Goal: Task Accomplishment & Management: Use online tool/utility

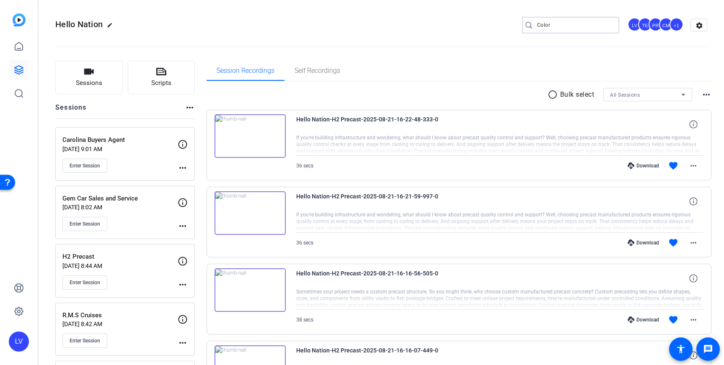
click at [577, 29] on input "Color" at bounding box center [574, 25] width 75 height 10
type input "C"
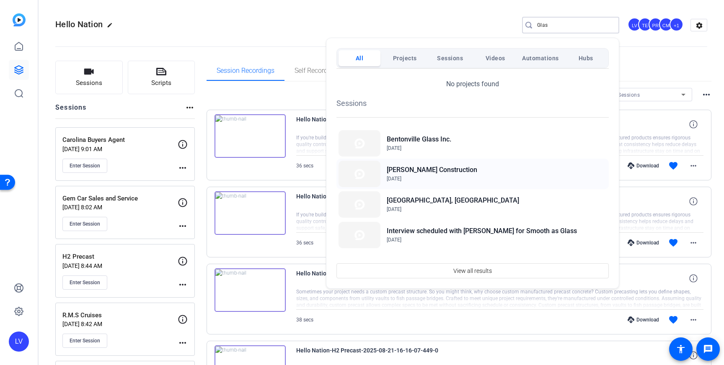
scroll to position [36, 0]
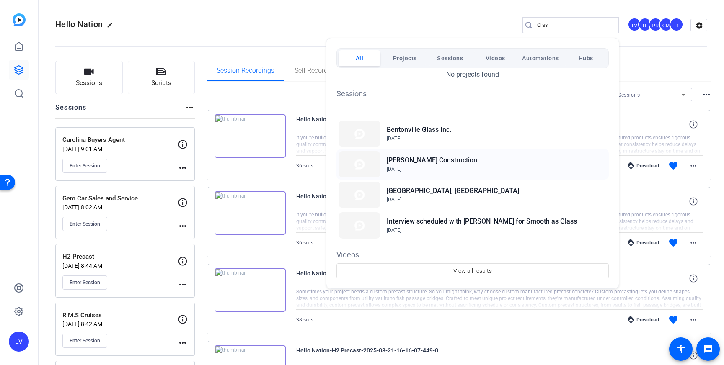
type input "Glas"
click at [466, 167] on div "Glascock Construction Jun 19, 2025" at bounding box center [473, 164] width 272 height 31
click at [482, 270] on span "View all results" at bounding box center [473, 271] width 39 height 16
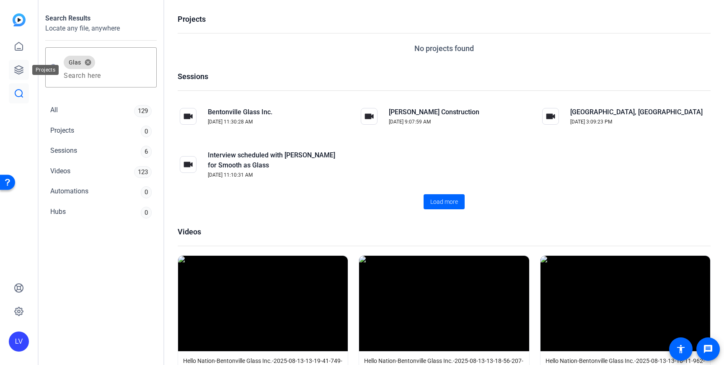
click at [13, 69] on link at bounding box center [19, 70] width 20 height 20
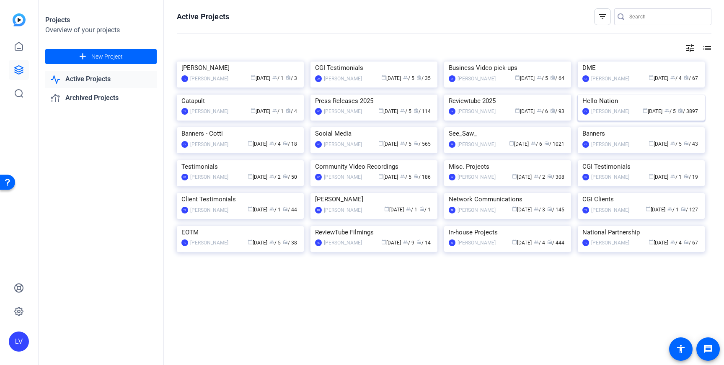
click at [616, 95] on img at bounding box center [641, 95] width 127 height 0
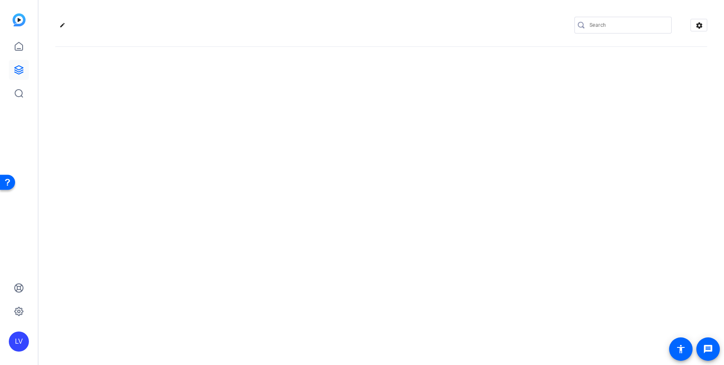
click at [616, 211] on div "edit settings" at bounding box center [382, 182] width 686 height 365
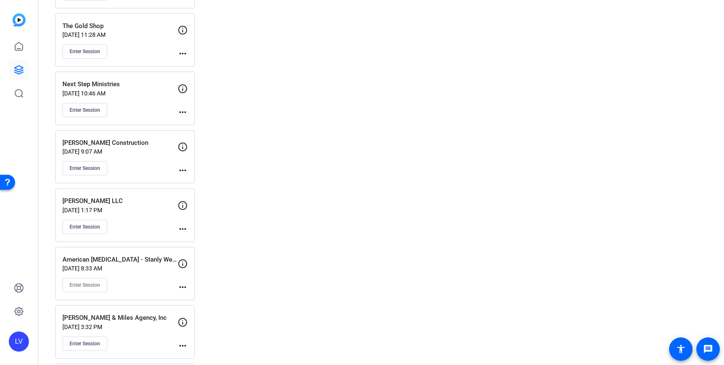
scroll to position [10812, 0]
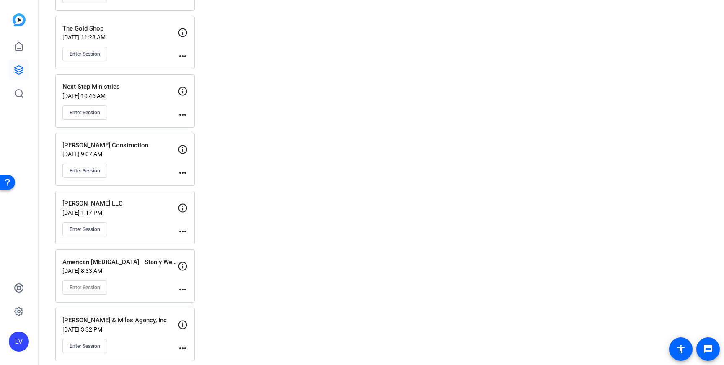
click at [155, 158] on div "Glascock Construction Jun 19, 2025 @ 9:07 AM Enter Session" at bounding box center [119, 160] width 115 height 38
click at [181, 171] on mat-icon "more_horiz" at bounding box center [183, 173] width 10 height 10
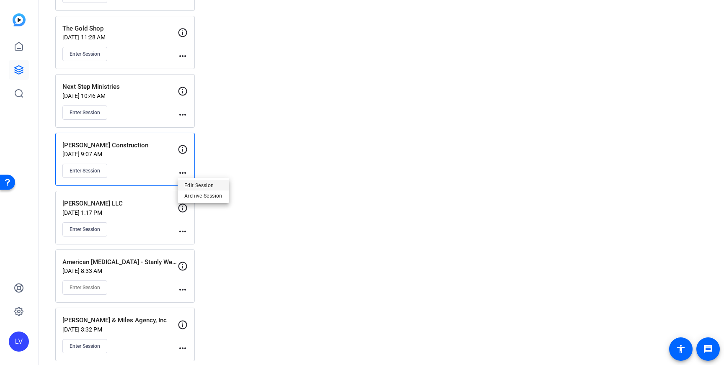
click at [193, 181] on span "Edit Session" at bounding box center [203, 186] width 38 height 10
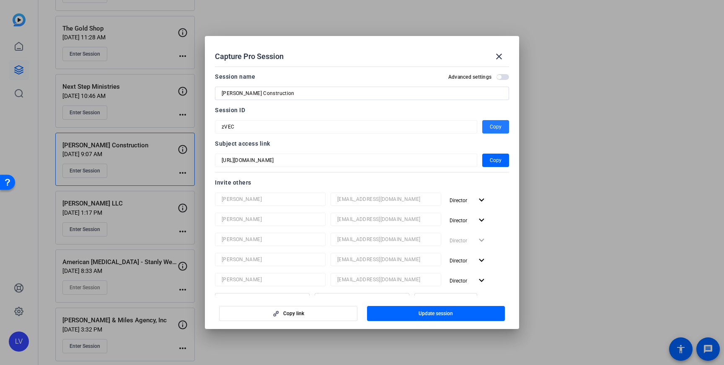
click at [494, 125] on span "Copy" at bounding box center [496, 127] width 12 height 10
click at [498, 50] on span at bounding box center [499, 57] width 20 height 20
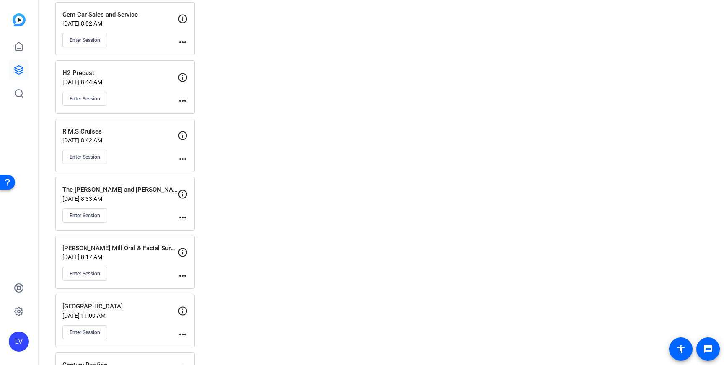
scroll to position [19, 0]
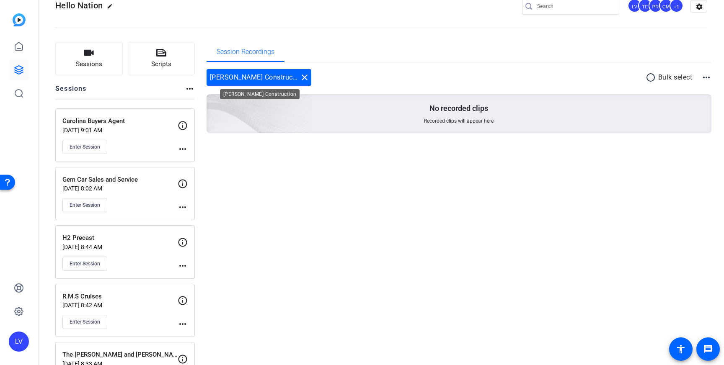
click at [300, 80] on mat-icon "close" at bounding box center [305, 78] width 10 height 10
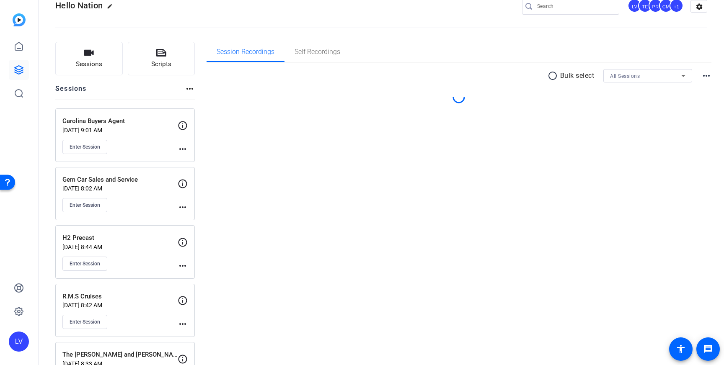
scroll to position [0, 0]
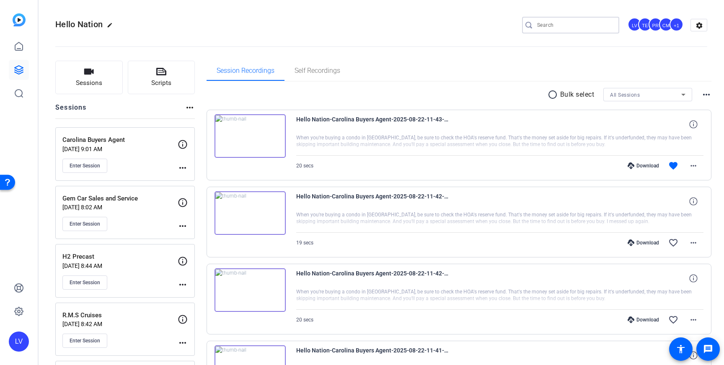
click at [563, 22] on input "Search" at bounding box center [574, 25] width 75 height 10
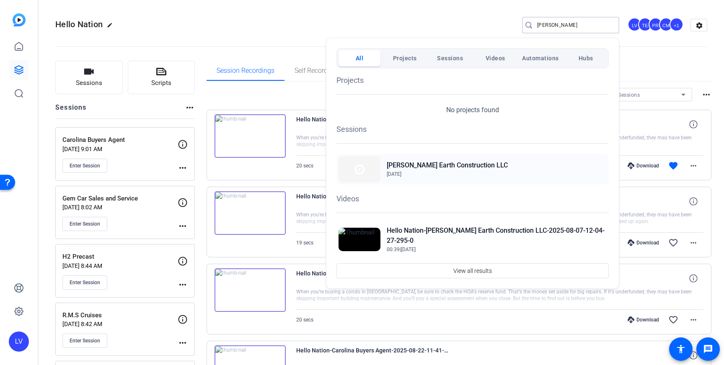
type input "holmes"
click at [415, 163] on h2 "[PERSON_NAME] Earth Construction LLC" at bounding box center [447, 166] width 121 height 10
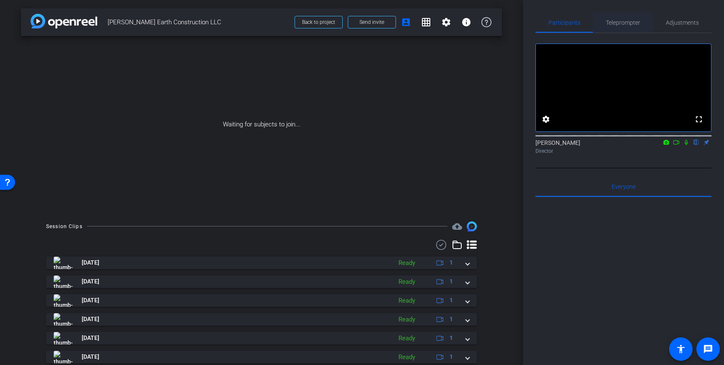
click at [622, 24] on span "Teleprompter" at bounding box center [623, 23] width 34 height 6
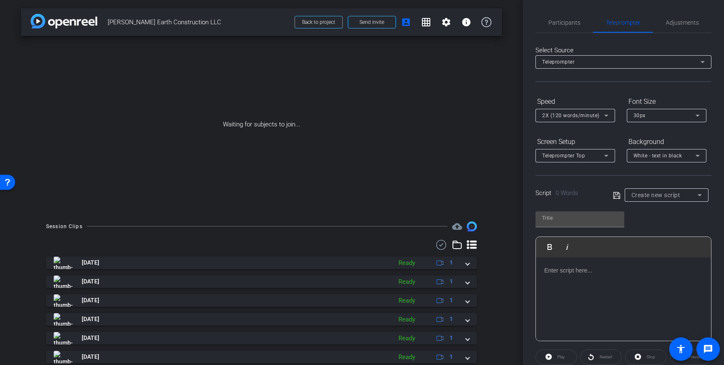
click at [587, 276] on div at bounding box center [623, 300] width 175 height 84
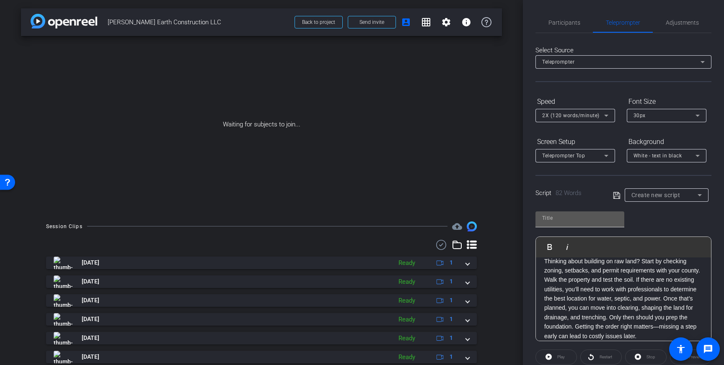
click at [578, 224] on div at bounding box center [579, 218] width 75 height 13
type input "[PERSON_NAME] 3"
click at [617, 193] on icon at bounding box center [617, 196] width 8 height 10
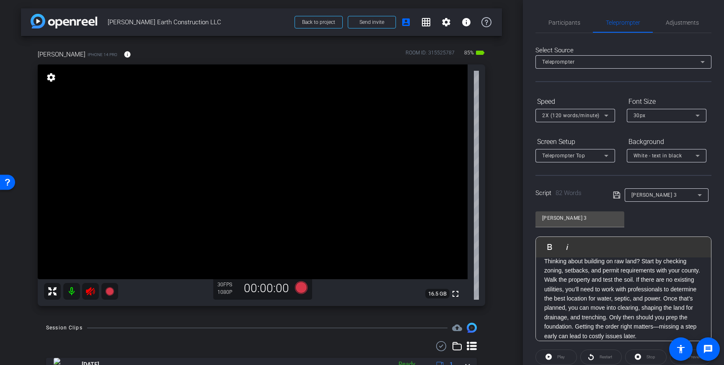
click at [88, 290] on icon at bounding box center [90, 292] width 9 height 8
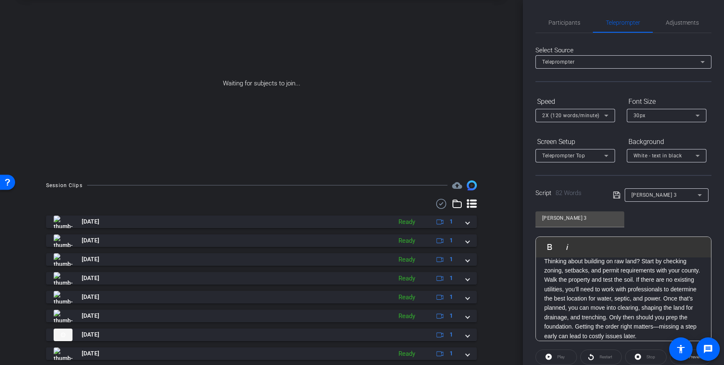
scroll to position [0, 0]
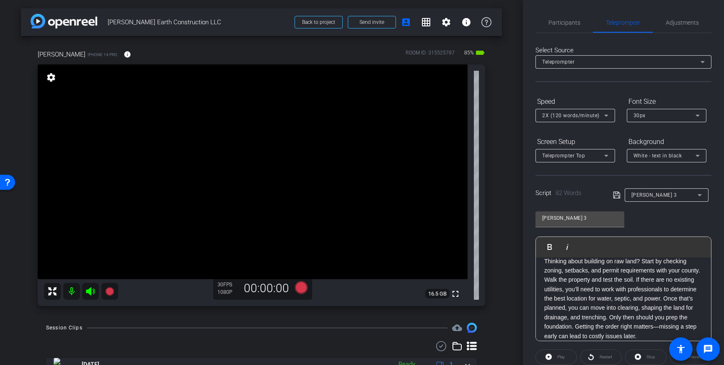
click at [212, 152] on video at bounding box center [253, 172] width 430 height 215
drag, startPoint x: 212, startPoint y: 152, endPoint x: 179, endPoint y: 150, distance: 32.8
click at [631, 288] on p "Thinking about building on raw land? Start by checking zoning, setbacks, and pe…" at bounding box center [623, 301] width 158 height 85
click at [621, 289] on p "Thinking about building on raw land? Start by checking zoning, setbacks, and pe…" at bounding box center [623, 301] width 158 height 85
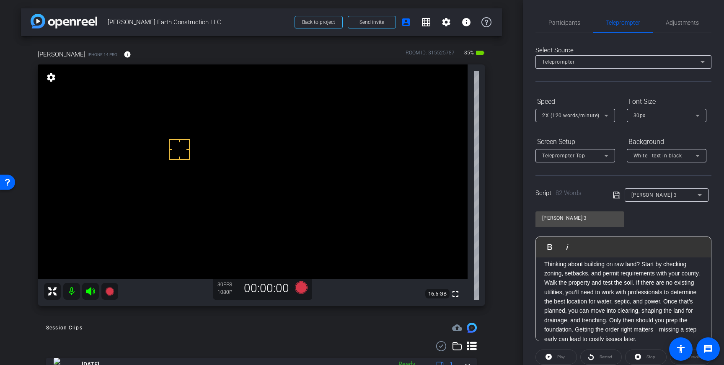
scroll to position [0, 0]
click at [610, 305] on p "Thinking about building on raw land? Start by checking zoning, setbacks, and pe…" at bounding box center [623, 308] width 158 height 85
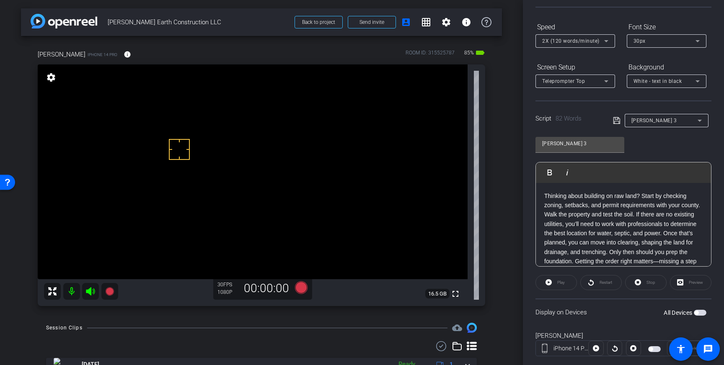
click at [668, 234] on p "Thinking about building on raw land? Start by checking zoning, setbacks, and pe…" at bounding box center [623, 234] width 158 height 85
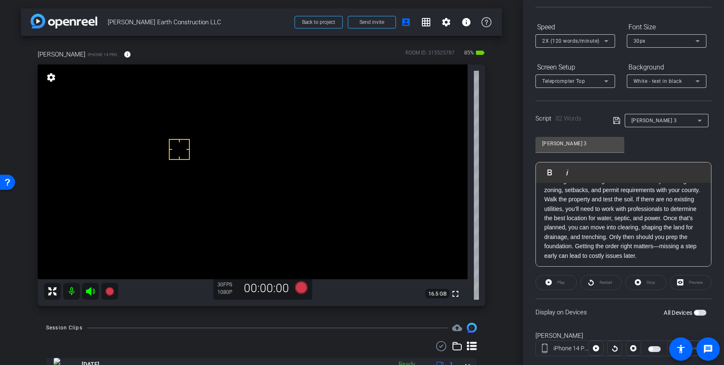
scroll to position [16, 0]
click at [664, 220] on p "Thinking about building on raw land? Start by checking zoning, setbacks, and pe…" at bounding box center [623, 218] width 158 height 85
click at [697, 311] on span "button" at bounding box center [697, 313] width 4 height 4
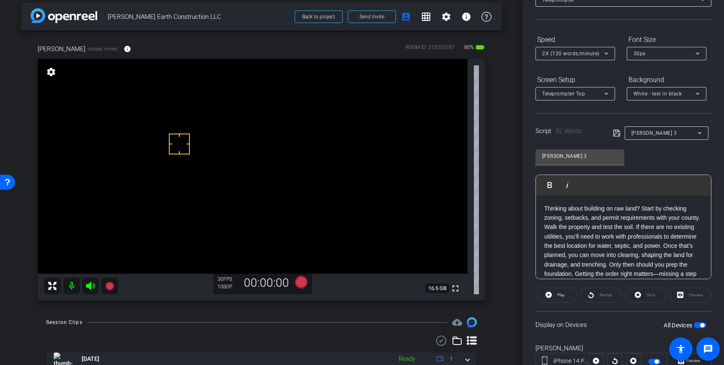
scroll to position [19, 0]
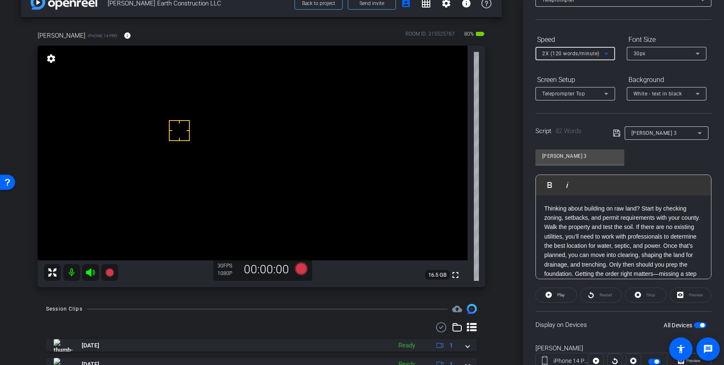
click at [605, 52] on icon at bounding box center [606, 54] width 10 height 10
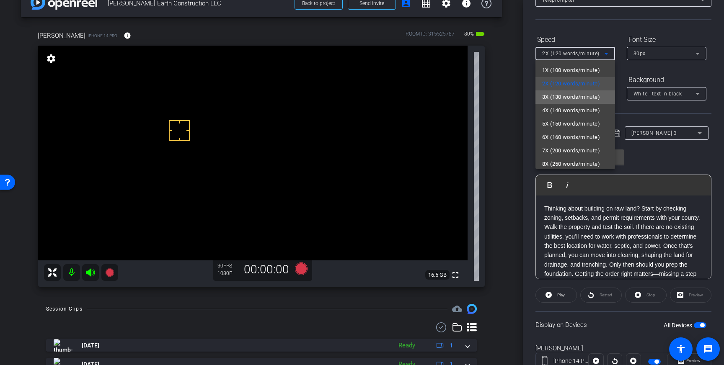
click at [576, 96] on span "3X (130 words/minute)" at bounding box center [571, 97] width 58 height 10
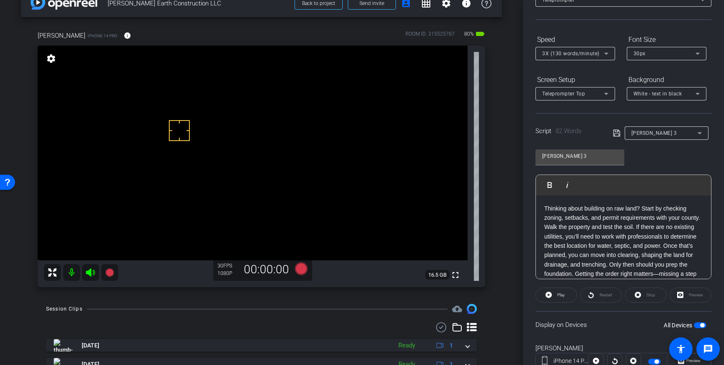
click at [617, 133] on icon at bounding box center [617, 133] width 8 height 10
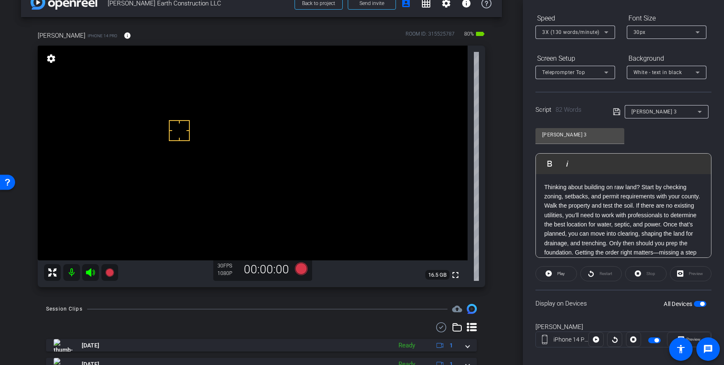
scroll to position [85, 0]
click at [298, 269] on icon at bounding box center [301, 269] width 13 height 13
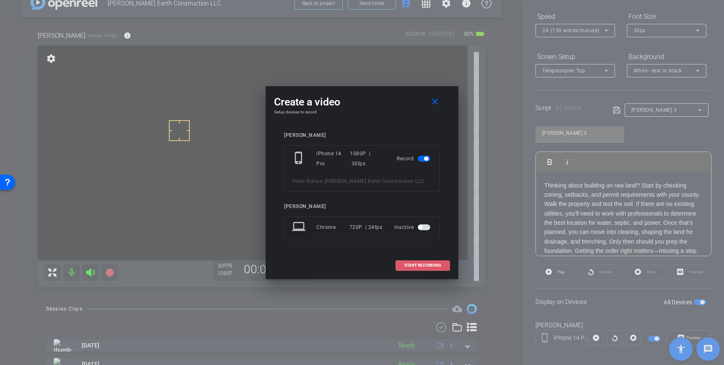
click at [417, 268] on span "START RECORDING" at bounding box center [422, 266] width 37 height 4
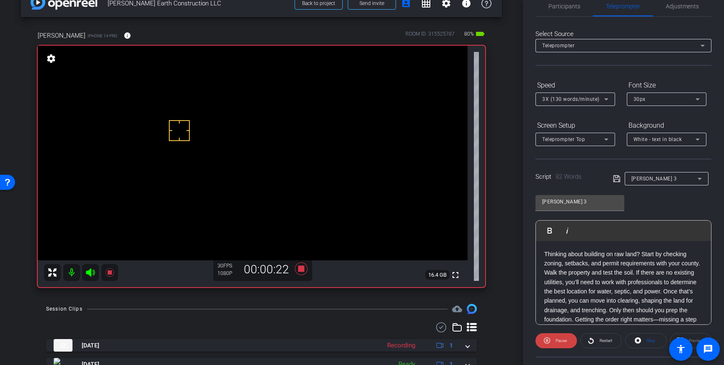
scroll to position [0, 0]
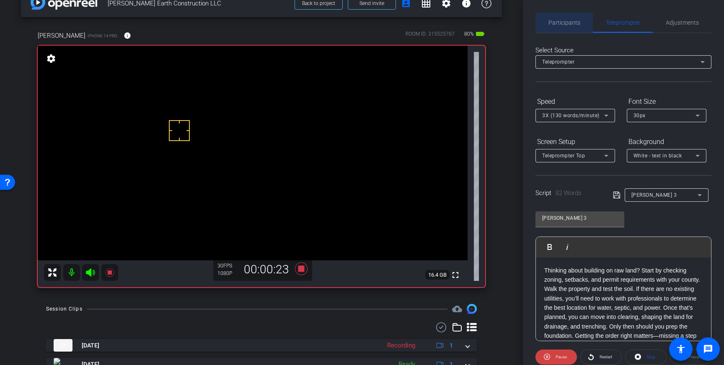
click at [565, 26] on span "Participants" at bounding box center [565, 23] width 32 height 6
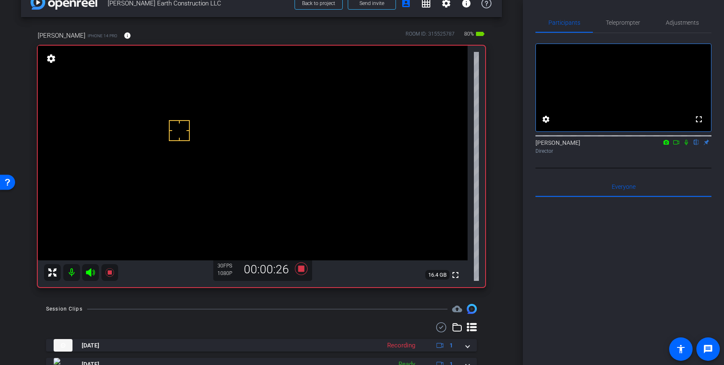
click at [687, 145] on icon at bounding box center [686, 142] width 3 height 5
click at [684, 145] on icon at bounding box center [686, 143] width 7 height 6
click at [298, 268] on icon at bounding box center [301, 269] width 13 height 13
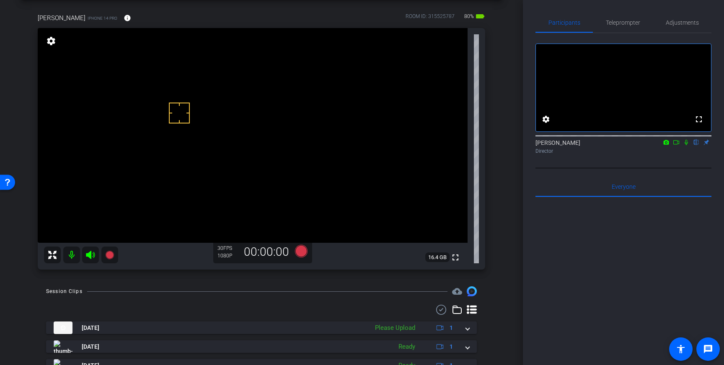
scroll to position [19, 0]
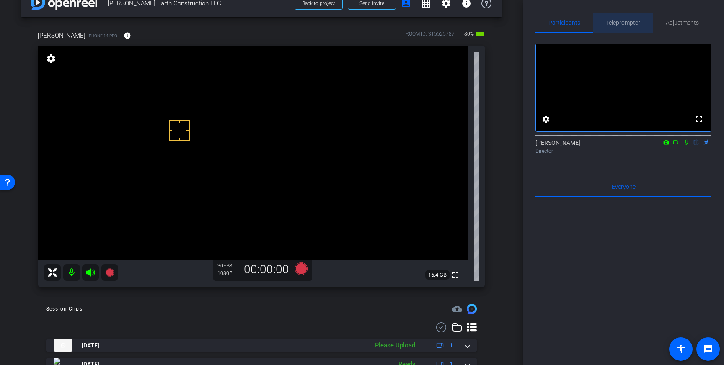
click at [625, 22] on span "Teleprompter" at bounding box center [623, 23] width 34 height 6
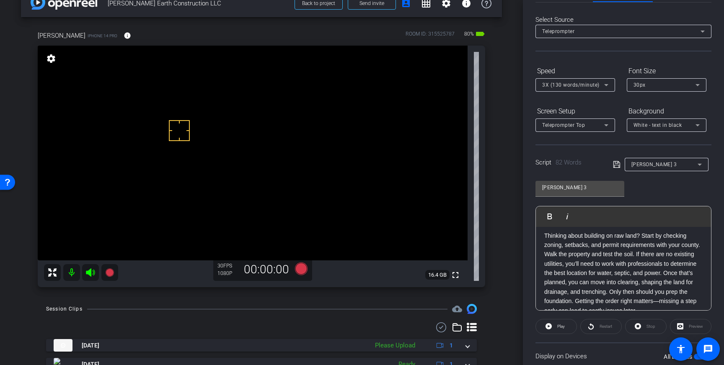
scroll to position [0, 0]
click at [301, 269] on icon at bounding box center [301, 269] width 13 height 13
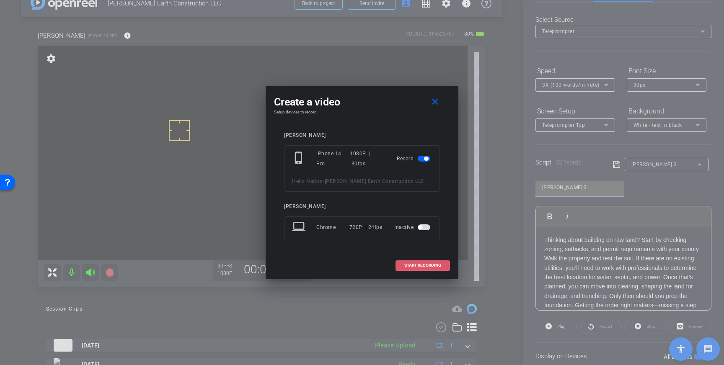
click at [433, 267] on span "START RECORDING" at bounding box center [422, 266] width 37 height 4
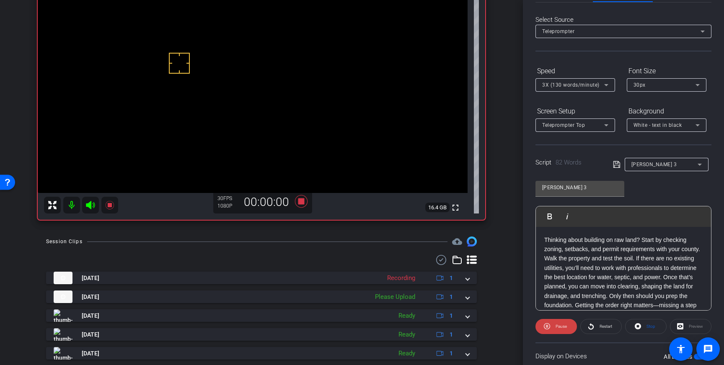
scroll to position [88, 0]
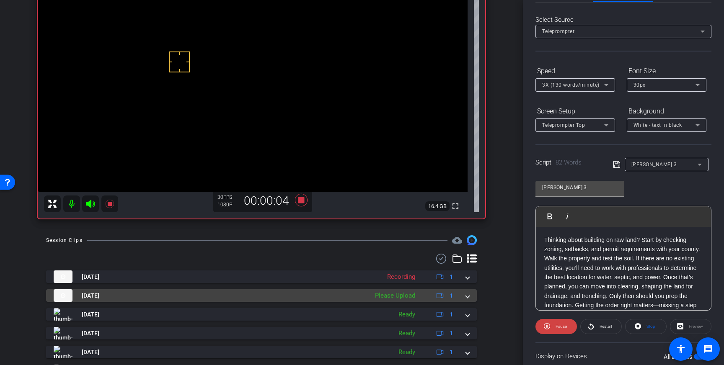
click at [471, 297] on mat-expansion-panel-header "[DATE] Please Upload 1" at bounding box center [261, 296] width 431 height 13
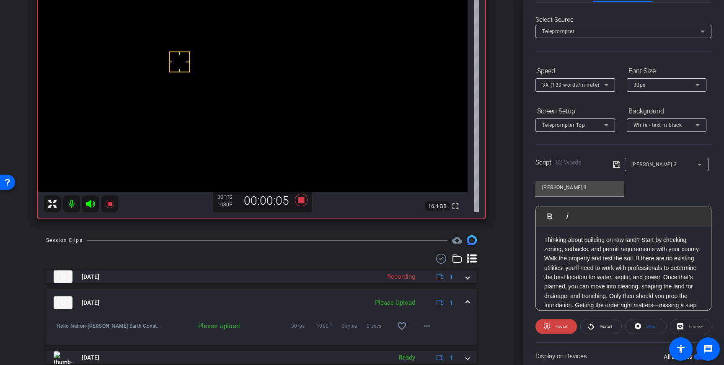
click at [471, 297] on mat-expansion-panel-header "[DATE] Please Upload 1" at bounding box center [261, 303] width 431 height 27
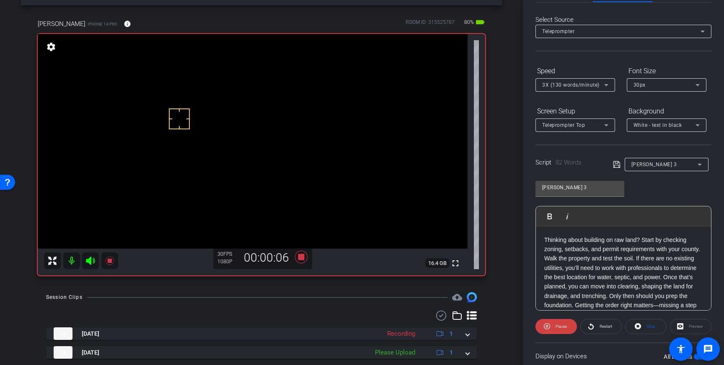
scroll to position [0, 0]
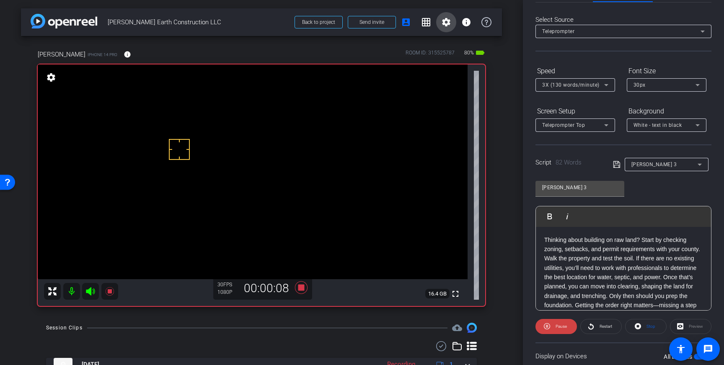
click at [449, 26] on mat-icon "settings" at bounding box center [446, 22] width 10 height 10
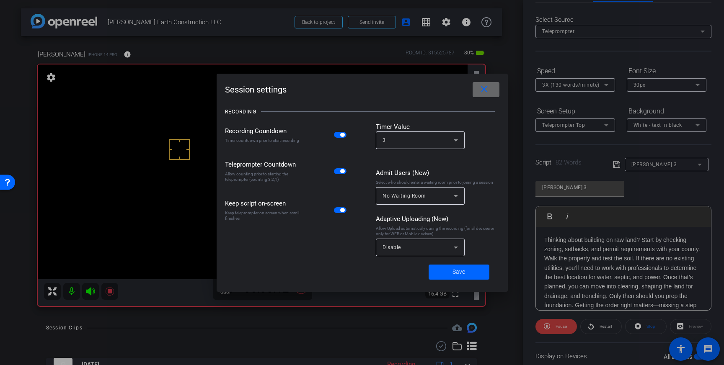
click at [485, 89] on mat-icon "close" at bounding box center [484, 89] width 10 height 10
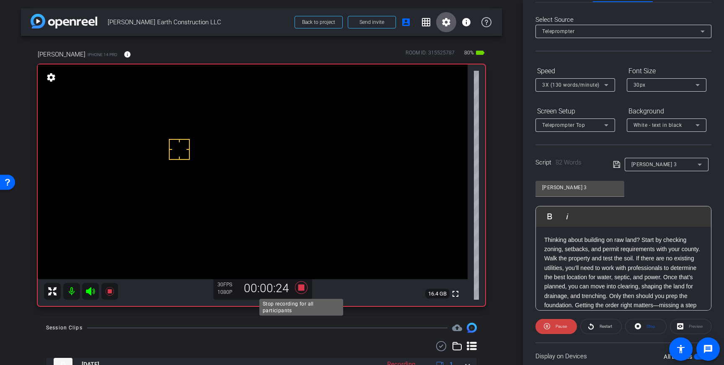
click at [299, 286] on icon at bounding box center [301, 288] width 13 height 13
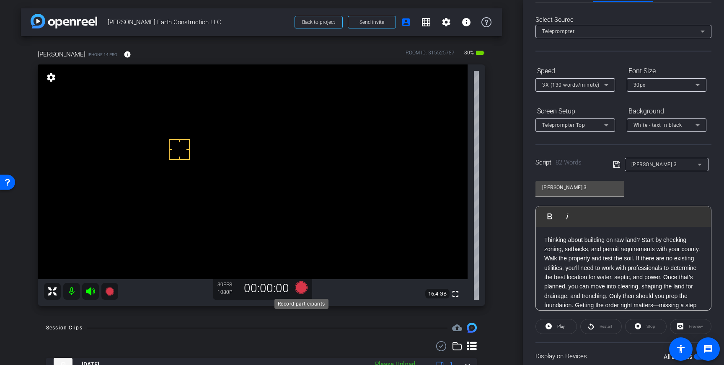
click at [302, 289] on icon at bounding box center [301, 288] width 13 height 13
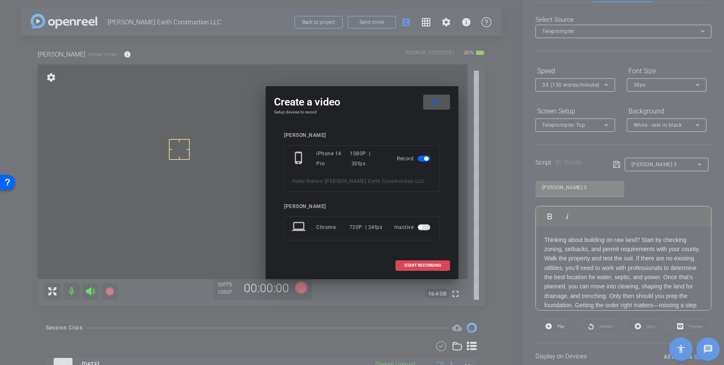
click at [410, 270] on span at bounding box center [423, 266] width 54 height 20
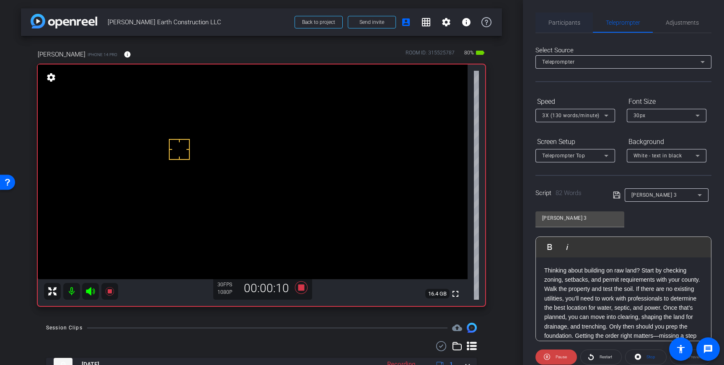
click at [564, 18] on span "Participants" at bounding box center [565, 23] width 32 height 20
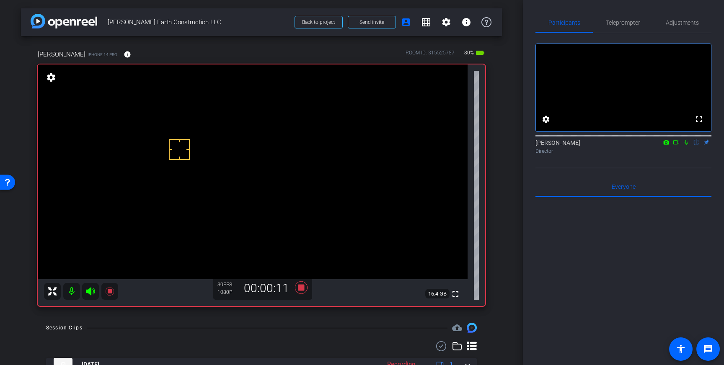
click at [686, 145] on icon at bounding box center [686, 142] width 3 height 5
click at [688, 145] on icon at bounding box center [686, 143] width 7 height 6
click at [303, 287] on icon at bounding box center [301, 288] width 13 height 13
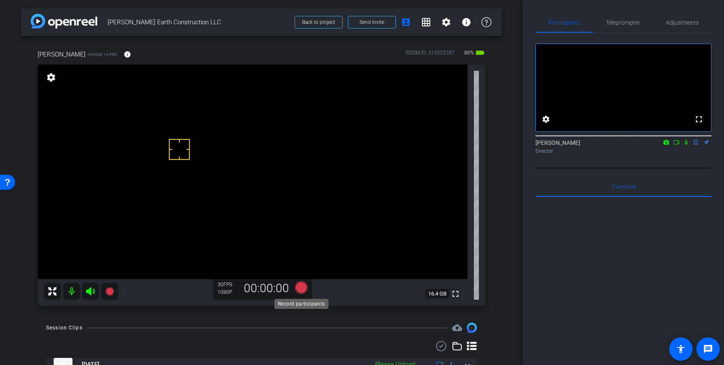
click at [303, 291] on icon at bounding box center [301, 288] width 13 height 13
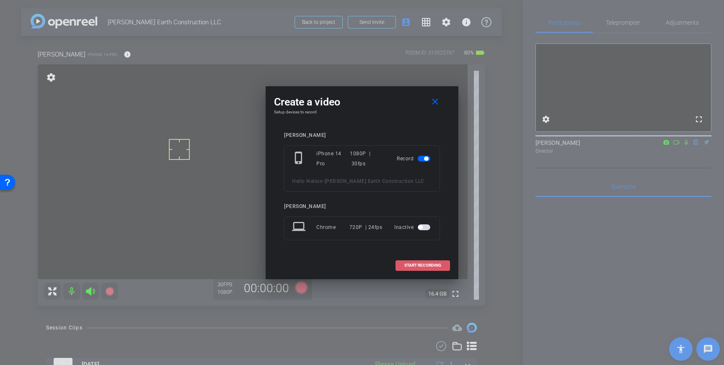
click at [436, 265] on span "START RECORDING" at bounding box center [422, 266] width 37 height 4
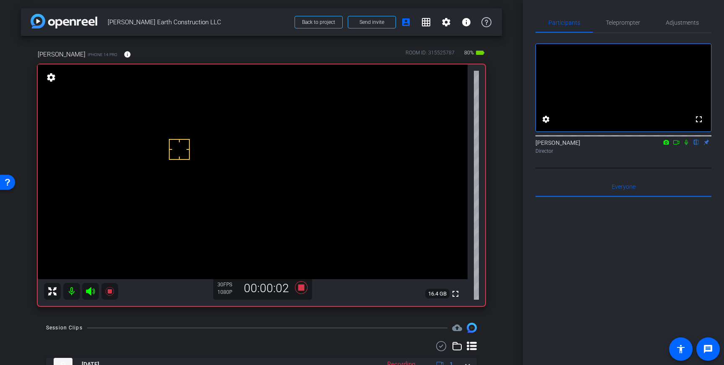
click at [686, 145] on icon at bounding box center [686, 143] width 7 height 6
click at [686, 145] on icon at bounding box center [686, 142] width 5 height 5
click at [301, 287] on icon at bounding box center [301, 288] width 13 height 13
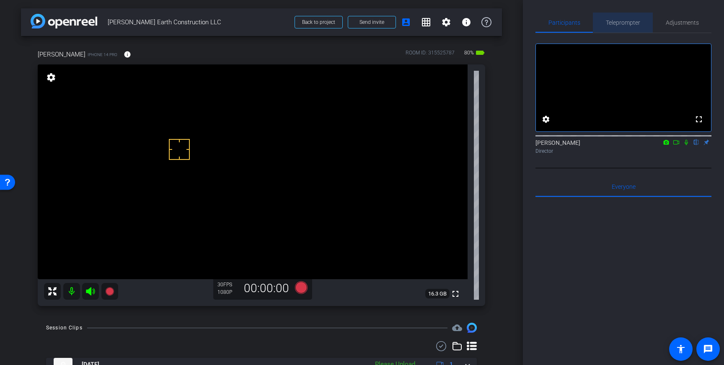
click at [621, 21] on span "Teleprompter" at bounding box center [623, 23] width 34 height 6
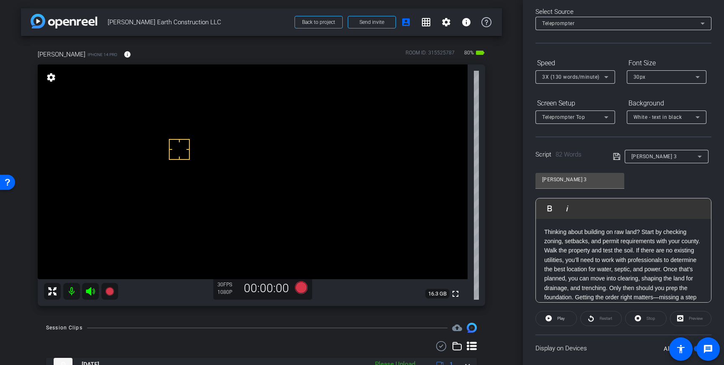
scroll to position [50, 0]
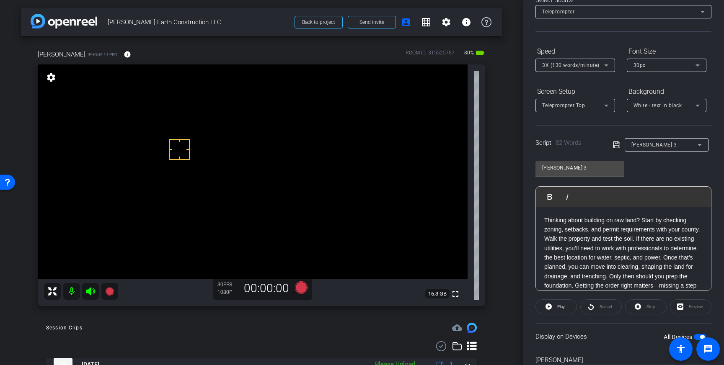
click at [588, 258] on p "Thinking about building on raw land? Start by checking zoning, setbacks, and pe…" at bounding box center [623, 258] width 158 height 85
click at [617, 144] on icon at bounding box center [616, 145] width 7 height 7
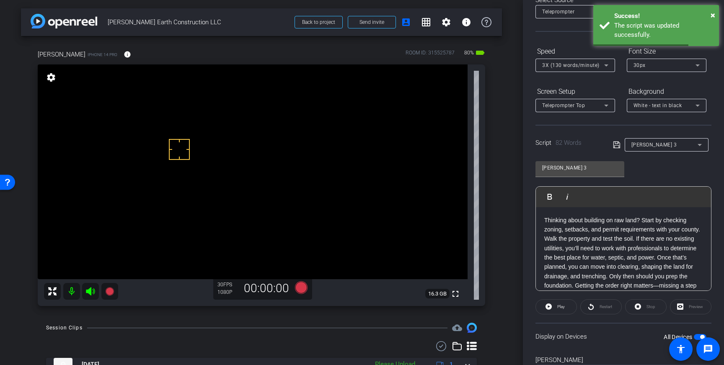
scroll to position [73, 0]
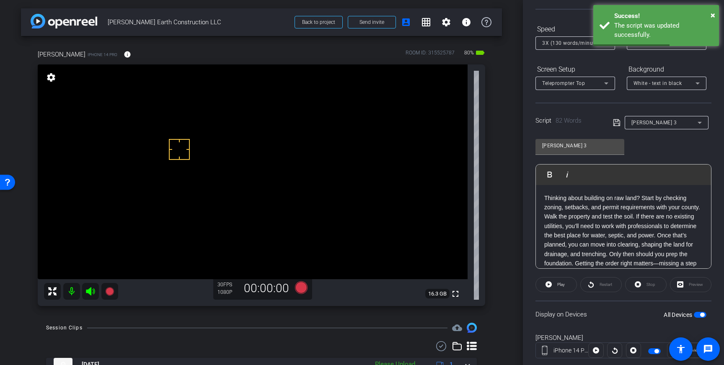
click at [702, 315] on span "button" at bounding box center [702, 315] width 4 height 4
click at [702, 315] on span "button" at bounding box center [700, 315] width 13 height 6
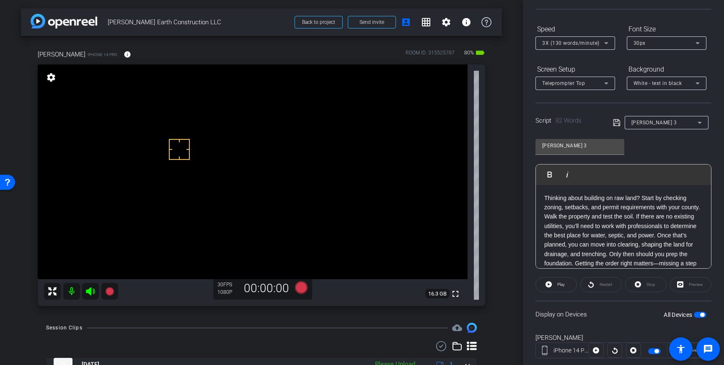
click at [547, 197] on p "Thinking about building on raw land? Start by checking zoning, setbacks, and pe…" at bounding box center [623, 236] width 158 height 85
click at [618, 120] on icon at bounding box center [616, 122] width 7 height 7
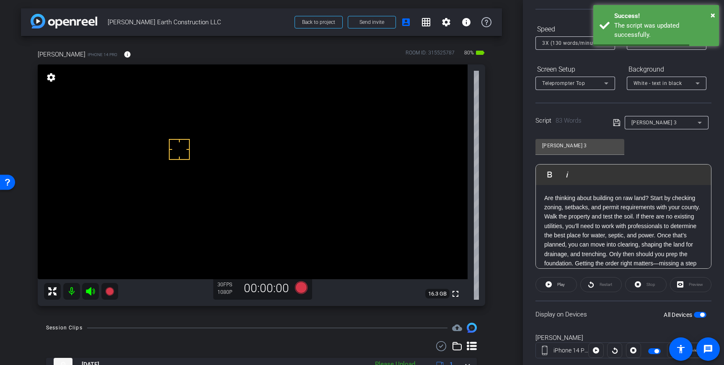
click at [700, 315] on span "button" at bounding box center [700, 315] width 13 height 6
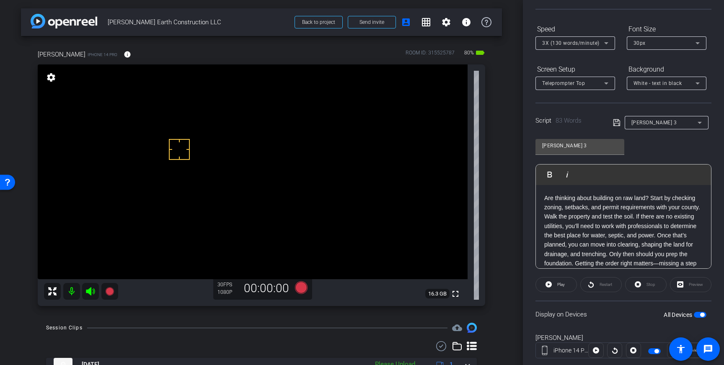
click at [552, 198] on p "Are thinking about building on raw land? Start by checking zoning, setbacks, an…" at bounding box center [623, 236] width 158 height 85
click at [615, 123] on icon at bounding box center [616, 122] width 7 height 7
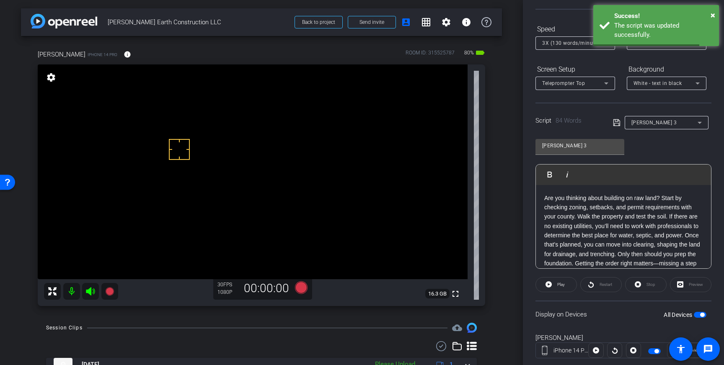
click at [699, 312] on span "button" at bounding box center [700, 315] width 13 height 6
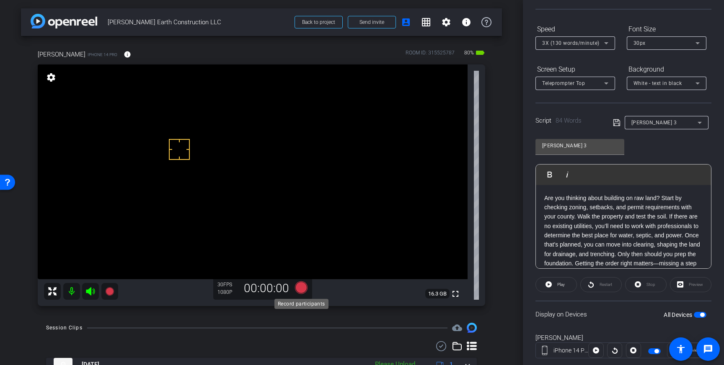
click at [298, 288] on icon at bounding box center [301, 288] width 13 height 13
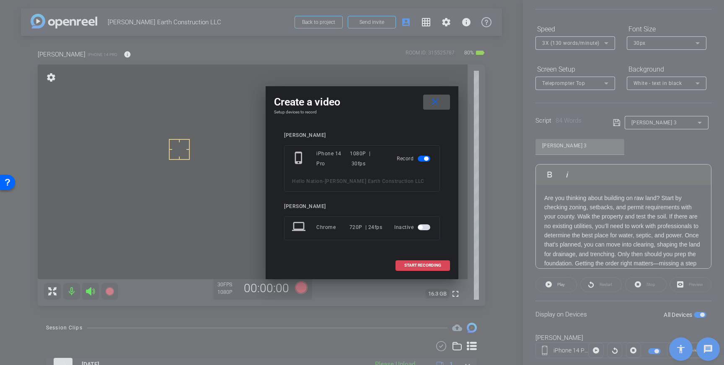
click at [416, 263] on span at bounding box center [423, 266] width 54 height 20
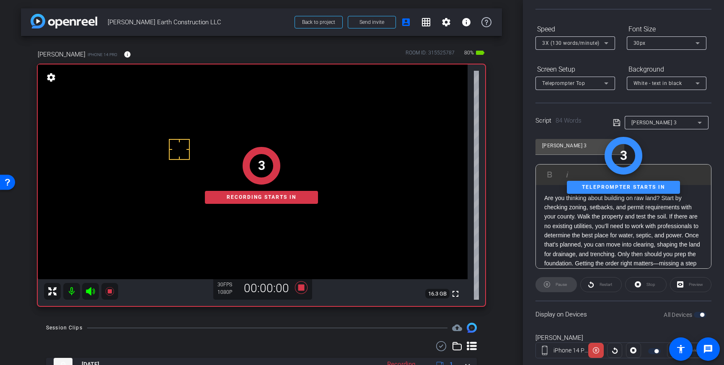
scroll to position [0, 0]
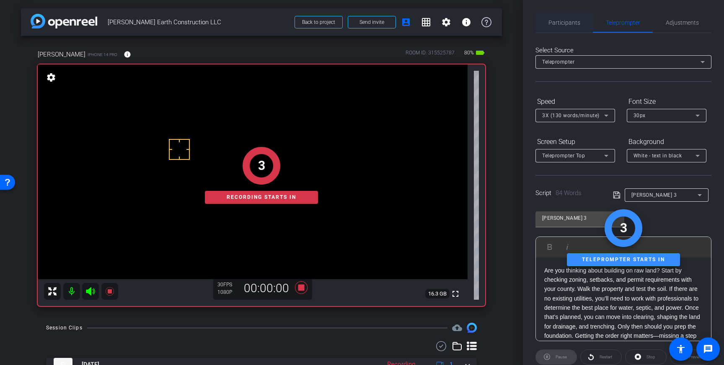
click at [578, 23] on span "Participants" at bounding box center [565, 23] width 32 height 6
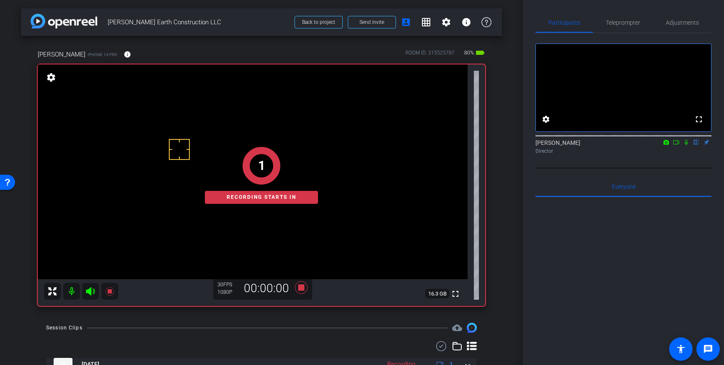
click at [688, 145] on icon at bounding box center [686, 143] width 7 height 6
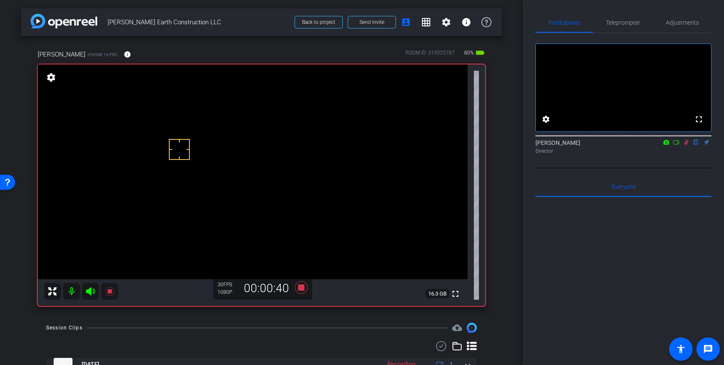
click at [688, 145] on icon at bounding box center [686, 143] width 7 height 6
click at [298, 287] on icon at bounding box center [301, 288] width 13 height 13
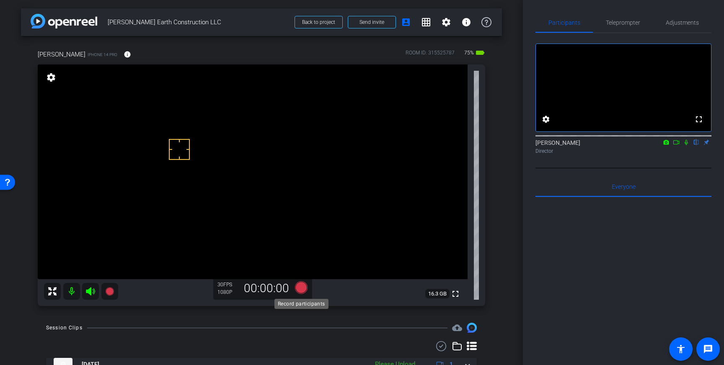
click at [301, 288] on icon at bounding box center [301, 288] width 13 height 13
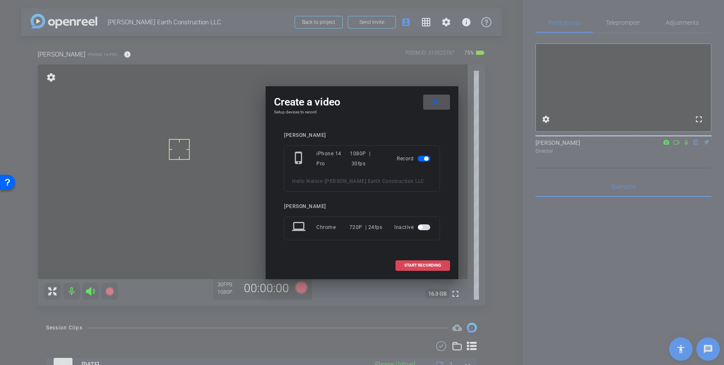
click at [426, 266] on span "START RECORDING" at bounding box center [422, 266] width 37 height 4
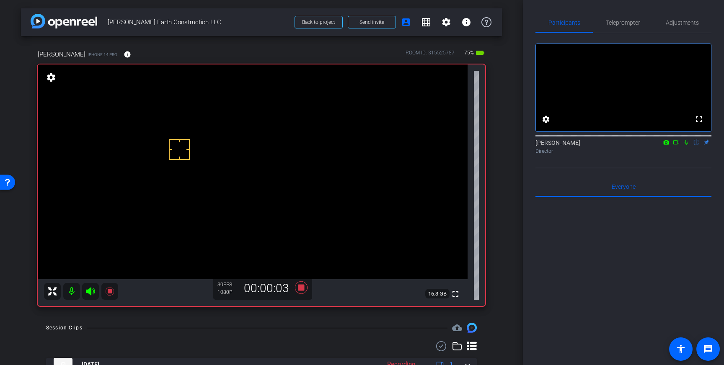
click at [687, 145] on icon at bounding box center [686, 143] width 7 height 6
click at [689, 145] on icon at bounding box center [686, 143] width 7 height 6
click at [298, 288] on icon at bounding box center [301, 288] width 13 height 13
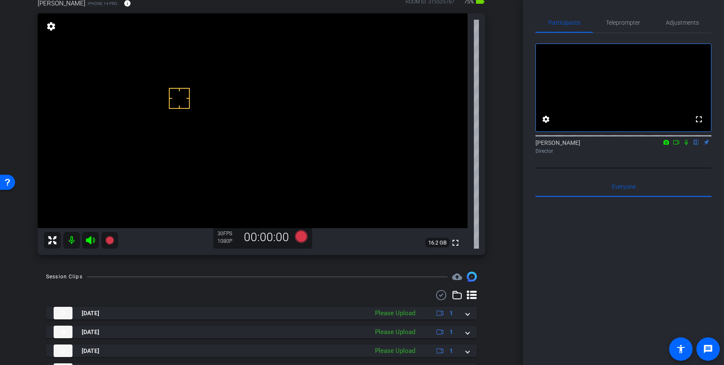
scroll to position [55, 0]
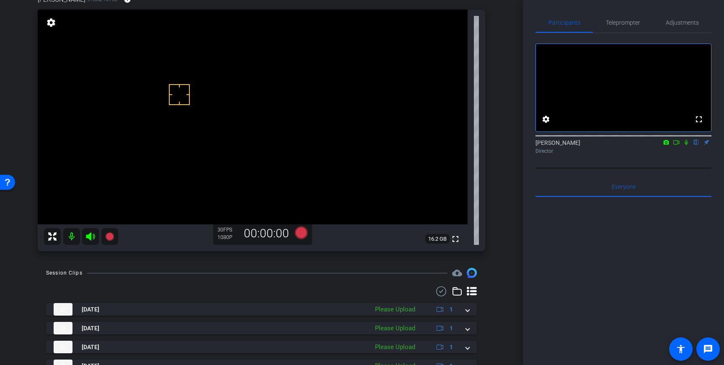
click at [687, 145] on icon at bounding box center [686, 143] width 7 height 6
click at [303, 229] on icon at bounding box center [301, 233] width 13 height 13
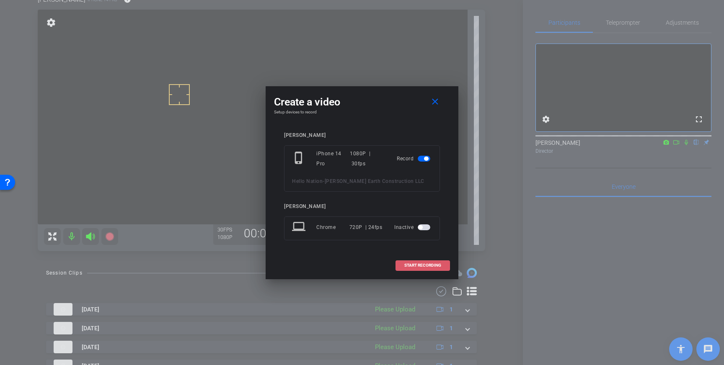
click at [412, 262] on span at bounding box center [423, 266] width 54 height 20
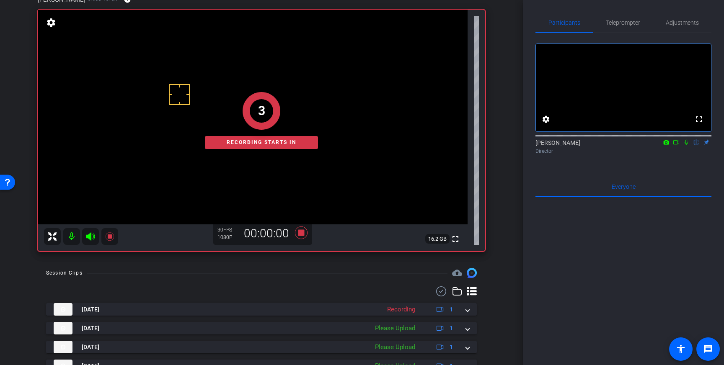
click at [687, 145] on icon at bounding box center [686, 142] width 3 height 5
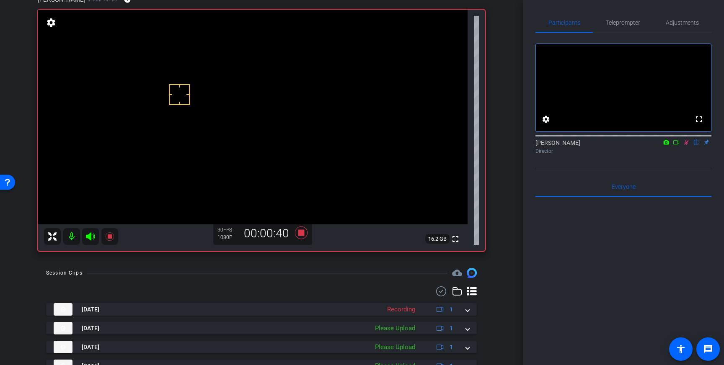
click at [687, 145] on icon at bounding box center [686, 142] width 5 height 5
click at [303, 234] on icon at bounding box center [301, 233] width 13 height 13
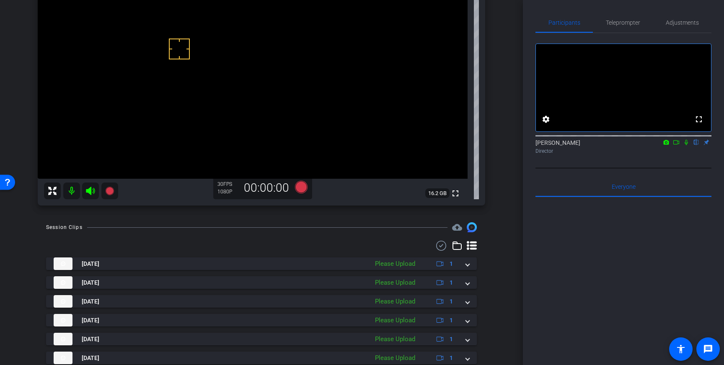
scroll to position [104, 0]
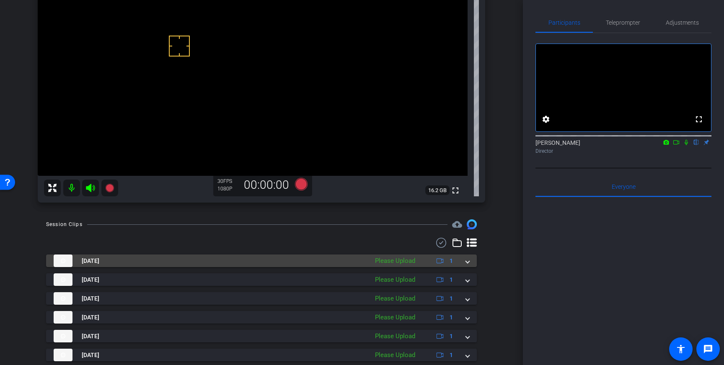
click at [468, 259] on span at bounding box center [467, 261] width 3 height 9
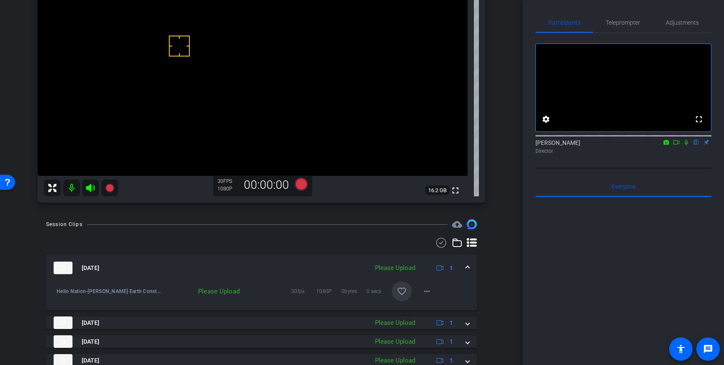
click at [403, 289] on mat-icon "favorite_border" at bounding box center [402, 292] width 10 height 10
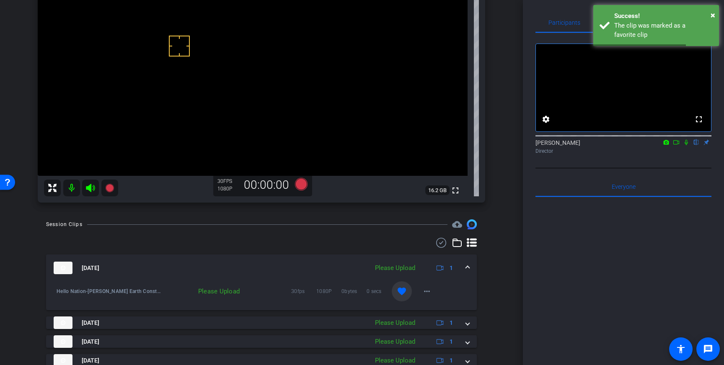
click at [466, 265] on span at bounding box center [467, 268] width 3 height 9
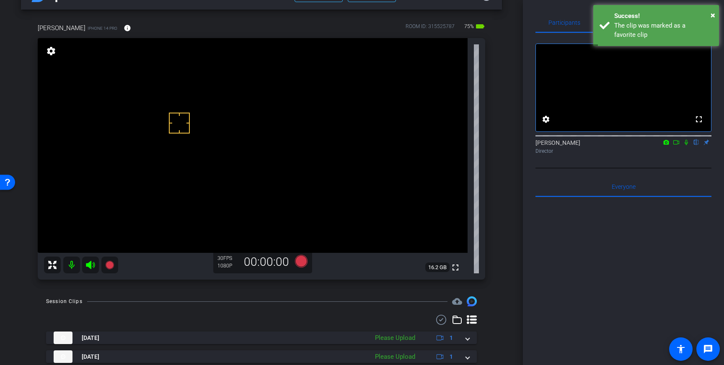
scroll to position [10, 0]
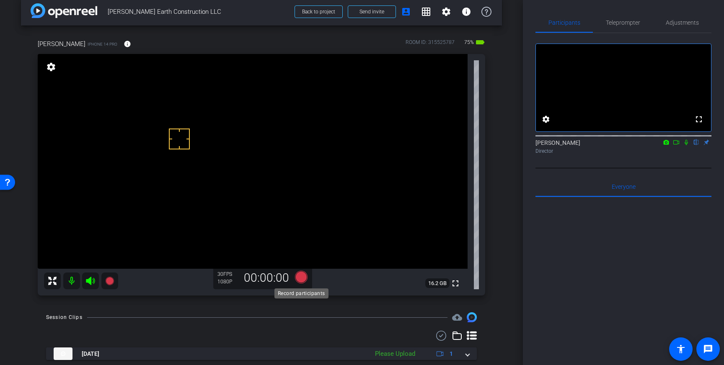
click at [301, 279] on icon at bounding box center [301, 277] width 13 height 13
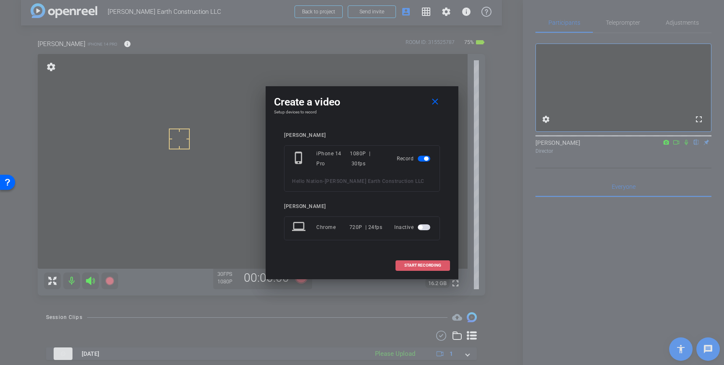
click at [428, 264] on span "START RECORDING" at bounding box center [422, 266] width 37 height 4
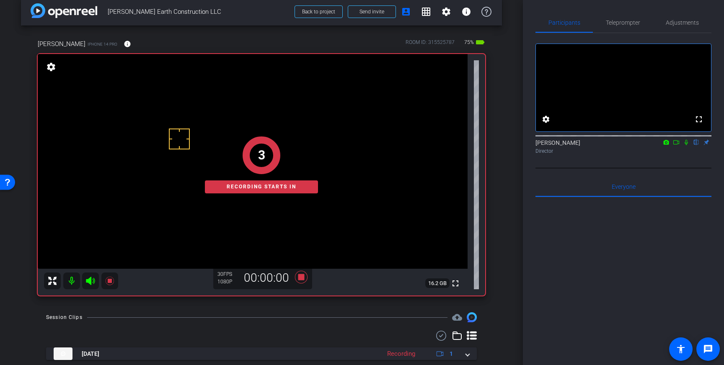
click at [684, 145] on icon at bounding box center [686, 143] width 7 height 6
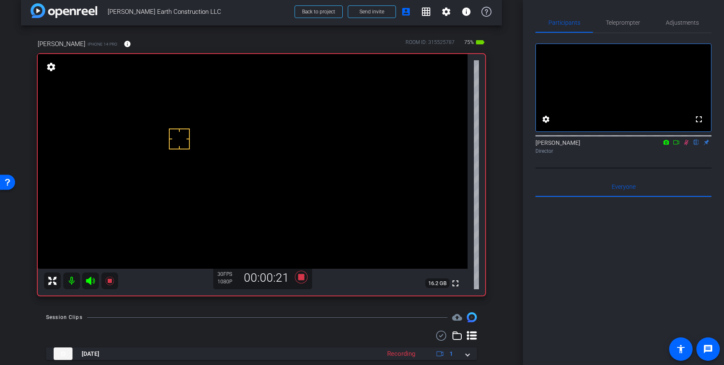
click at [687, 145] on icon at bounding box center [686, 142] width 5 height 5
click at [304, 276] on icon at bounding box center [301, 277] width 13 height 13
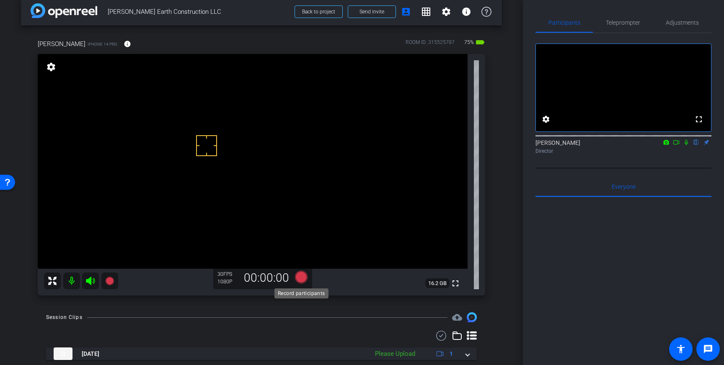
click at [300, 277] on icon at bounding box center [301, 277] width 13 height 13
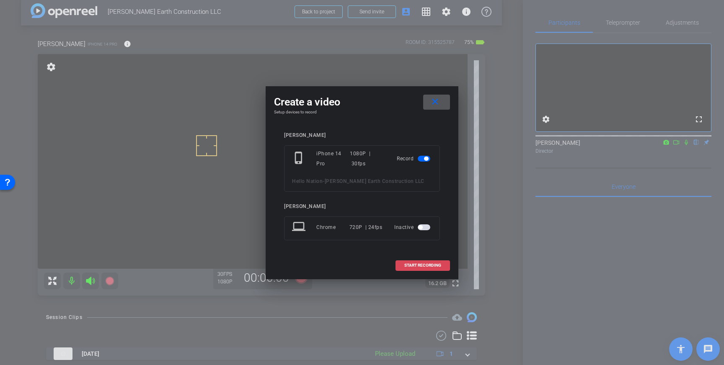
click at [434, 265] on span "START RECORDING" at bounding box center [422, 266] width 37 height 4
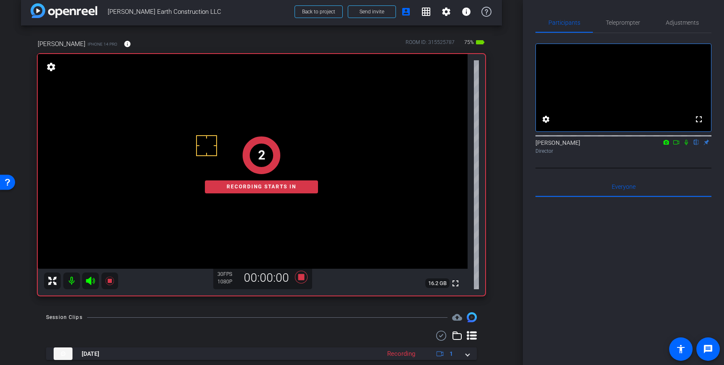
click at [689, 145] on icon at bounding box center [686, 143] width 7 height 6
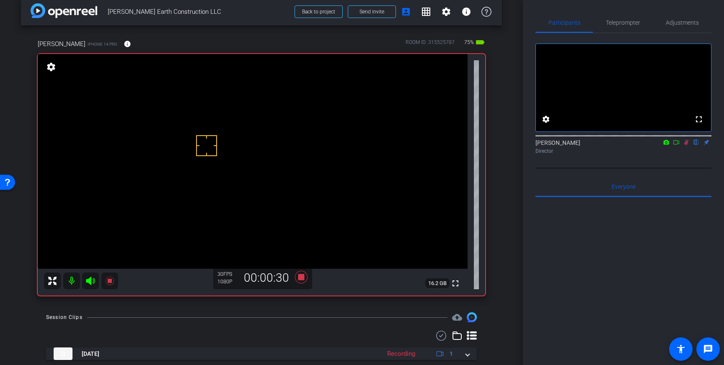
click at [689, 145] on icon at bounding box center [686, 143] width 7 height 6
click at [300, 279] on icon at bounding box center [301, 277] width 13 height 13
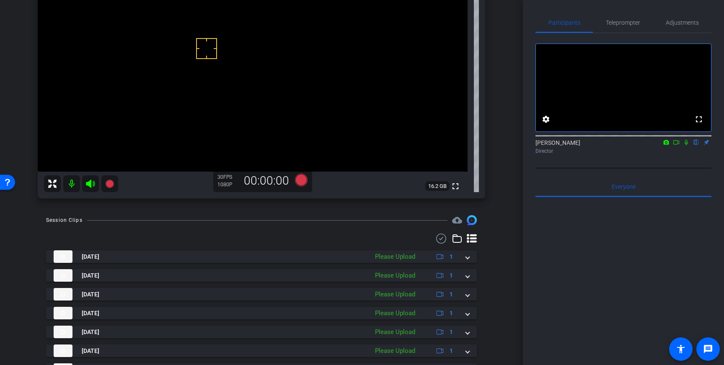
scroll to position [136, 0]
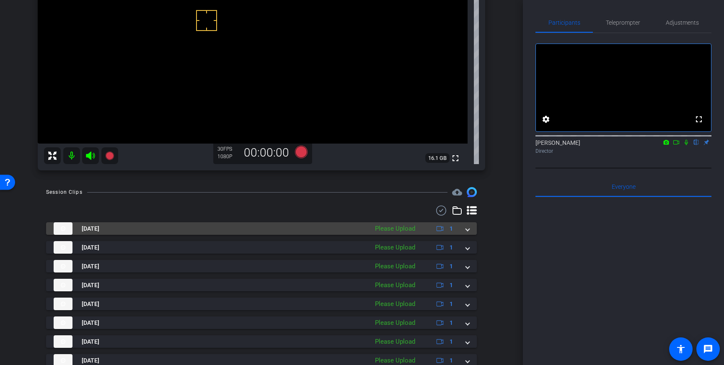
click at [466, 231] on div "Aug 22, 2025 Please Upload 1" at bounding box center [260, 229] width 412 height 13
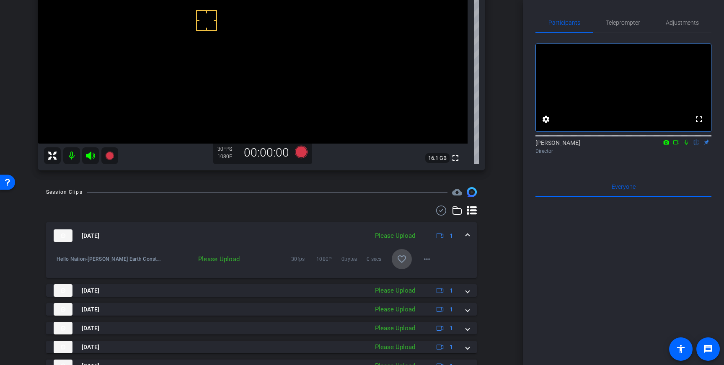
click at [410, 254] on span at bounding box center [402, 259] width 20 height 20
click at [403, 260] on mat-icon "favorite_border" at bounding box center [402, 259] width 10 height 10
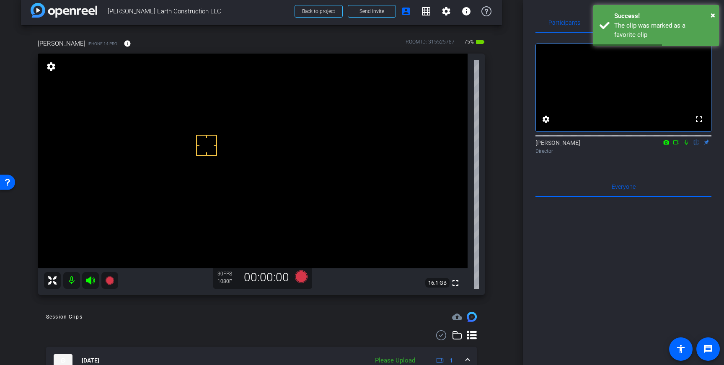
scroll to position [7, 0]
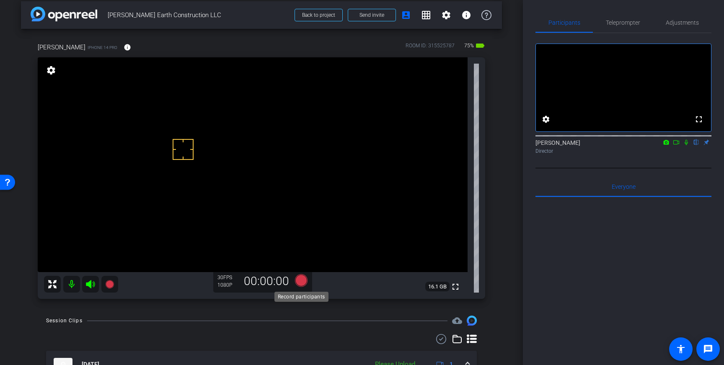
click at [299, 282] on icon at bounding box center [301, 281] width 13 height 13
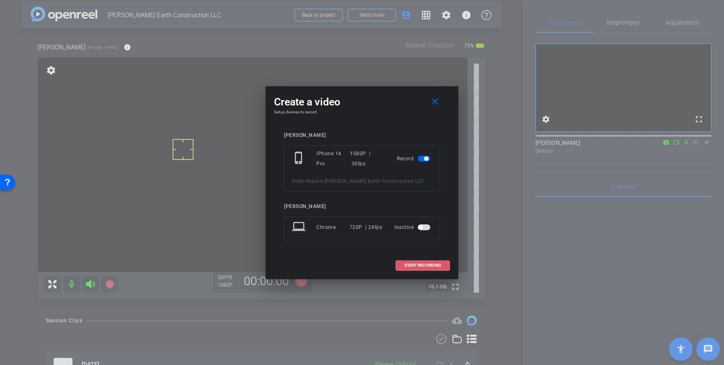
click at [407, 264] on span "START RECORDING" at bounding box center [422, 266] width 37 height 4
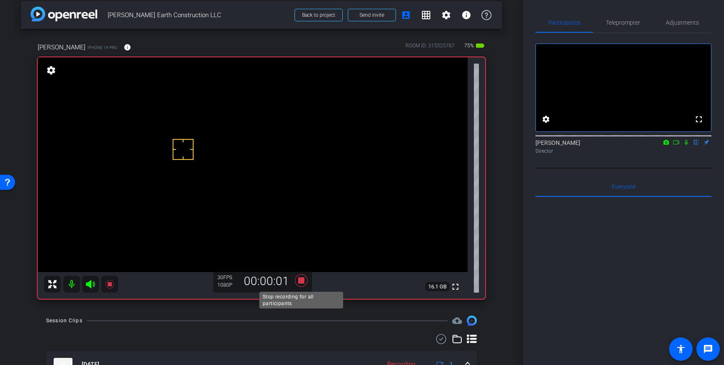
click at [303, 280] on icon at bounding box center [301, 281] width 13 height 13
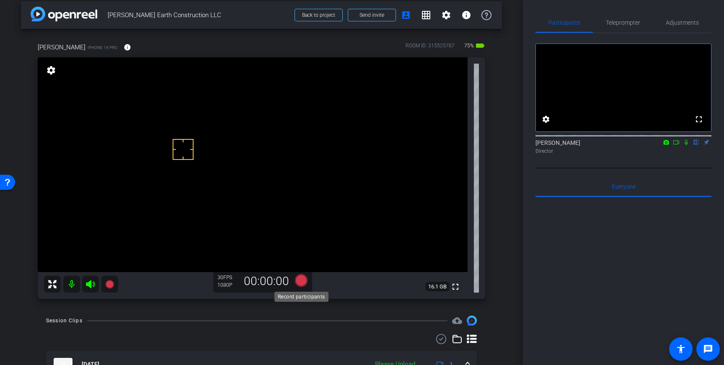
click at [301, 283] on icon at bounding box center [301, 281] width 13 height 13
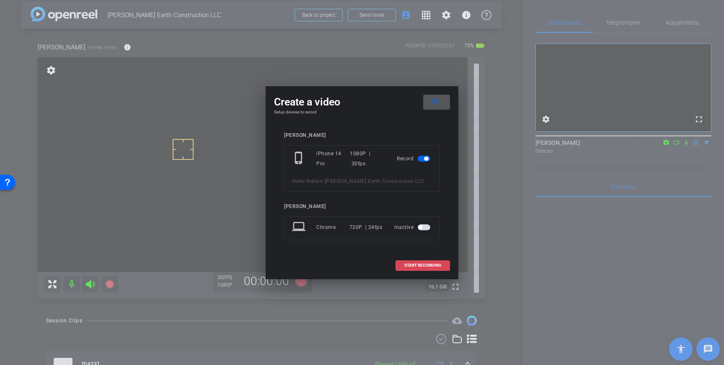
click at [426, 262] on span at bounding box center [423, 266] width 54 height 20
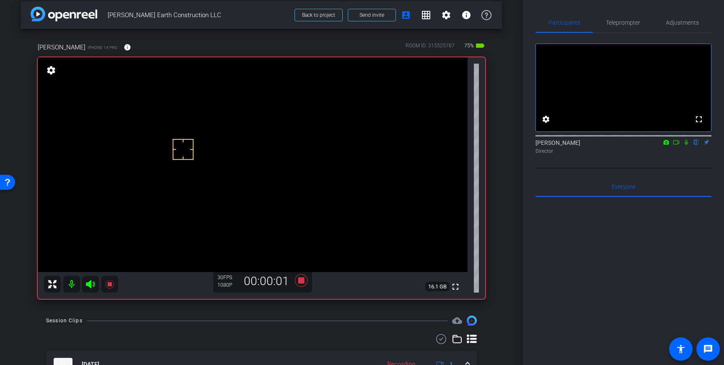
click at [687, 145] on icon at bounding box center [686, 142] width 3 height 5
click at [687, 145] on icon at bounding box center [686, 142] width 5 height 5
click at [301, 282] on icon at bounding box center [301, 281] width 13 height 13
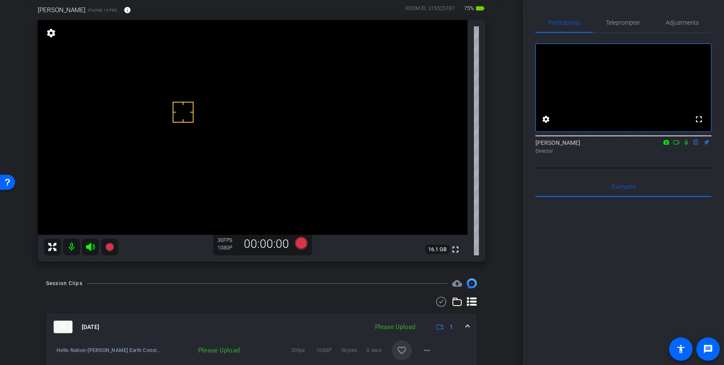
scroll to position [52, 0]
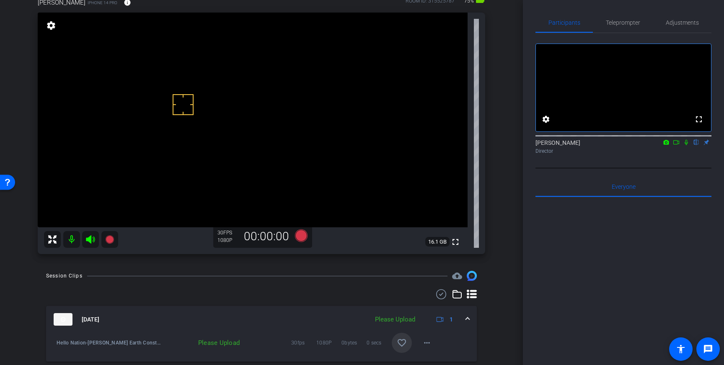
click at [400, 342] on mat-icon "favorite_border" at bounding box center [402, 343] width 10 height 10
click at [614, 26] on span "Teleprompter" at bounding box center [623, 23] width 34 height 20
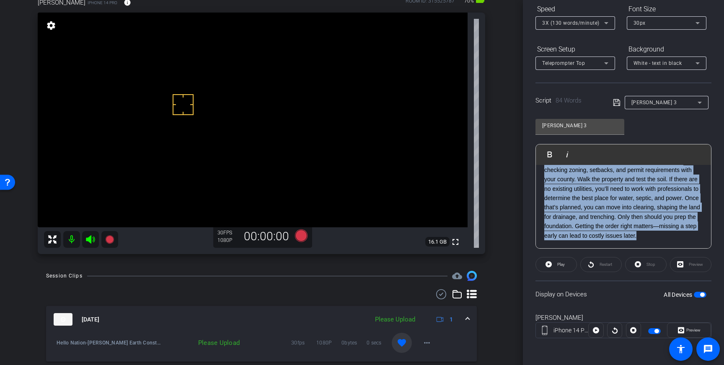
scroll to position [0, 0]
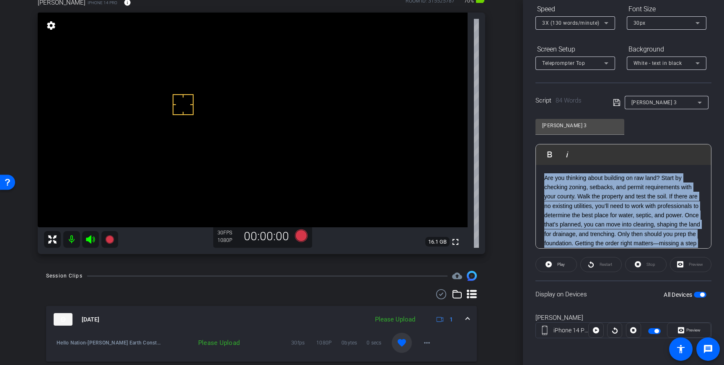
drag, startPoint x: 641, startPoint y: 238, endPoint x: 549, endPoint y: 164, distance: 118.1
click at [549, 164] on div "Play Play from this location Play Selected Play and display the selected text o…" at bounding box center [624, 196] width 176 height 105
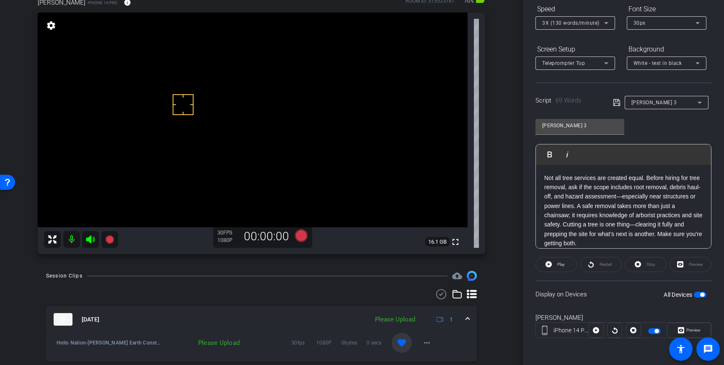
click at [618, 103] on icon at bounding box center [616, 102] width 7 height 7
click at [614, 104] on icon at bounding box center [616, 102] width 7 height 7
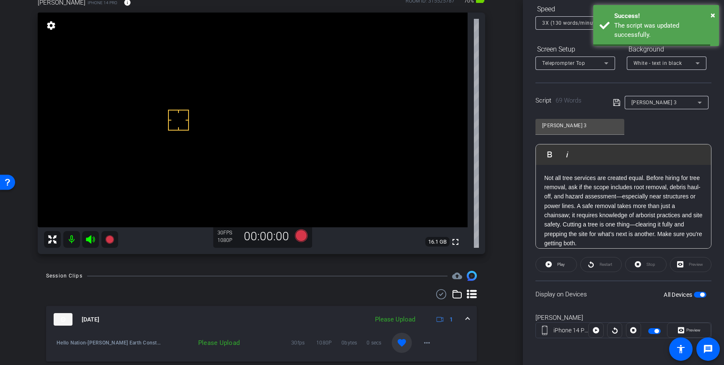
click at [619, 104] on icon at bounding box center [617, 103] width 8 height 10
click at [702, 294] on span "button" at bounding box center [702, 295] width 4 height 4
click at [702, 294] on span "button" at bounding box center [700, 295] width 13 height 6
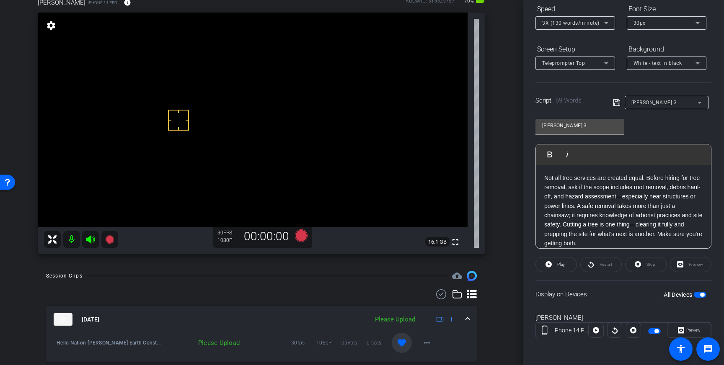
click at [578, 205] on p "Not all tree services are created equal. Before hiring for tree removal, ask if…" at bounding box center [623, 211] width 158 height 75
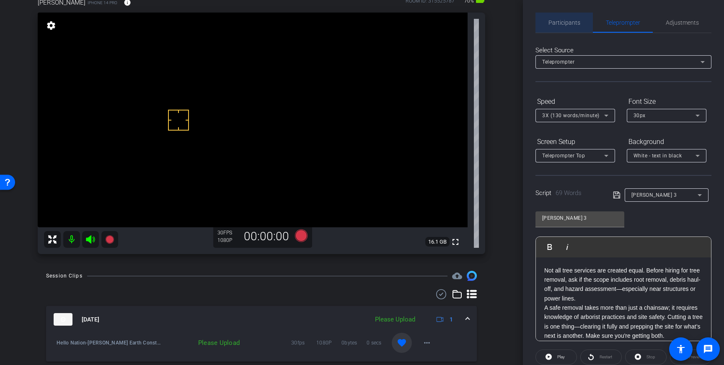
click at [567, 18] on span "Participants" at bounding box center [565, 23] width 32 height 20
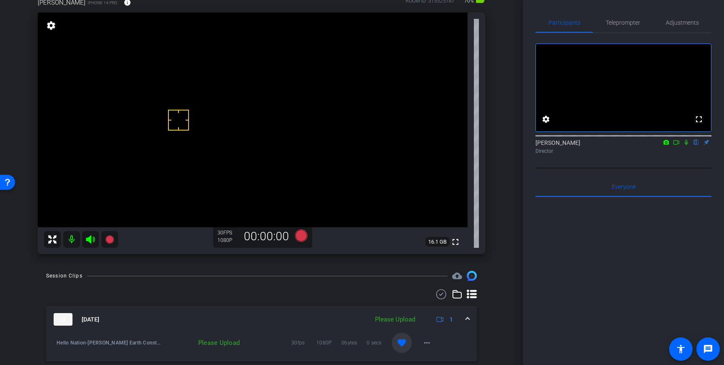
click at [686, 145] on icon at bounding box center [686, 142] width 3 height 5
click at [686, 145] on icon at bounding box center [686, 142] width 5 height 5
click at [625, 22] on span "Teleprompter" at bounding box center [623, 23] width 34 height 6
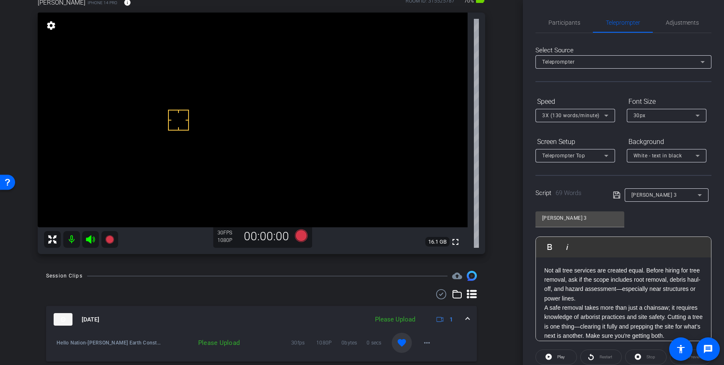
scroll to position [8, 0]
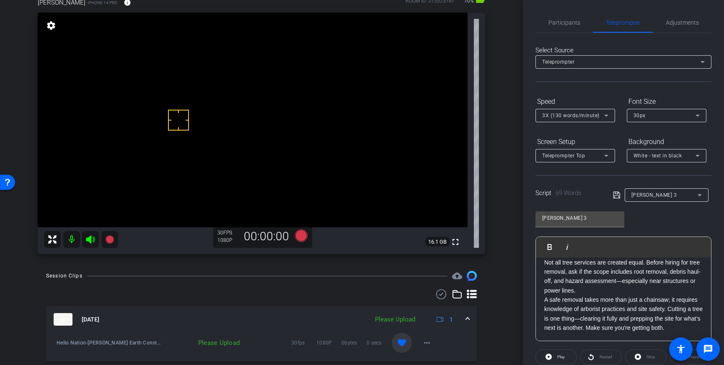
click at [614, 194] on icon at bounding box center [616, 195] width 7 height 7
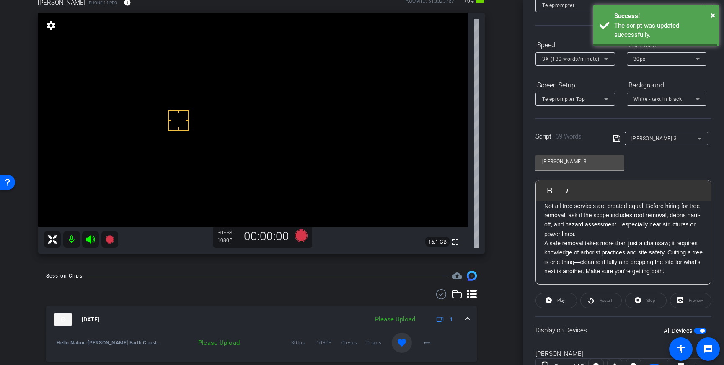
scroll to position [93, 0]
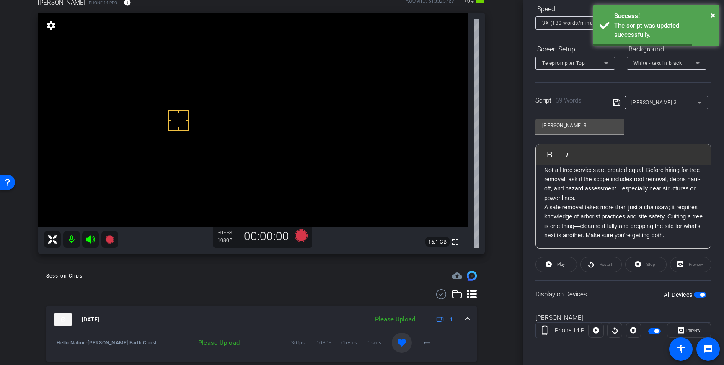
click at [704, 296] on span "button" at bounding box center [702, 295] width 4 height 4
click at [704, 296] on span "button" at bounding box center [700, 295] width 13 height 6
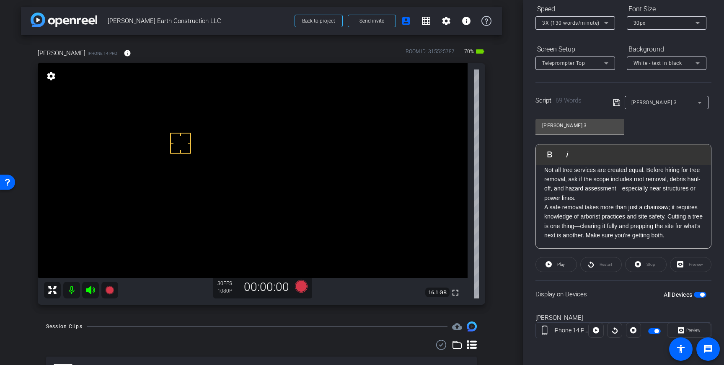
scroll to position [0, 0]
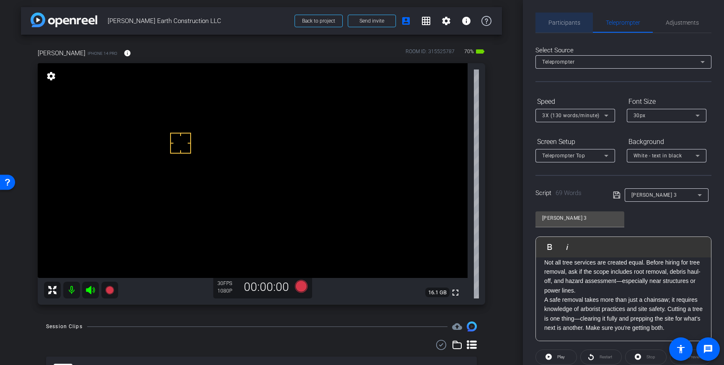
click at [564, 28] on span "Participants" at bounding box center [565, 23] width 32 height 20
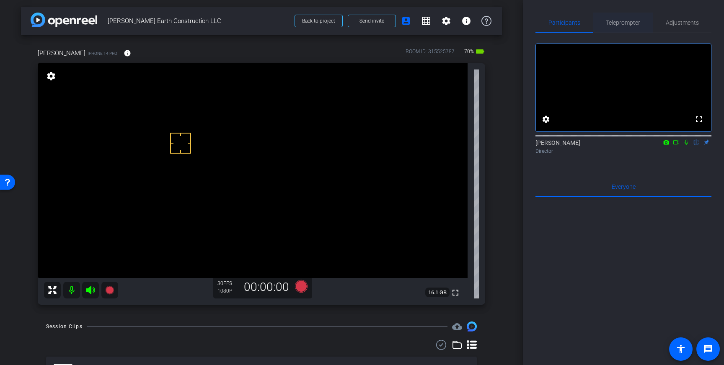
click at [628, 17] on span "Teleprompter" at bounding box center [623, 23] width 34 height 20
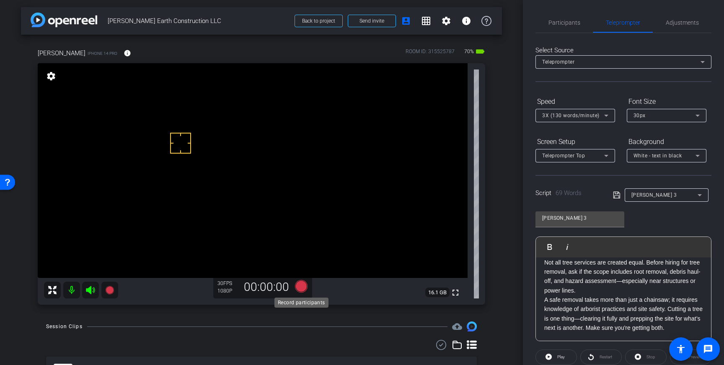
click at [301, 288] on icon at bounding box center [301, 286] width 13 height 13
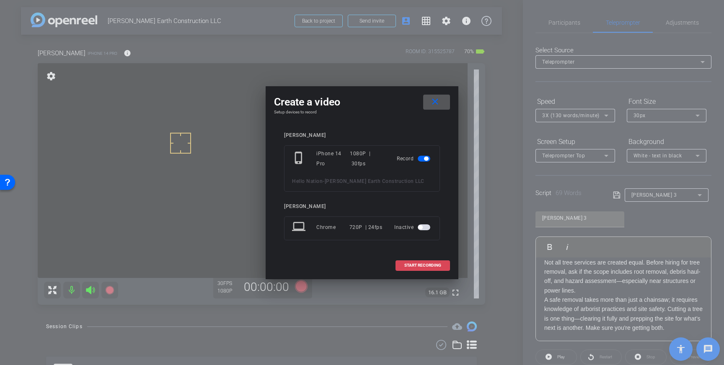
click at [407, 267] on span "START RECORDING" at bounding box center [422, 266] width 37 height 4
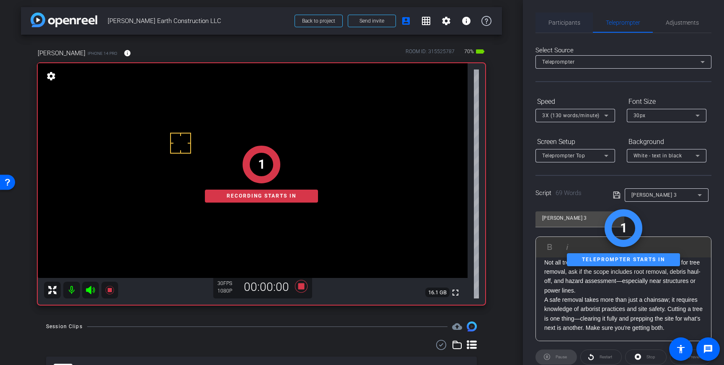
click at [565, 25] on span "Participants" at bounding box center [565, 23] width 32 height 6
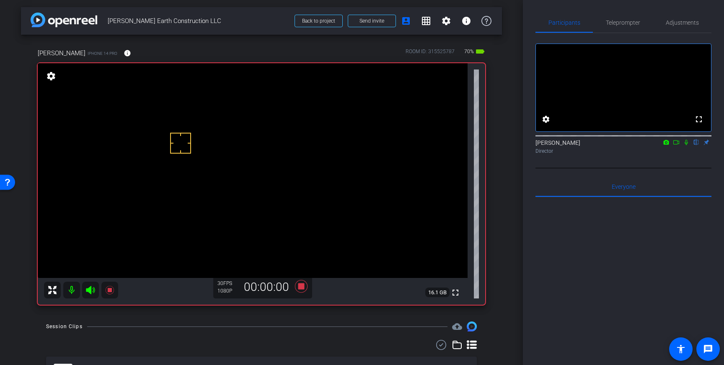
click at [689, 145] on icon at bounding box center [686, 143] width 7 height 6
click at [304, 289] on icon at bounding box center [301, 286] width 13 height 13
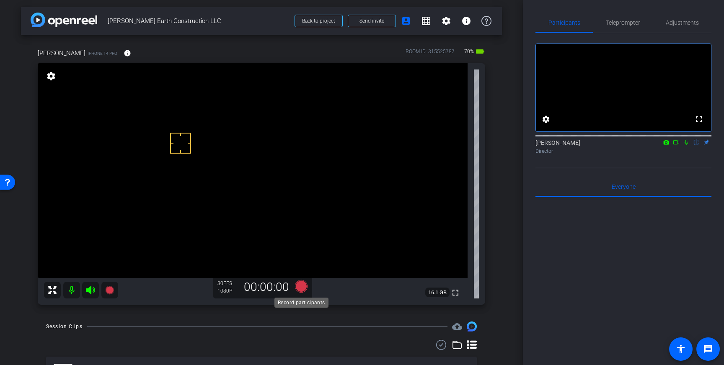
click at [306, 286] on icon at bounding box center [301, 286] width 13 height 13
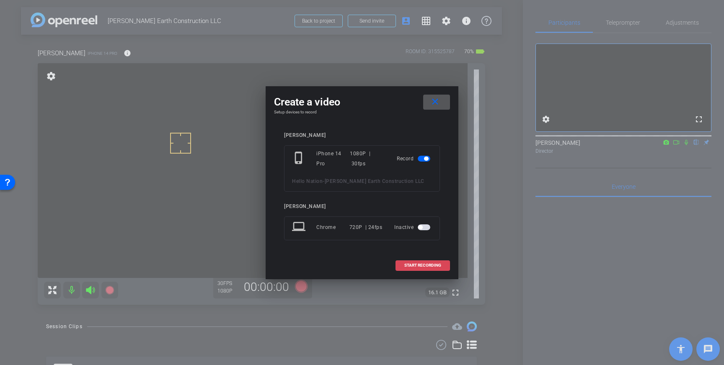
click at [422, 267] on span "START RECORDING" at bounding box center [422, 266] width 37 height 4
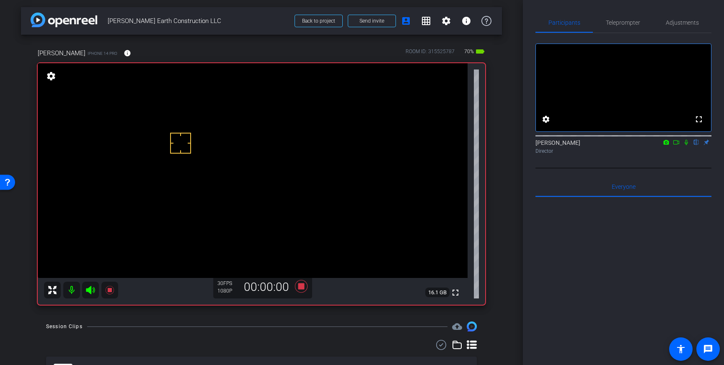
click at [687, 145] on icon at bounding box center [686, 143] width 7 height 6
click at [299, 283] on icon at bounding box center [301, 286] width 20 height 15
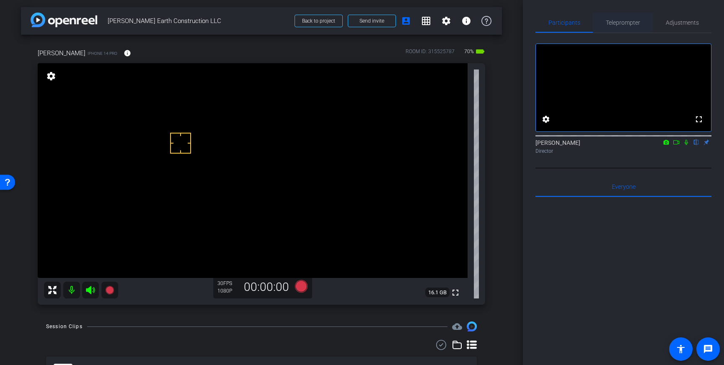
click at [624, 20] on span "Teleprompter" at bounding box center [623, 23] width 34 height 6
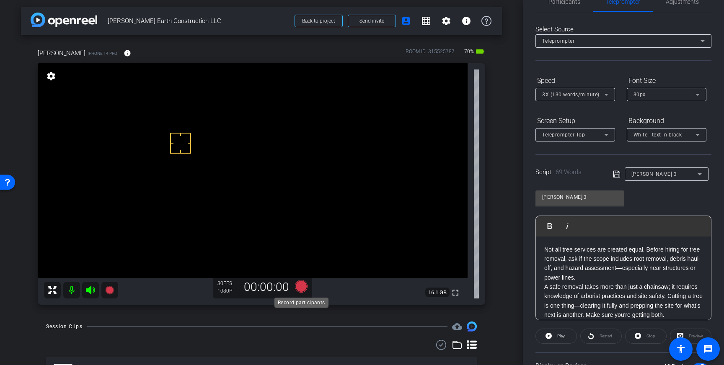
click at [299, 286] on icon at bounding box center [301, 286] width 13 height 13
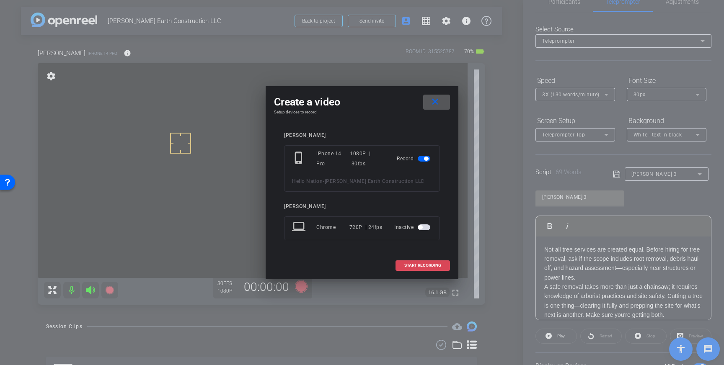
click at [425, 267] on span "START RECORDING" at bounding box center [422, 266] width 37 height 4
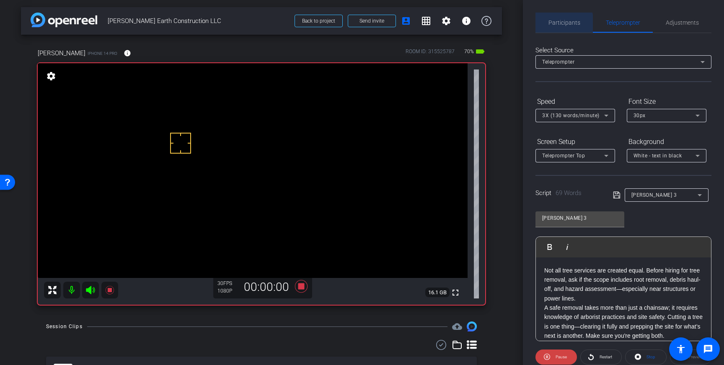
click at [562, 25] on span "Participants" at bounding box center [565, 23] width 32 height 6
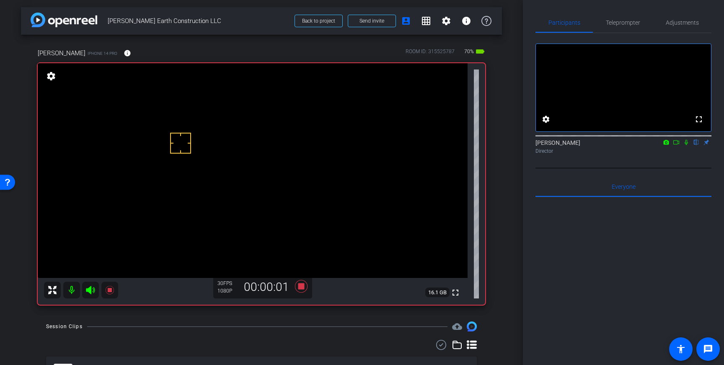
click at [687, 145] on icon at bounding box center [686, 143] width 7 height 6
click at [687, 145] on icon at bounding box center [686, 142] width 5 height 5
click at [304, 286] on icon at bounding box center [301, 286] width 13 height 13
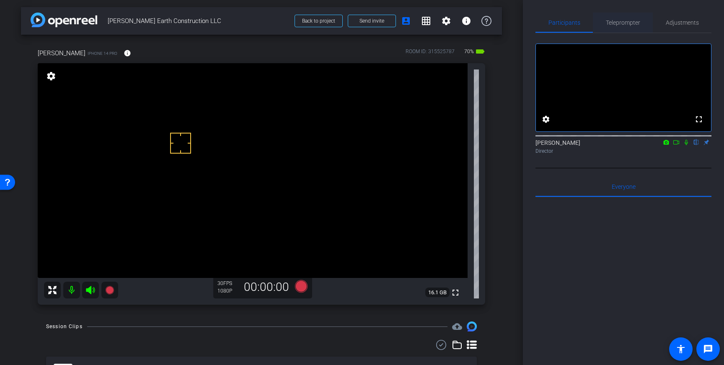
click at [624, 18] on span "Teleprompter" at bounding box center [623, 23] width 34 height 20
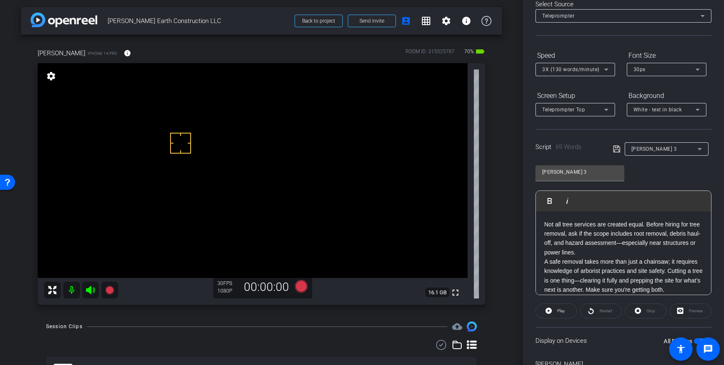
scroll to position [8, 0]
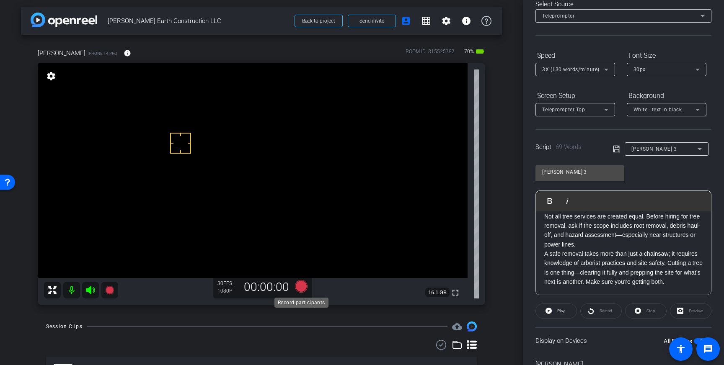
click at [299, 286] on icon at bounding box center [301, 286] width 13 height 13
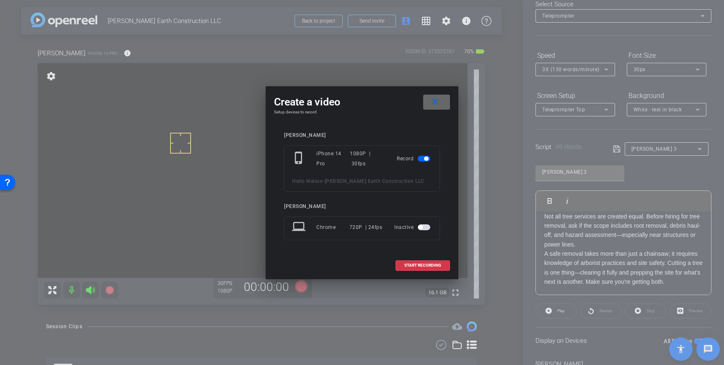
click at [433, 105] on mat-icon "close" at bounding box center [435, 102] width 10 height 10
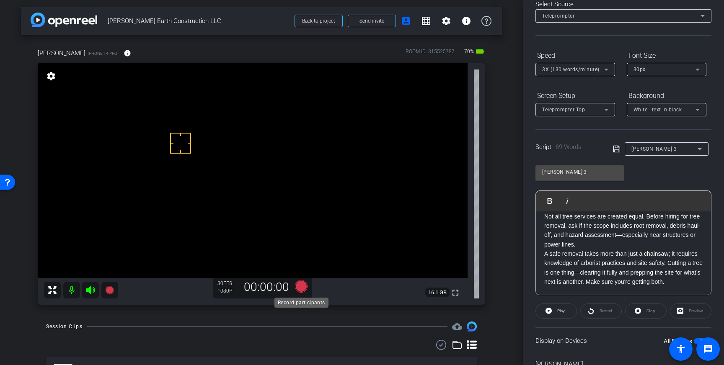
click at [301, 287] on icon at bounding box center [301, 286] width 13 height 13
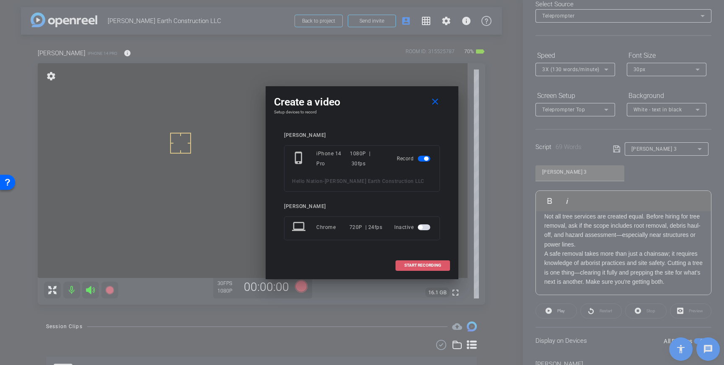
click at [412, 265] on span "START RECORDING" at bounding box center [422, 266] width 37 height 4
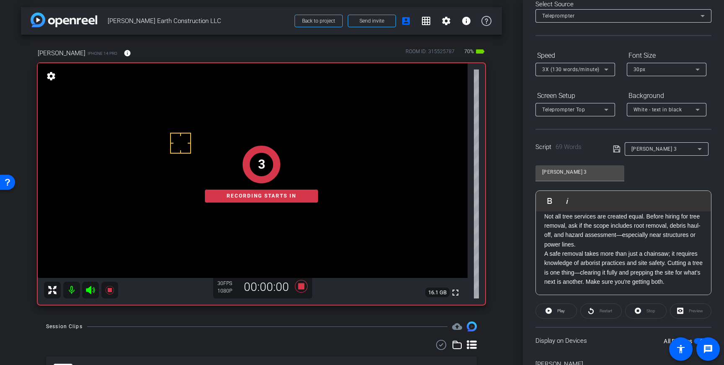
scroll to position [0, 0]
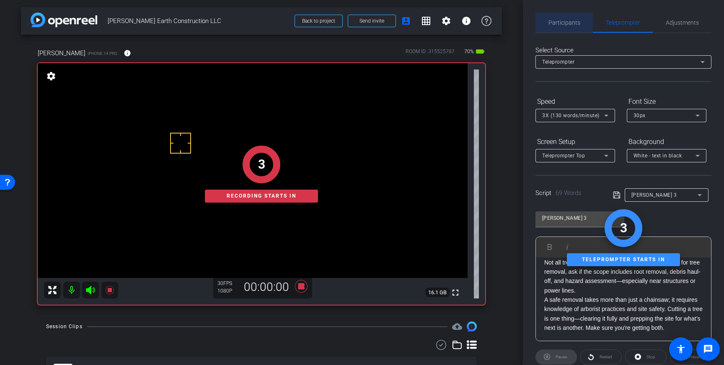
click at [565, 28] on span "Participants" at bounding box center [565, 23] width 32 height 20
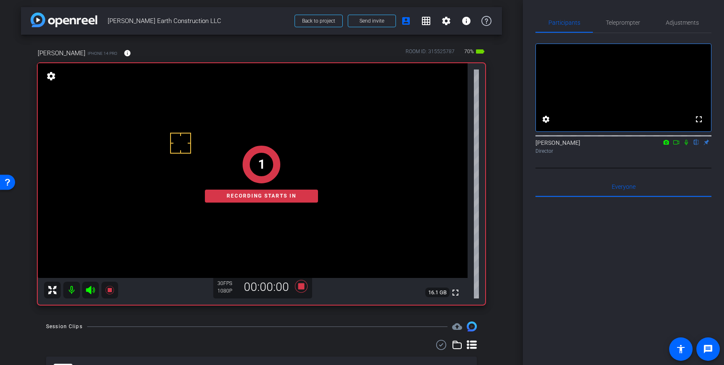
click at [688, 145] on icon at bounding box center [686, 142] width 3 height 5
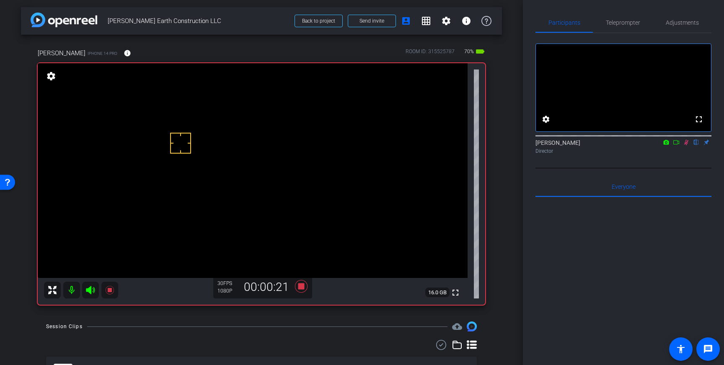
click at [686, 145] on icon at bounding box center [686, 143] width 7 height 6
click at [301, 286] on icon at bounding box center [301, 286] width 13 height 13
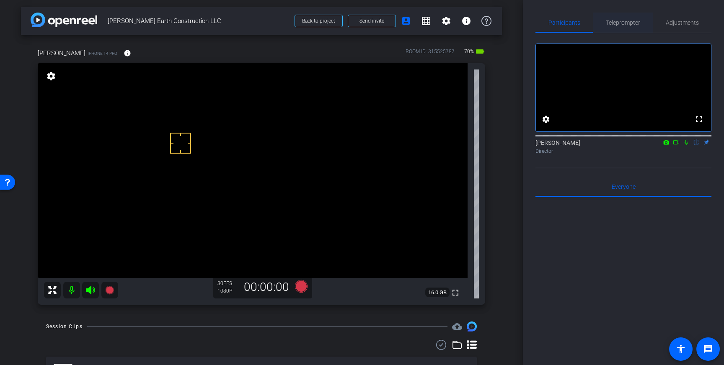
click at [623, 22] on span "Teleprompter" at bounding box center [623, 23] width 34 height 6
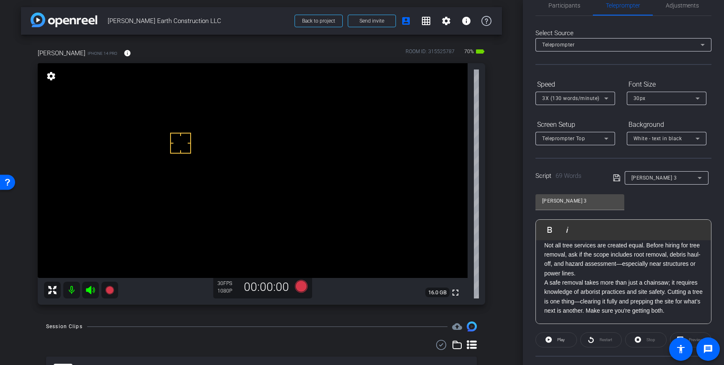
scroll to position [27, 0]
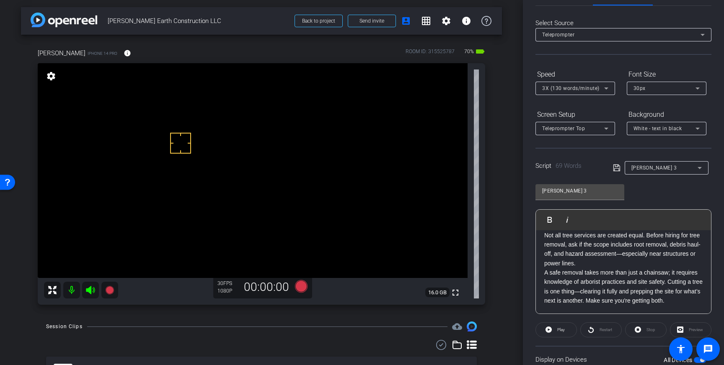
click at [545, 274] on p "A safe removal takes more than just a chainsaw; it requires knowledge of arbori…" at bounding box center [623, 287] width 158 height 38
click at [594, 259] on p "Not all tree services are created equal. Before hiring for tree removal, ask if…" at bounding box center [623, 250] width 158 height 38
click at [602, 254] on p "Not all tree services are created equal. Before hiring for tree removal, ask if…" at bounding box center [623, 250] width 158 height 38
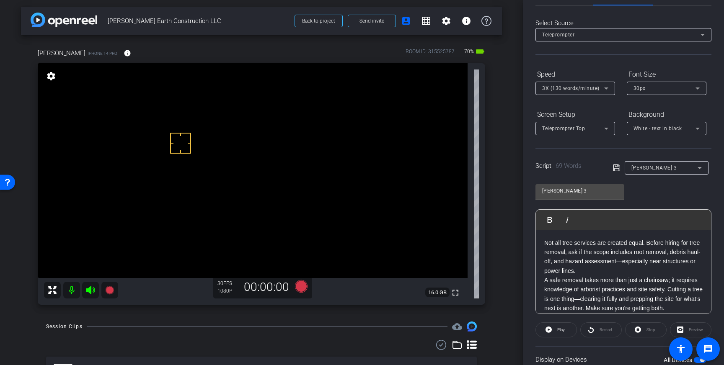
scroll to position [0, 0]
click at [636, 253] on p "Not all tree services are created equal. Before hiring for tree removal, ask if…" at bounding box center [623, 258] width 158 height 38
drag, startPoint x: 575, startPoint y: 272, endPoint x: 631, endPoint y: 265, distance: 56.1
click at [631, 265] on p "Not all tree services are created equal. Before hiring for tree removal, ask if…" at bounding box center [623, 258] width 158 height 38
click at [636, 262] on p "Not all tree services are created equal. Before hiring for tree removal, ask if…" at bounding box center [623, 258] width 158 height 38
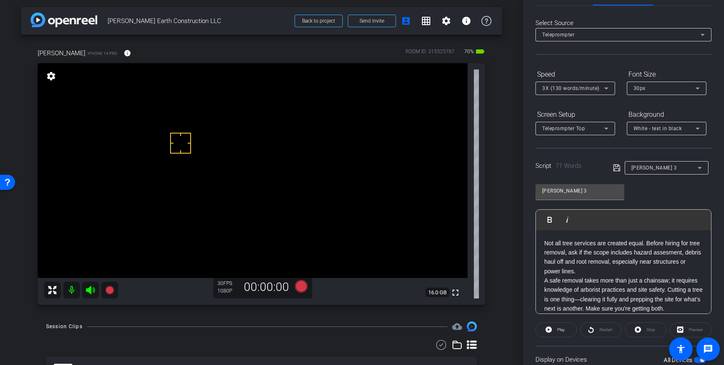
click at [617, 170] on icon at bounding box center [617, 168] width 8 height 10
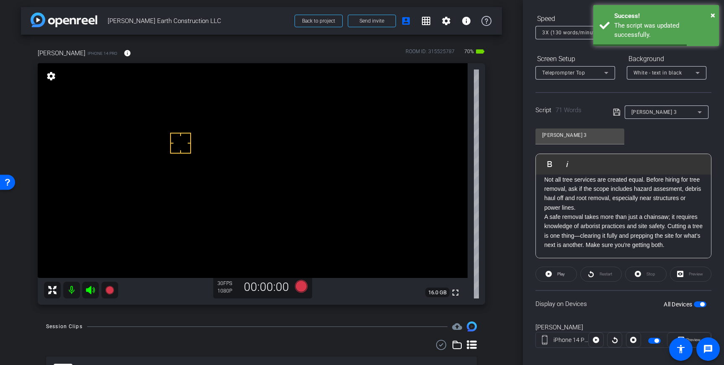
scroll to position [86, 0]
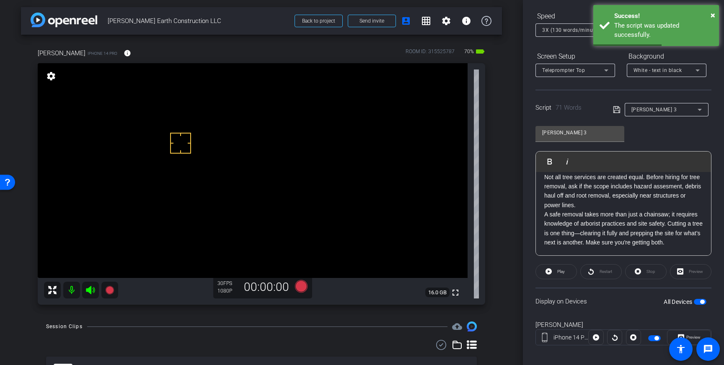
click at [698, 301] on span "button" at bounding box center [700, 302] width 13 height 6
click at [700, 302] on span "button" at bounding box center [700, 302] width 13 height 6
click at [617, 110] on icon at bounding box center [617, 110] width 8 height 10
click at [561, 272] on span "Play" at bounding box center [561, 272] width 8 height 5
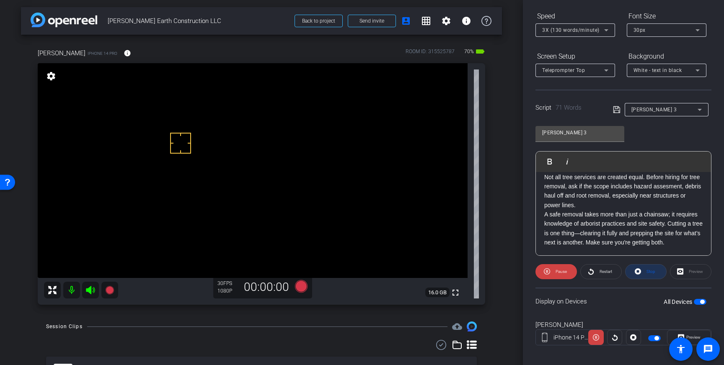
click at [651, 266] on span "Stop" at bounding box center [650, 272] width 11 height 12
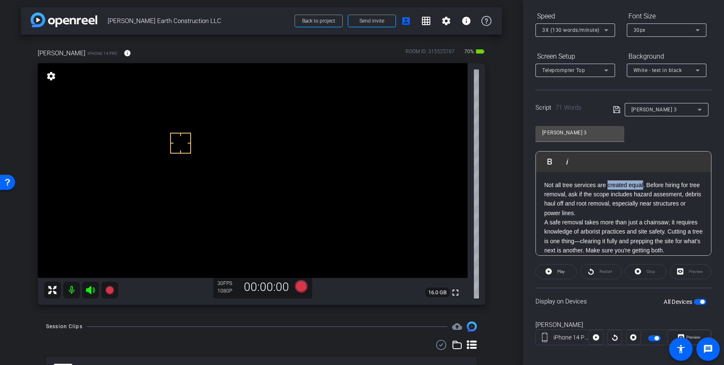
drag, startPoint x: 609, startPoint y: 187, endPoint x: 644, endPoint y: 189, distance: 35.2
click at [644, 189] on p "Not all tree services are created equal. Before hiring for tree removal, ask if…" at bounding box center [623, 200] width 158 height 38
click at [612, 110] on div "Script 71 Words Holmes 3" at bounding box center [624, 103] width 176 height 27
click at [618, 111] on icon at bounding box center [617, 110] width 8 height 10
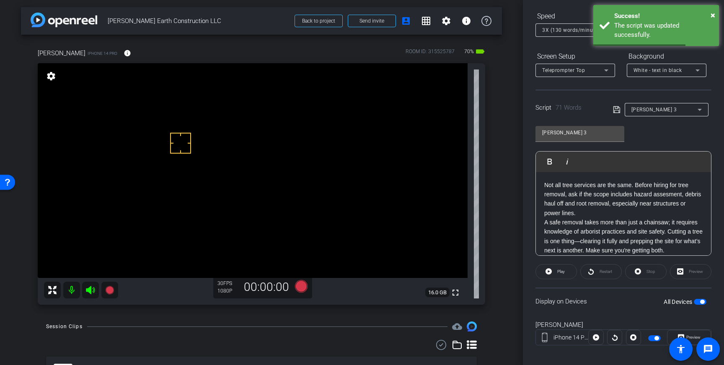
click at [700, 302] on span "button" at bounding box center [702, 302] width 4 height 4
click at [700, 302] on span "button" at bounding box center [700, 302] width 13 height 6
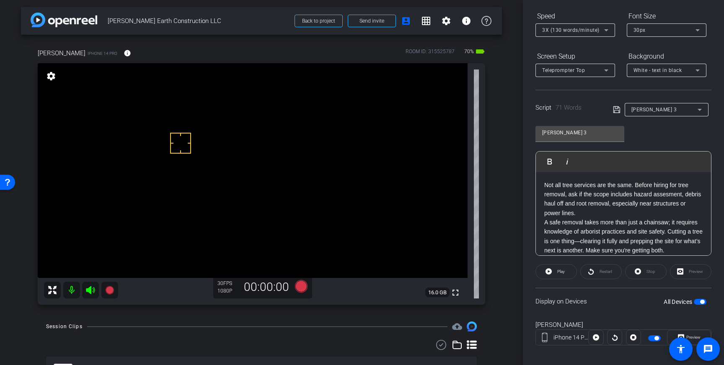
click at [670, 186] on p "Not all tree services are the same. Before hiring for tree removal, ask if the …" at bounding box center [623, 200] width 158 height 38
click at [616, 110] on icon at bounding box center [617, 110] width 8 height 10
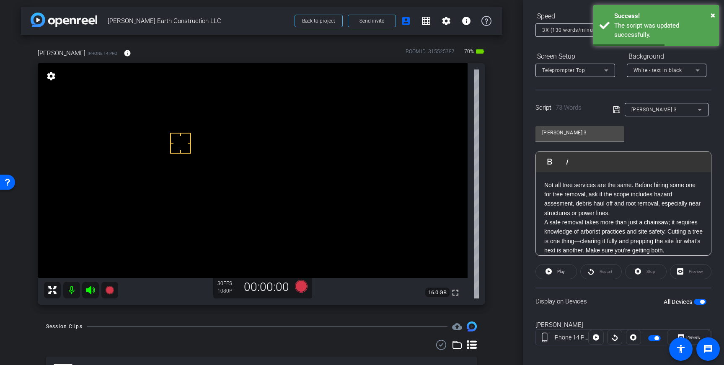
click at [697, 303] on span "button" at bounding box center [700, 302] width 13 height 6
click at [697, 303] on span "button" at bounding box center [697, 302] width 4 height 4
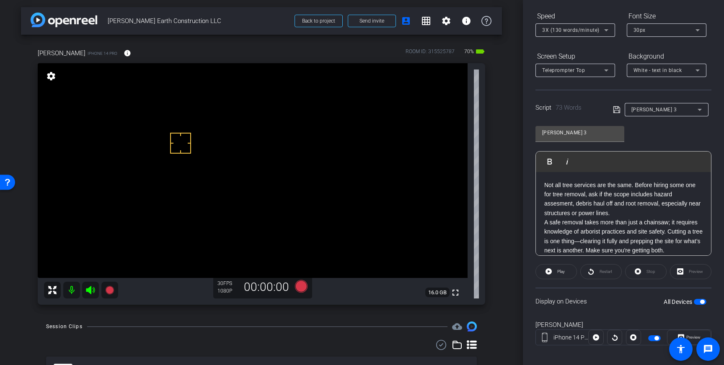
click at [687, 187] on p "Not all tree services are the same. Before hiring some one for tree removal, as…" at bounding box center [623, 200] width 158 height 38
click at [614, 108] on icon at bounding box center [616, 109] width 7 height 7
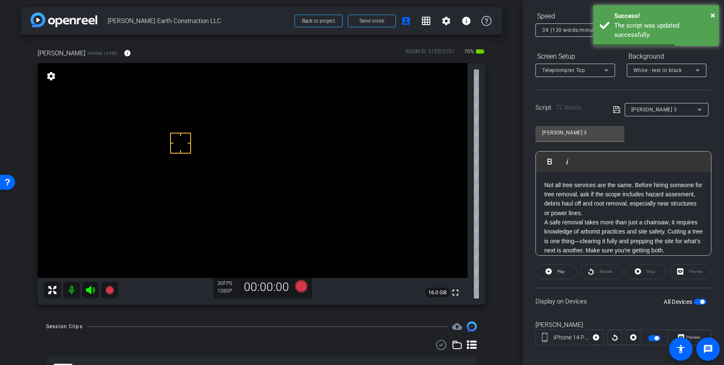
click at [701, 301] on span "button" at bounding box center [702, 302] width 4 height 4
click at [701, 301] on span "button" at bounding box center [700, 302] width 13 height 6
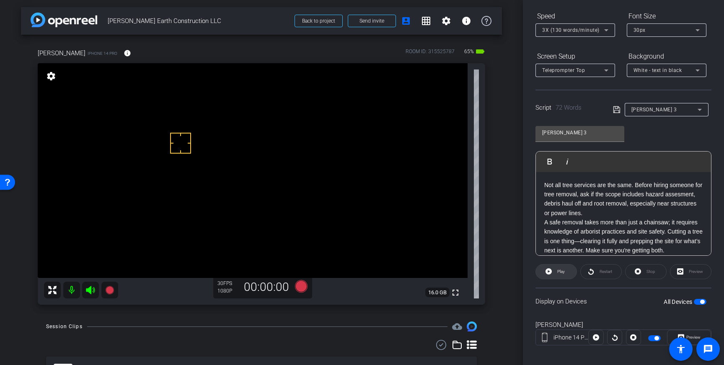
click at [561, 270] on span "Play" at bounding box center [561, 272] width 8 height 5
click at [687, 273] on div "Preview" at bounding box center [690, 271] width 41 height 15
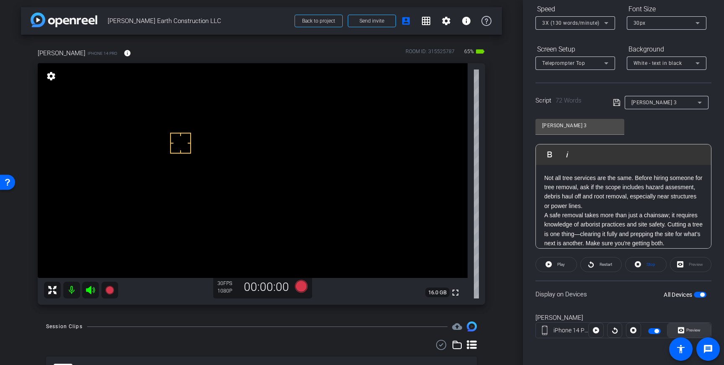
click at [691, 327] on span "Preview" at bounding box center [692, 331] width 16 height 12
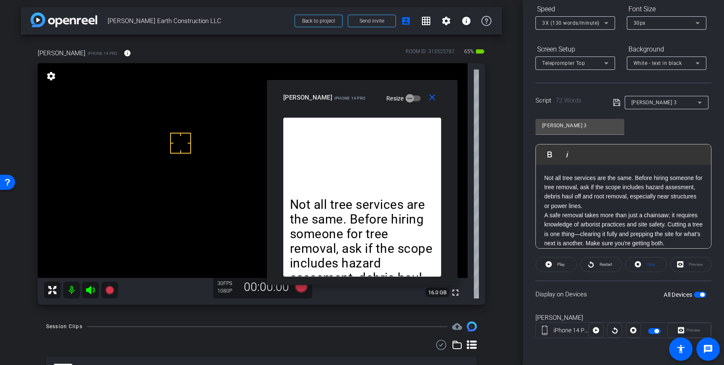
click at [645, 188] on p "Not all tree services are the same. Before hiring someone for tree removal, ask…" at bounding box center [623, 193] width 158 height 38
click at [614, 104] on icon at bounding box center [616, 102] width 7 height 7
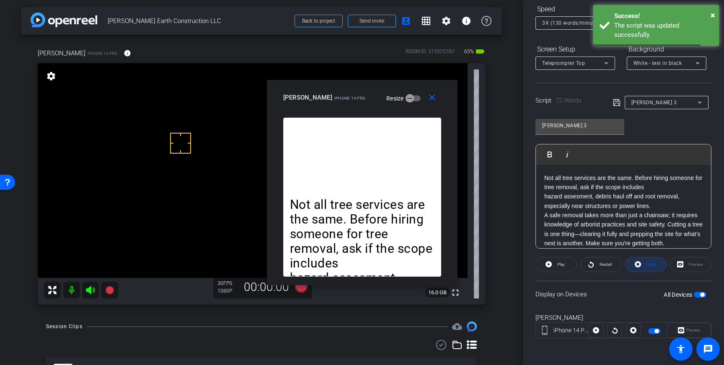
click at [646, 261] on span "Stop" at bounding box center [650, 265] width 11 height 12
click at [705, 297] on span "button" at bounding box center [700, 295] width 13 height 6
click at [702, 295] on span "button" at bounding box center [700, 295] width 13 height 6
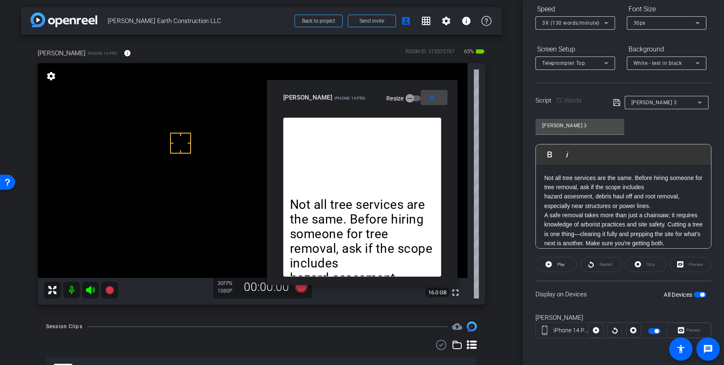
click at [433, 101] on mat-icon "close" at bounding box center [432, 98] width 10 height 10
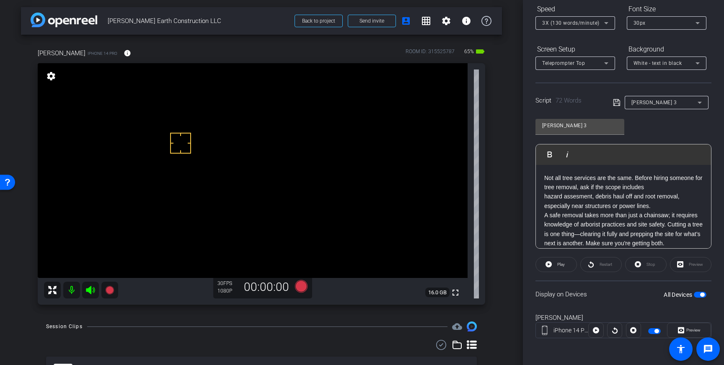
click at [622, 187] on p "Not all tree services are the same. Before hiring someone for tree removal, ask…" at bounding box center [623, 183] width 158 height 19
click at [618, 103] on icon at bounding box center [617, 103] width 8 height 10
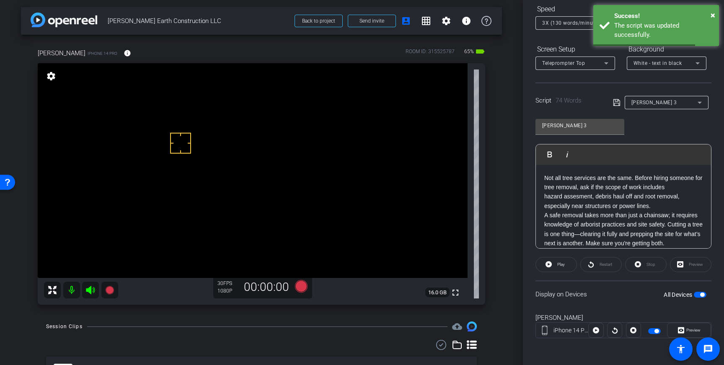
click at [700, 295] on span "button" at bounding box center [700, 295] width 13 height 6
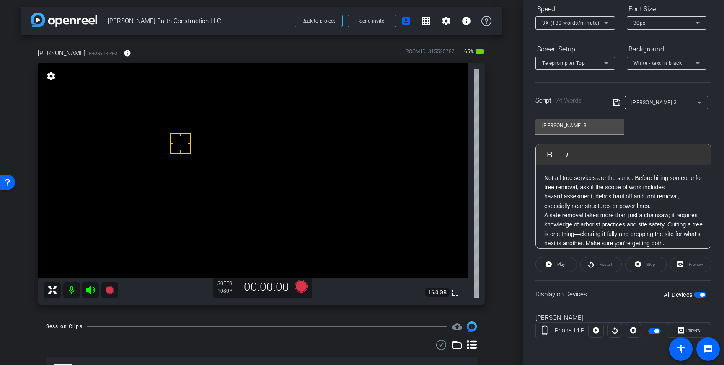
click at [583, 197] on p "hazard assesment, debris haul off and root removal, especially near structures …" at bounding box center [623, 201] width 158 height 19
click at [575, 198] on p "hazard assesment, debris haul off and root removal, especially near structures …" at bounding box center [623, 201] width 158 height 19
click at [299, 285] on icon at bounding box center [301, 286] width 13 height 13
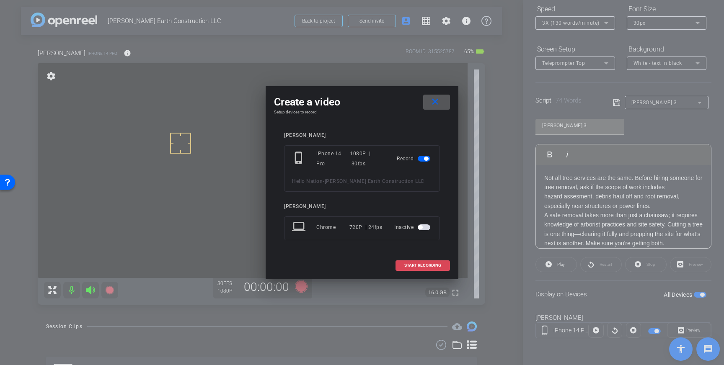
click at [430, 264] on span "START RECORDING" at bounding box center [422, 266] width 37 height 4
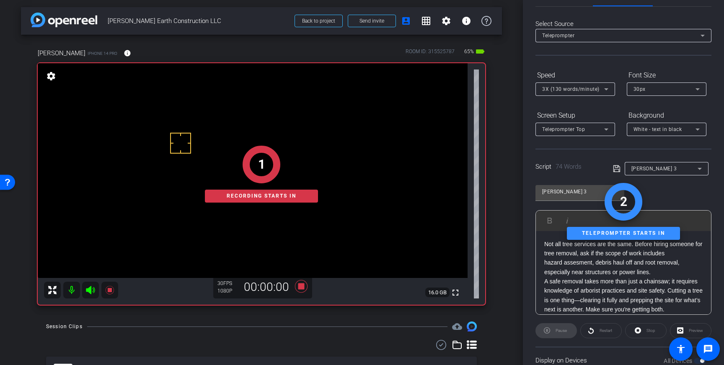
scroll to position [0, 0]
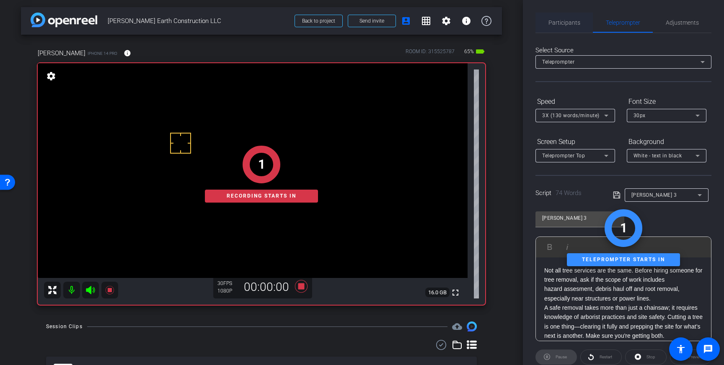
click at [560, 23] on span "Participants" at bounding box center [565, 23] width 32 height 6
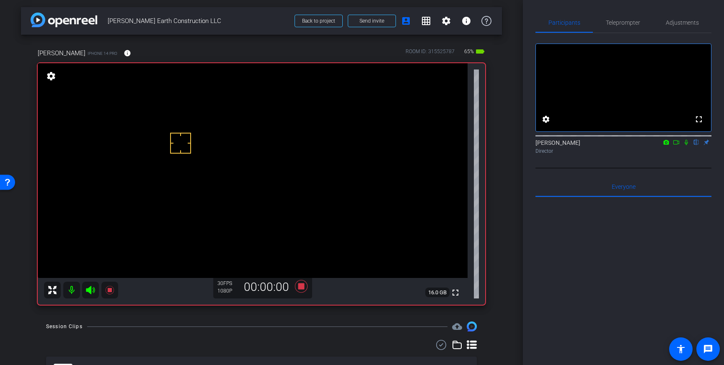
click at [689, 145] on icon at bounding box center [686, 143] width 7 height 6
click at [686, 145] on icon at bounding box center [686, 143] width 7 height 6
click at [628, 20] on span "Teleprompter" at bounding box center [623, 23] width 34 height 6
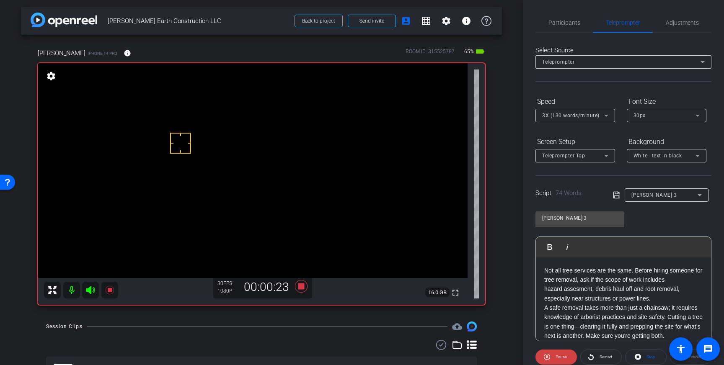
scroll to position [8, 0]
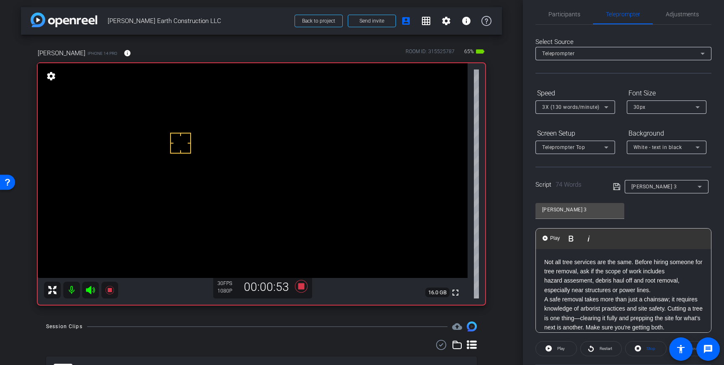
drag, startPoint x: 658, startPoint y: 290, endPoint x: 539, endPoint y: 290, distance: 118.6
click at [539, 290] on div "Not all tree services are the same. Before hiring someone for tree removal, ask…" at bounding box center [623, 295] width 175 height 92
click at [618, 186] on icon at bounding box center [617, 187] width 8 height 10
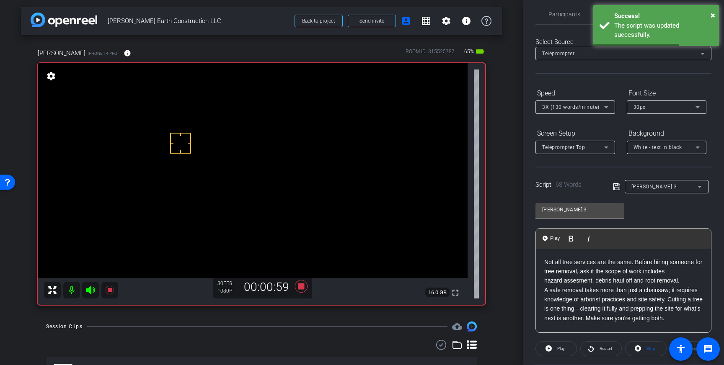
click at [579, 281] on p "hazard assesment, debris haul off and root removal." at bounding box center [623, 280] width 158 height 9
click at [620, 191] on icon at bounding box center [617, 187] width 8 height 10
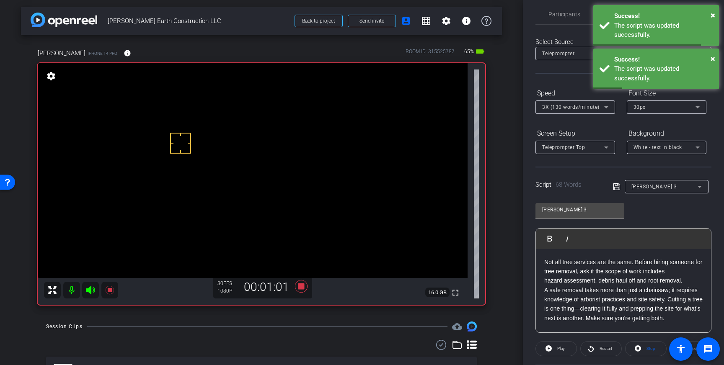
scroll to position [93, 0]
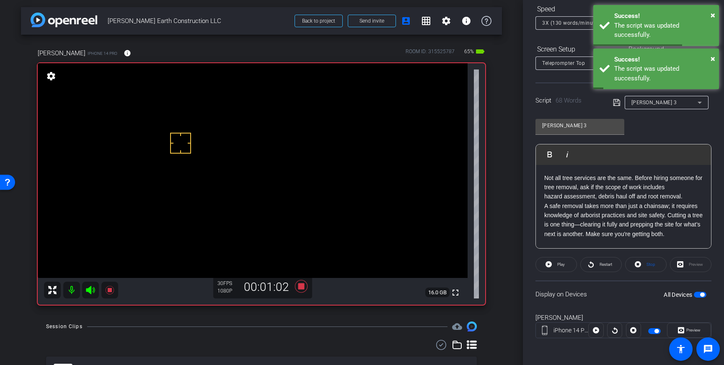
click at [699, 295] on span "button" at bounding box center [700, 295] width 13 height 6
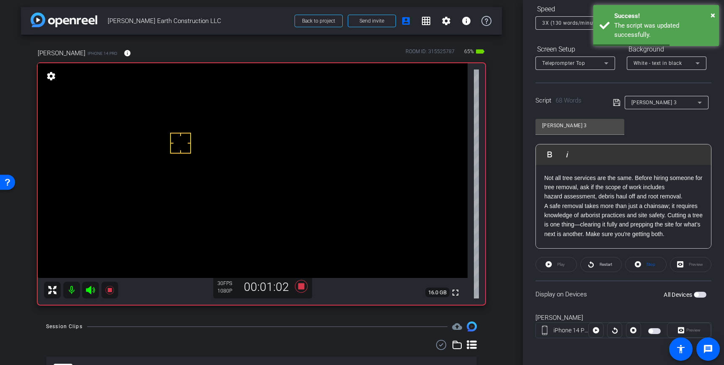
click at [699, 295] on span "button" at bounding box center [697, 295] width 4 height 4
click at [637, 261] on icon at bounding box center [638, 264] width 6 height 10
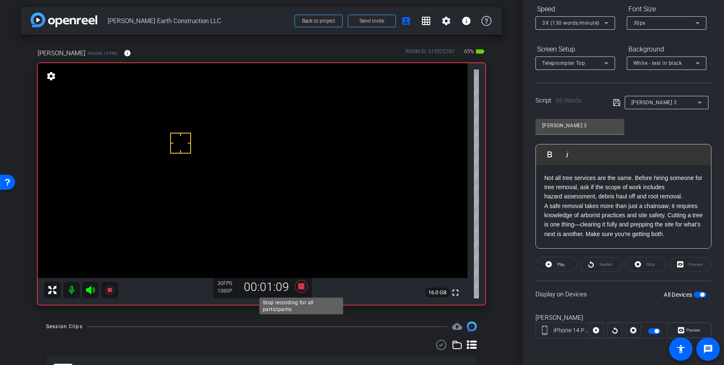
click at [300, 288] on icon at bounding box center [301, 286] width 13 height 13
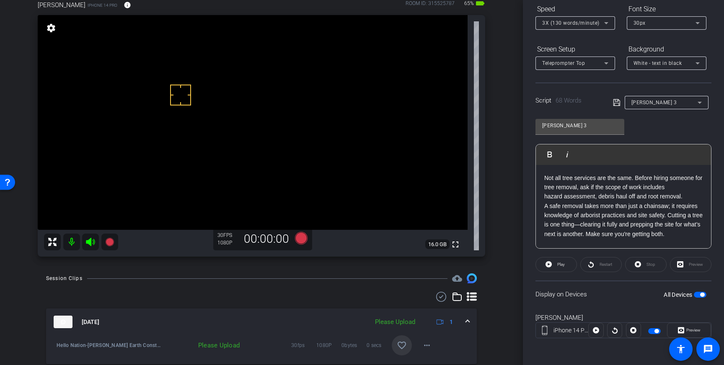
scroll to position [36, 0]
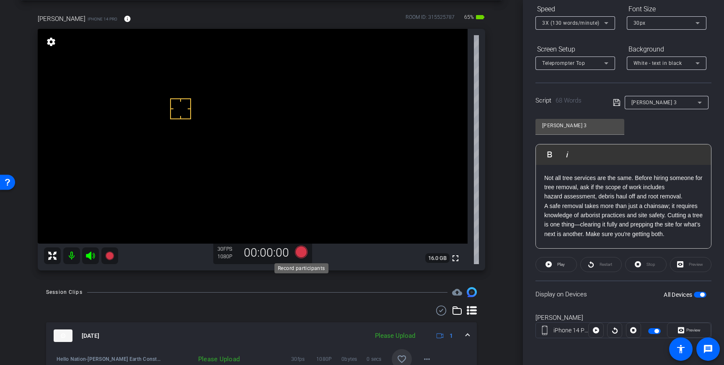
click at [302, 252] on icon at bounding box center [301, 252] width 13 height 13
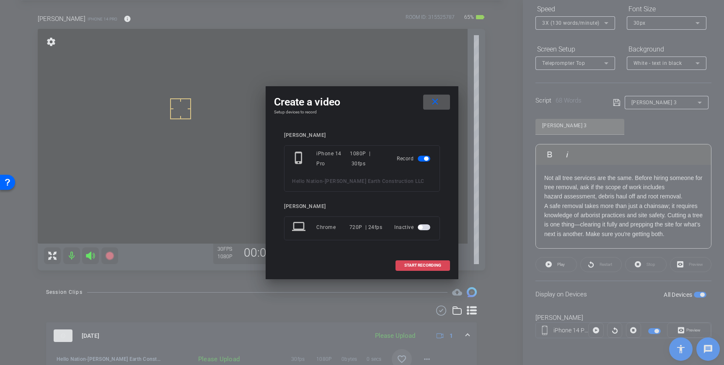
click at [414, 267] on span "START RECORDING" at bounding box center [422, 266] width 37 height 4
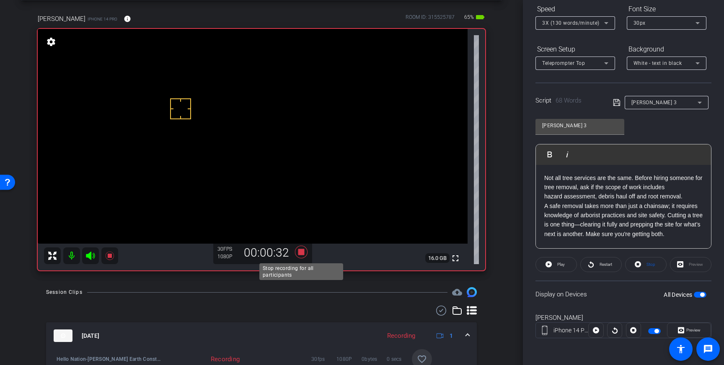
click at [303, 252] on icon at bounding box center [301, 252] width 13 height 13
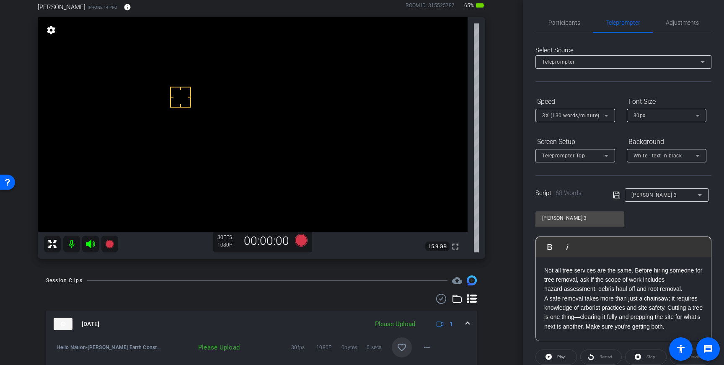
scroll to position [80, 0]
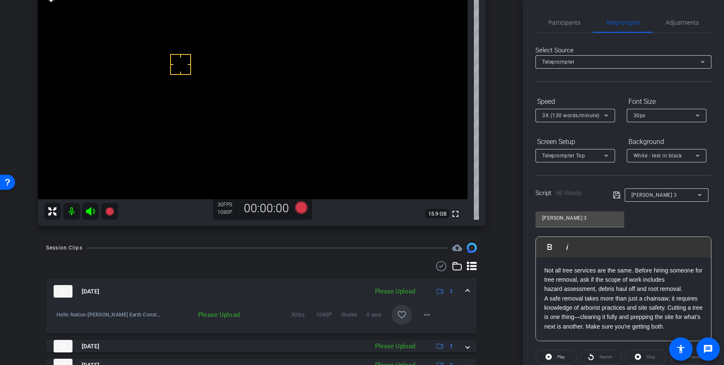
click at [404, 319] on mat-icon "favorite_border" at bounding box center [402, 315] width 10 height 10
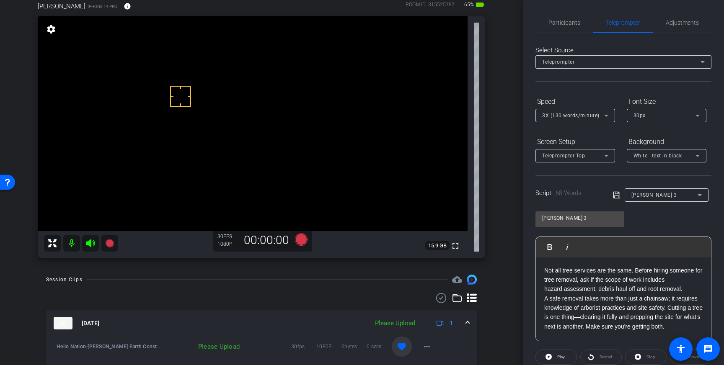
scroll to position [42, 0]
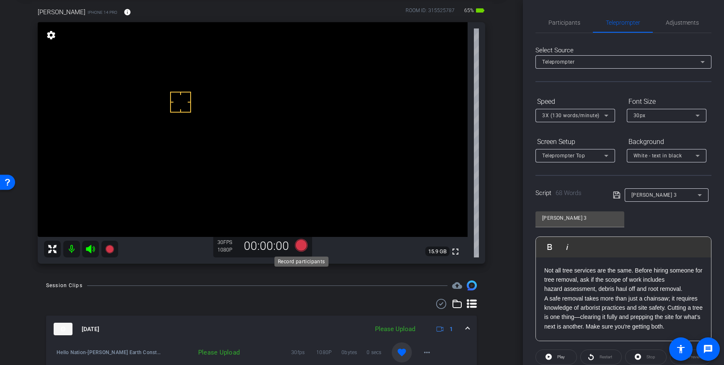
click at [299, 249] on icon at bounding box center [301, 245] width 13 height 13
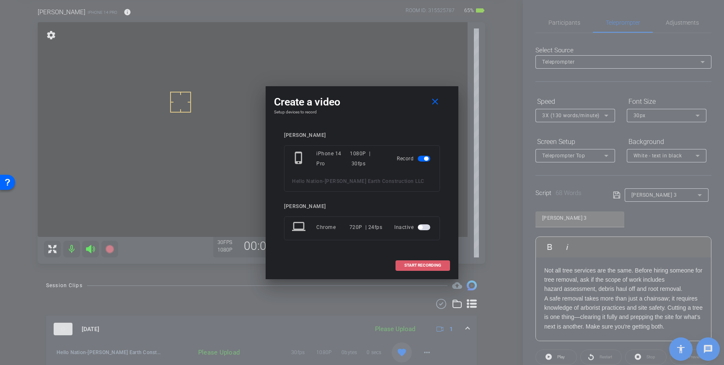
click at [417, 262] on span at bounding box center [423, 266] width 54 height 20
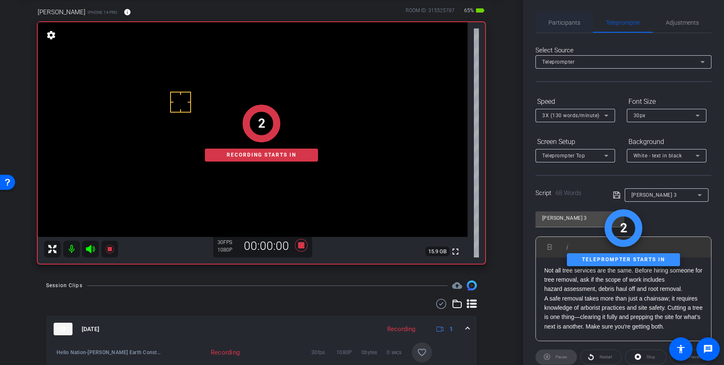
click at [558, 22] on span "Participants" at bounding box center [565, 23] width 32 height 6
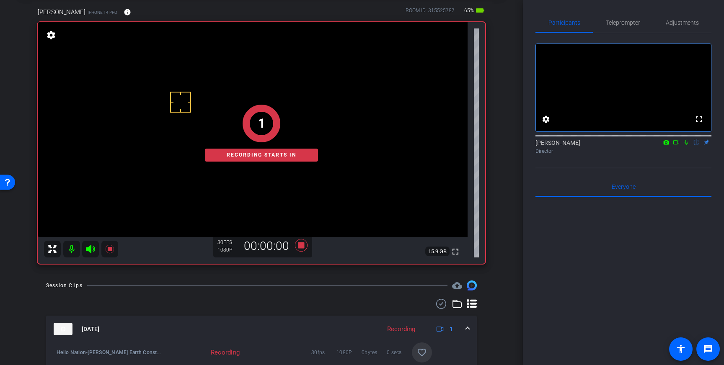
click at [687, 145] on icon at bounding box center [686, 143] width 7 height 6
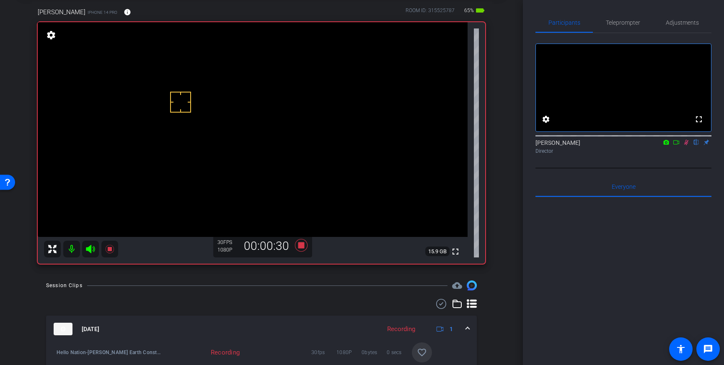
click at [686, 145] on icon at bounding box center [686, 142] width 5 height 5
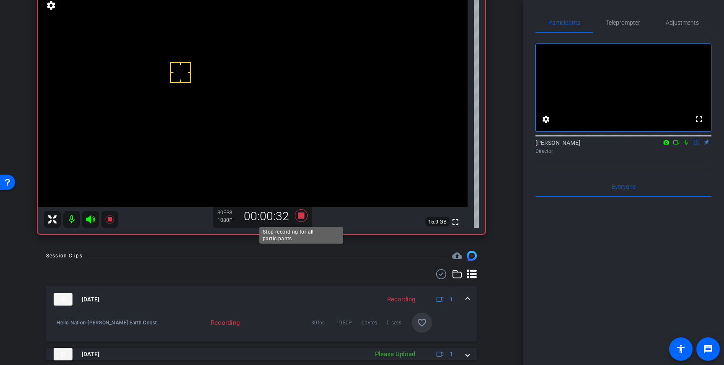
click at [300, 218] on icon at bounding box center [301, 216] width 13 height 13
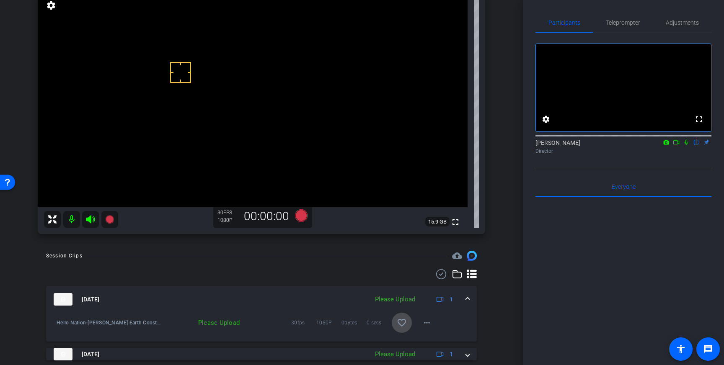
click at [406, 322] on mat-icon "favorite_border" at bounding box center [402, 323] width 10 height 10
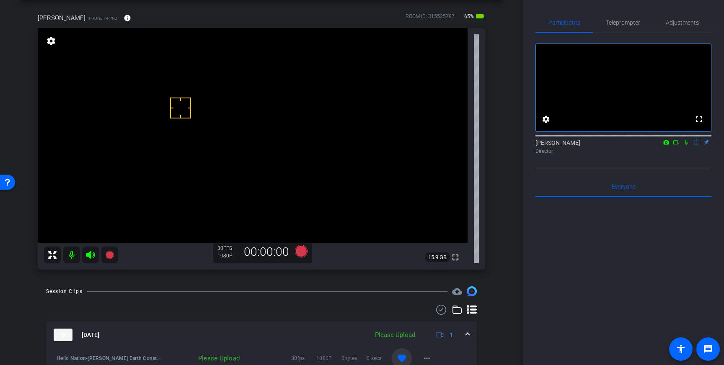
scroll to position [34, 0]
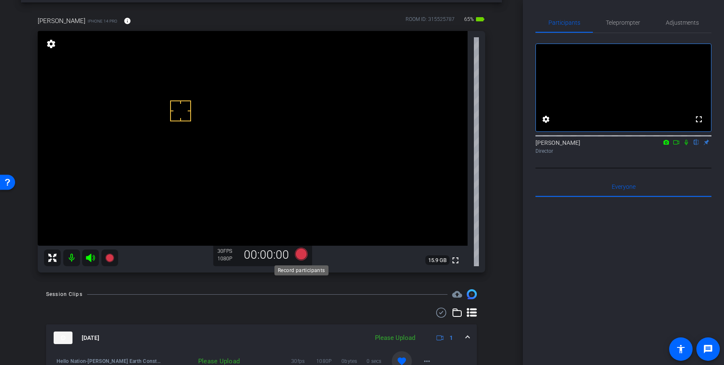
click at [300, 254] on icon at bounding box center [301, 254] width 13 height 13
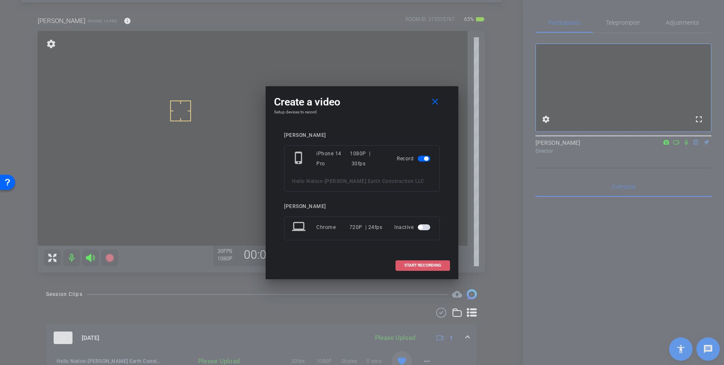
click at [433, 262] on span at bounding box center [423, 266] width 54 height 20
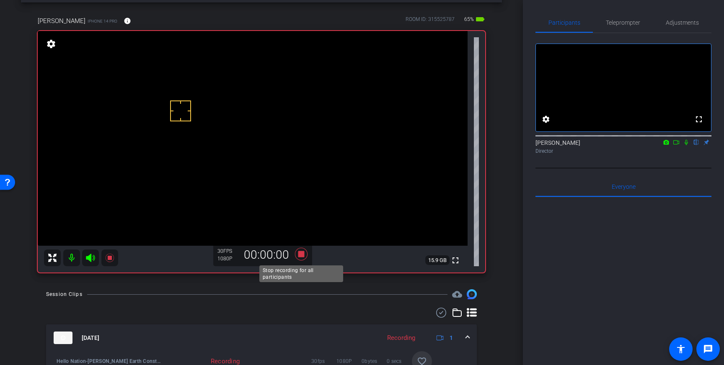
click at [302, 254] on icon at bounding box center [301, 254] width 13 height 13
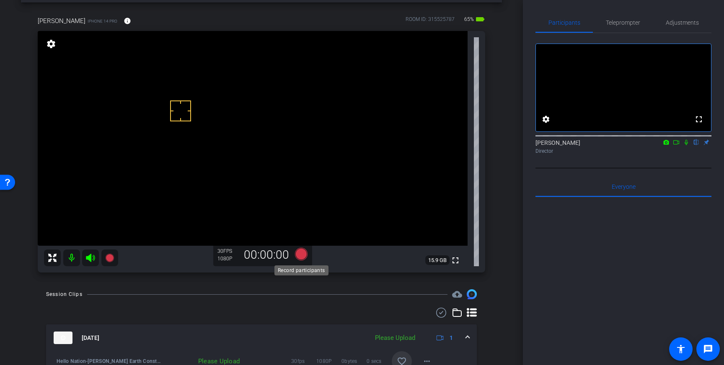
click at [304, 255] on icon at bounding box center [301, 254] width 13 height 13
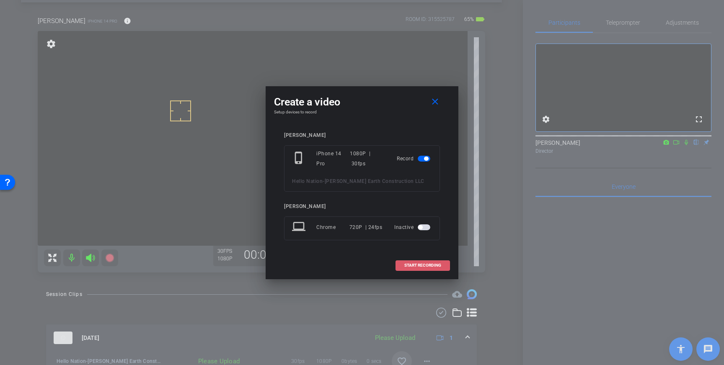
click at [411, 264] on span "START RECORDING" at bounding box center [422, 266] width 37 height 4
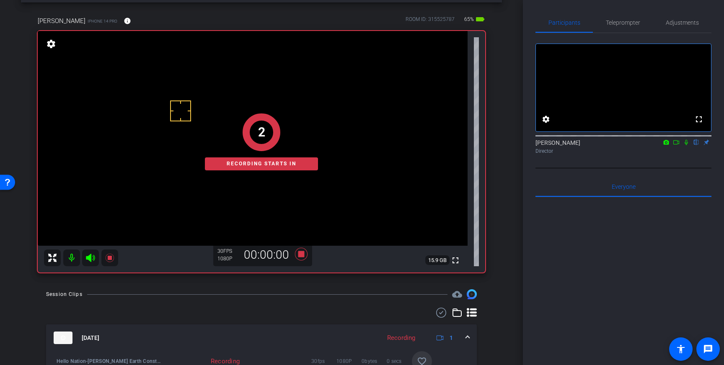
click at [687, 145] on icon at bounding box center [686, 142] width 3 height 5
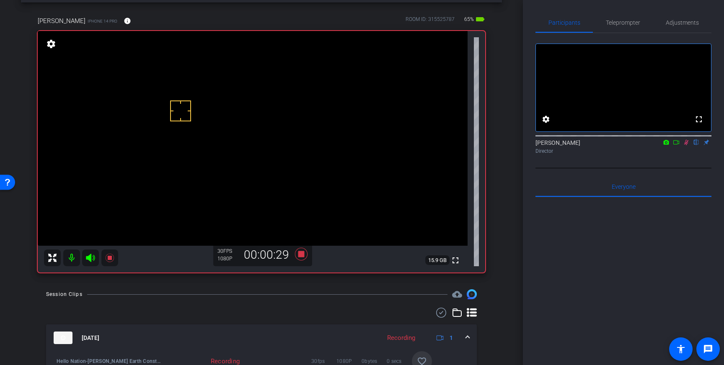
click at [687, 145] on icon at bounding box center [686, 143] width 7 height 6
click at [298, 256] on icon at bounding box center [301, 254] width 20 height 15
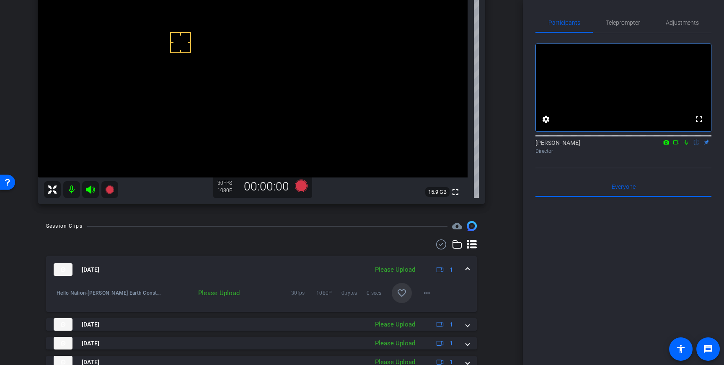
scroll to position [107, 0]
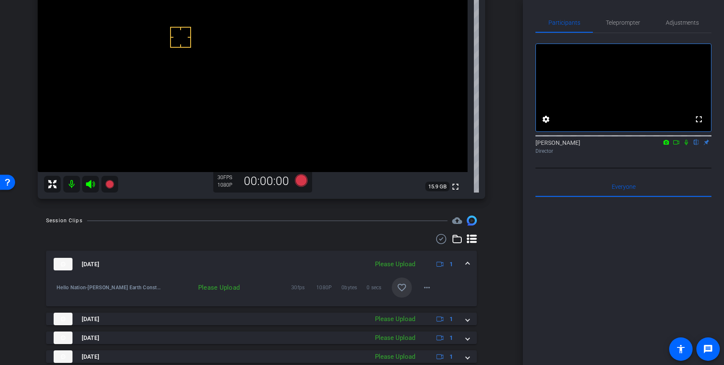
click at [406, 289] on mat-icon "favorite_border" at bounding box center [402, 288] width 10 height 10
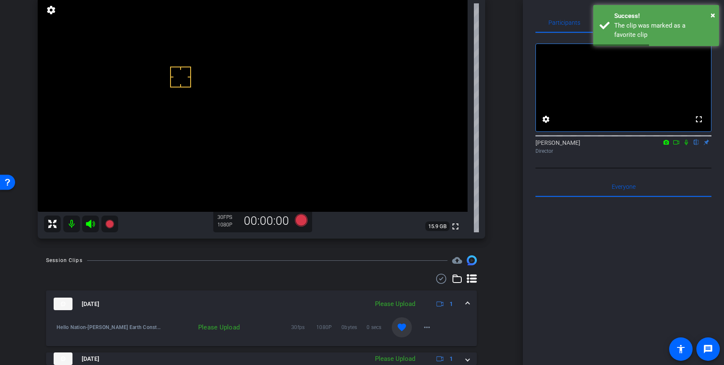
scroll to position [0, 0]
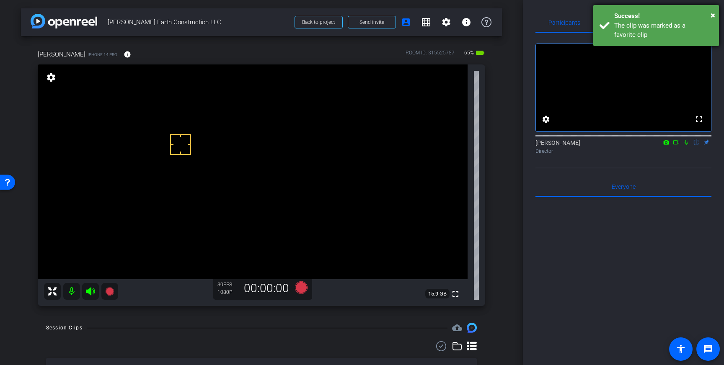
click at [646, 26] on div "The clip was marked as a favorite clip" at bounding box center [663, 30] width 98 height 19
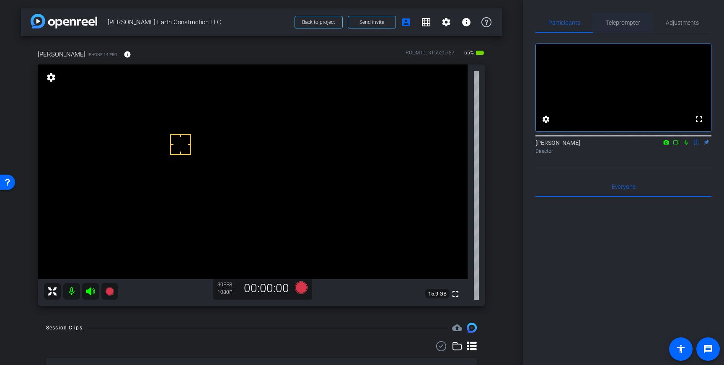
click at [612, 20] on span "Teleprompter" at bounding box center [623, 23] width 34 height 6
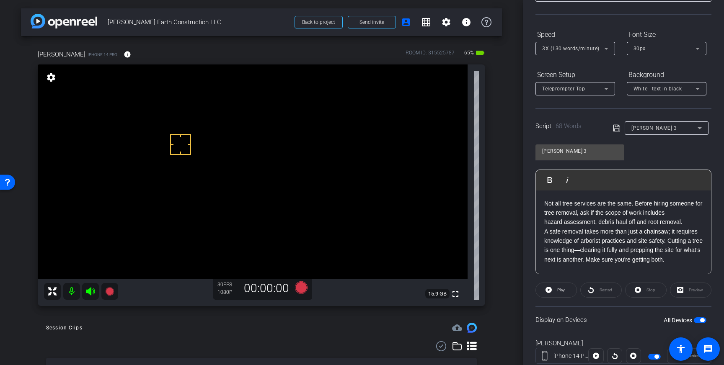
scroll to position [68, 0]
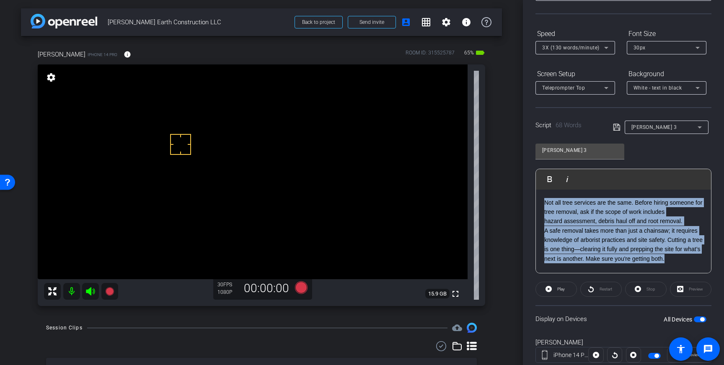
drag, startPoint x: 685, startPoint y: 257, endPoint x: 544, endPoint y: 204, distance: 151.5
click at [544, 204] on div "Not all tree services are the same. Before hiring someone for tree removal, ask…" at bounding box center [623, 232] width 175 height 84
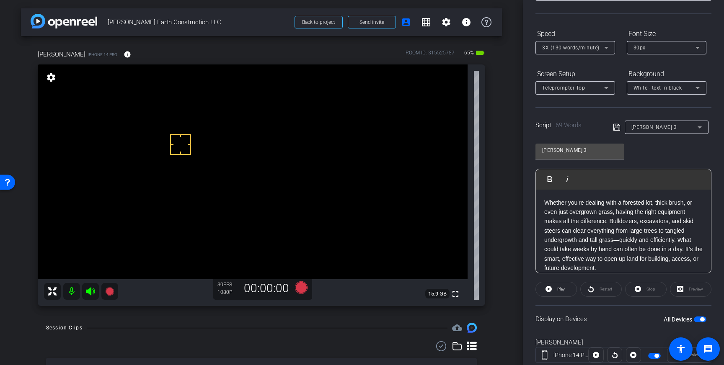
click at [617, 126] on icon at bounding box center [616, 127] width 7 height 7
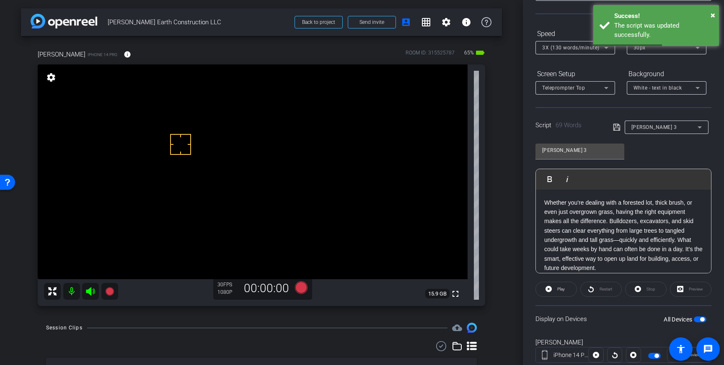
click at [701, 319] on span "button" at bounding box center [702, 320] width 4 height 4
click at [697, 320] on span "button" at bounding box center [697, 320] width 4 height 4
click at [615, 124] on icon at bounding box center [617, 127] width 8 height 10
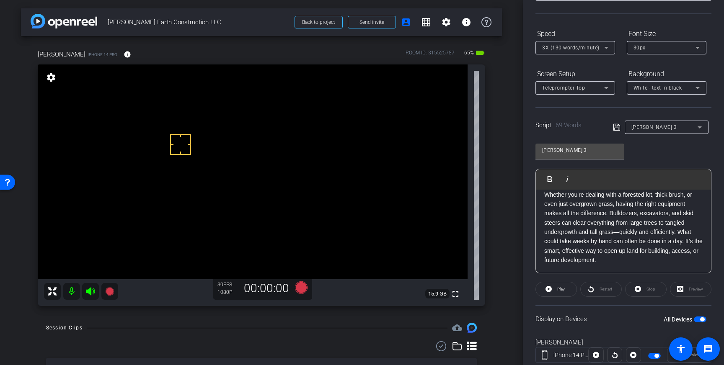
scroll to position [0, 0]
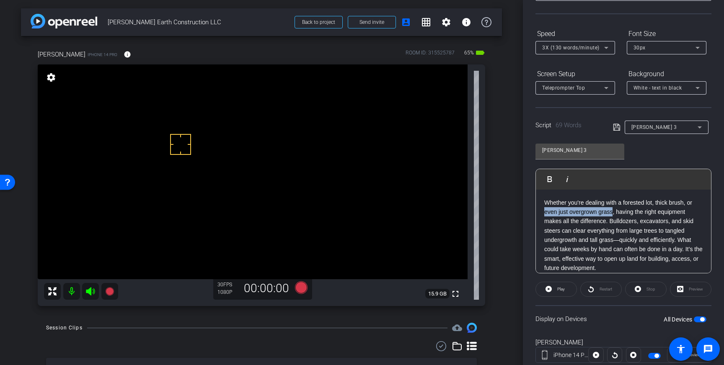
drag, startPoint x: 545, startPoint y: 213, endPoint x: 612, endPoint y: 210, distance: 67.5
click at [612, 210] on p "Whether you're dealing with a forested lot, thick brush, or even just overgrown…" at bounding box center [623, 235] width 158 height 75
click at [659, 231] on p "Whether you're dealing with a forested lot, thick brush, or a grassy field, hav…" at bounding box center [623, 231] width 158 height 66
click at [563, 240] on p "Whether you're dealing with a forested lot, thick brush, or a grassy field, hav…" at bounding box center [623, 231] width 158 height 66
click at [616, 130] on icon at bounding box center [617, 127] width 8 height 10
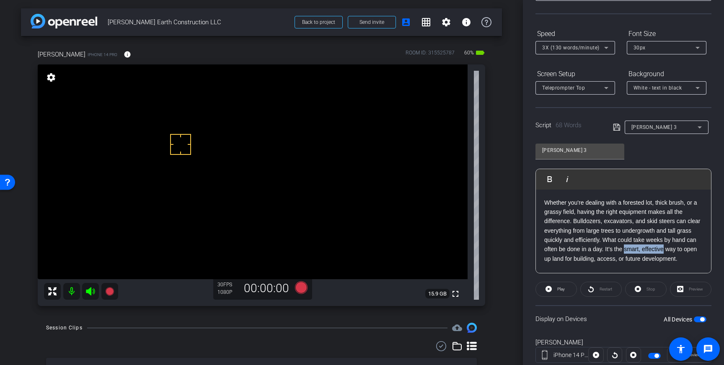
drag, startPoint x: 651, startPoint y: 252, endPoint x: 689, endPoint y: 253, distance: 38.2
click at [689, 253] on p "Whether you're dealing with a forested lot, thick brush, or a grassy field, hav…" at bounding box center [623, 231] width 158 height 66
click at [617, 130] on icon at bounding box center [617, 127] width 8 height 10
drag, startPoint x: 658, startPoint y: 259, endPoint x: 591, endPoint y: 262, distance: 67.1
click at [591, 262] on p "Whether you're dealing with a forested lot, thick brush, or a grassy field, hav…" at bounding box center [623, 231] width 158 height 66
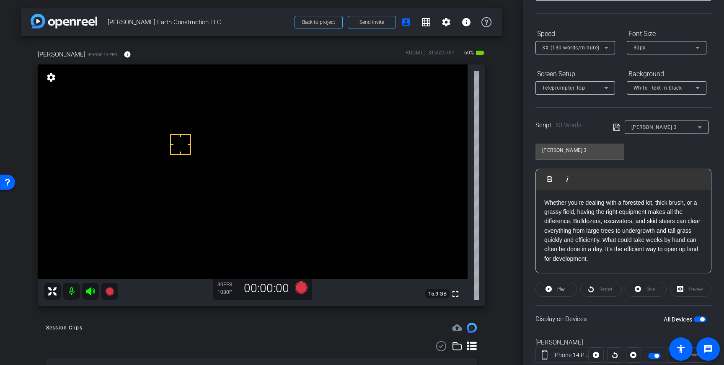
click at [616, 127] on icon at bounding box center [617, 127] width 8 height 10
click at [614, 129] on icon at bounding box center [617, 127] width 8 height 10
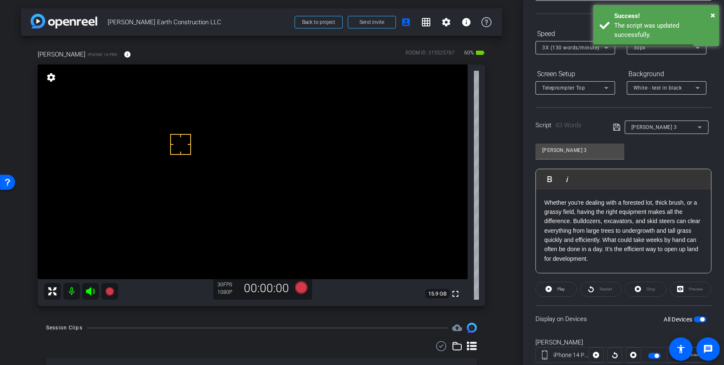
click at [702, 320] on span "button" at bounding box center [702, 320] width 4 height 4
click at [702, 320] on span "button" at bounding box center [700, 320] width 13 height 6
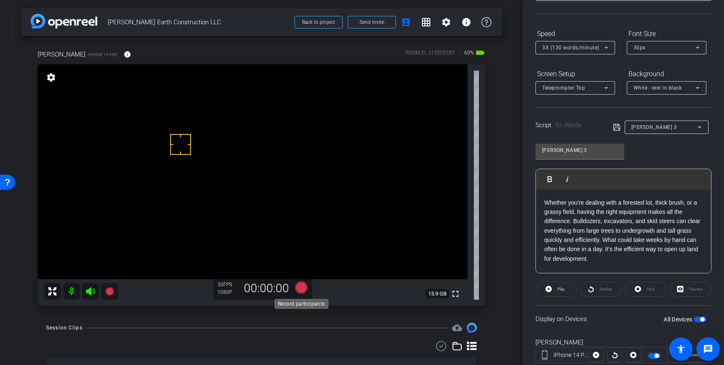
click at [300, 287] on icon at bounding box center [301, 288] width 13 height 13
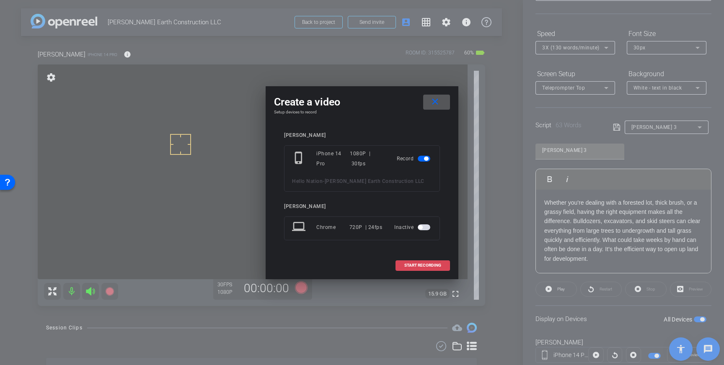
click at [429, 264] on span "START RECORDING" at bounding box center [422, 266] width 37 height 4
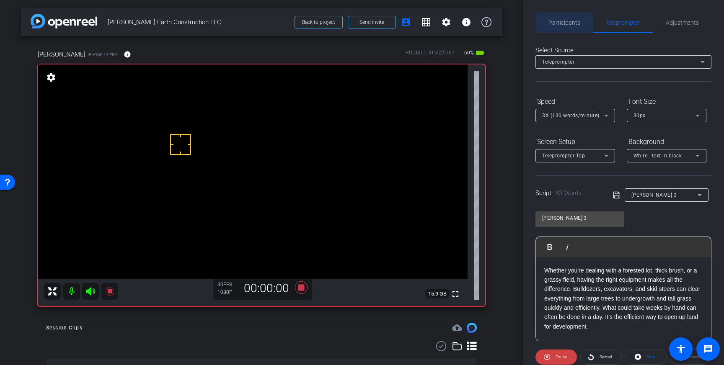
click at [570, 21] on span "Participants" at bounding box center [565, 23] width 32 height 6
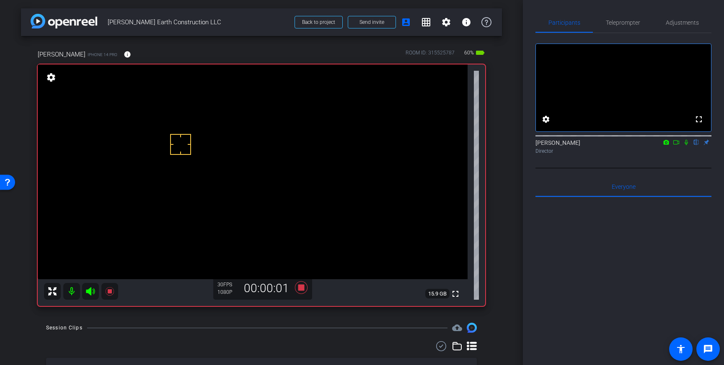
click at [686, 145] on icon at bounding box center [686, 143] width 7 height 6
click at [685, 145] on icon at bounding box center [686, 143] width 7 height 6
click at [305, 287] on icon at bounding box center [301, 287] width 20 height 15
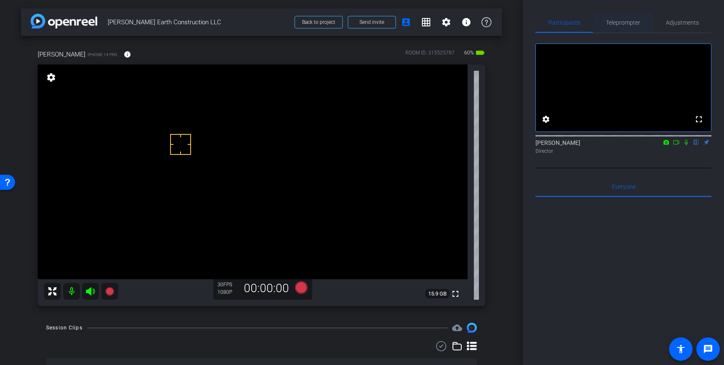
click at [624, 22] on span "Teleprompter" at bounding box center [623, 23] width 34 height 6
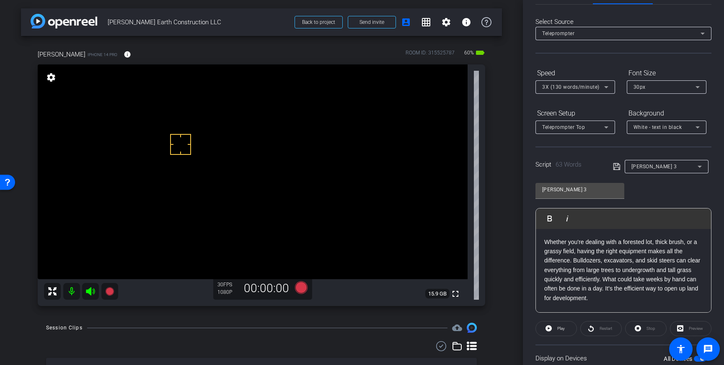
scroll to position [43, 0]
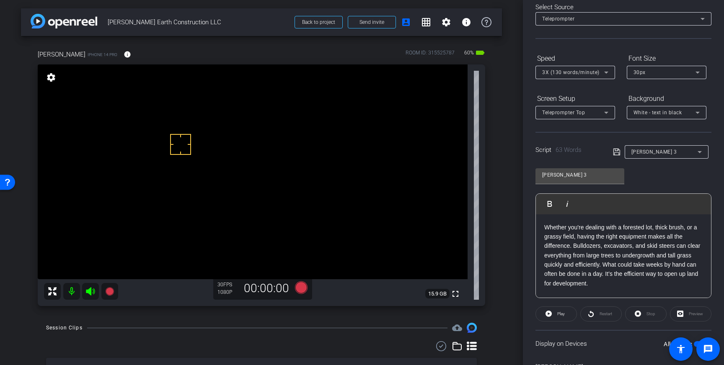
click at [621, 267] on p "Whether you're dealing with a forested lot, thick brush, or a grassy field, hav…" at bounding box center [623, 256] width 158 height 66
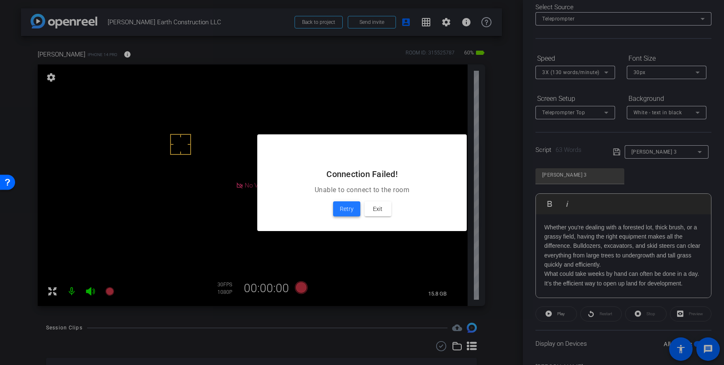
click at [343, 207] on span "Retry" at bounding box center [347, 209] width 14 height 10
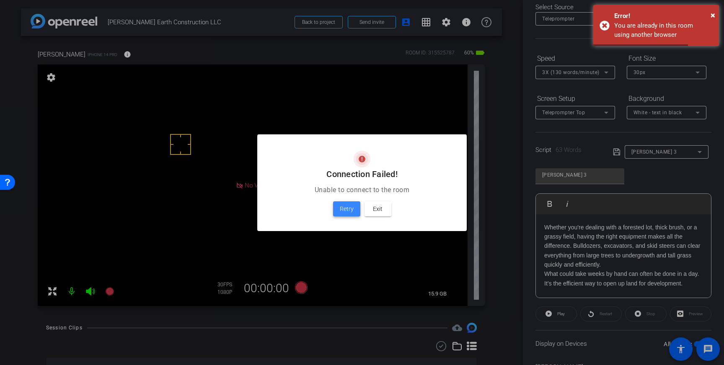
click at [346, 208] on span "Retry" at bounding box center [347, 209] width 14 height 10
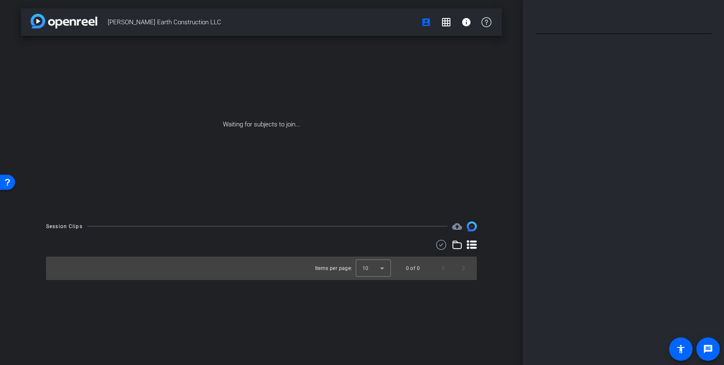
type input "[PERSON_NAME] 3"
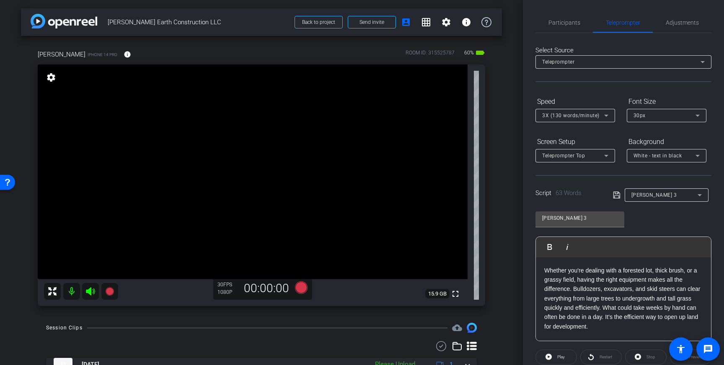
click at [184, 151] on video at bounding box center [253, 172] width 430 height 215
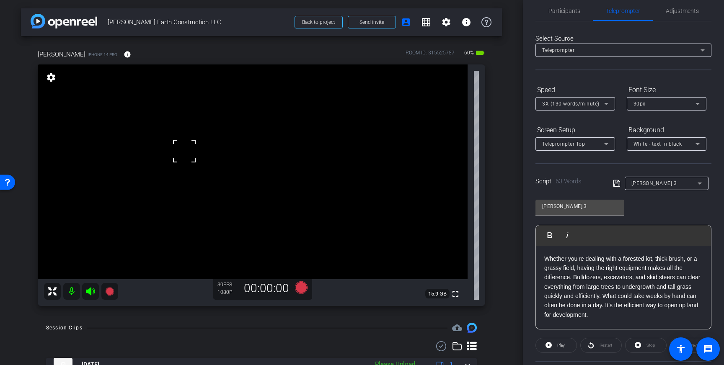
scroll to position [15, 0]
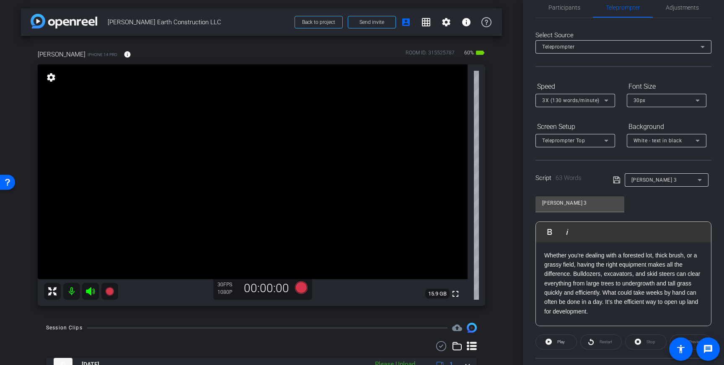
click at [619, 294] on p "Whether you're dealing with a forested lot, thick brush, or a grassy field, hav…" at bounding box center [623, 284] width 158 height 66
click at [616, 182] on icon at bounding box center [617, 180] width 8 height 10
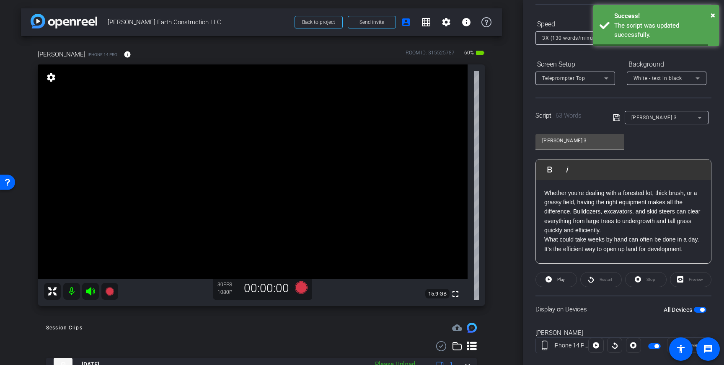
scroll to position [93, 0]
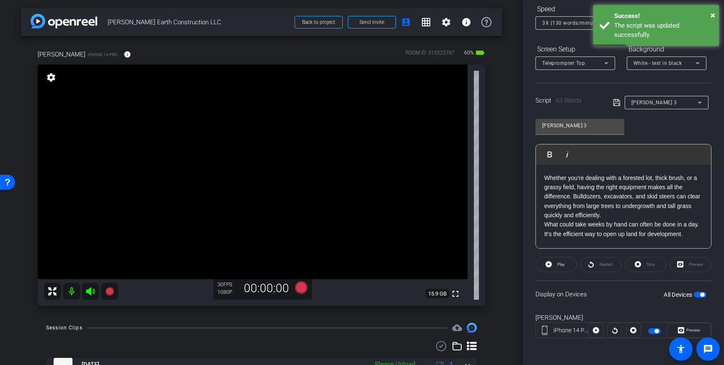
click at [705, 294] on span "button" at bounding box center [700, 295] width 13 height 6
click at [619, 103] on icon at bounding box center [617, 103] width 8 height 10
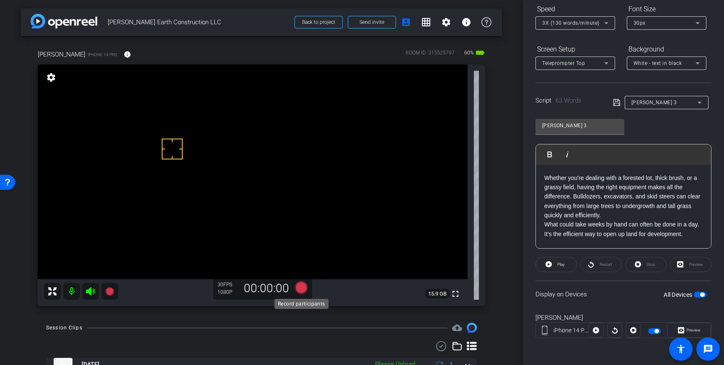
click at [298, 290] on icon at bounding box center [301, 288] width 13 height 13
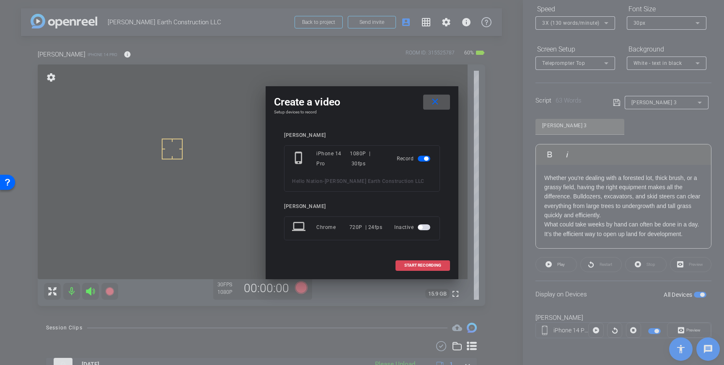
click at [430, 268] on span "START RECORDING" at bounding box center [422, 266] width 37 height 4
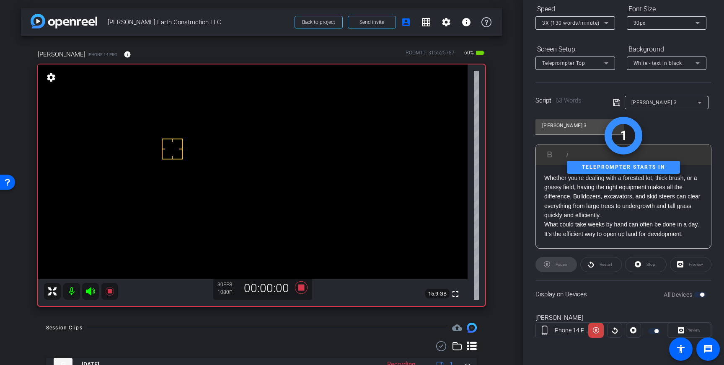
scroll to position [0, 0]
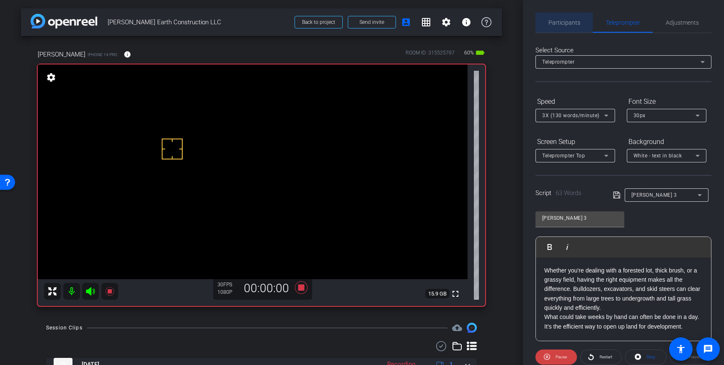
click at [574, 23] on span "Participants" at bounding box center [565, 23] width 32 height 6
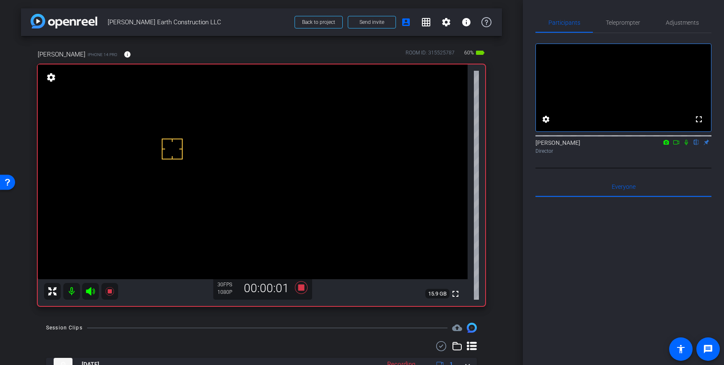
click at [687, 145] on icon at bounding box center [686, 142] width 3 height 5
click at [687, 145] on icon at bounding box center [686, 143] width 7 height 6
click at [303, 287] on icon at bounding box center [301, 288] width 13 height 13
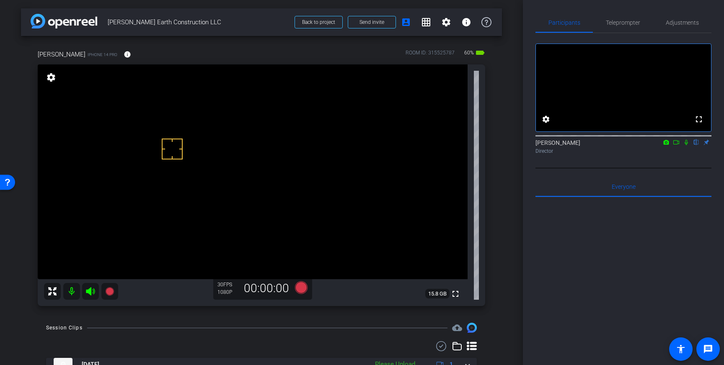
click at [687, 145] on icon at bounding box center [686, 143] width 7 height 6
click at [302, 289] on icon at bounding box center [301, 288] width 13 height 13
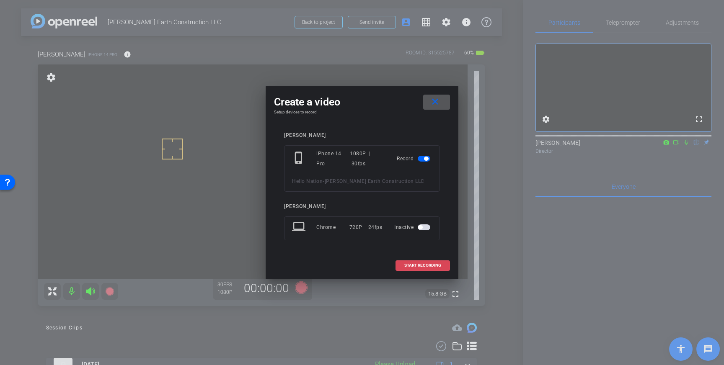
click at [433, 267] on span "START RECORDING" at bounding box center [422, 266] width 37 height 4
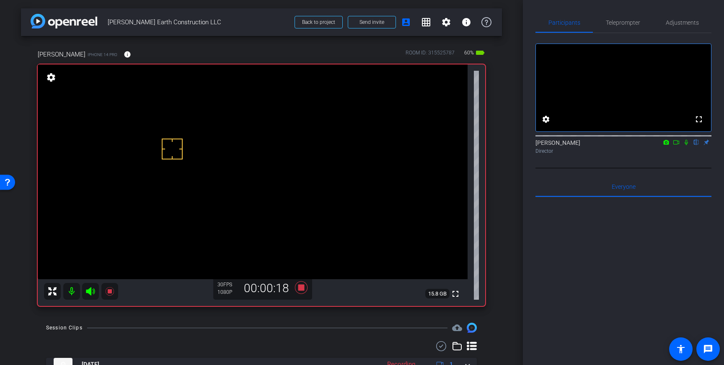
click at [686, 145] on icon at bounding box center [686, 143] width 7 height 6
click at [688, 145] on icon at bounding box center [686, 142] width 5 height 5
click at [302, 286] on icon at bounding box center [301, 288] width 13 height 13
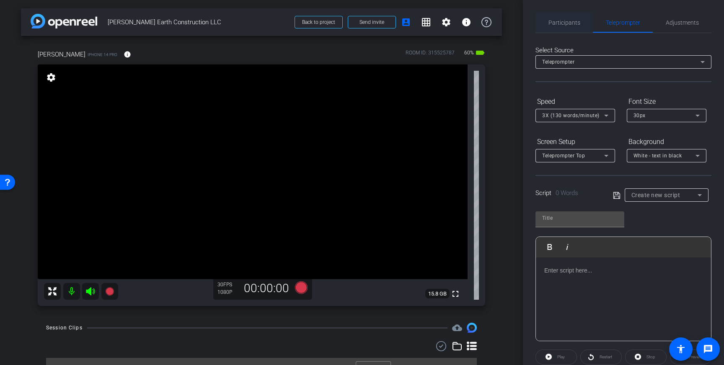
click at [562, 23] on span "Participants" at bounding box center [565, 23] width 32 height 6
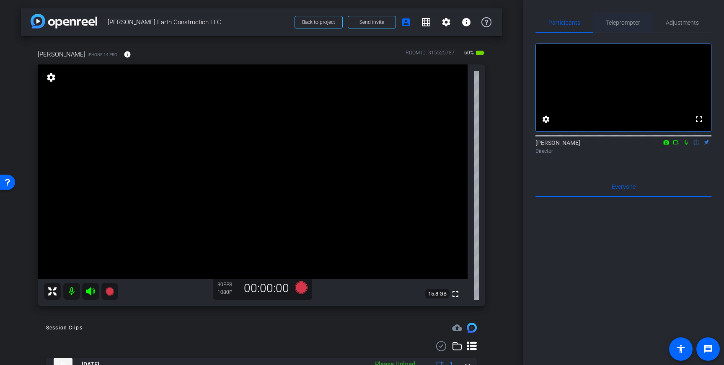
click at [626, 22] on span "Teleprompter" at bounding box center [623, 23] width 34 height 6
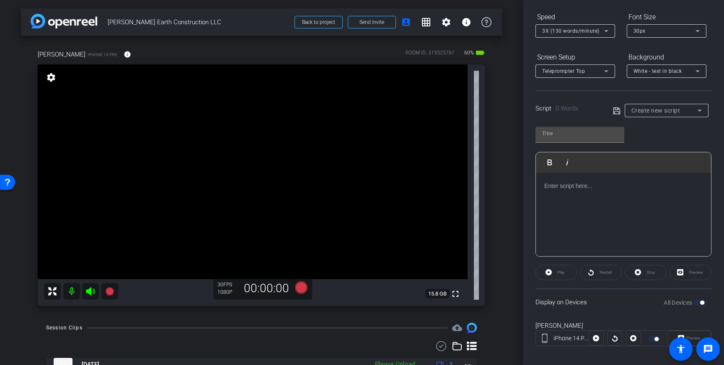
scroll to position [93, 0]
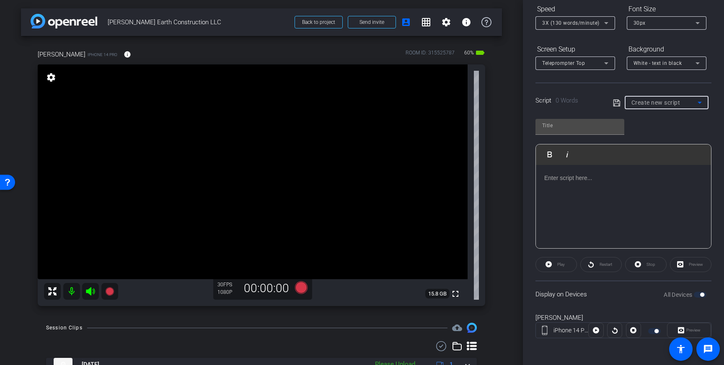
click at [673, 99] on span "Create new script" at bounding box center [656, 102] width 49 height 7
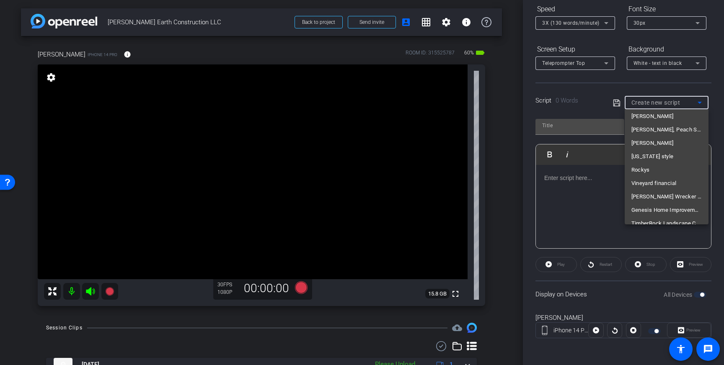
scroll to position [4867, 0]
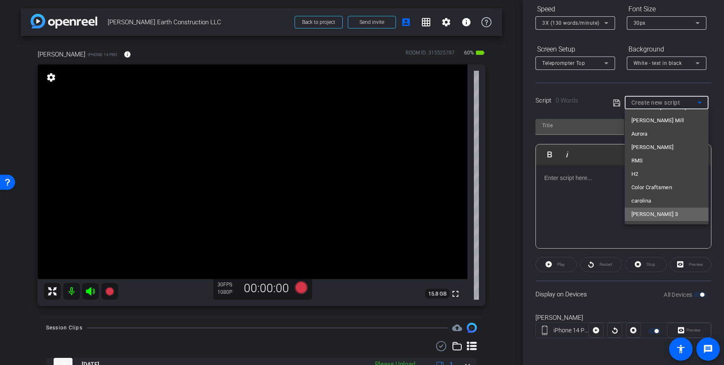
click at [658, 217] on mat-option "[PERSON_NAME] 3" at bounding box center [667, 214] width 84 height 13
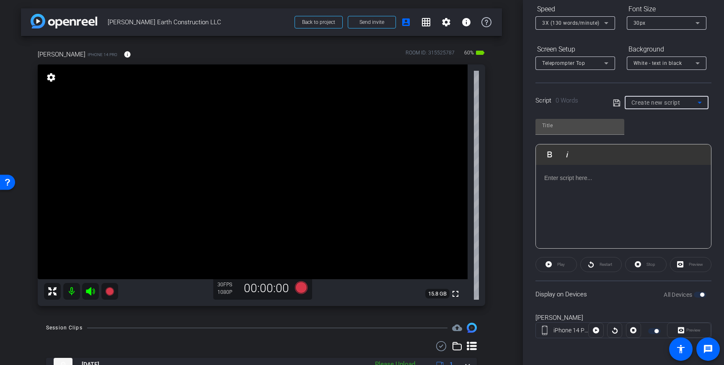
type input "[PERSON_NAME] 3"
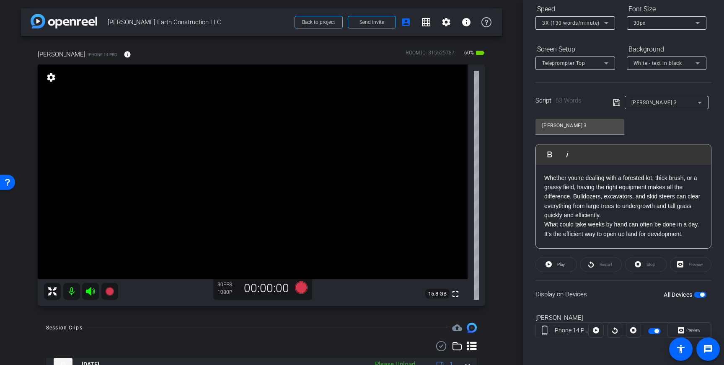
click at [618, 104] on icon at bounding box center [617, 103] width 8 height 10
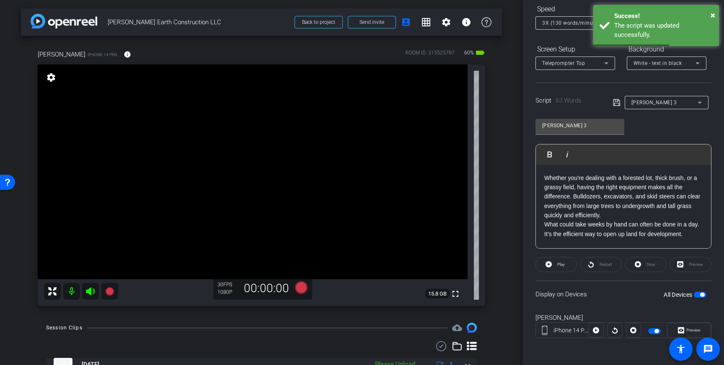
click at [700, 296] on span "button" at bounding box center [700, 295] width 13 height 6
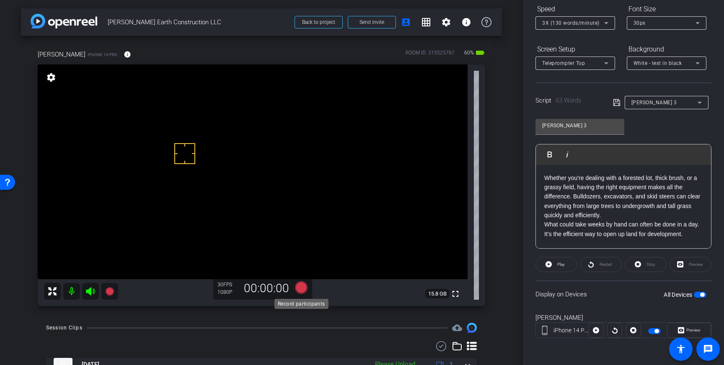
click at [301, 290] on icon at bounding box center [301, 288] width 13 height 13
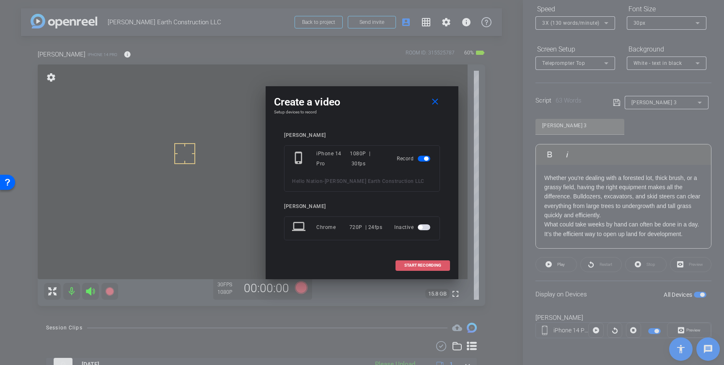
click at [432, 265] on span "START RECORDING" at bounding box center [422, 266] width 37 height 4
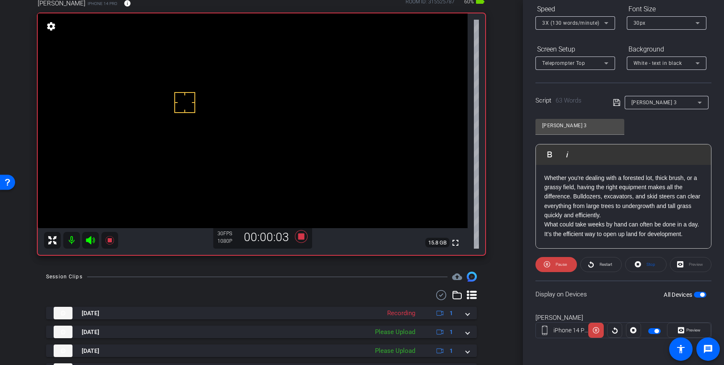
scroll to position [0, 0]
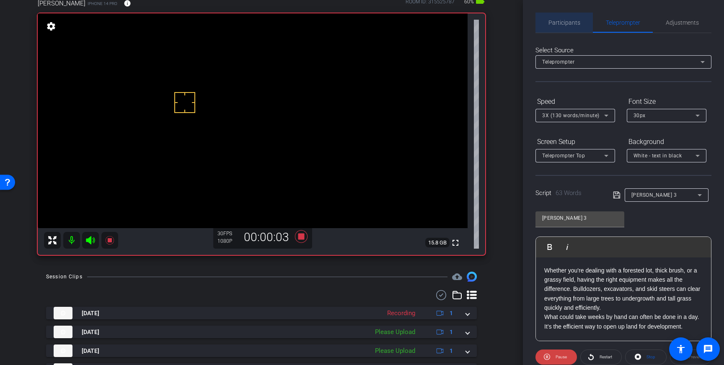
click at [565, 21] on span "Participants" at bounding box center [565, 23] width 32 height 6
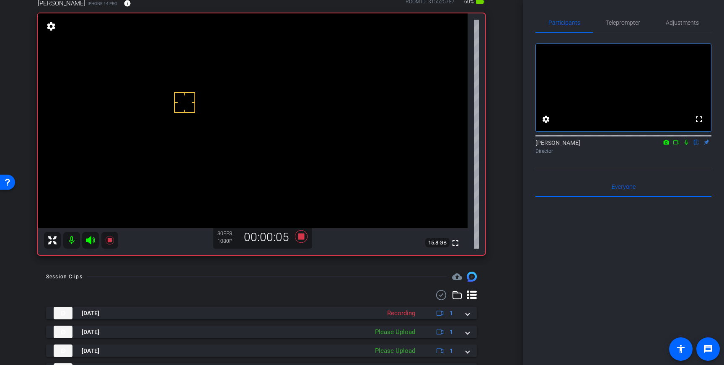
click at [687, 145] on icon at bounding box center [686, 143] width 7 height 6
click at [687, 145] on icon at bounding box center [686, 142] width 5 height 5
click at [303, 237] on icon at bounding box center [301, 237] width 13 height 13
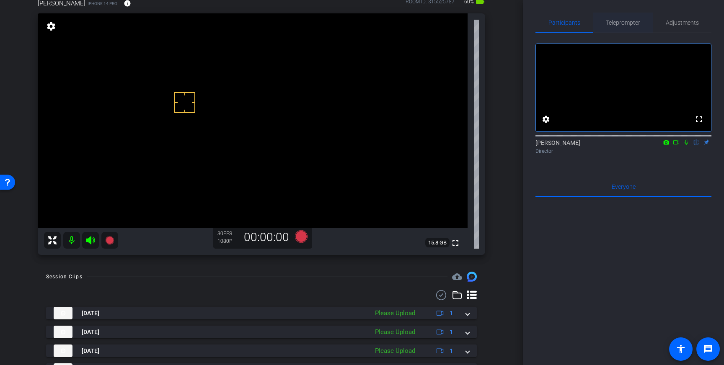
click at [630, 22] on span "Teleprompter" at bounding box center [623, 23] width 34 height 6
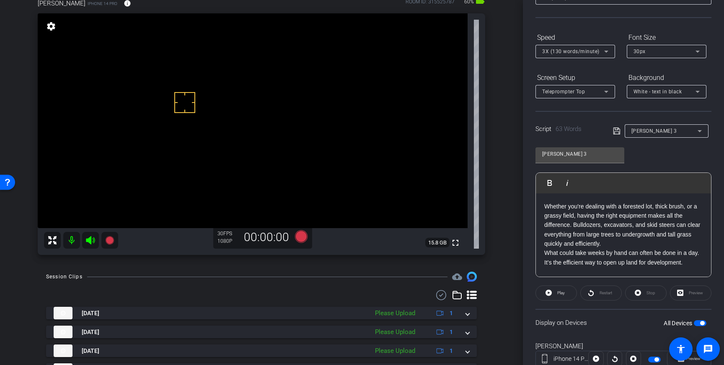
scroll to position [66, 0]
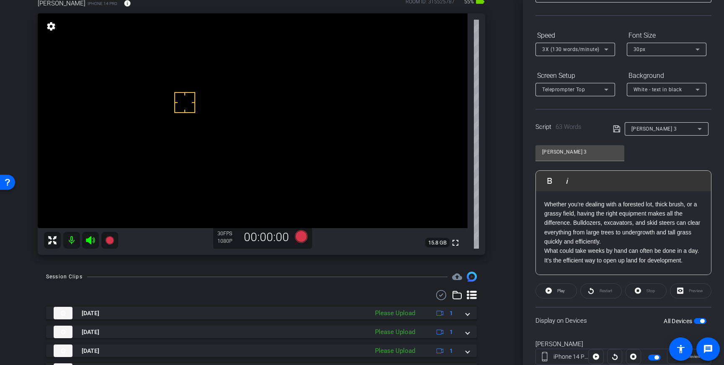
click at [654, 250] on p "What could take weeks by hand can often be done in a day. It’s the efficient wa…" at bounding box center [623, 255] width 158 height 19
click at [617, 131] on icon at bounding box center [617, 129] width 8 height 10
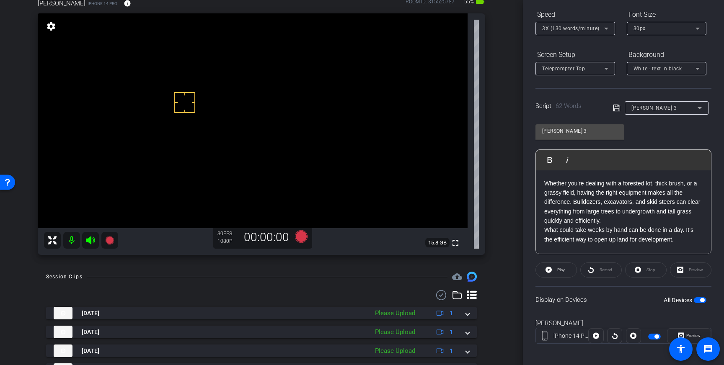
scroll to position [93, 0]
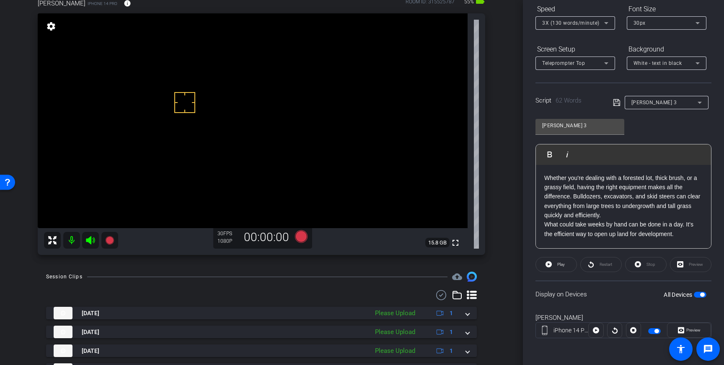
click at [573, 234] on p "What could take weeks by hand can be done in a day. It’s the efficient way to o…" at bounding box center [623, 229] width 158 height 19
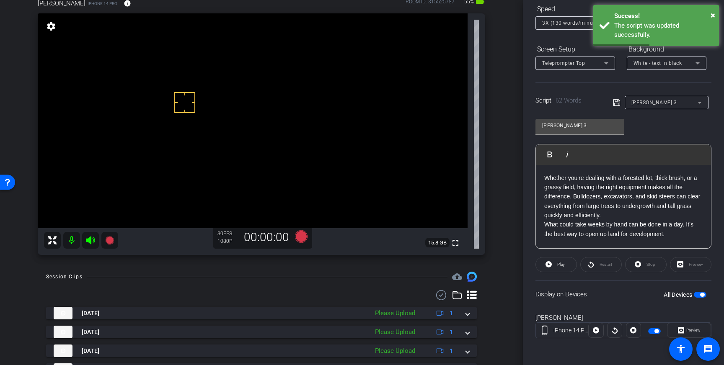
click at [615, 102] on icon at bounding box center [617, 103] width 8 height 10
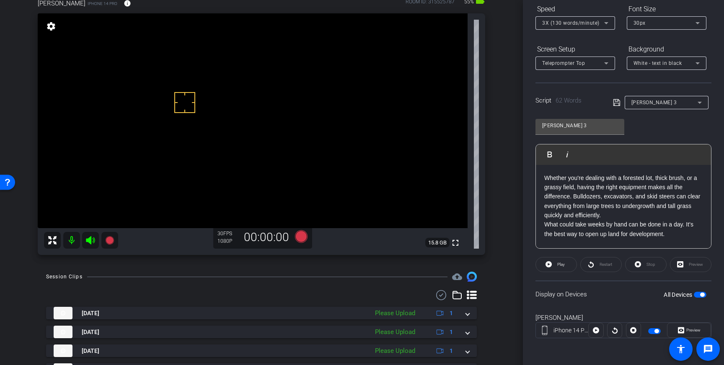
click at [615, 104] on icon at bounding box center [617, 103] width 8 height 10
click at [702, 294] on span "button" at bounding box center [702, 295] width 4 height 4
click at [702, 295] on span "button" at bounding box center [700, 295] width 13 height 6
click at [302, 239] on icon at bounding box center [301, 237] width 13 height 13
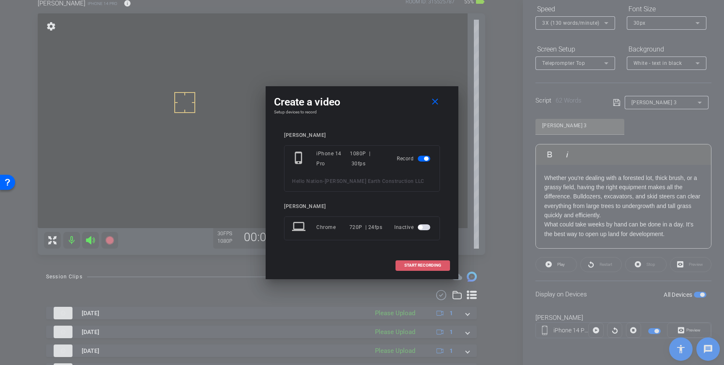
click at [418, 266] on span "START RECORDING" at bounding box center [422, 266] width 37 height 4
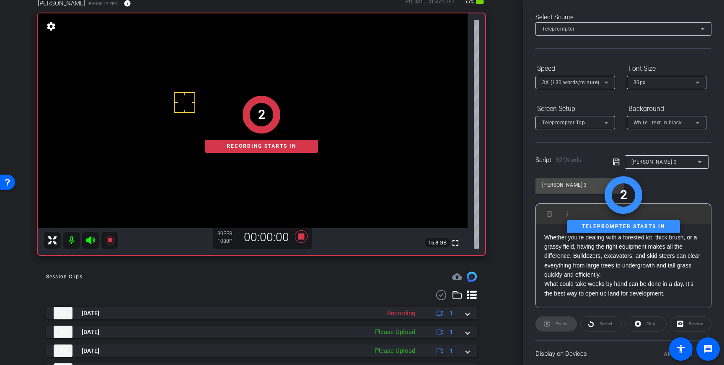
scroll to position [0, 0]
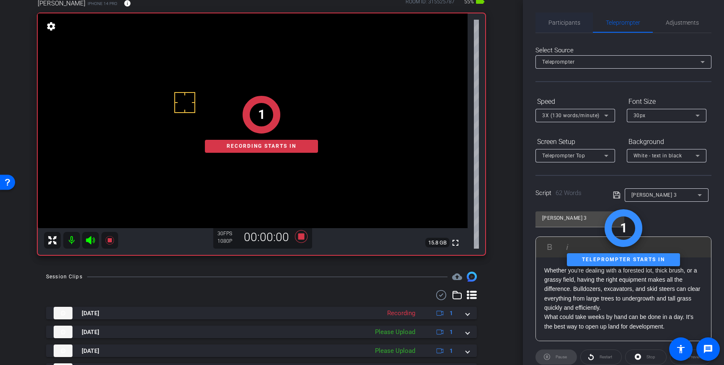
click at [561, 22] on span "Participants" at bounding box center [565, 23] width 32 height 6
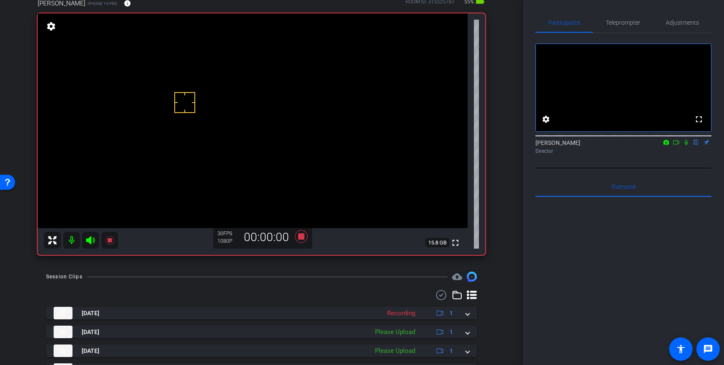
click at [687, 145] on icon at bounding box center [686, 143] width 7 height 6
click at [300, 240] on icon at bounding box center [301, 237] width 13 height 13
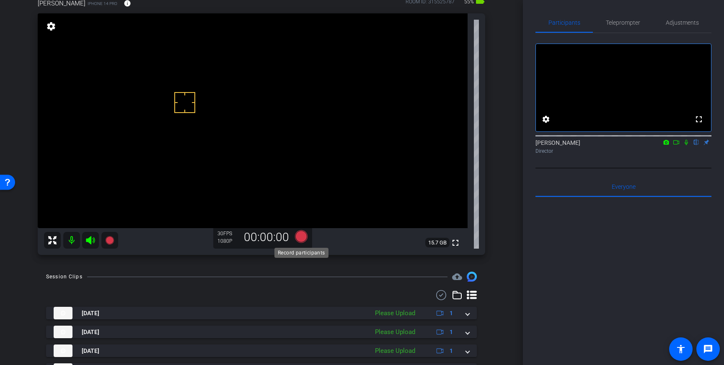
click at [303, 237] on icon at bounding box center [301, 237] width 13 height 13
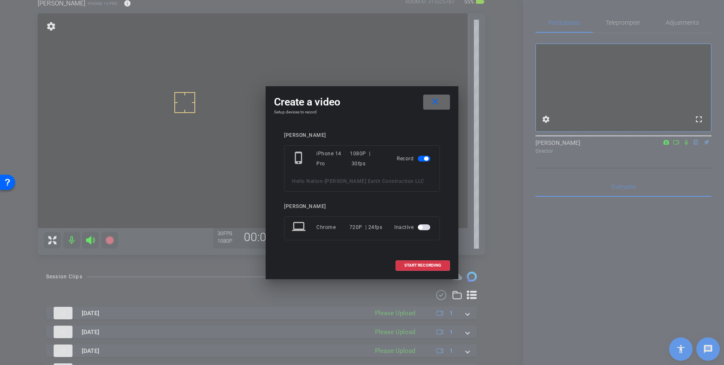
click at [432, 98] on mat-icon "close" at bounding box center [435, 102] width 10 height 10
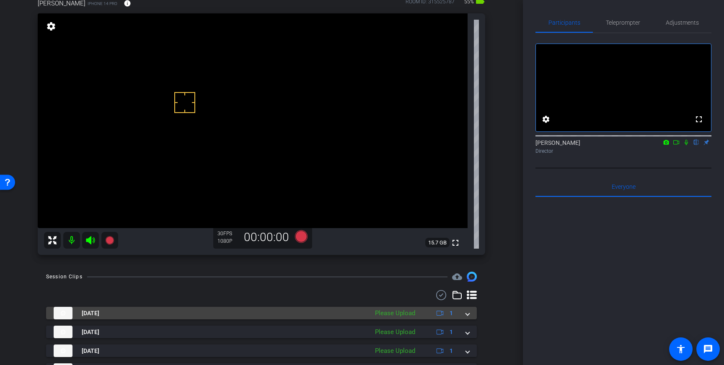
click at [465, 317] on div "Aug 22, 2025 Please Upload 1" at bounding box center [260, 313] width 412 height 13
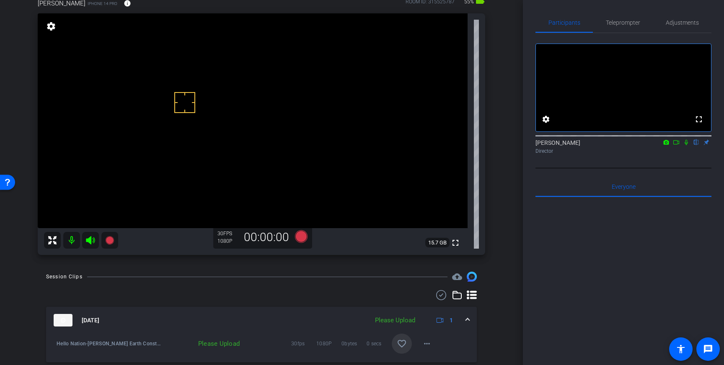
click at [404, 341] on mat-icon "favorite_border" at bounding box center [402, 344] width 10 height 10
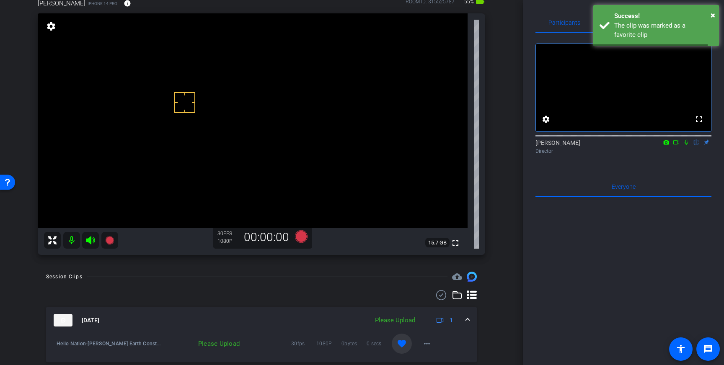
click at [467, 316] on span at bounding box center [467, 320] width 3 height 9
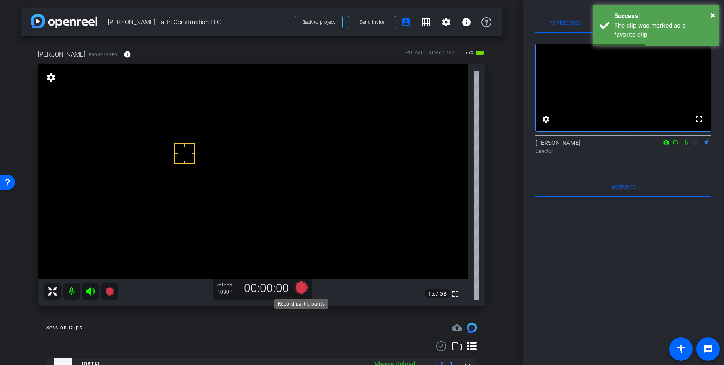
click at [303, 288] on icon at bounding box center [301, 288] width 13 height 13
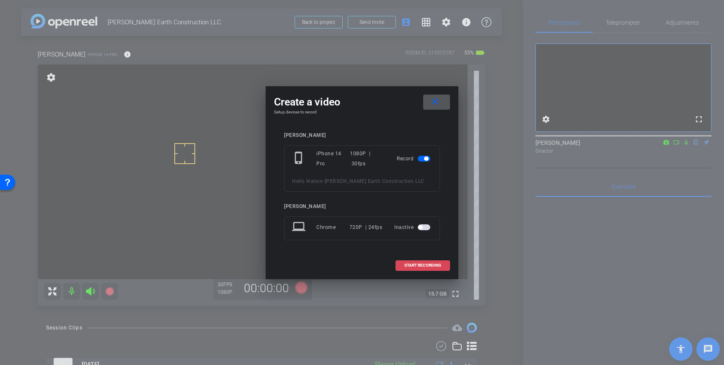
click at [425, 266] on span "START RECORDING" at bounding box center [422, 266] width 37 height 4
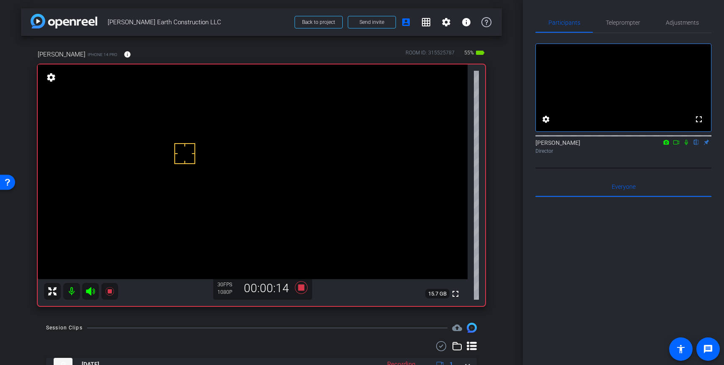
click at [687, 145] on icon at bounding box center [686, 142] width 3 height 5
click at [686, 145] on icon at bounding box center [686, 142] width 5 height 5
click at [301, 288] on icon at bounding box center [301, 288] width 13 height 13
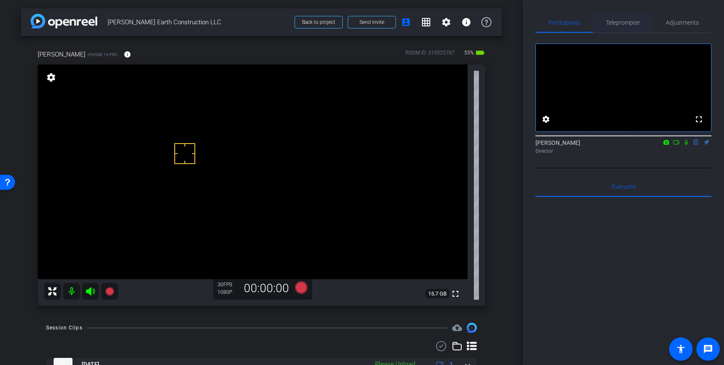
click at [631, 24] on span "Teleprompter" at bounding box center [623, 23] width 34 height 6
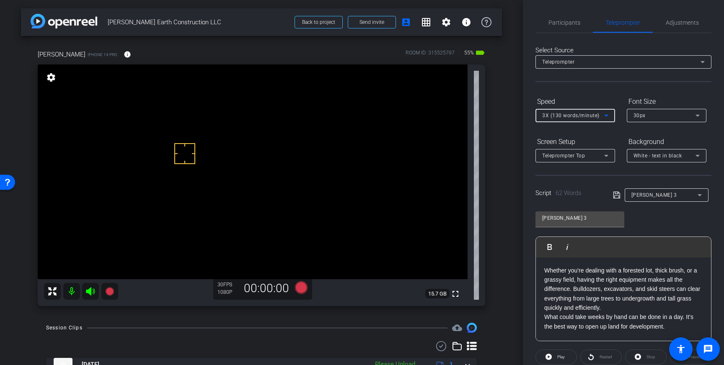
click at [592, 111] on div "3X (130 words/minute)" at bounding box center [573, 115] width 62 height 10
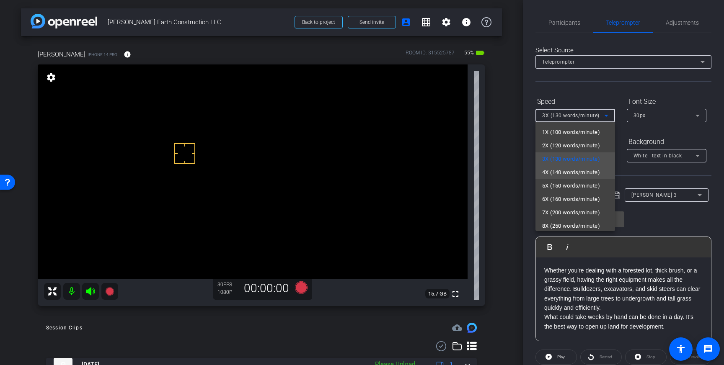
click at [568, 171] on span "4X (140 words/minute)" at bounding box center [571, 173] width 58 height 10
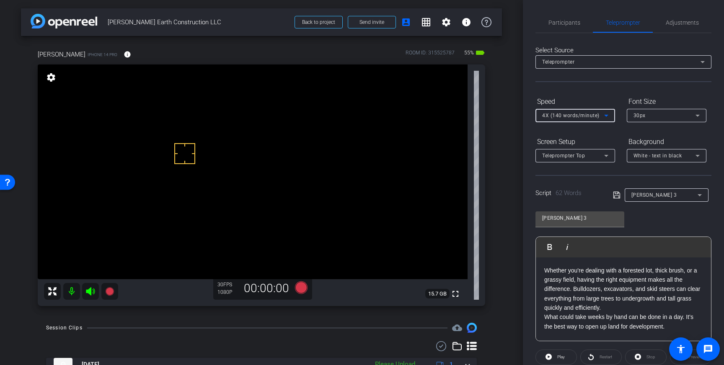
click at [617, 195] on icon at bounding box center [617, 195] width 8 height 10
click at [300, 288] on icon at bounding box center [301, 288] width 13 height 13
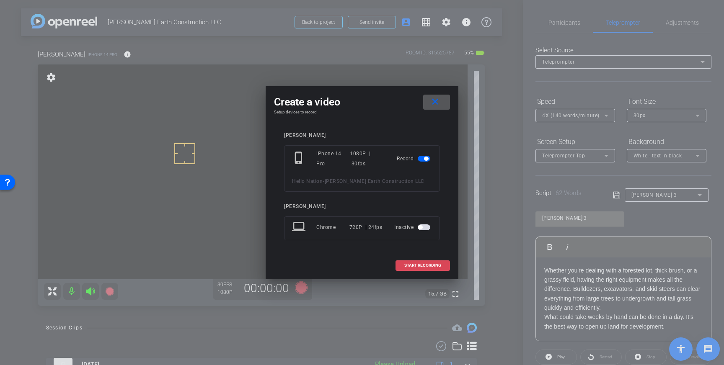
click at [419, 265] on span "START RECORDING" at bounding box center [422, 266] width 37 height 4
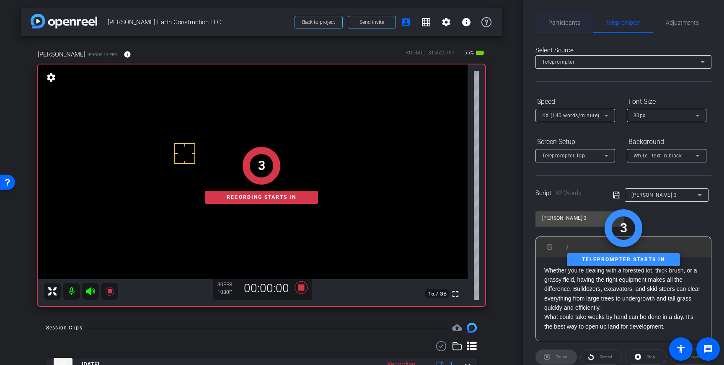
click at [571, 22] on span "Participants" at bounding box center [565, 23] width 32 height 6
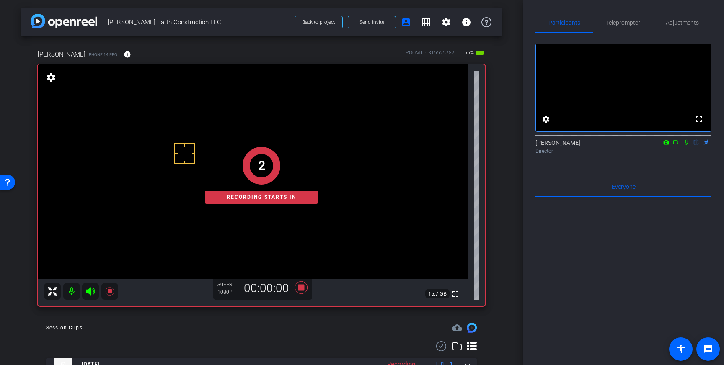
click at [688, 145] on icon at bounding box center [686, 142] width 3 height 5
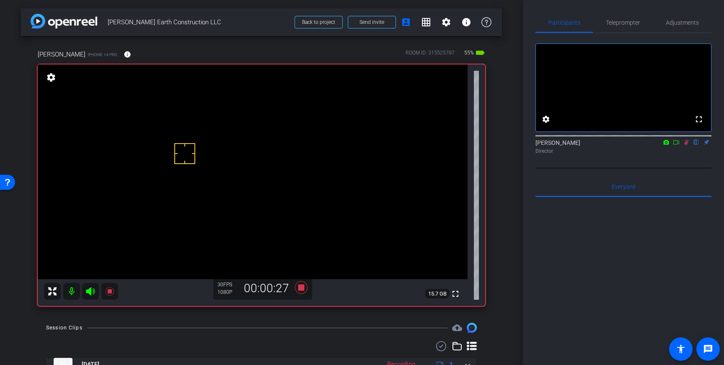
click at [687, 145] on icon at bounding box center [686, 142] width 5 height 5
click at [305, 291] on icon at bounding box center [301, 287] width 20 height 15
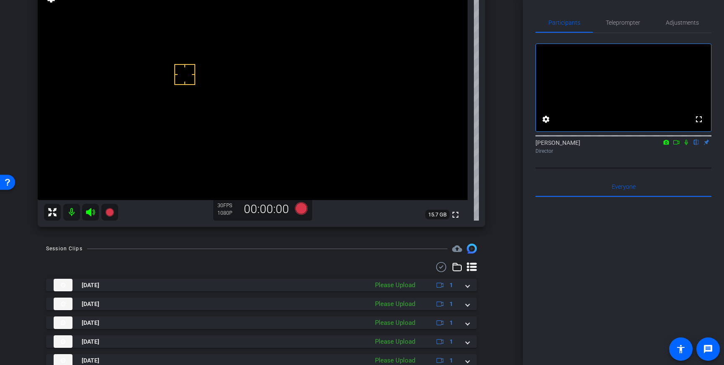
scroll to position [80, 0]
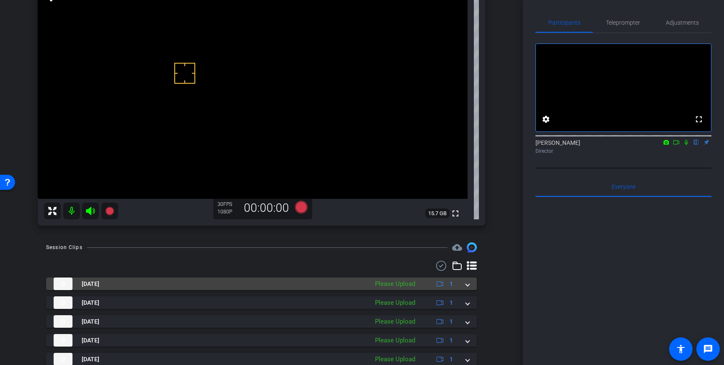
click at [469, 283] on span at bounding box center [467, 284] width 3 height 9
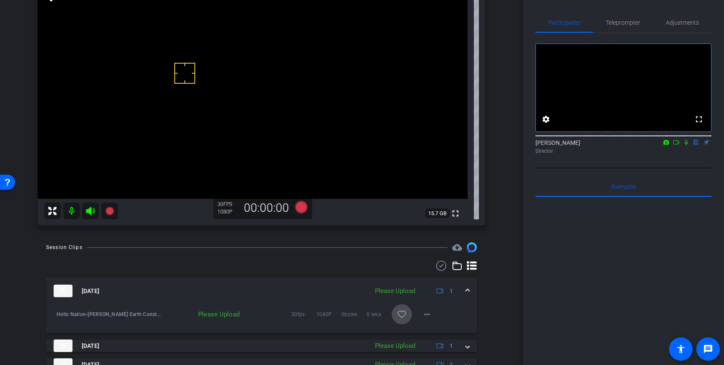
click at [399, 312] on mat-icon "favorite_border" at bounding box center [402, 315] width 10 height 10
click at [625, 26] on span "Teleprompter" at bounding box center [623, 23] width 34 height 20
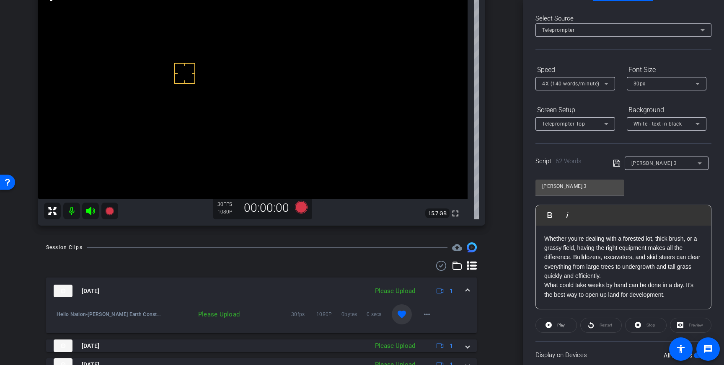
scroll to position [32, 0]
click at [586, 295] on p "What could take weeks by hand can be done in a day. It’s the best way to open u…" at bounding box center [623, 289] width 158 height 19
click at [618, 165] on icon at bounding box center [617, 163] width 8 height 10
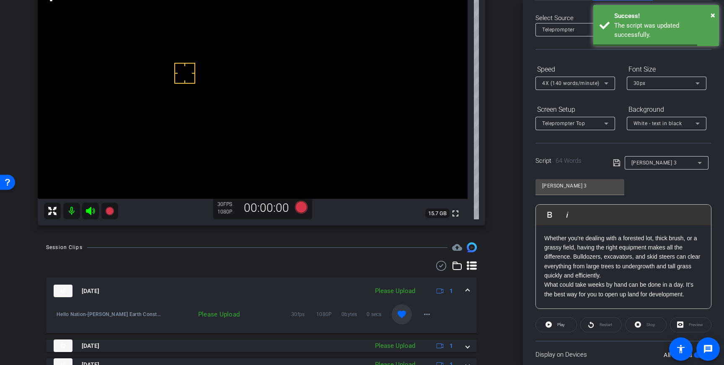
scroll to position [93, 0]
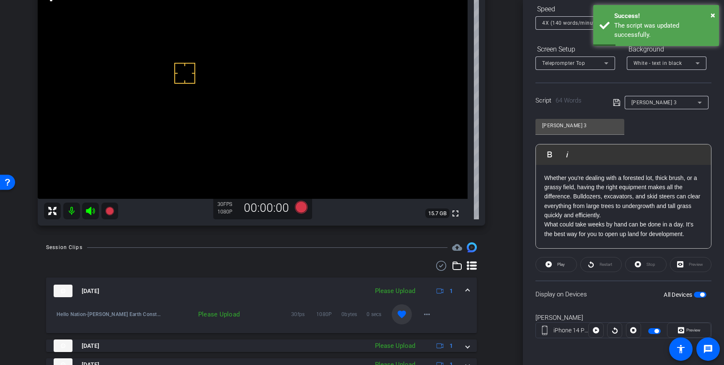
click at [701, 295] on span "button" at bounding box center [702, 295] width 4 height 4
click at [701, 295] on span "button" at bounding box center [700, 295] width 13 height 6
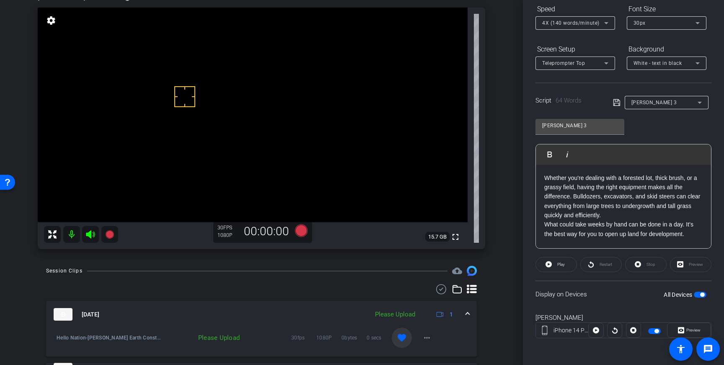
scroll to position [37, 0]
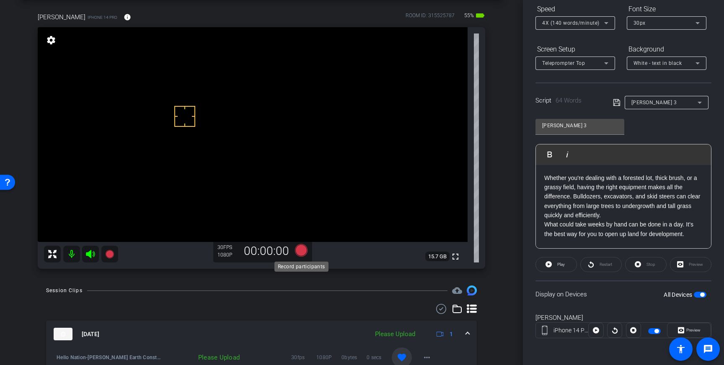
click at [303, 249] on icon at bounding box center [301, 250] width 13 height 13
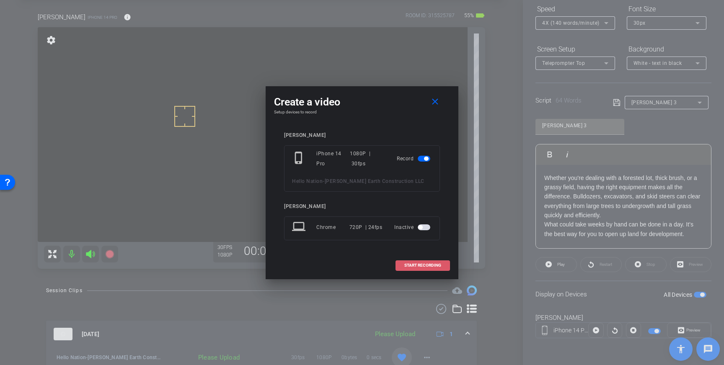
click at [431, 262] on span at bounding box center [423, 266] width 54 height 20
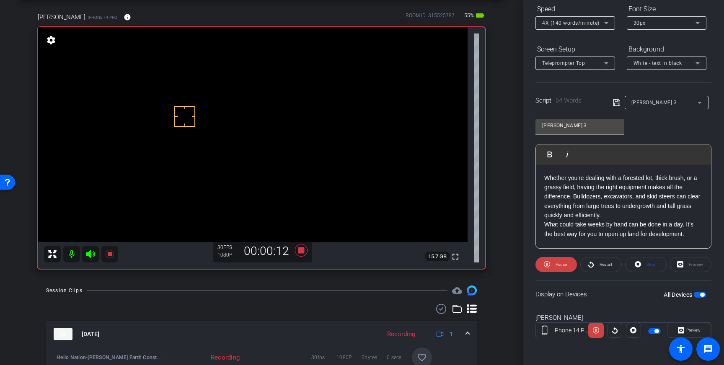
scroll to position [0, 0]
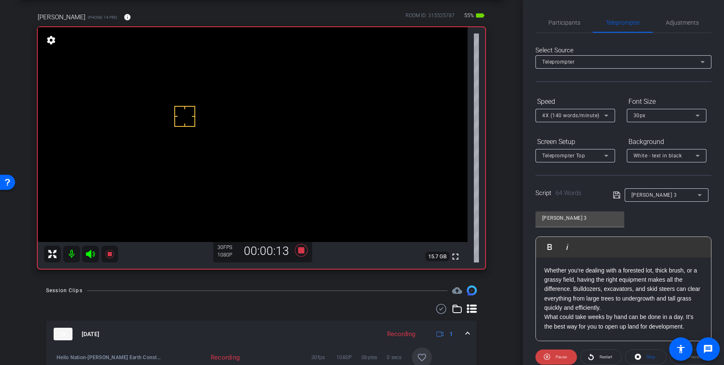
click at [538, 2] on div "Participants Teleprompter Adjustments settings Louis Voss flip Director Everyon…" at bounding box center [623, 182] width 201 height 365
click at [554, 18] on span "Participants" at bounding box center [565, 23] width 32 height 20
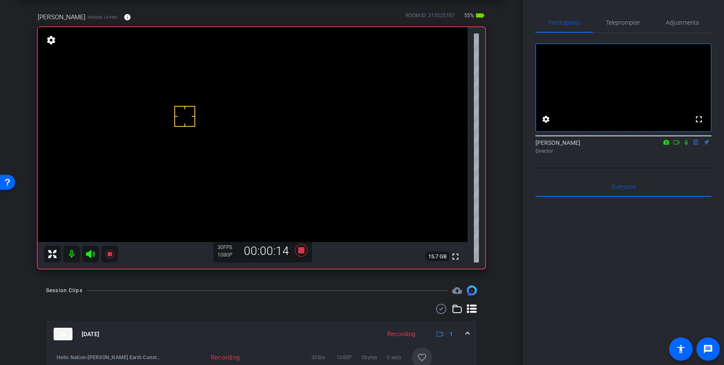
click at [686, 145] on icon at bounding box center [686, 143] width 7 height 6
click at [301, 252] on icon at bounding box center [301, 250] width 13 height 13
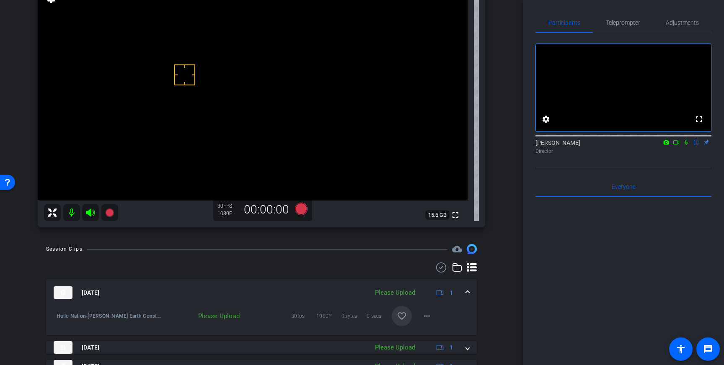
scroll to position [100, 0]
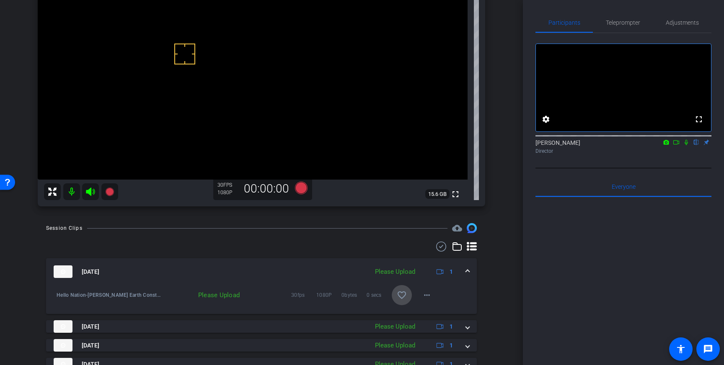
click at [400, 289] on span at bounding box center [402, 295] width 20 height 20
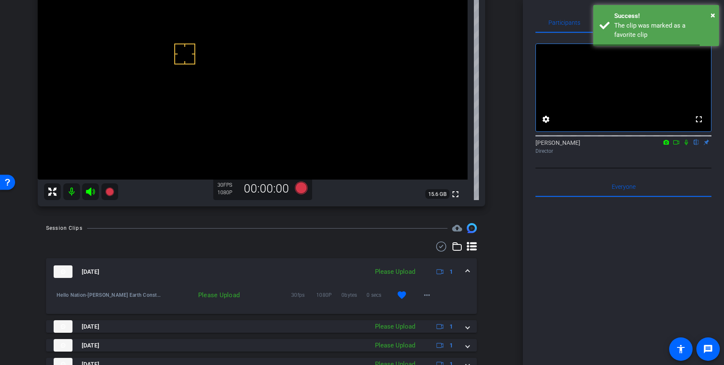
click at [466, 270] on div "Aug 22, 2025 Please Upload 1" at bounding box center [260, 272] width 412 height 13
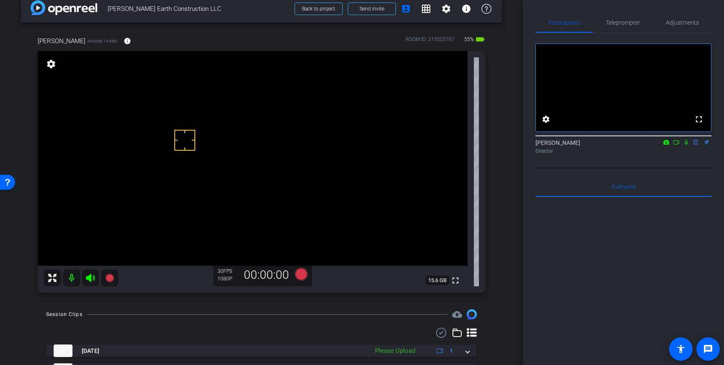
scroll to position [13, 0]
click at [626, 23] on span "Teleprompter" at bounding box center [623, 23] width 34 height 6
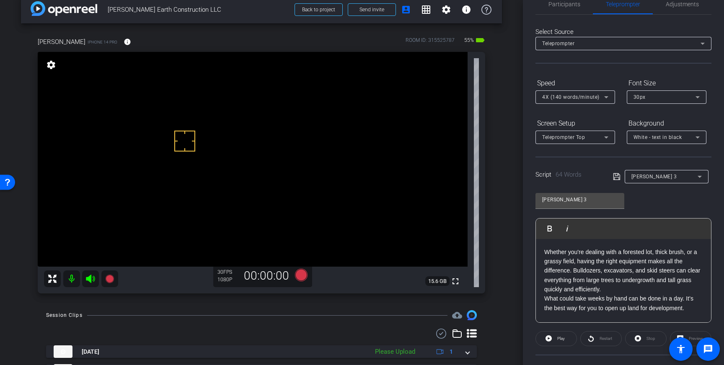
scroll to position [54, 0]
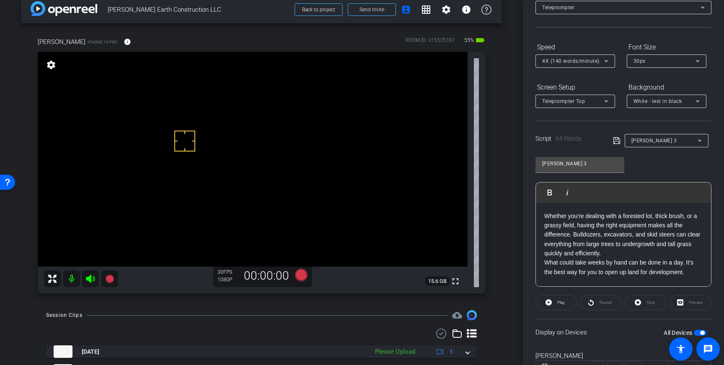
drag, startPoint x: 625, startPoint y: 254, endPoint x: 542, endPoint y: 212, distance: 93.9
click at [542, 212] on div "Whether you're dealing with a forested lot, thick brush, or a grassy field, hav…" at bounding box center [623, 245] width 175 height 84
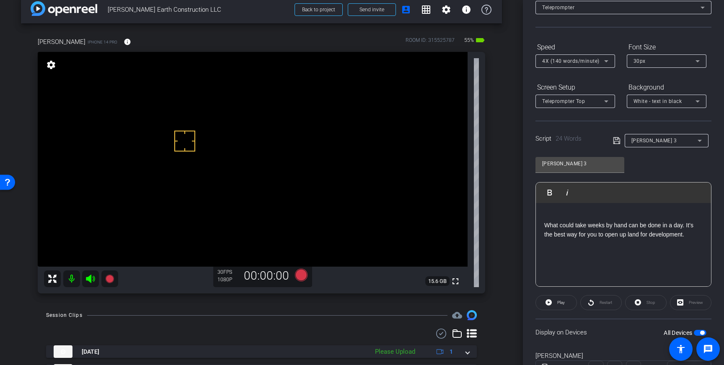
click at [542, 229] on div "What could take weeks by hand can be done in a day. It’s the best way for you t…" at bounding box center [623, 245] width 175 height 84
click at [616, 140] on icon at bounding box center [616, 140] width 7 height 7
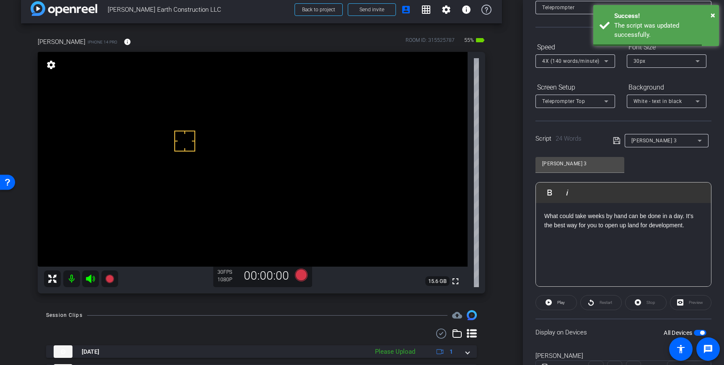
click at [700, 334] on span "button" at bounding box center [700, 333] width 13 height 6
click at [700, 332] on span "button" at bounding box center [700, 333] width 13 height 6
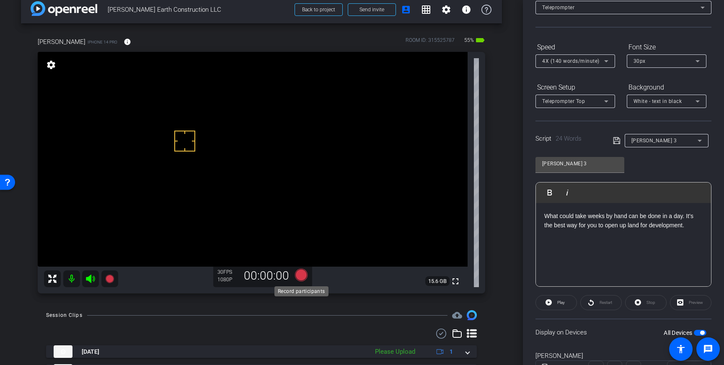
click at [303, 278] on icon at bounding box center [301, 275] width 13 height 13
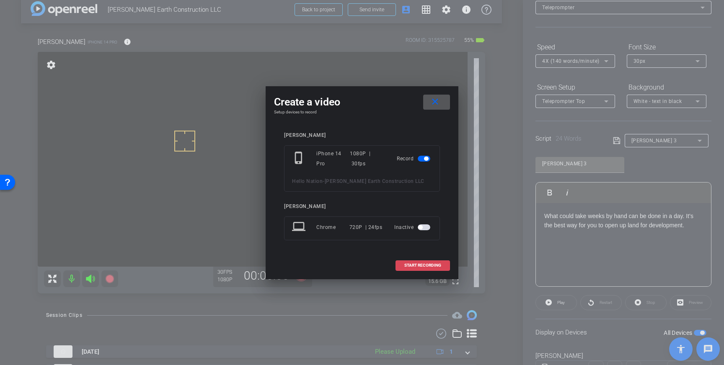
click at [418, 265] on span "START RECORDING" at bounding box center [422, 266] width 37 height 4
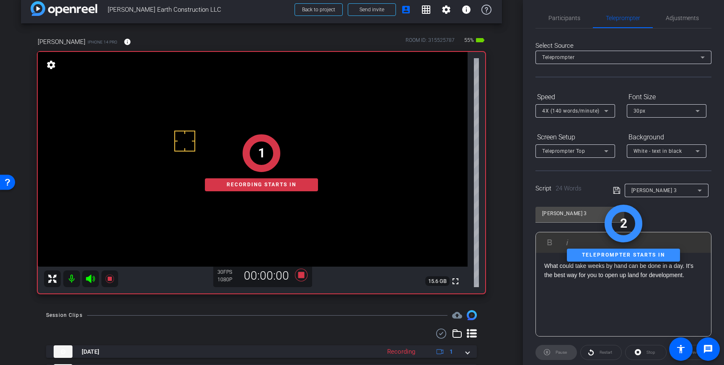
scroll to position [0, 0]
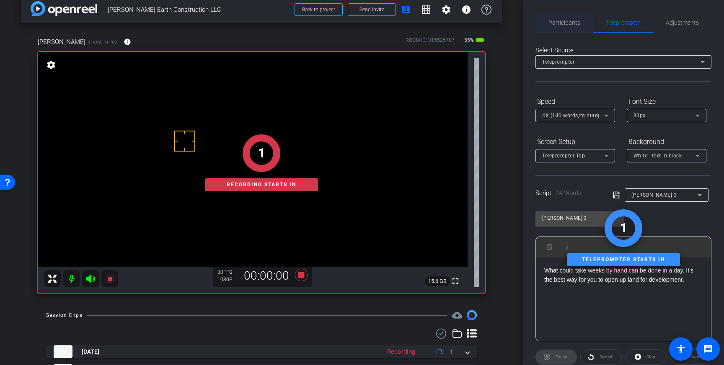
click at [566, 28] on span "Participants" at bounding box center [565, 23] width 32 height 20
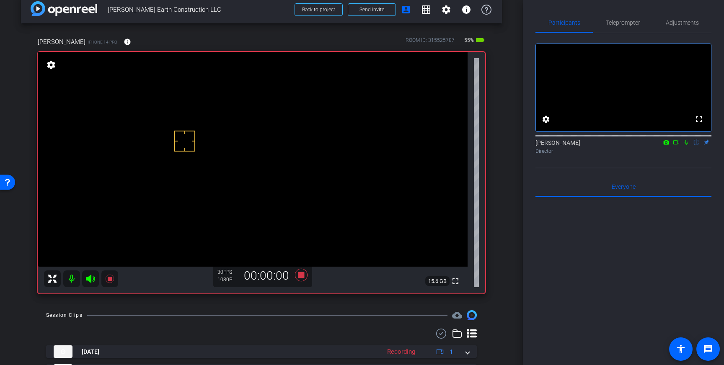
click at [687, 145] on icon at bounding box center [686, 142] width 3 height 5
click at [687, 145] on icon at bounding box center [686, 143] width 7 height 6
click at [301, 277] on icon at bounding box center [301, 275] width 13 height 13
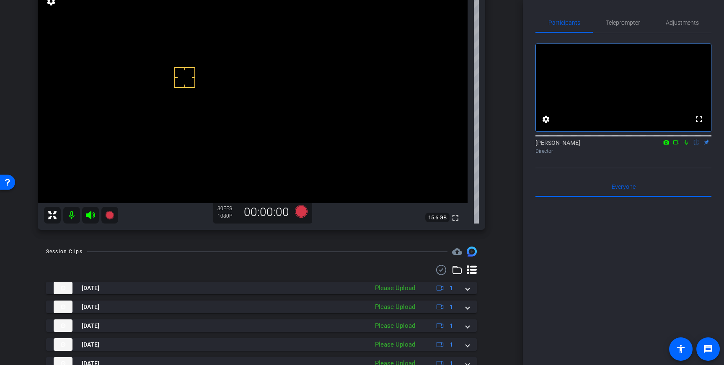
scroll to position [77, 0]
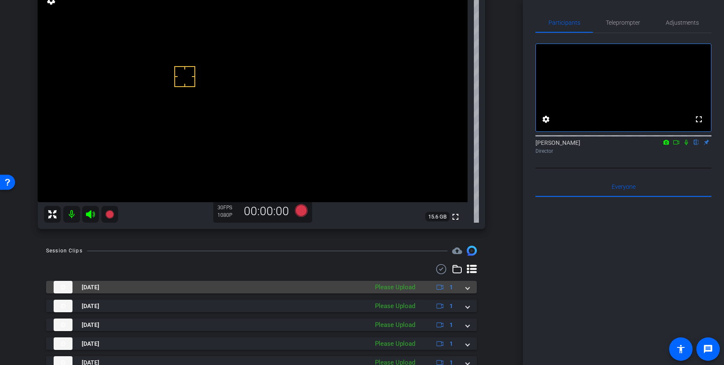
click at [465, 287] on div "Aug 22, 2025 Please Upload 1" at bounding box center [260, 287] width 412 height 13
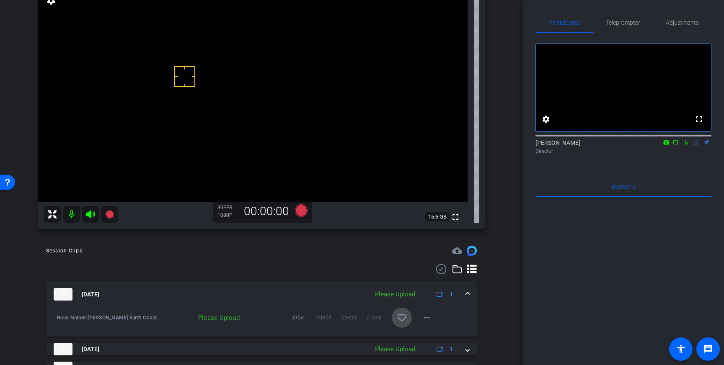
click at [402, 317] on mat-icon "favorite_border" at bounding box center [402, 318] width 10 height 10
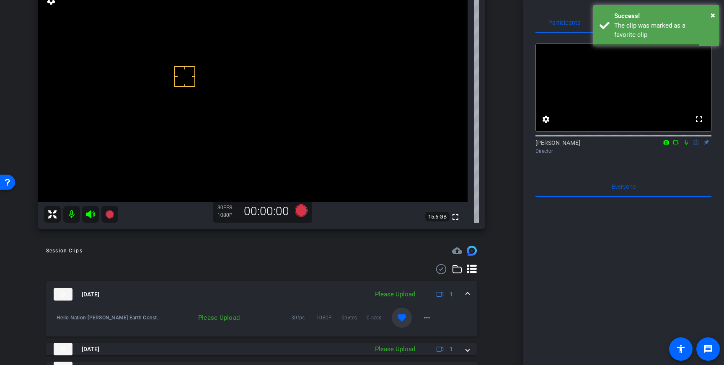
click at [464, 297] on div "Aug 22, 2025 Please Upload 1" at bounding box center [260, 294] width 412 height 13
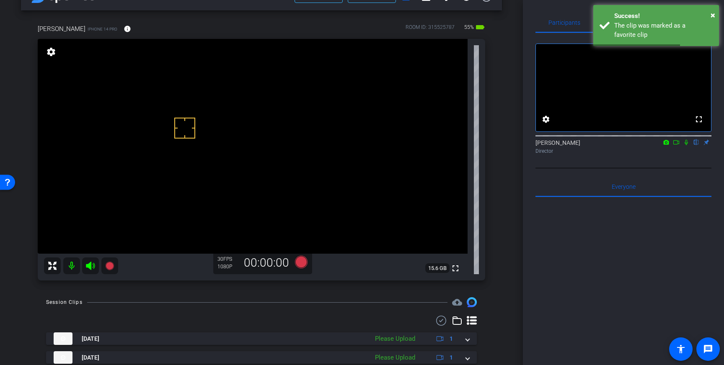
scroll to position [22, 0]
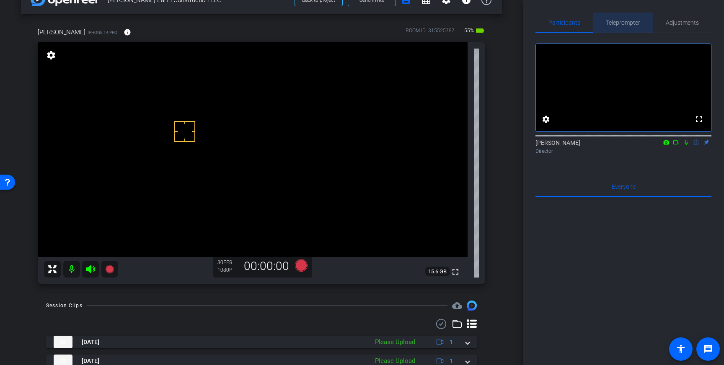
click at [619, 21] on span "Teleprompter" at bounding box center [623, 23] width 34 height 6
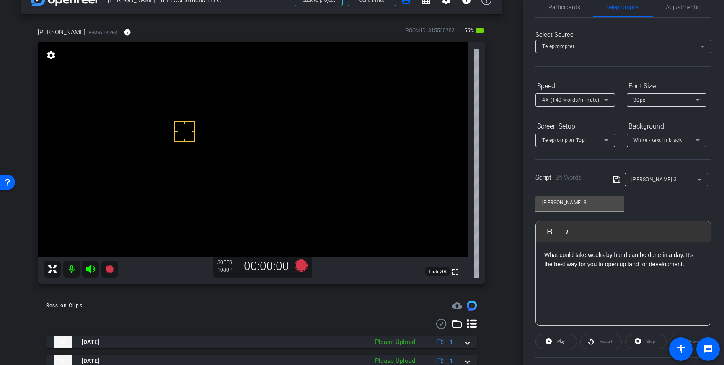
scroll to position [18, 0]
click at [301, 266] on icon at bounding box center [301, 265] width 13 height 13
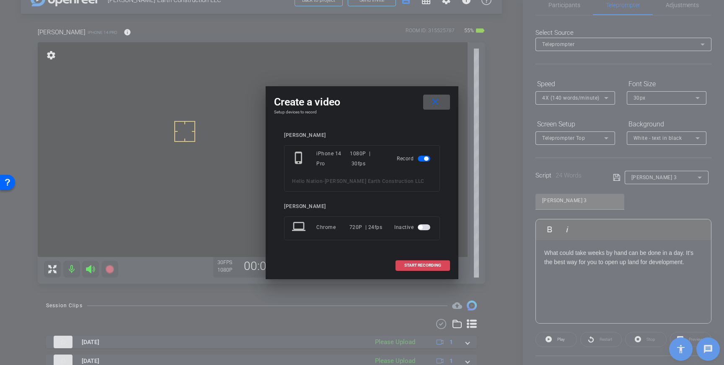
click at [429, 264] on span "START RECORDING" at bounding box center [422, 266] width 37 height 4
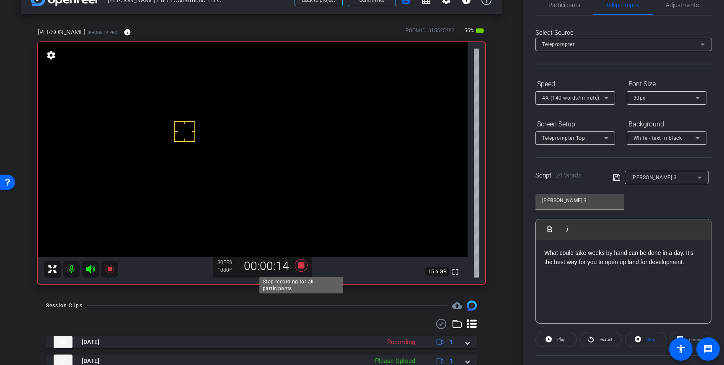
click at [301, 268] on icon at bounding box center [301, 265] width 13 height 13
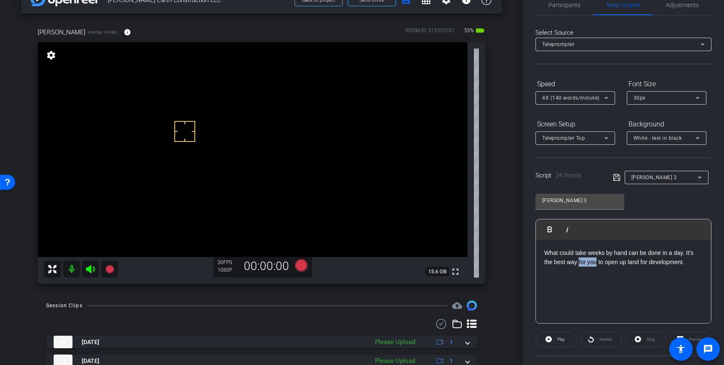
drag, startPoint x: 579, startPoint y: 262, endPoint x: 597, endPoint y: 263, distance: 18.1
click at [597, 263] on p "What could take weeks by hand can be done in a day. It’s the best way for you t…" at bounding box center [623, 258] width 158 height 19
click at [617, 178] on icon at bounding box center [616, 177] width 7 height 7
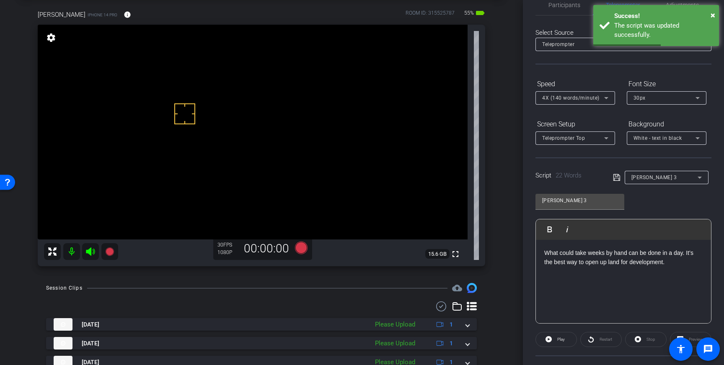
scroll to position [0, 0]
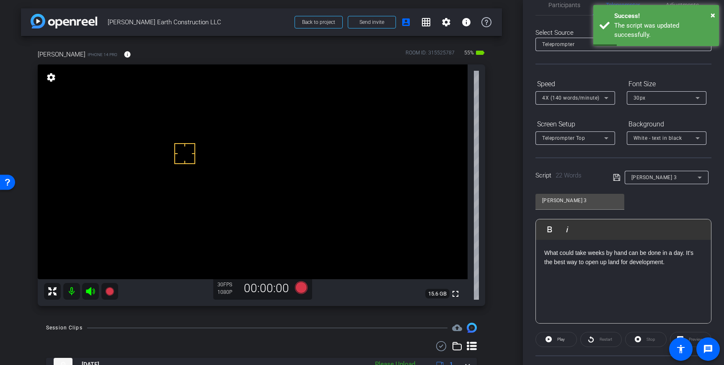
click at [615, 175] on icon at bounding box center [616, 177] width 7 height 7
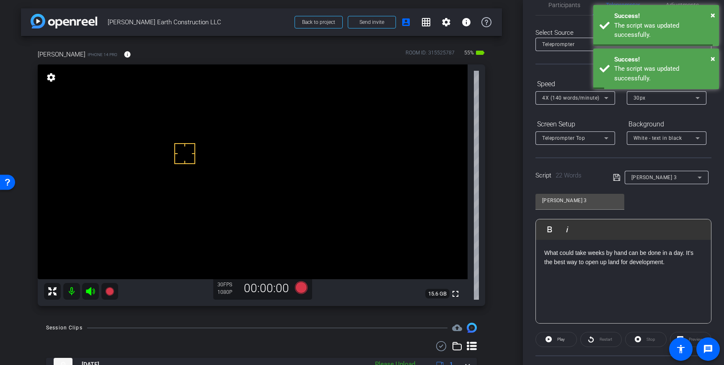
scroll to position [93, 0]
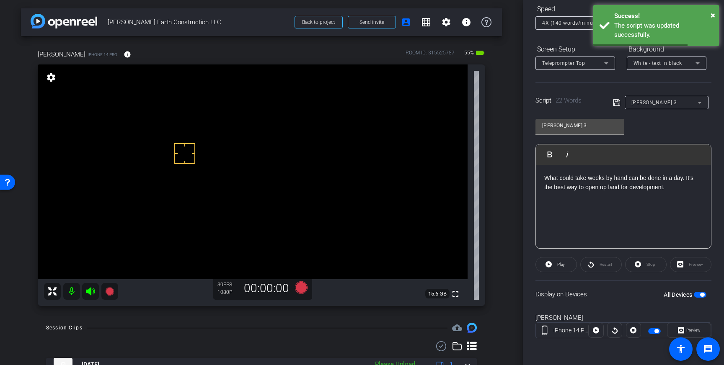
click at [703, 295] on span "button" at bounding box center [702, 295] width 4 height 4
click at [703, 295] on span "button" at bounding box center [700, 295] width 13 height 6
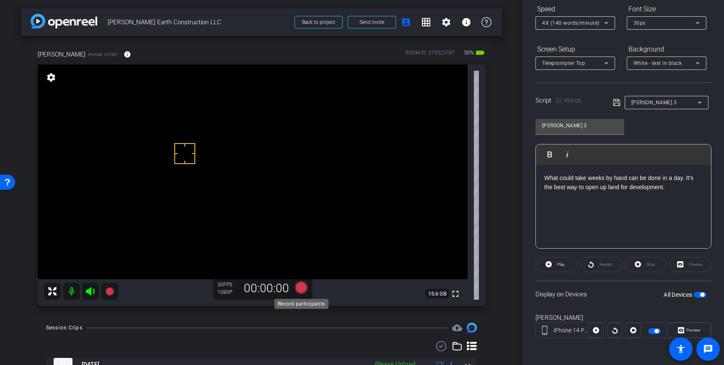
click at [301, 289] on icon at bounding box center [301, 288] width 13 height 13
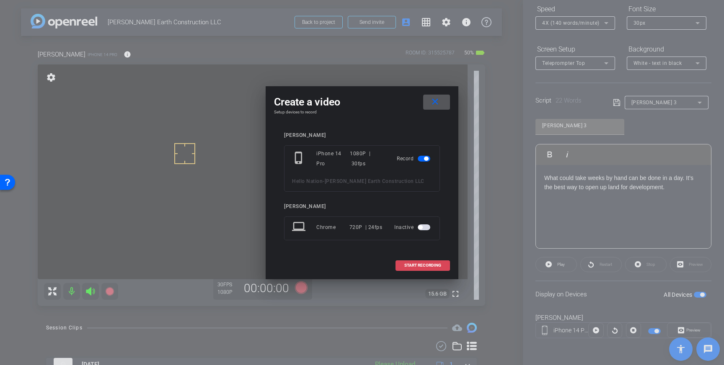
click at [420, 264] on span "START RECORDING" at bounding box center [422, 266] width 37 height 4
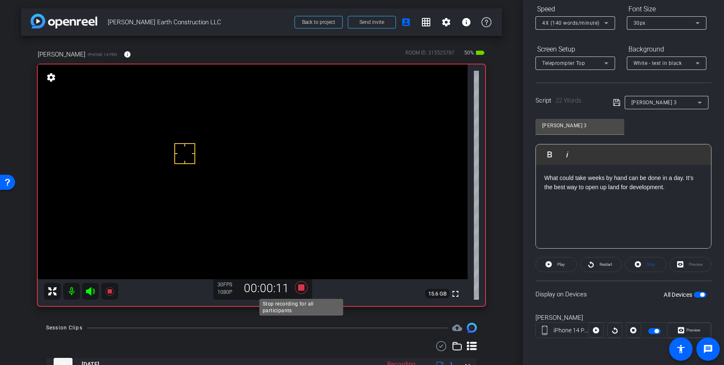
click at [300, 290] on icon at bounding box center [301, 288] width 13 height 13
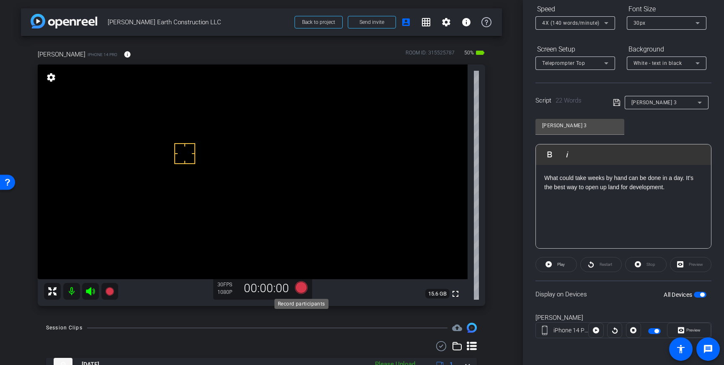
click at [302, 285] on icon at bounding box center [301, 288] width 13 height 13
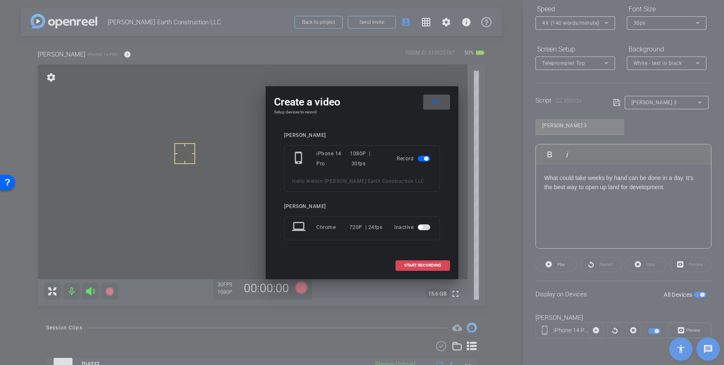
click at [421, 261] on span at bounding box center [423, 266] width 54 height 20
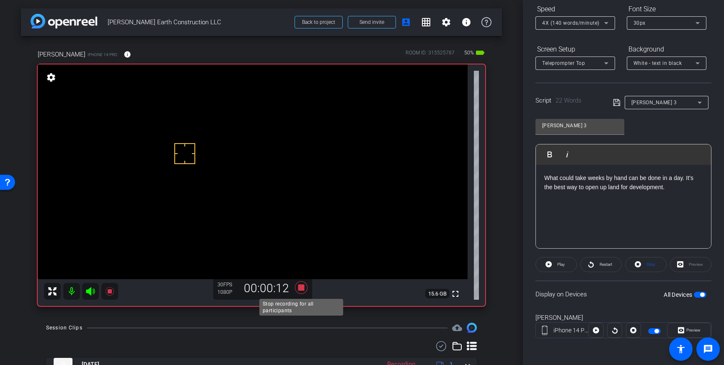
click at [300, 287] on icon at bounding box center [301, 288] width 13 height 13
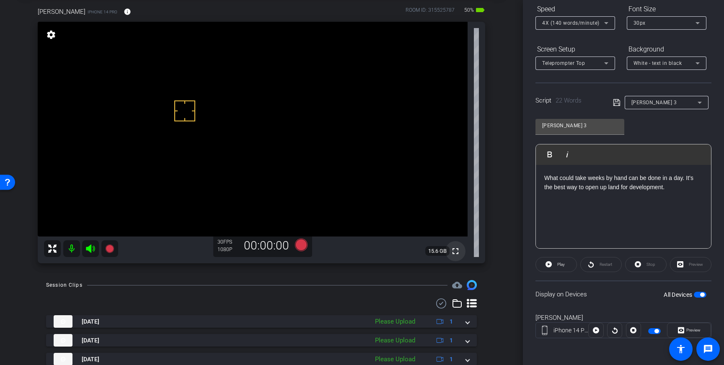
scroll to position [42, 0]
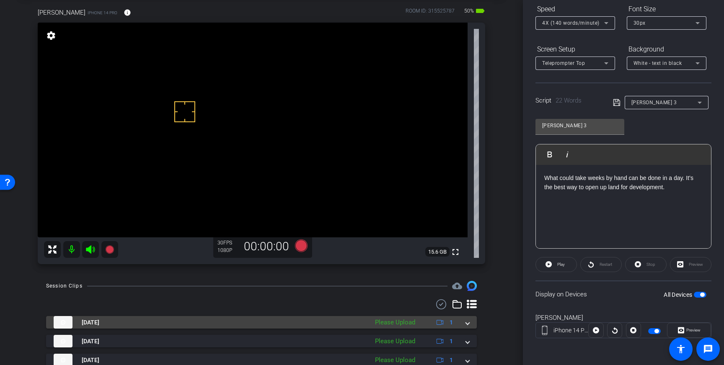
click at [466, 327] on span at bounding box center [467, 323] width 3 height 9
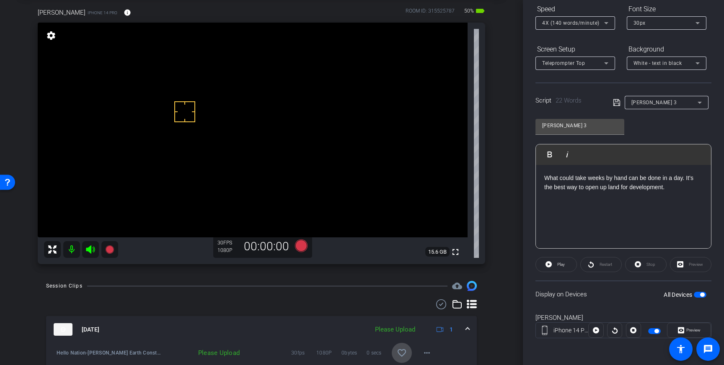
click at [405, 349] on mat-icon "favorite_border" at bounding box center [402, 353] width 10 height 10
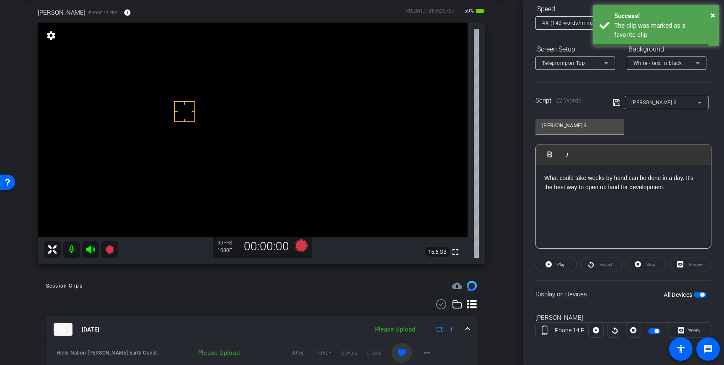
click at [473, 328] on mat-expansion-panel-header "Aug 22, 2025 Please Upload 1" at bounding box center [261, 329] width 431 height 27
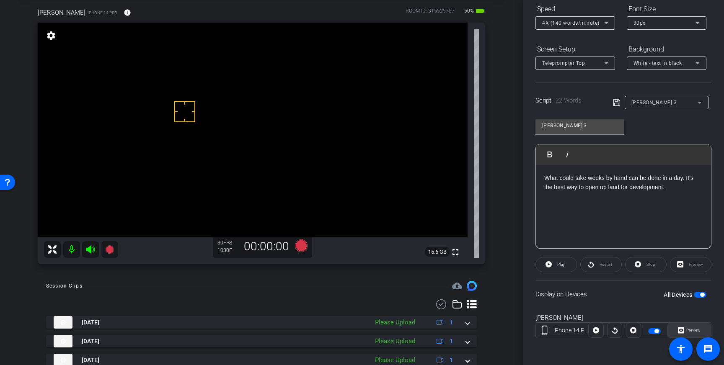
click at [682, 326] on icon at bounding box center [681, 330] width 6 height 13
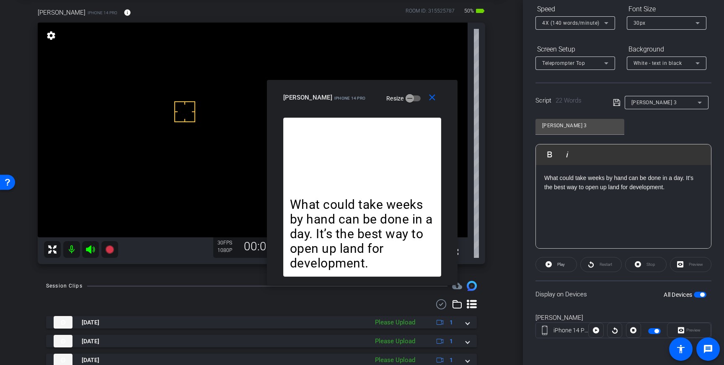
click at [688, 180] on p "What could take weeks by hand can be done in a day. It’s the best way to open u…" at bounding box center [623, 183] width 158 height 19
click at [617, 103] on icon at bounding box center [617, 103] width 8 height 10
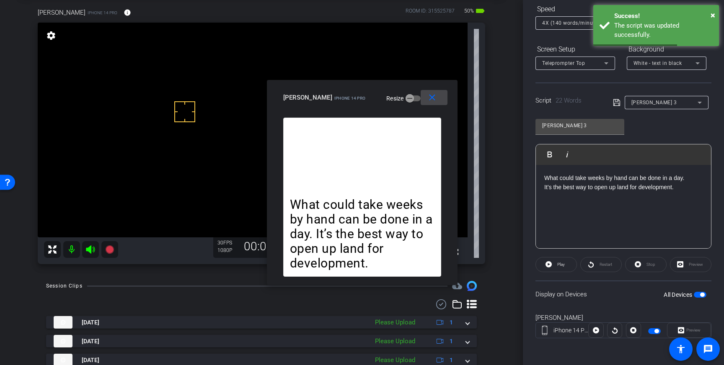
click at [427, 97] on mat-icon "close" at bounding box center [432, 98] width 10 height 10
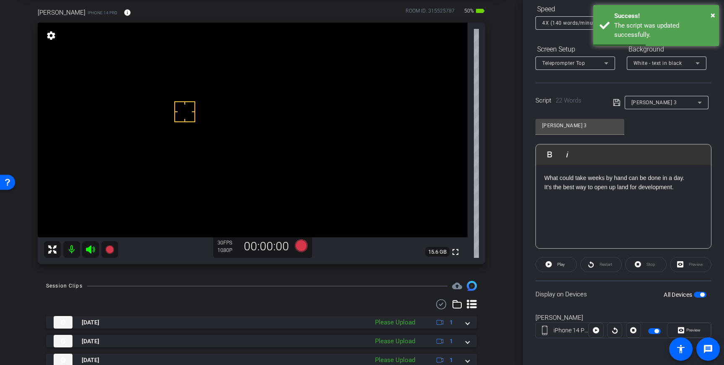
click at [699, 292] on span "button" at bounding box center [700, 295] width 13 height 6
click at [699, 296] on span "button" at bounding box center [700, 295] width 13 height 6
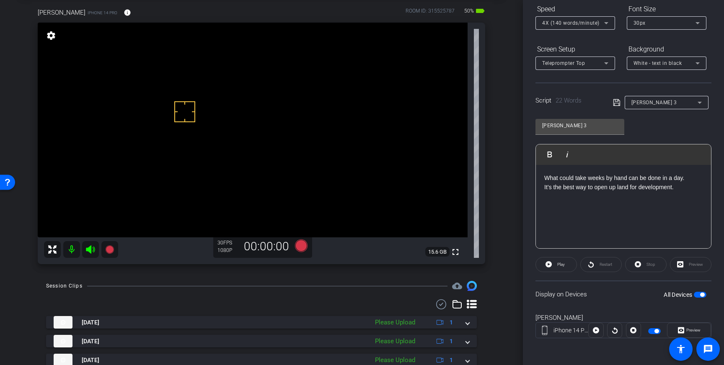
click at [616, 102] on icon at bounding box center [617, 103] width 8 height 10
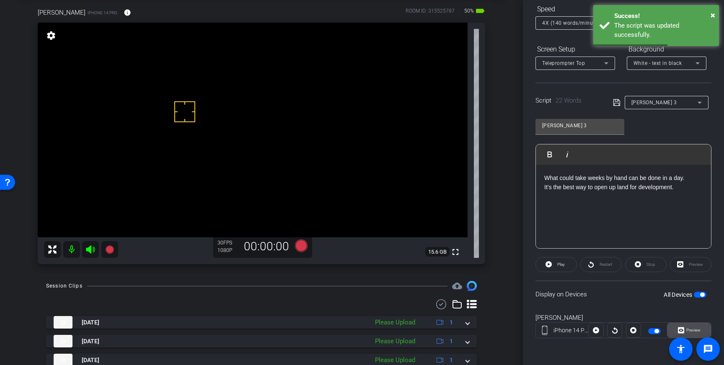
click at [687, 329] on span "Preview" at bounding box center [694, 330] width 14 height 5
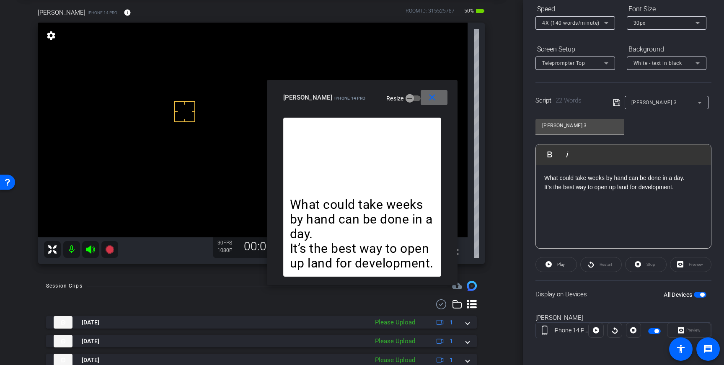
click at [436, 101] on mat-icon "close" at bounding box center [432, 98] width 10 height 10
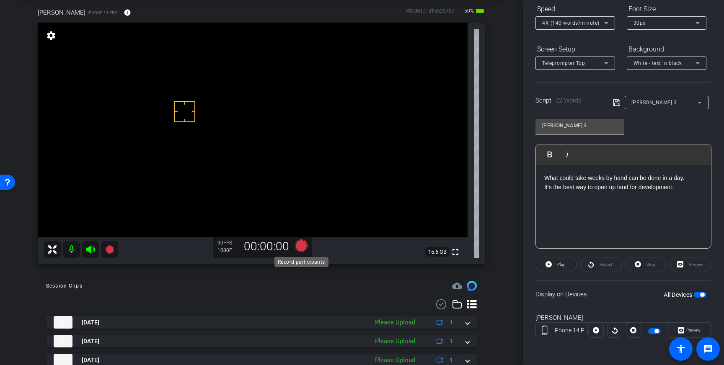
click at [302, 248] on icon at bounding box center [301, 246] width 13 height 13
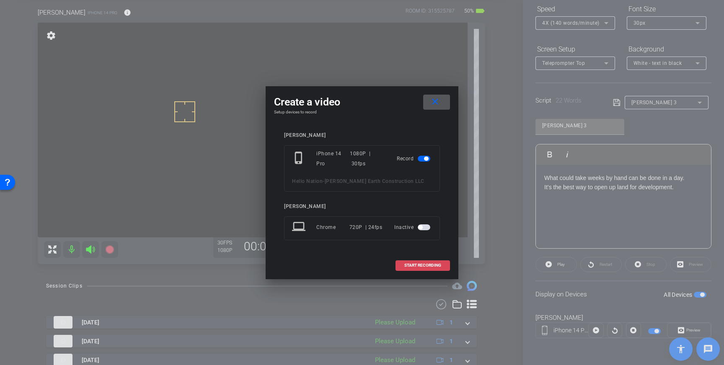
click at [413, 266] on span "START RECORDING" at bounding box center [422, 266] width 37 height 4
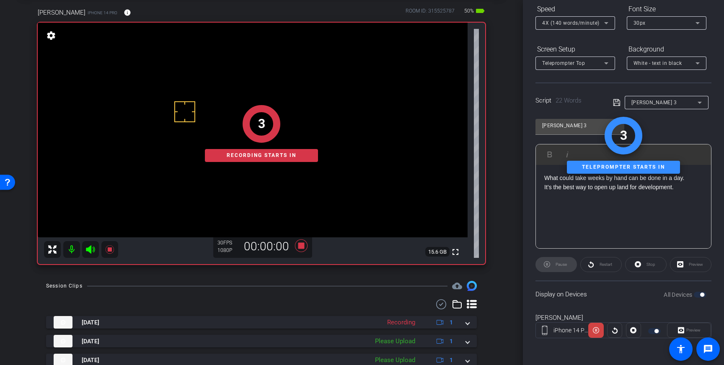
scroll to position [0, 0]
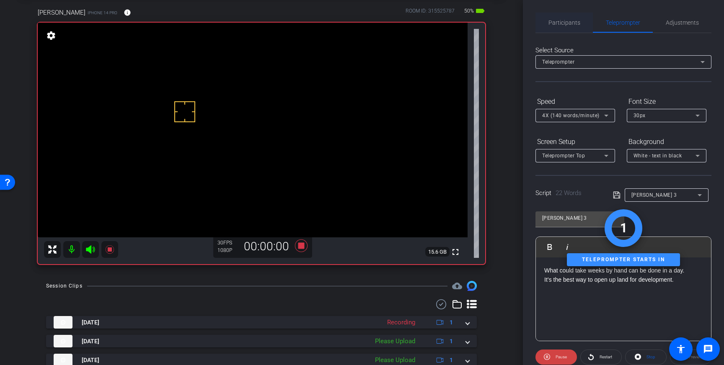
click at [554, 24] on span "Participants" at bounding box center [565, 23] width 32 height 6
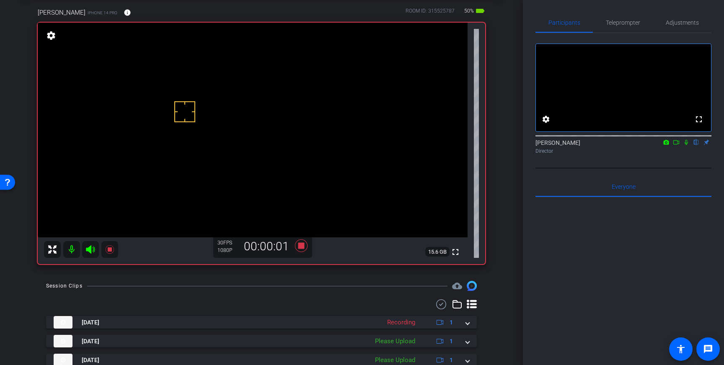
click at [686, 145] on icon at bounding box center [686, 142] width 3 height 5
click at [686, 145] on icon at bounding box center [686, 143] width 7 height 6
click at [300, 245] on icon at bounding box center [301, 246] width 13 height 13
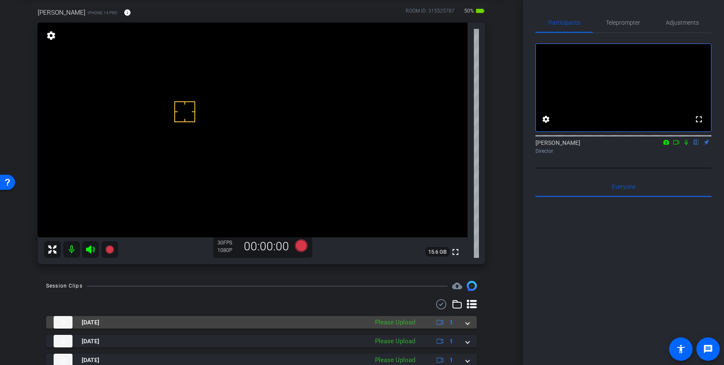
click at [464, 324] on div "Aug 22, 2025 Please Upload 1" at bounding box center [260, 322] width 412 height 13
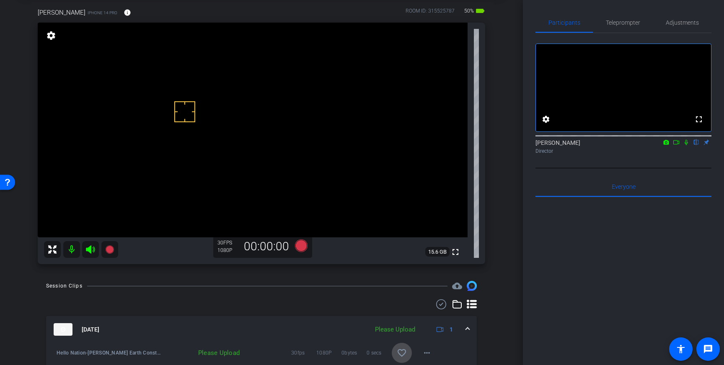
click at [402, 353] on mat-icon "favorite_border" at bounding box center [402, 353] width 10 height 10
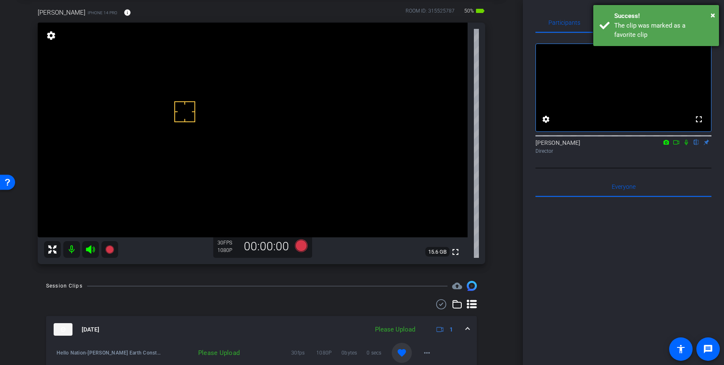
click at [668, 19] on div "Success!" at bounding box center [663, 16] width 98 height 10
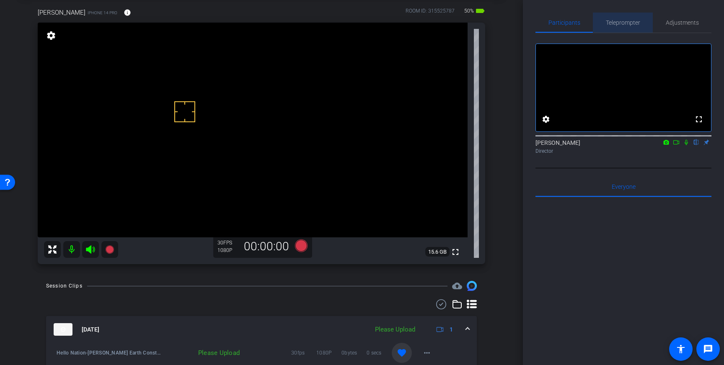
click at [642, 21] on div "Teleprompter" at bounding box center [623, 23] width 60 height 20
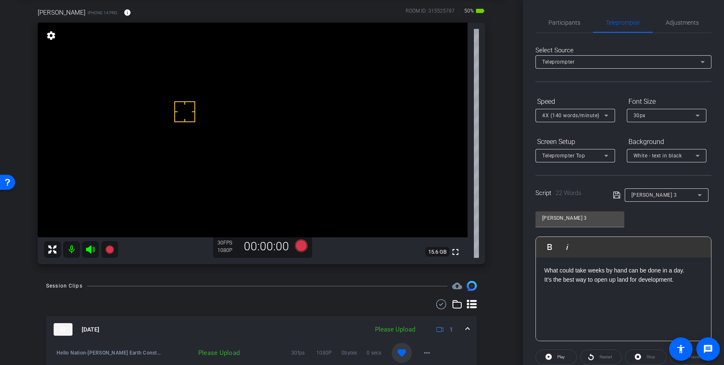
click at [617, 283] on p "It’s the best way to open up land for development." at bounding box center [623, 279] width 158 height 9
click at [617, 193] on icon at bounding box center [617, 195] width 8 height 10
click at [617, 192] on icon at bounding box center [616, 195] width 7 height 7
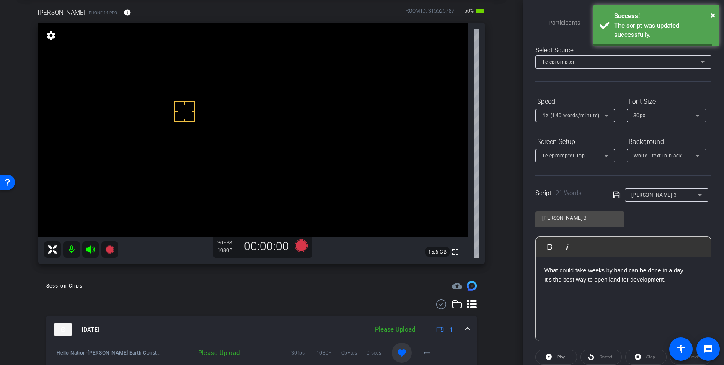
scroll to position [93, 0]
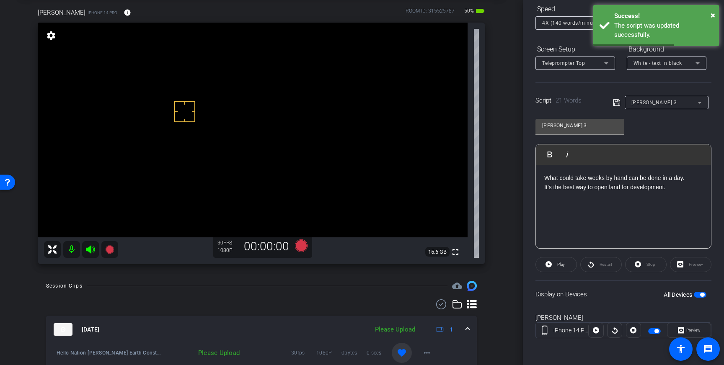
click at [704, 295] on span "button" at bounding box center [702, 295] width 4 height 4
click at [704, 295] on span "button" at bounding box center [700, 295] width 13 height 6
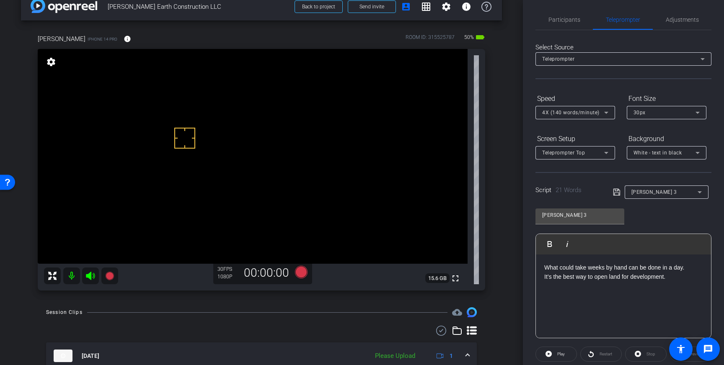
scroll to position [14, 0]
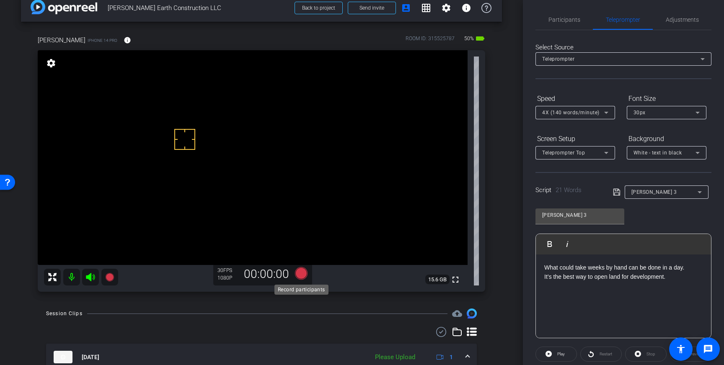
click at [305, 275] on icon at bounding box center [301, 273] width 13 height 13
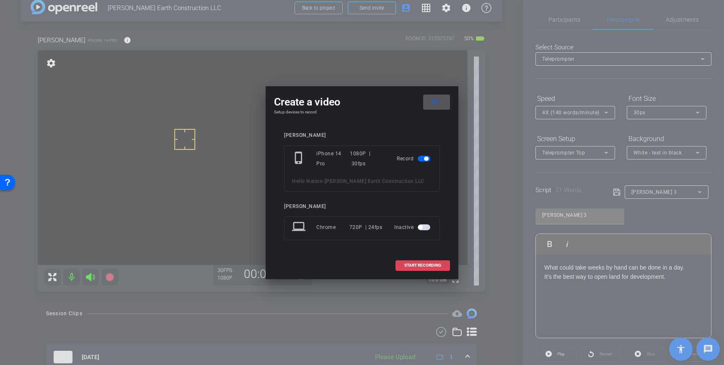
click at [438, 256] on span at bounding box center [423, 266] width 54 height 20
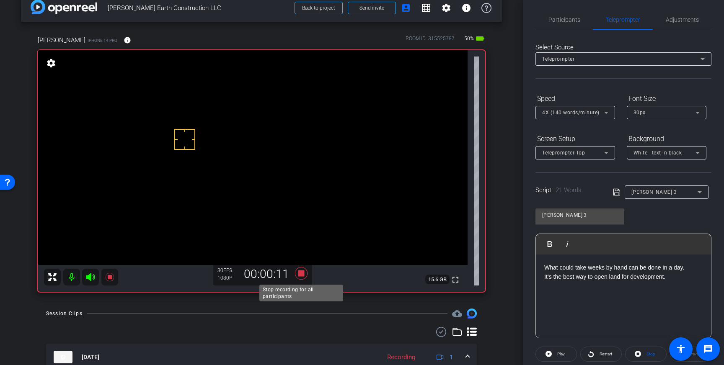
click at [301, 274] on icon at bounding box center [301, 273] width 13 height 13
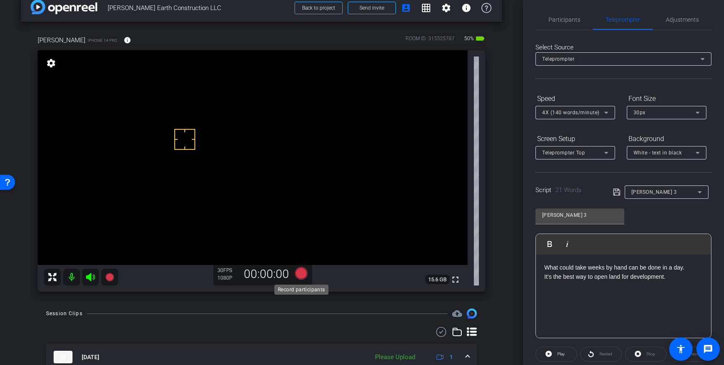
click at [300, 276] on icon at bounding box center [301, 273] width 13 height 13
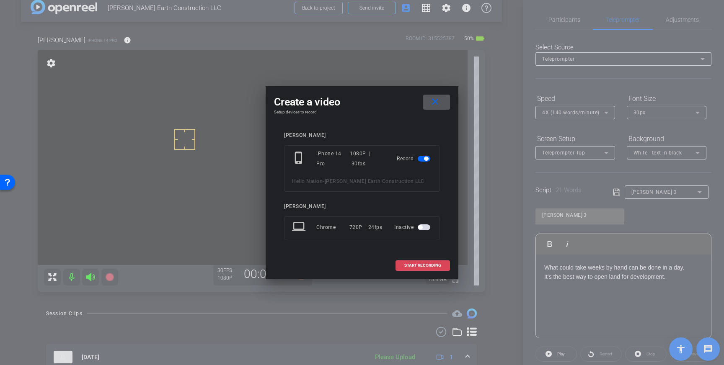
click at [432, 268] on span at bounding box center [423, 266] width 54 height 20
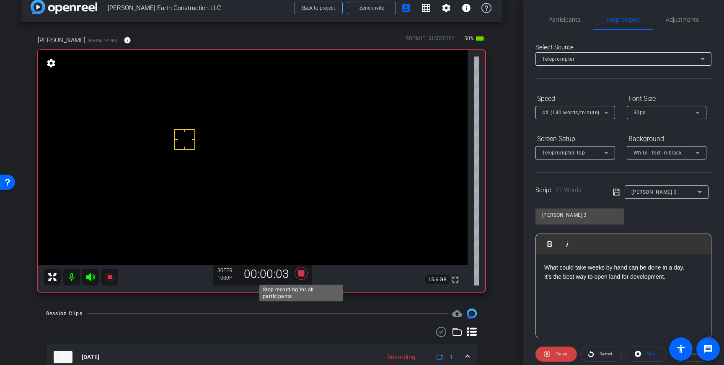
click at [301, 273] on icon at bounding box center [301, 273] width 13 height 13
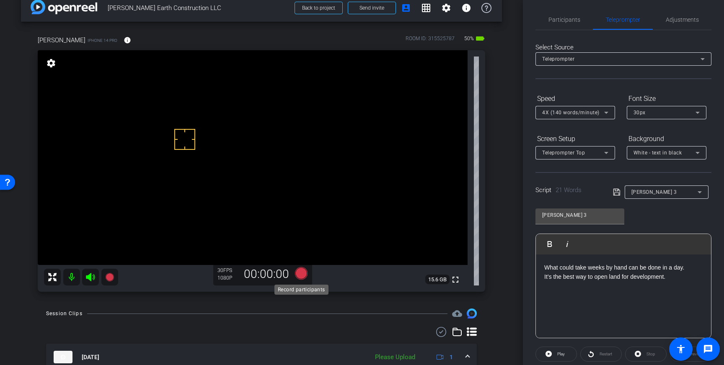
click at [301, 273] on icon at bounding box center [301, 273] width 13 height 13
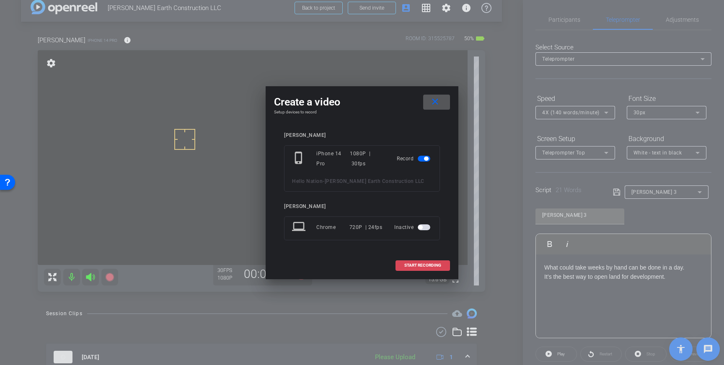
click at [427, 264] on span "START RECORDING" at bounding box center [422, 266] width 37 height 4
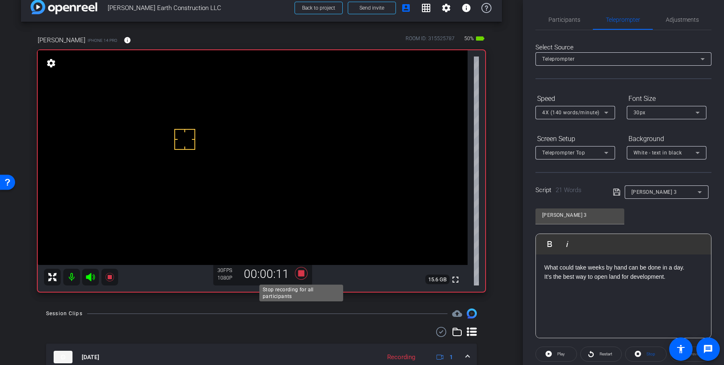
click at [302, 274] on icon at bounding box center [301, 273] width 13 height 13
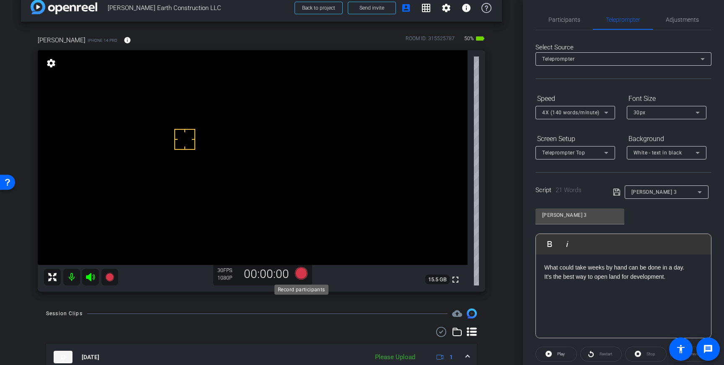
click at [303, 272] on icon at bounding box center [301, 273] width 13 height 13
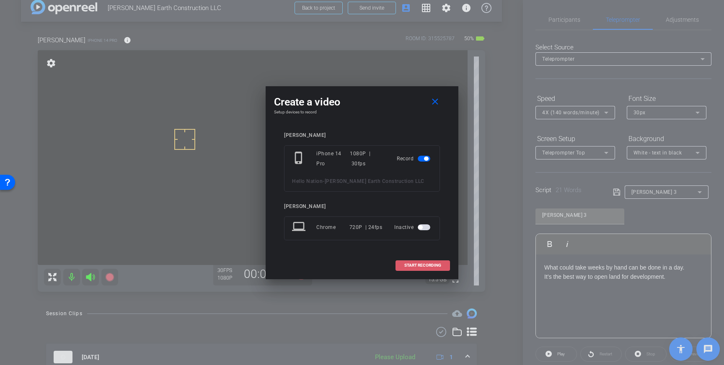
click at [410, 266] on span "START RECORDING" at bounding box center [422, 266] width 37 height 4
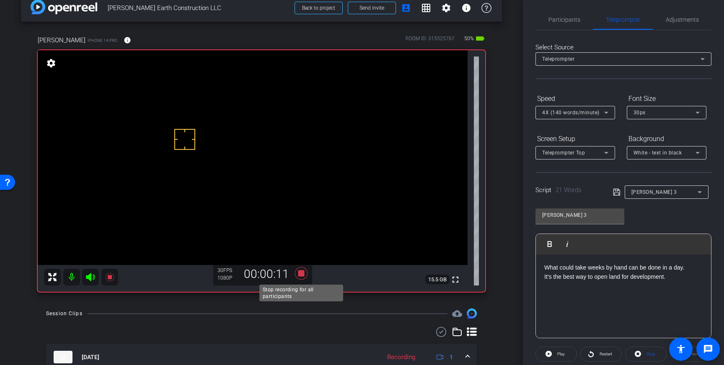
click at [301, 272] on icon at bounding box center [301, 273] width 13 height 13
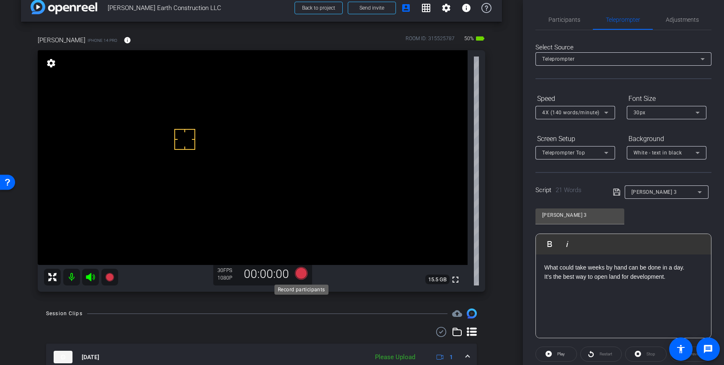
click at [302, 276] on icon at bounding box center [301, 273] width 13 height 13
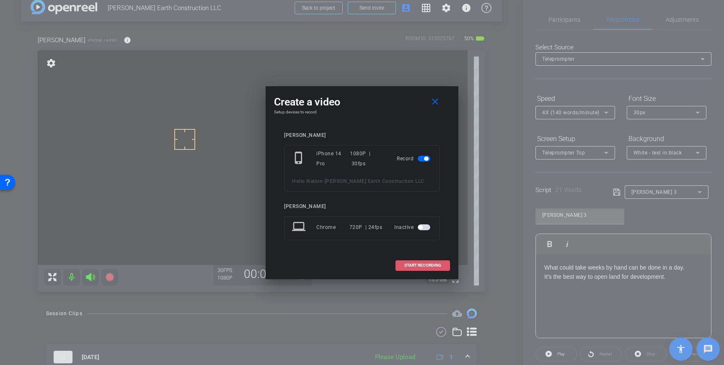
click at [431, 265] on span "START RECORDING" at bounding box center [422, 266] width 37 height 4
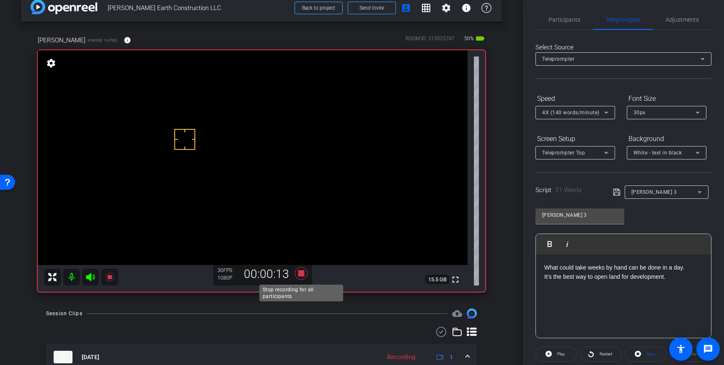
click at [303, 275] on icon at bounding box center [301, 273] width 13 height 13
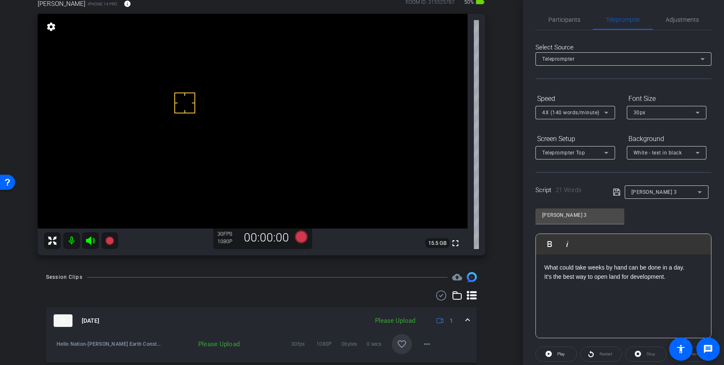
scroll to position [50, 0]
click at [403, 349] on mat-icon "favorite_border" at bounding box center [402, 345] width 10 height 10
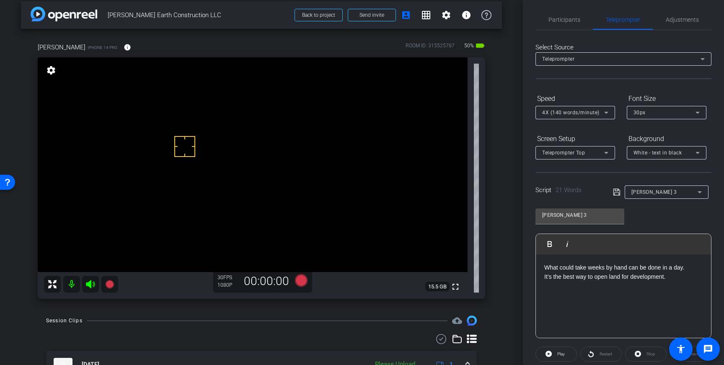
scroll to position [8, 0]
click at [300, 283] on icon at bounding box center [301, 280] width 13 height 13
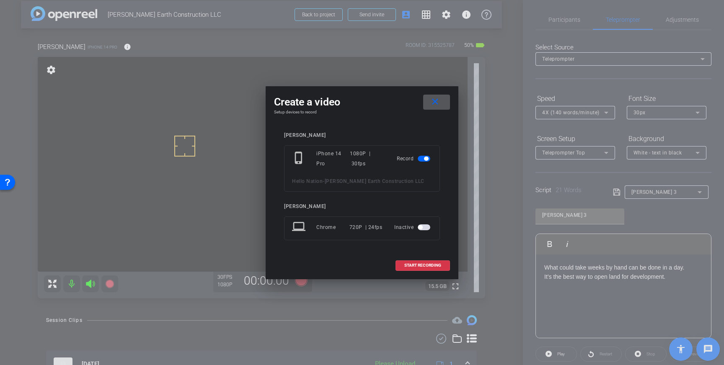
click at [437, 102] on mat-icon "close" at bounding box center [435, 102] width 10 height 10
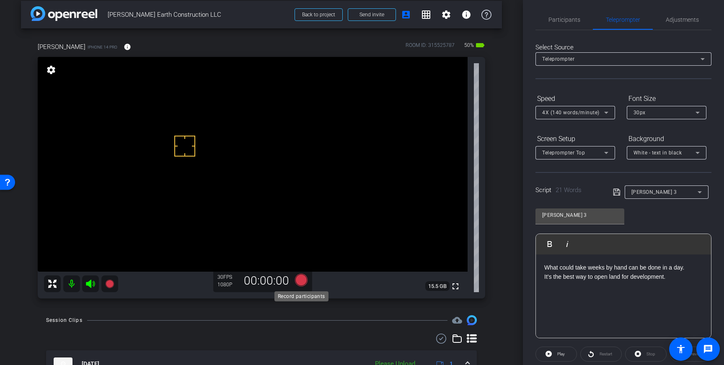
click at [301, 280] on icon at bounding box center [301, 280] width 13 height 13
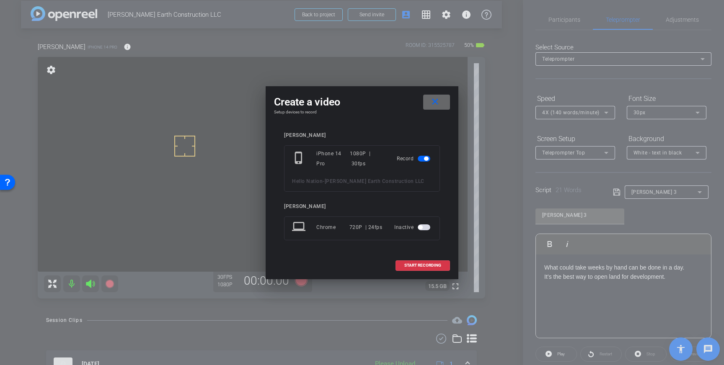
click at [438, 106] on mat-icon "close" at bounding box center [435, 102] width 10 height 10
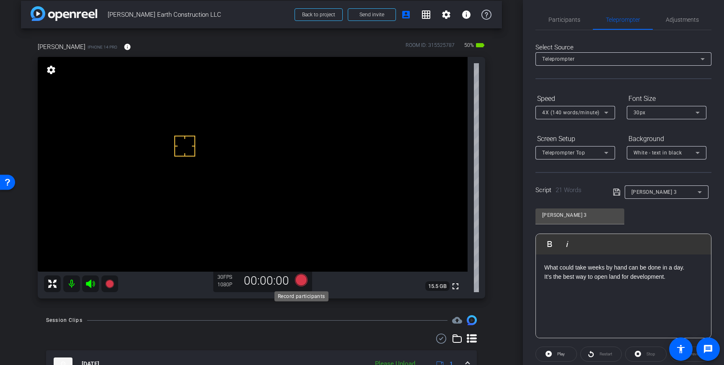
click at [301, 282] on icon at bounding box center [301, 280] width 13 height 13
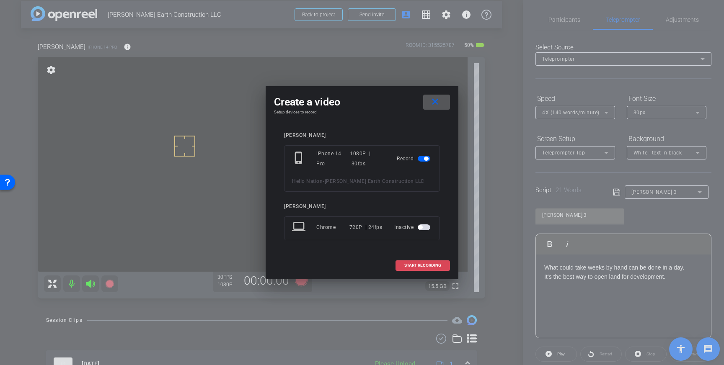
click at [435, 265] on span "START RECORDING" at bounding box center [422, 266] width 37 height 4
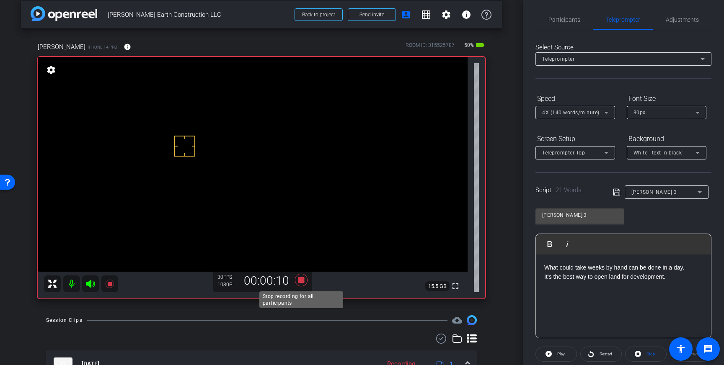
click at [301, 281] on icon at bounding box center [301, 280] width 13 height 13
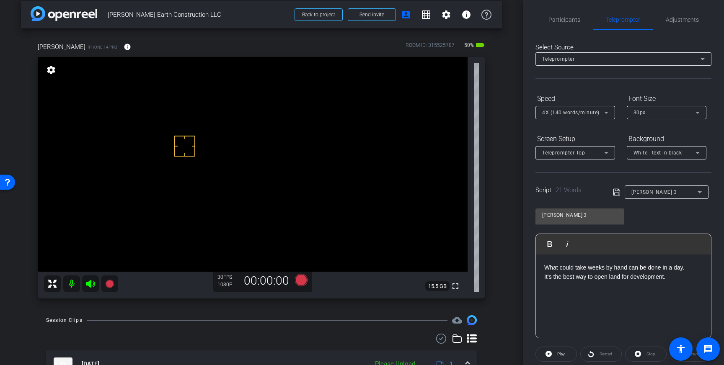
click at [607, 276] on p "It’s the best way to open land for development." at bounding box center [623, 276] width 158 height 9
click at [614, 186] on div "[PERSON_NAME] 3" at bounding box center [662, 192] width 99 height 13
click at [614, 189] on icon at bounding box center [617, 192] width 8 height 10
click at [617, 192] on icon at bounding box center [617, 192] width 8 height 10
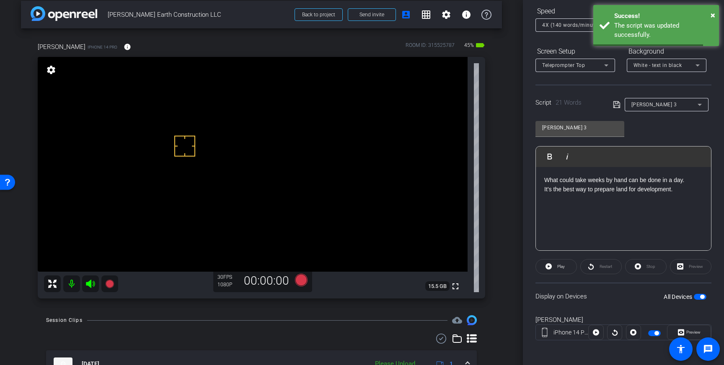
scroll to position [93, 0]
click at [701, 291] on div "All Devices" at bounding box center [685, 295] width 43 height 8
click at [700, 294] on span "button" at bounding box center [702, 295] width 4 height 4
click at [700, 294] on span "button" at bounding box center [700, 295] width 13 height 6
click at [618, 103] on icon at bounding box center [617, 103] width 8 height 10
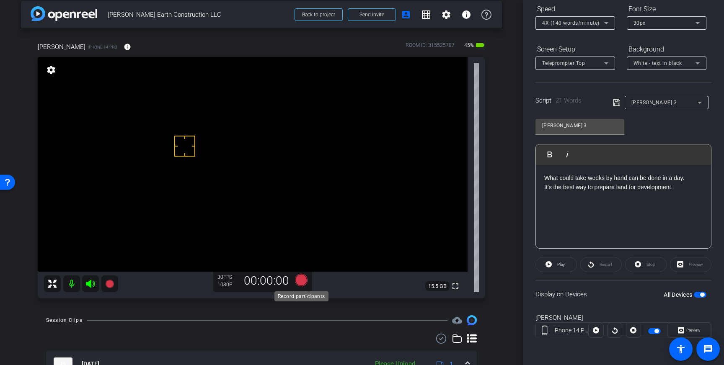
click at [300, 280] on icon at bounding box center [301, 280] width 13 height 13
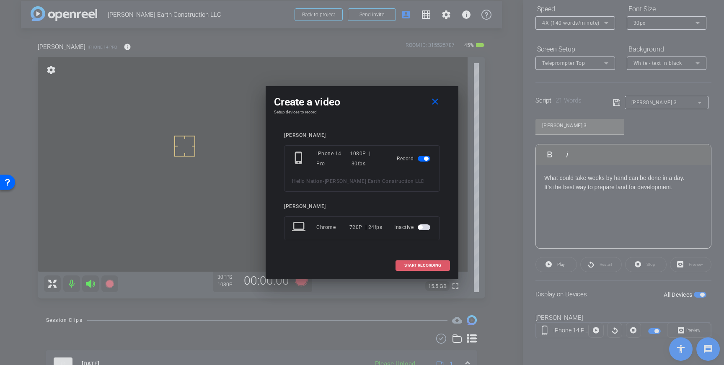
click at [421, 267] on span "START RECORDING" at bounding box center [422, 266] width 37 height 4
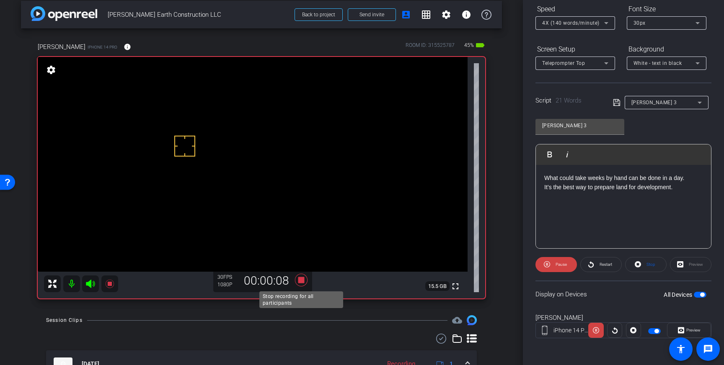
click at [304, 282] on icon at bounding box center [301, 280] width 13 height 13
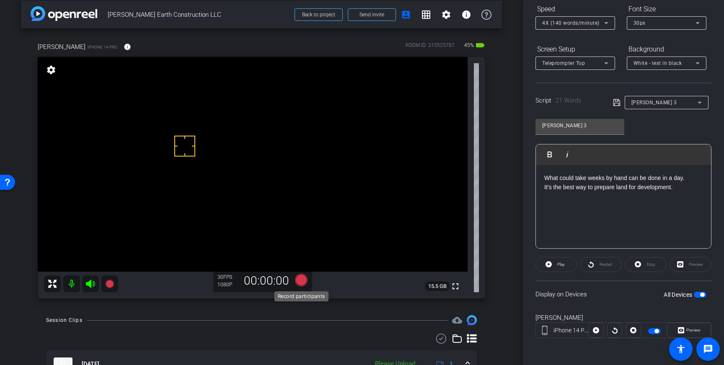
click at [301, 282] on icon at bounding box center [301, 280] width 13 height 13
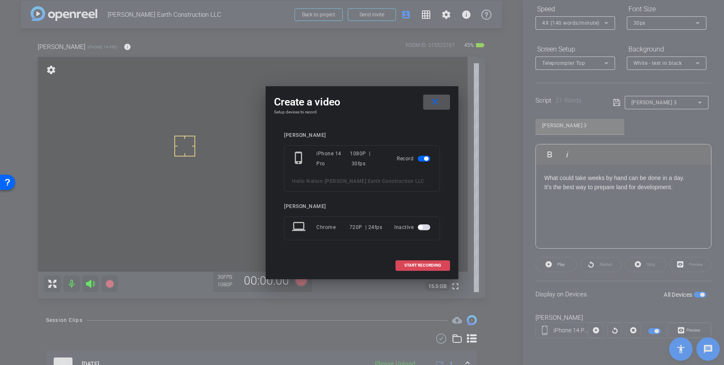
click at [424, 264] on span "START RECORDING" at bounding box center [422, 266] width 37 height 4
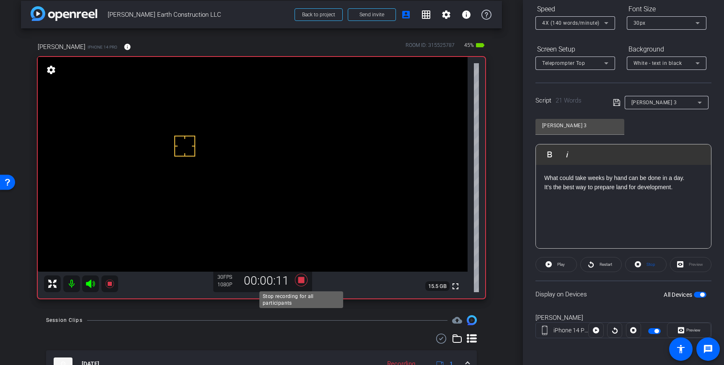
click at [298, 280] on icon at bounding box center [301, 280] width 13 height 13
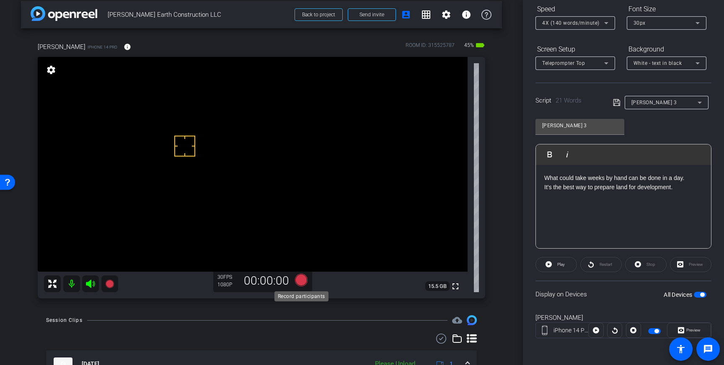
click at [300, 283] on icon at bounding box center [301, 280] width 13 height 13
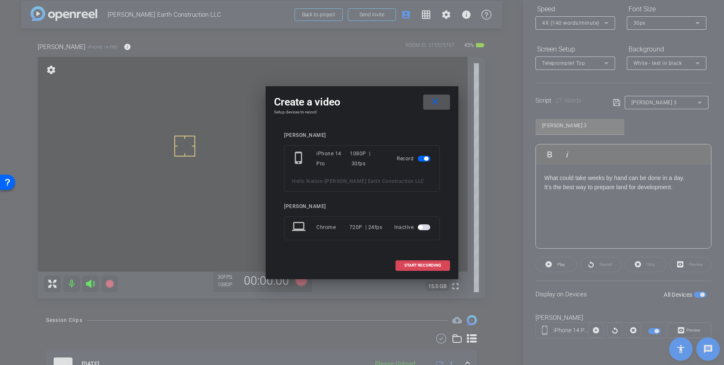
click at [426, 265] on span "START RECORDING" at bounding box center [422, 266] width 37 height 4
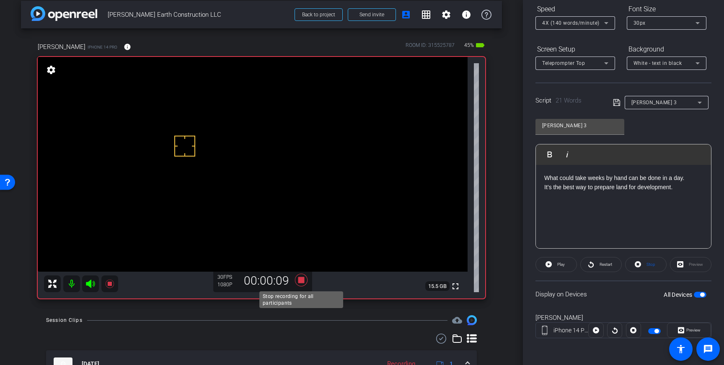
click at [300, 282] on icon at bounding box center [301, 280] width 13 height 13
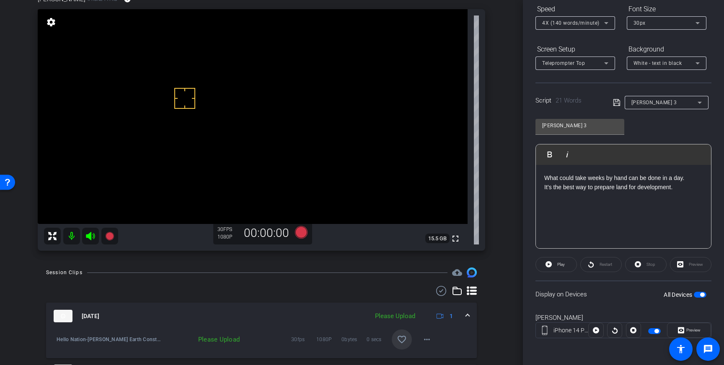
scroll to position [57, 0]
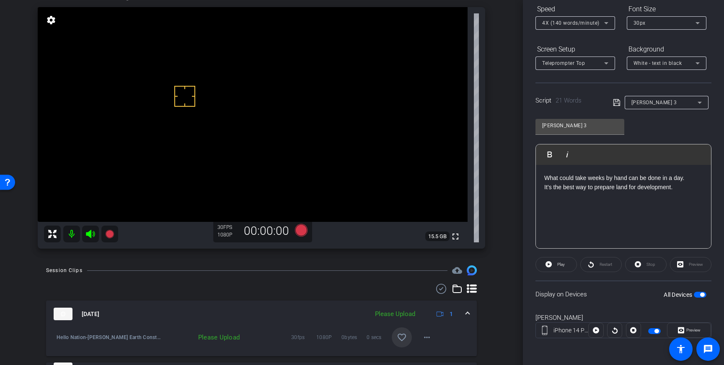
click at [405, 334] on mat-icon "favorite_border" at bounding box center [402, 338] width 10 height 10
click at [300, 231] on icon at bounding box center [301, 230] width 13 height 13
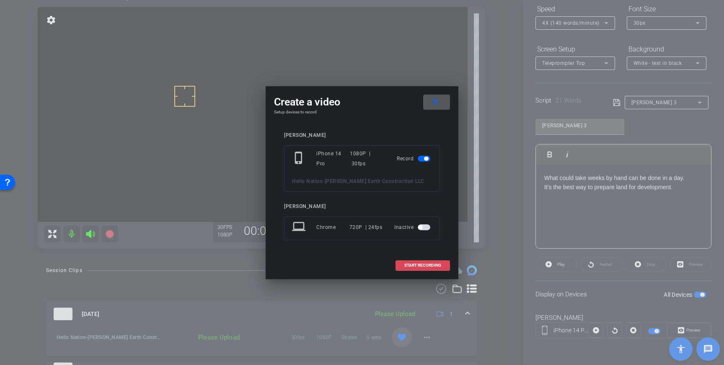
click at [412, 264] on span "START RECORDING" at bounding box center [422, 266] width 37 height 4
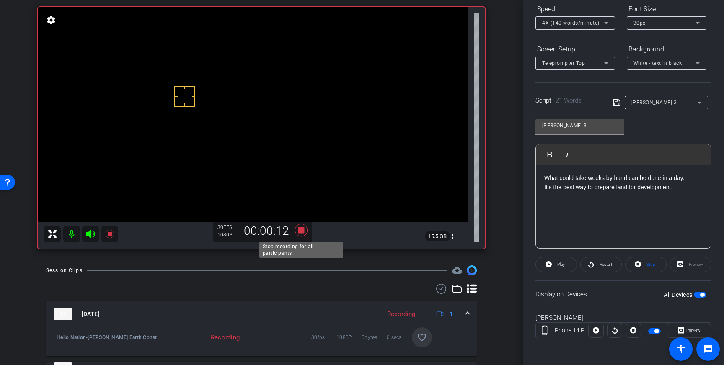
click at [302, 231] on icon at bounding box center [301, 230] width 13 height 13
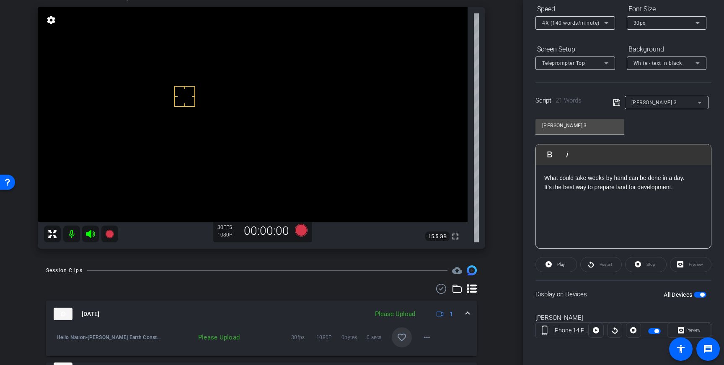
click at [407, 332] on span at bounding box center [402, 338] width 20 height 20
click at [307, 229] on icon at bounding box center [301, 230] width 13 height 13
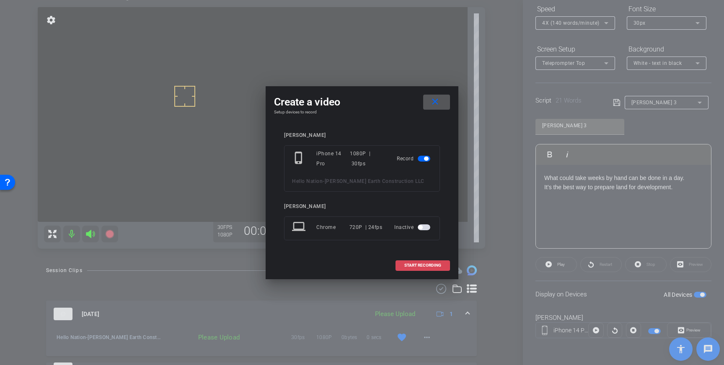
click at [426, 266] on span "START RECORDING" at bounding box center [422, 266] width 37 height 4
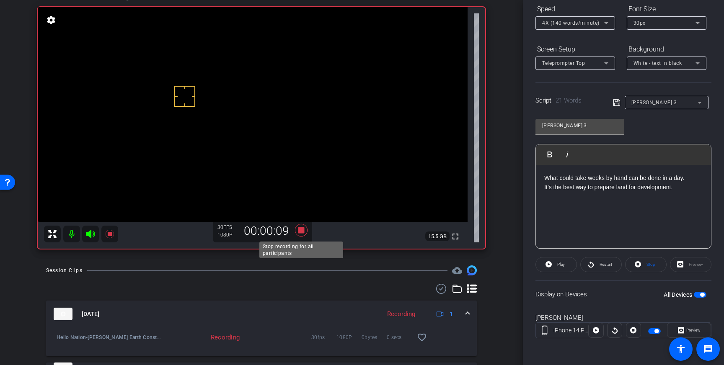
click at [305, 228] on icon at bounding box center [301, 230] width 20 height 15
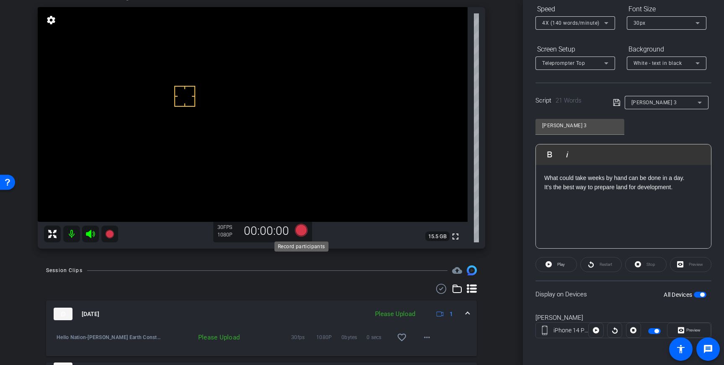
click at [303, 229] on icon at bounding box center [301, 230] width 13 height 13
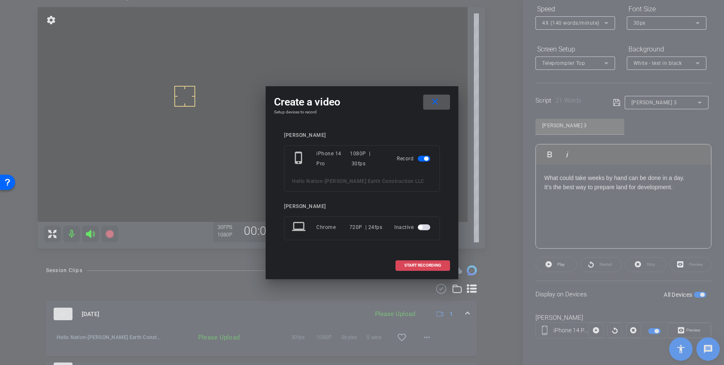
click at [416, 261] on span at bounding box center [423, 266] width 54 height 20
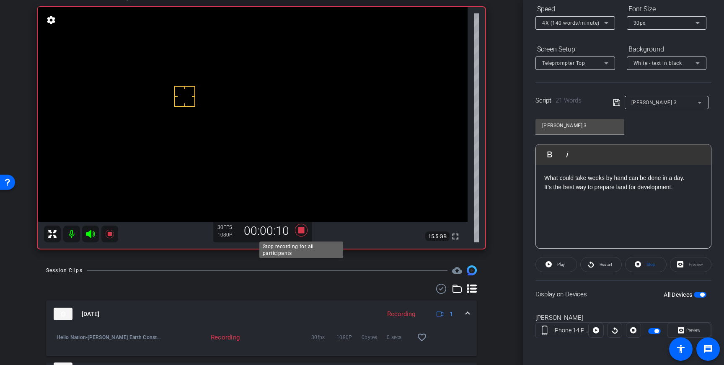
click at [300, 231] on icon at bounding box center [301, 230] width 13 height 13
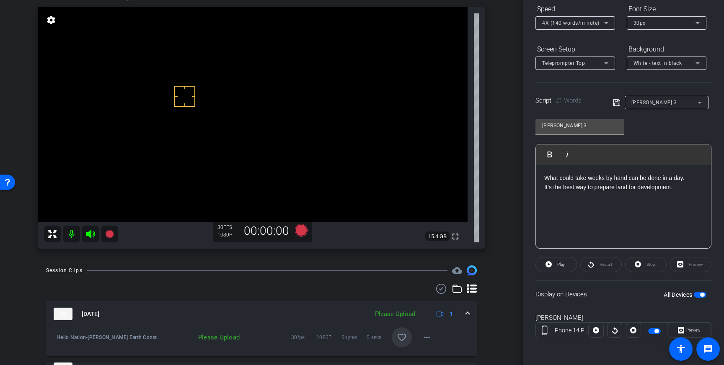
click at [402, 338] on mat-icon "favorite_border" at bounding box center [402, 338] width 10 height 10
click at [302, 233] on icon at bounding box center [301, 230] width 13 height 13
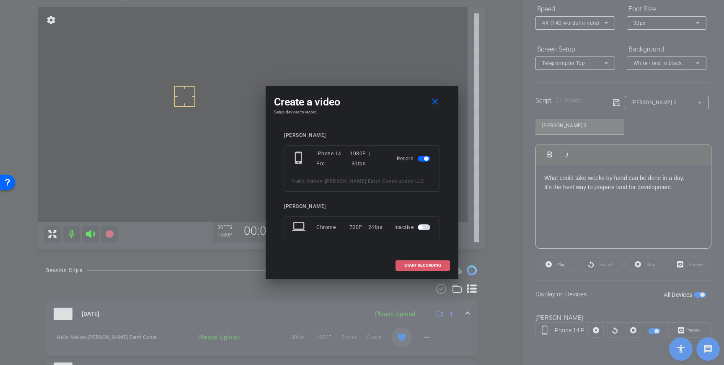
click at [417, 263] on span at bounding box center [423, 266] width 54 height 20
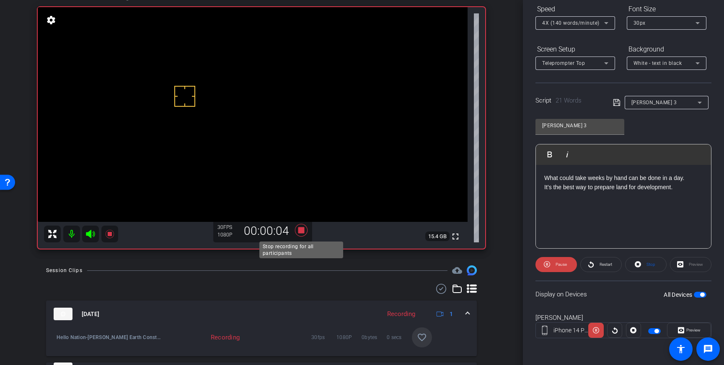
click at [299, 227] on icon at bounding box center [301, 230] width 20 height 15
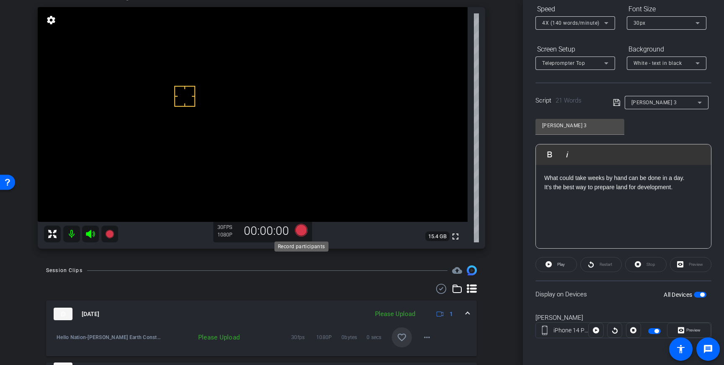
click at [301, 231] on icon at bounding box center [301, 230] width 13 height 13
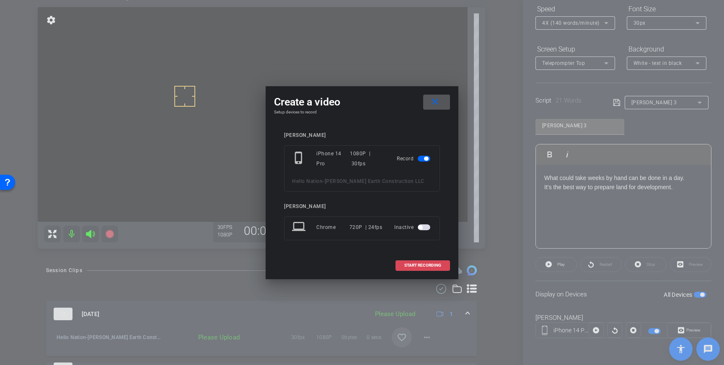
click at [412, 264] on span "START RECORDING" at bounding box center [422, 266] width 37 height 4
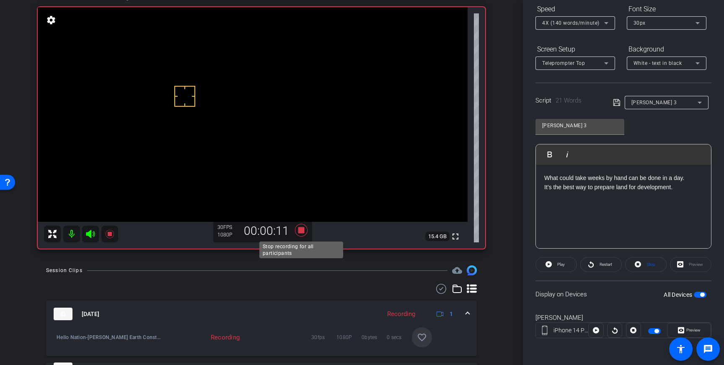
click at [302, 231] on icon at bounding box center [301, 230] width 13 height 13
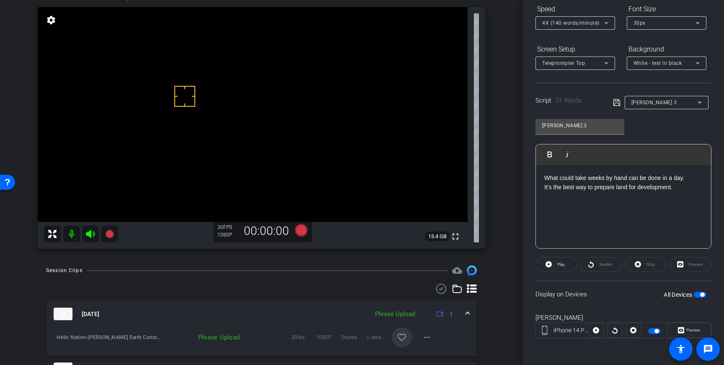
click at [403, 334] on mat-icon "favorite_border" at bounding box center [402, 338] width 10 height 10
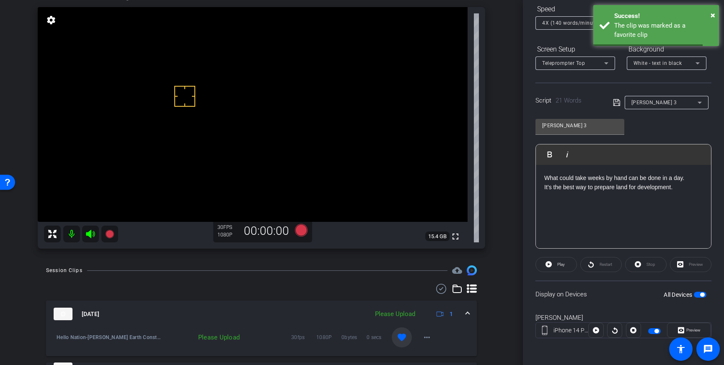
click at [473, 311] on mat-expansion-panel-header "Aug 22, 2025 Please Upload 1" at bounding box center [261, 314] width 431 height 27
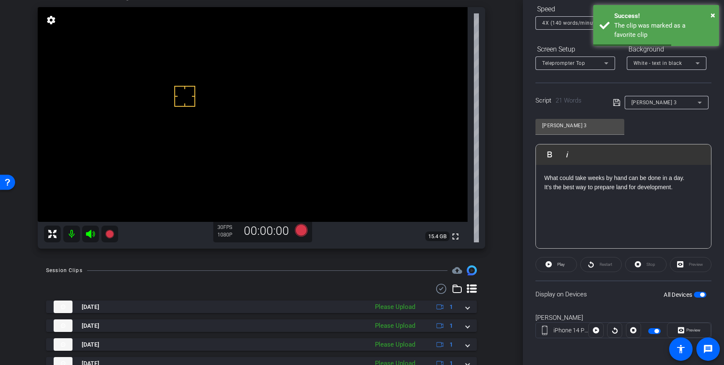
click at [699, 295] on span "button" at bounding box center [700, 295] width 13 height 6
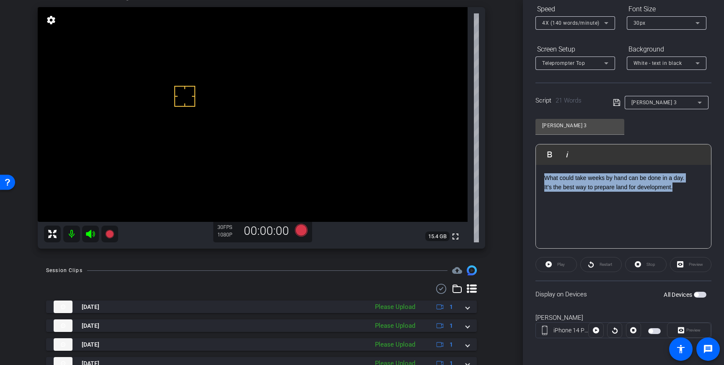
drag, startPoint x: 677, startPoint y: 187, endPoint x: 536, endPoint y: 174, distance: 142.3
click at [536, 174] on div "Play Play from this location Play Selected Play and display the selected text o…" at bounding box center [624, 196] width 176 height 105
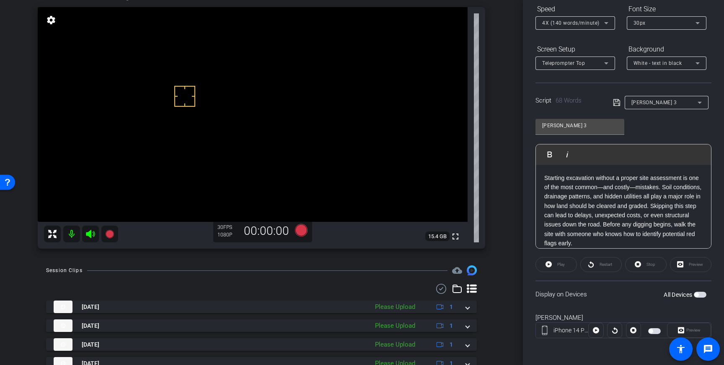
click at [617, 105] on icon at bounding box center [617, 103] width 8 height 10
drag, startPoint x: 599, startPoint y: 188, endPoint x: 634, endPoint y: 183, distance: 35.5
click at [634, 183] on p "Starting excavation without a proper site assessment is one of the most common—…" at bounding box center [623, 211] width 158 height 75
click at [607, 189] on p "Starting excavation without a proper site assessment is one of the most common—…" at bounding box center [623, 211] width 158 height 75
drag, startPoint x: 614, startPoint y: 189, endPoint x: 575, endPoint y: 187, distance: 39.9
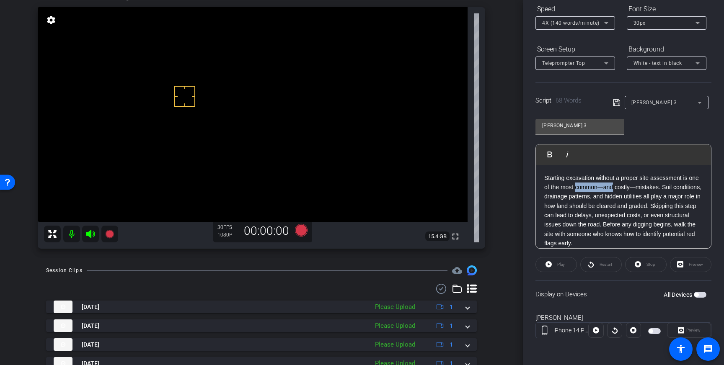
click at [575, 187] on p "Starting excavation without a proper site assessment is one of the most common—…" at bounding box center [623, 211] width 158 height 75
click at [597, 189] on p "Starting excavation without a proper site assessment is one of the most costly—…" at bounding box center [623, 207] width 158 height 66
click at [575, 190] on p "Starting excavation without a proper site assessment is one of the most costly …" at bounding box center [623, 207] width 158 height 66
click at [616, 102] on icon at bounding box center [617, 103] width 8 height 10
click at [617, 102] on icon at bounding box center [617, 103] width 8 height 10
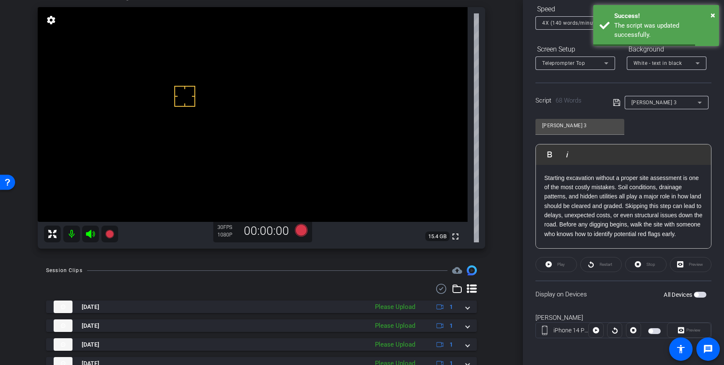
click at [698, 294] on span "button" at bounding box center [697, 295] width 4 height 4
click at [628, 206] on p "Starting excavation without a proper site assessment is one of the most costly …" at bounding box center [623, 207] width 158 height 66
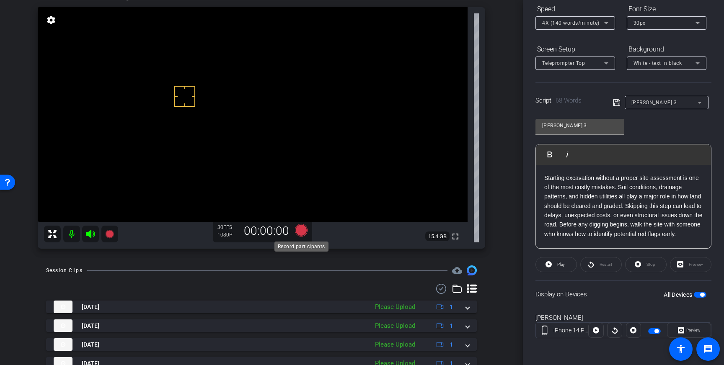
click at [306, 232] on icon at bounding box center [301, 230] width 13 height 13
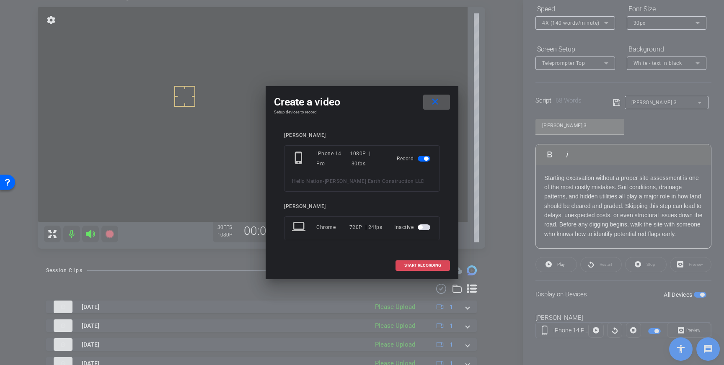
click at [422, 270] on span at bounding box center [423, 266] width 54 height 20
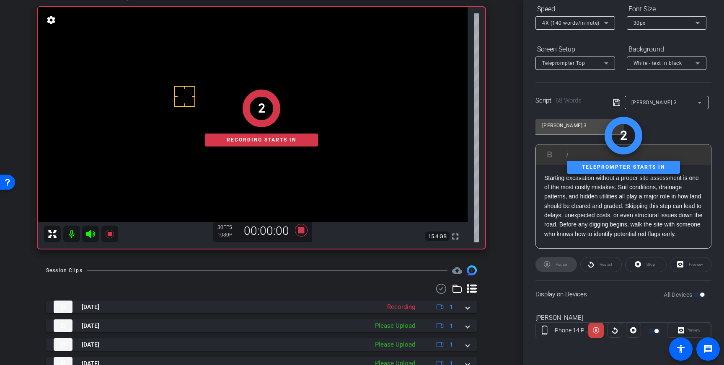
scroll to position [0, 0]
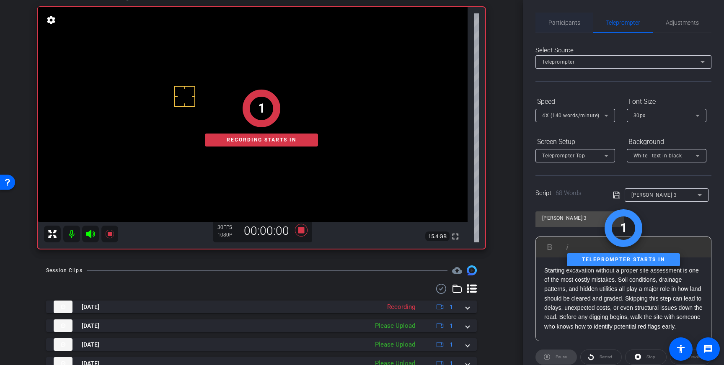
click at [561, 26] on span "Participants" at bounding box center [565, 23] width 32 height 20
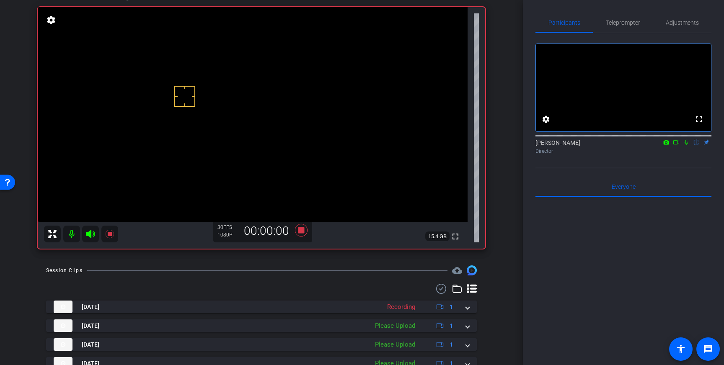
click at [687, 145] on icon at bounding box center [686, 142] width 3 height 5
click at [684, 145] on icon at bounding box center [686, 143] width 7 height 6
click at [304, 233] on icon at bounding box center [301, 230] width 20 height 15
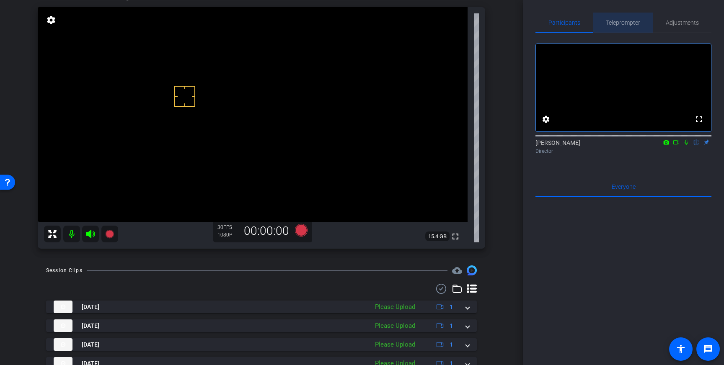
click at [624, 26] on span "Teleprompter" at bounding box center [623, 23] width 34 height 6
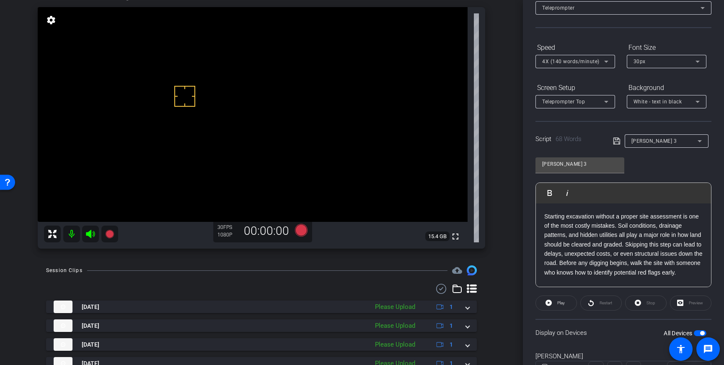
scroll to position [55, 0]
drag, startPoint x: 652, startPoint y: 217, endPoint x: 682, endPoint y: 218, distance: 29.4
click at [682, 218] on p "Starting excavation without a proper site assessment is one of the most costly …" at bounding box center [623, 244] width 158 height 66
click at [617, 141] on icon at bounding box center [617, 140] width 8 height 10
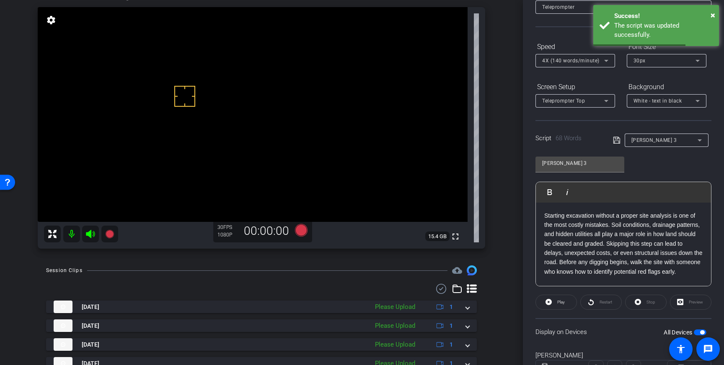
click at [696, 332] on span "button" at bounding box center [700, 333] width 13 height 6
click at [696, 332] on span "button" at bounding box center [697, 333] width 4 height 4
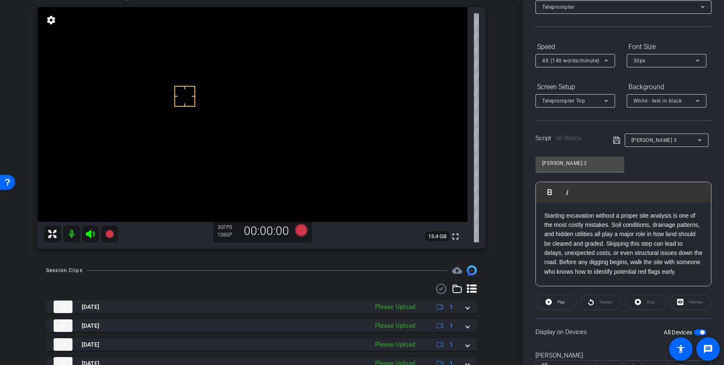
click at [621, 143] on span at bounding box center [619, 140] width 12 height 8
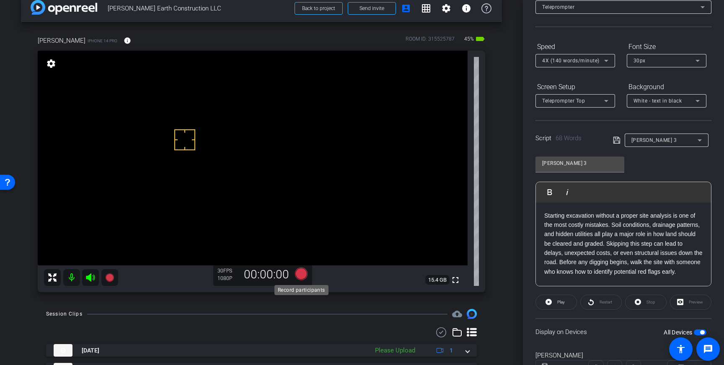
click at [298, 274] on icon at bounding box center [301, 274] width 13 height 13
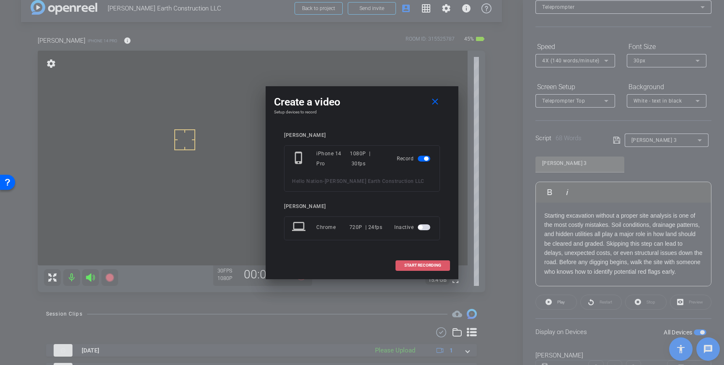
click at [430, 264] on span "START RECORDING" at bounding box center [422, 266] width 37 height 4
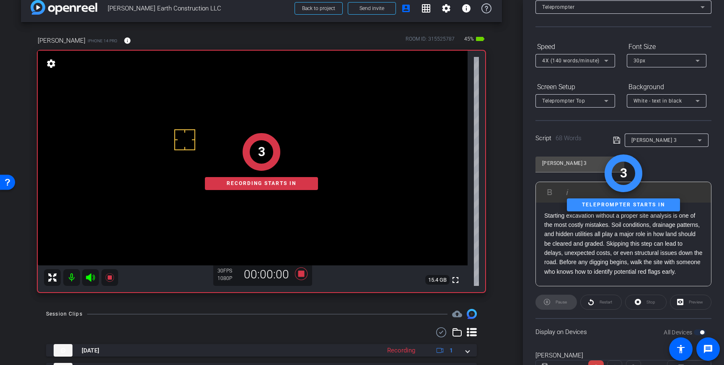
scroll to position [0, 0]
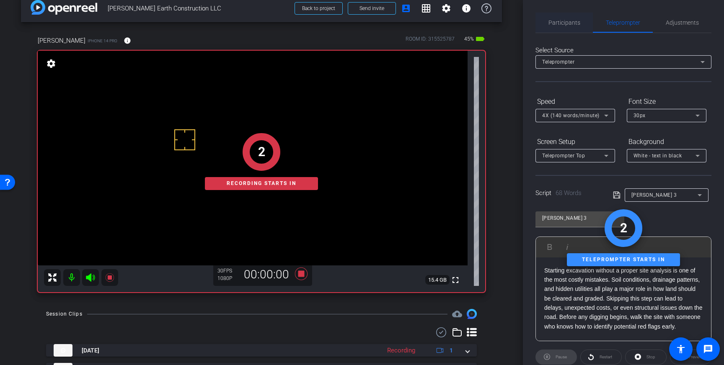
click at [551, 14] on span "Participants" at bounding box center [565, 23] width 32 height 20
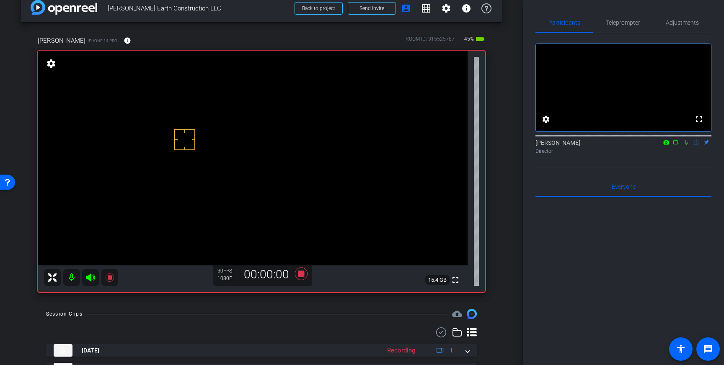
click at [686, 145] on icon at bounding box center [686, 142] width 3 height 5
click at [686, 145] on icon at bounding box center [686, 142] width 5 height 5
click at [303, 277] on icon at bounding box center [301, 274] width 13 height 13
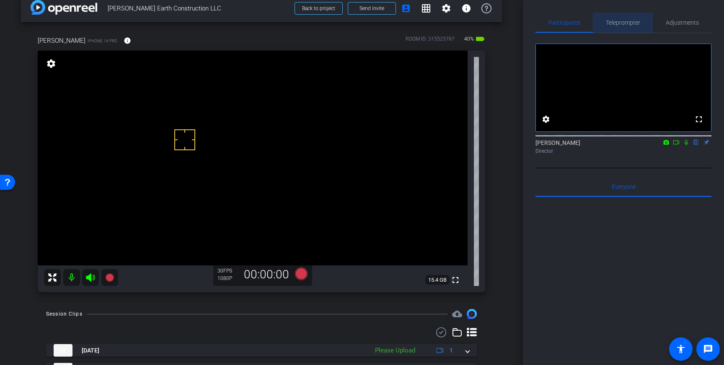
click at [622, 24] on span "Teleprompter" at bounding box center [623, 23] width 34 height 6
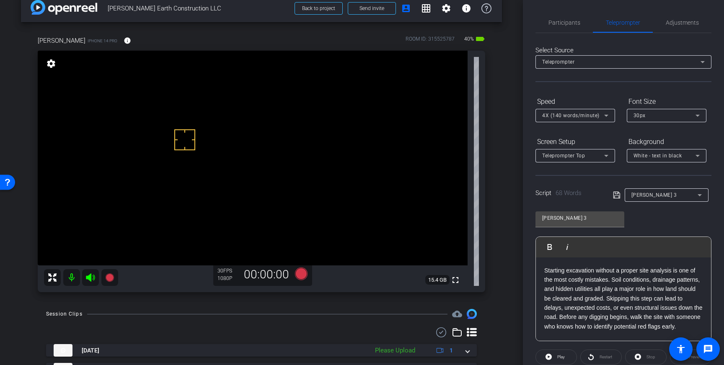
click at [610, 300] on p "Starting excavation without a proper site analysis is one of the most costly mi…" at bounding box center [623, 299] width 158 height 66
click at [616, 194] on icon at bounding box center [617, 195] width 8 height 10
click at [165, 142] on video at bounding box center [253, 158] width 430 height 215
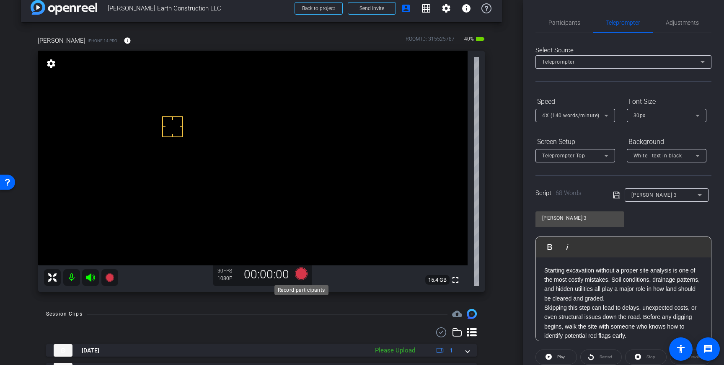
click at [300, 273] on icon at bounding box center [301, 274] width 13 height 13
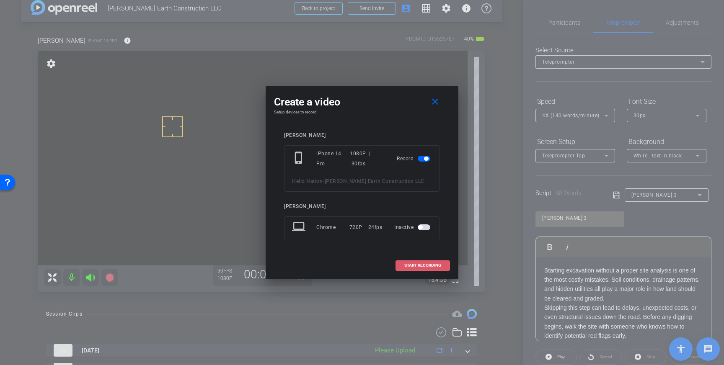
click at [417, 264] on span "START RECORDING" at bounding box center [422, 266] width 37 height 4
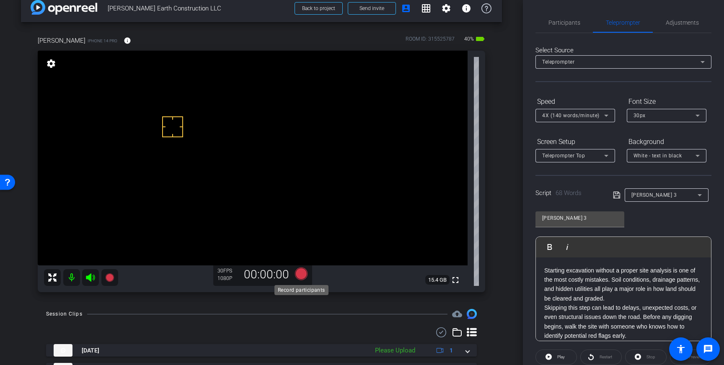
click at [302, 269] on icon at bounding box center [301, 274] width 13 height 13
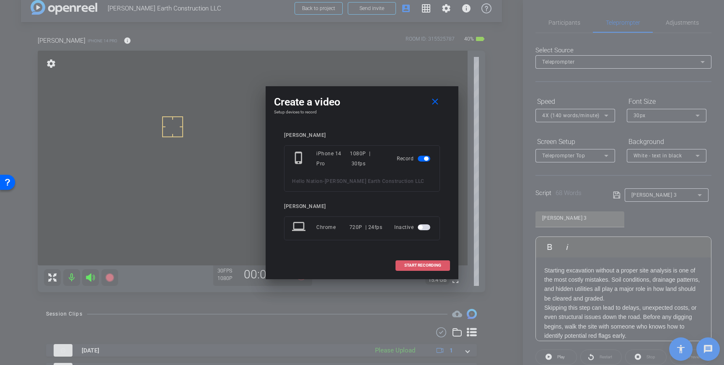
click at [426, 266] on span "START RECORDING" at bounding box center [422, 266] width 37 height 4
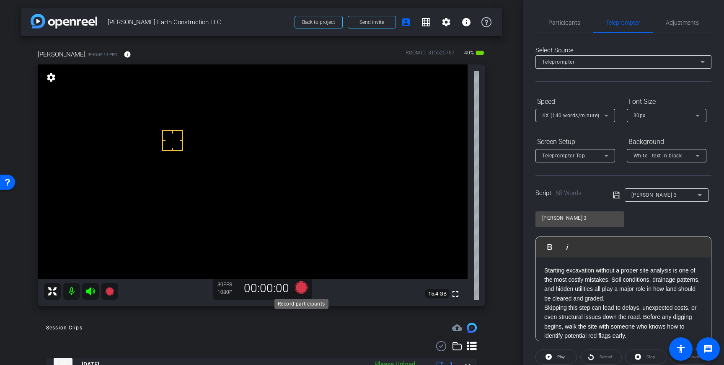
click at [303, 291] on icon at bounding box center [301, 288] width 13 height 13
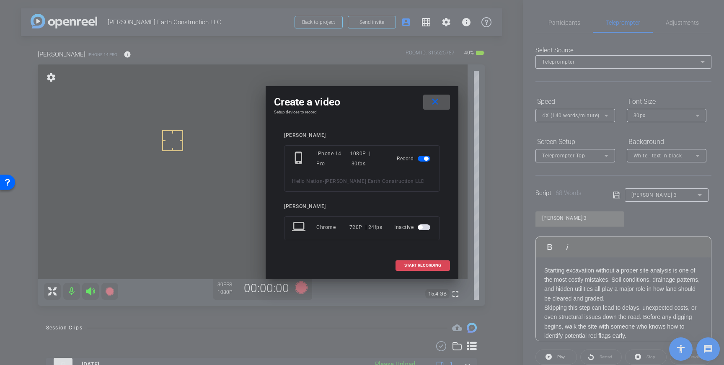
click at [410, 264] on span "START RECORDING" at bounding box center [422, 266] width 37 height 4
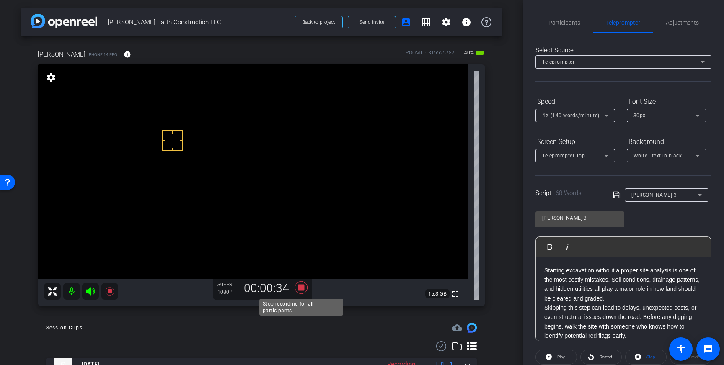
click at [299, 287] on icon at bounding box center [301, 288] width 13 height 13
drag, startPoint x: 611, startPoint y: 300, endPoint x: 546, endPoint y: 300, distance: 65.0
click at [546, 300] on p "Starting excavation without a proper site analysis is one of the most costly mi…" at bounding box center [623, 285] width 158 height 38
click at [582, 302] on p "Starting excavation without a proper site analysis is one of the most costly mi…" at bounding box center [623, 285] width 158 height 38
click at [575, 301] on p "Starting excavation without a proper site analysis is one of the most costly mi…" at bounding box center [623, 285] width 158 height 38
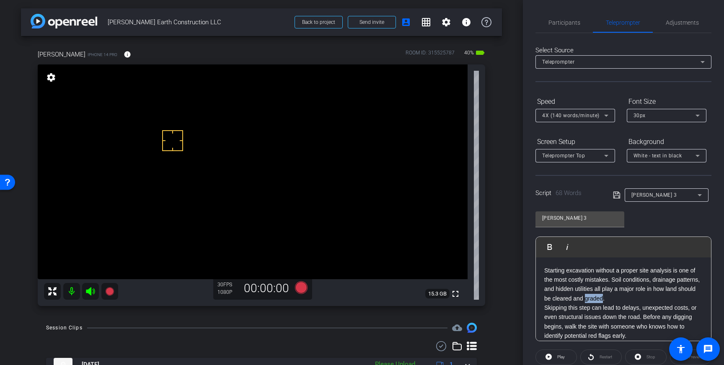
drag, startPoint x: 587, startPoint y: 300, endPoint x: 605, endPoint y: 300, distance: 18.0
click at [605, 300] on p "Starting excavation without a proper site analysis is one of the most costly mi…" at bounding box center [623, 285] width 158 height 38
click at [616, 192] on icon at bounding box center [616, 195] width 7 height 7
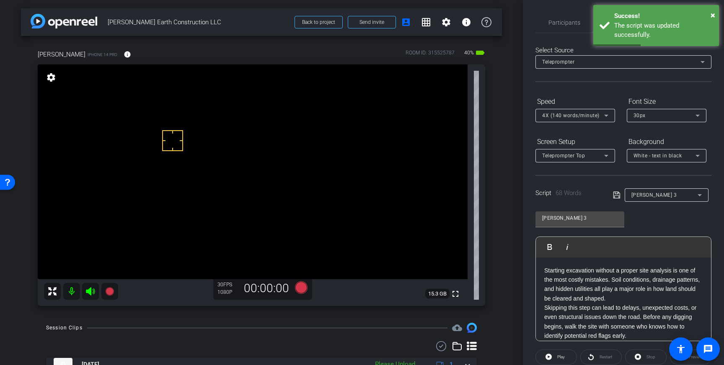
click at [615, 194] on icon at bounding box center [616, 195] width 7 height 7
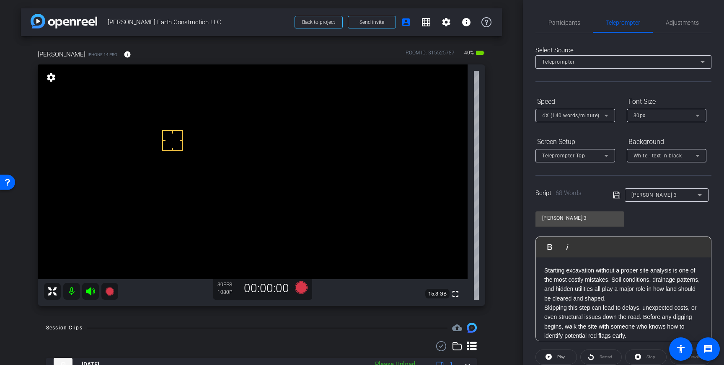
click at [615, 194] on icon at bounding box center [616, 195] width 7 height 7
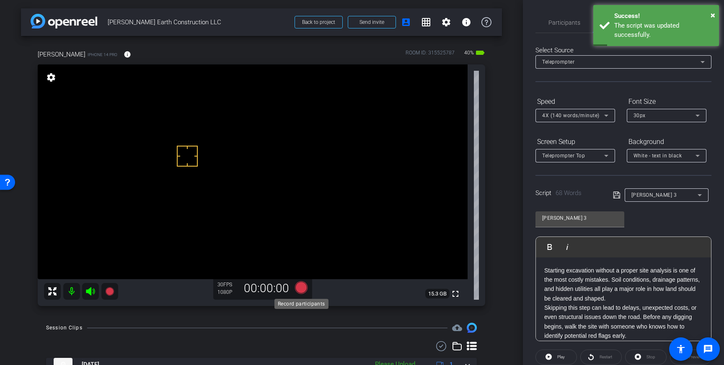
click at [303, 289] on icon at bounding box center [301, 288] width 13 height 13
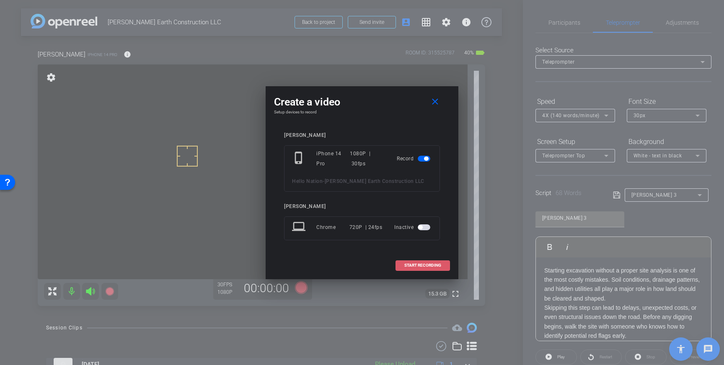
click at [431, 267] on span "START RECORDING" at bounding box center [422, 266] width 37 height 4
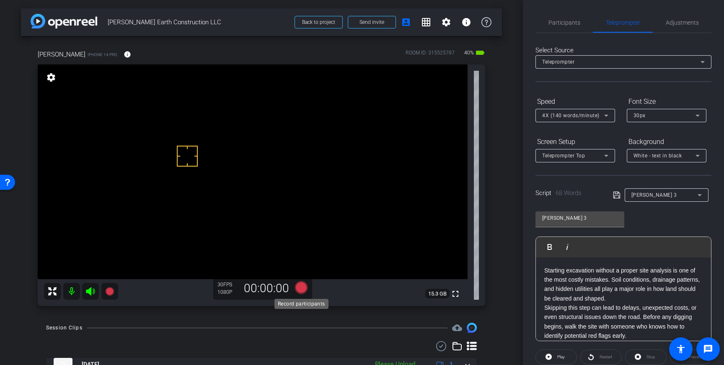
click at [302, 289] on icon at bounding box center [301, 288] width 13 height 13
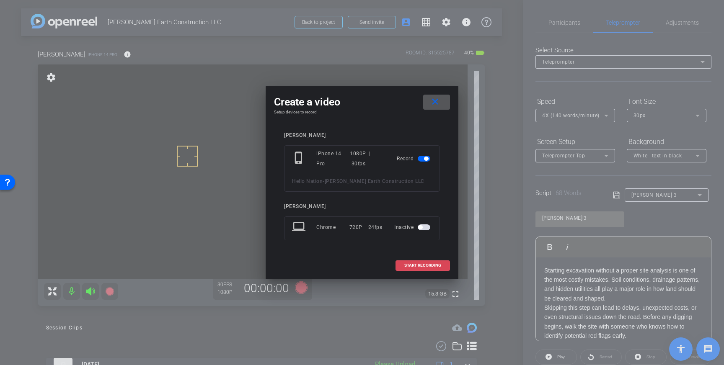
click at [422, 262] on span at bounding box center [423, 266] width 54 height 20
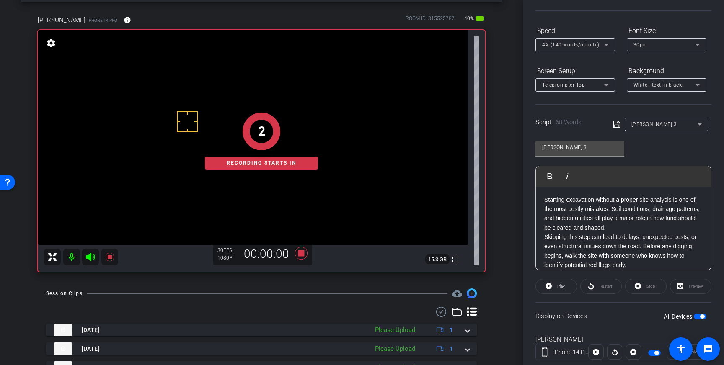
scroll to position [93, 0]
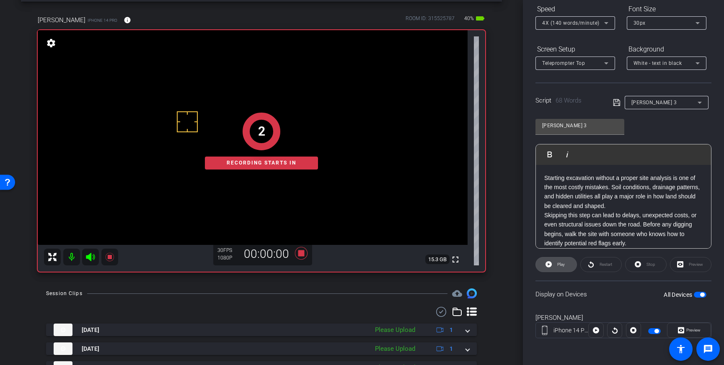
click at [565, 264] on span "Play" at bounding box center [561, 264] width 8 height 5
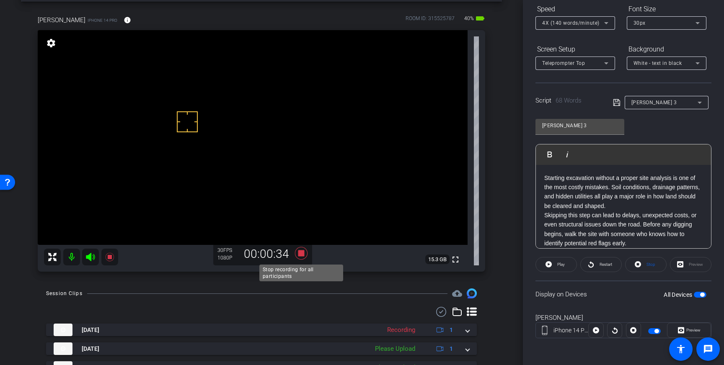
click at [303, 256] on icon at bounding box center [301, 253] width 13 height 13
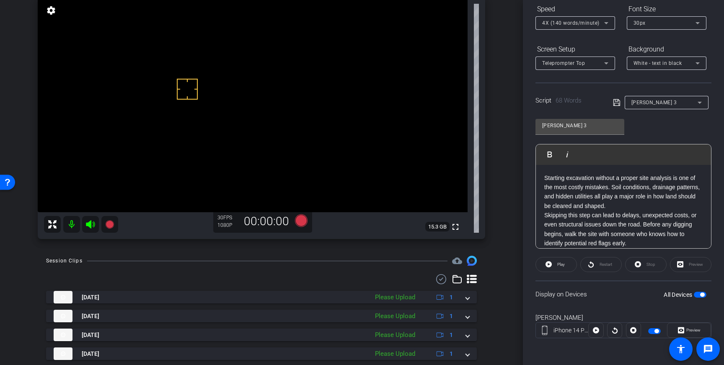
scroll to position [68, 0]
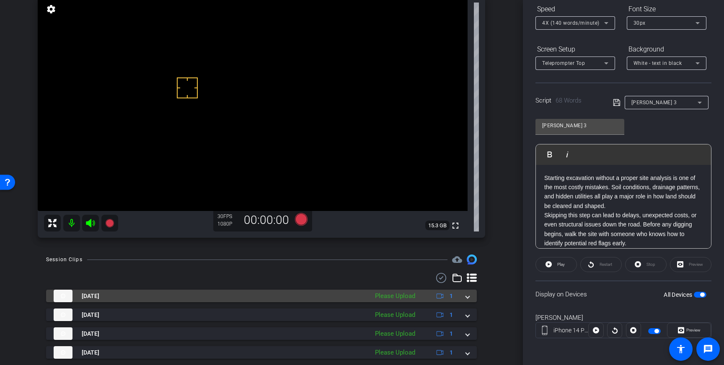
click at [468, 300] on span at bounding box center [467, 296] width 3 height 9
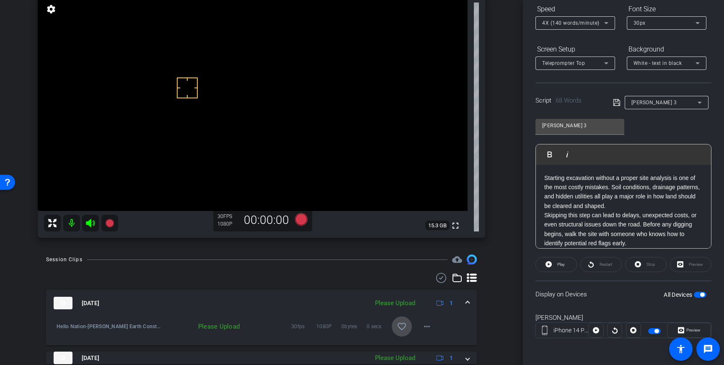
click at [400, 332] on span at bounding box center [402, 327] width 20 height 20
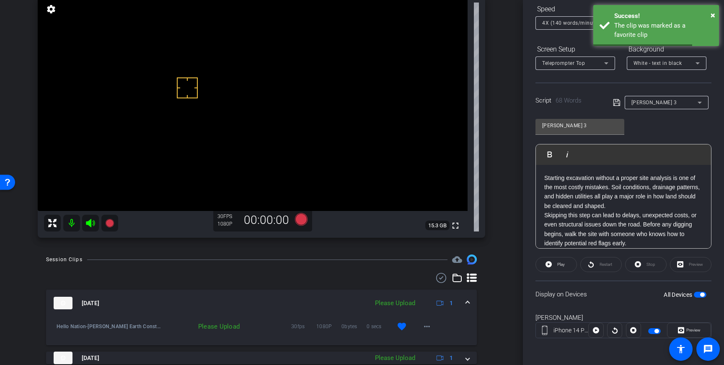
click at [467, 302] on span at bounding box center [467, 303] width 3 height 9
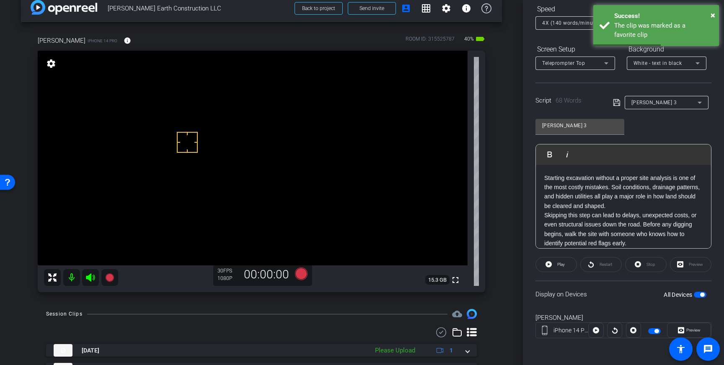
scroll to position [10, 0]
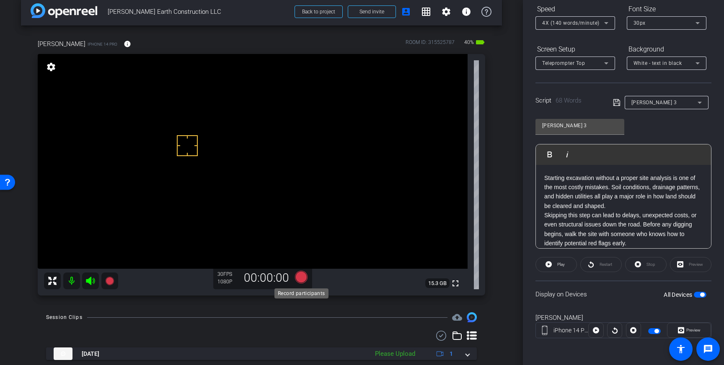
click at [303, 282] on icon at bounding box center [301, 277] width 13 height 13
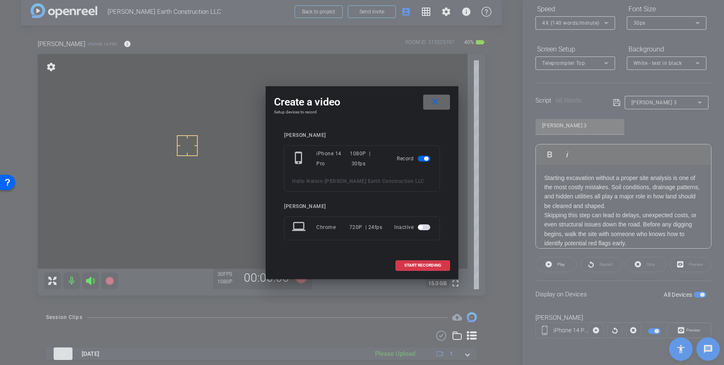
click at [434, 102] on mat-icon "close" at bounding box center [435, 102] width 10 height 10
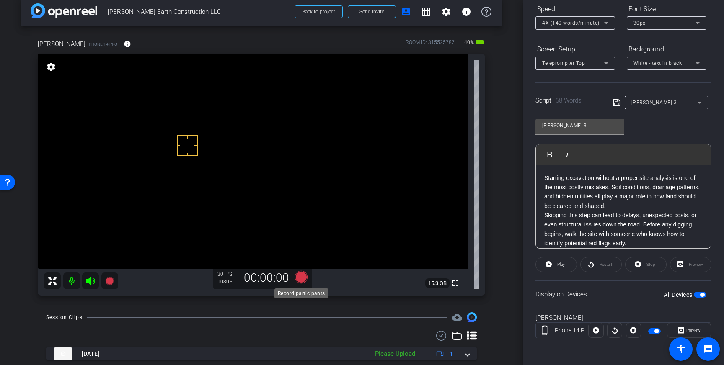
click at [298, 274] on icon at bounding box center [301, 277] width 13 height 13
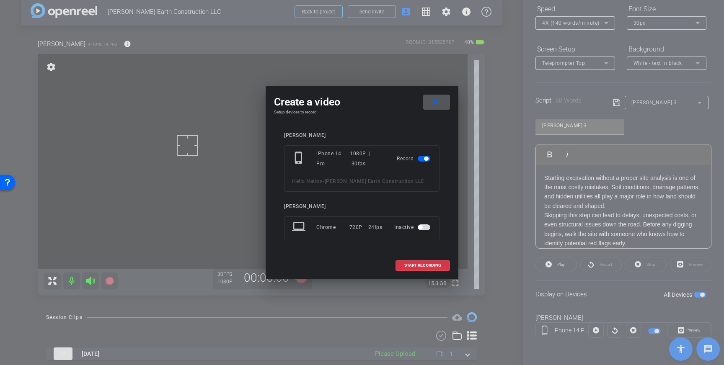
click at [430, 96] on span at bounding box center [436, 102] width 27 height 20
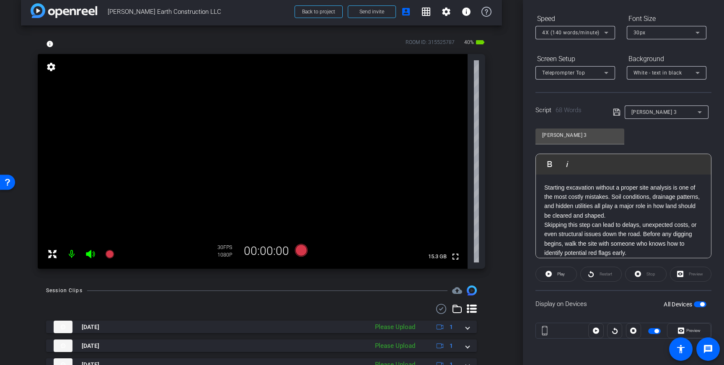
scroll to position [93, 0]
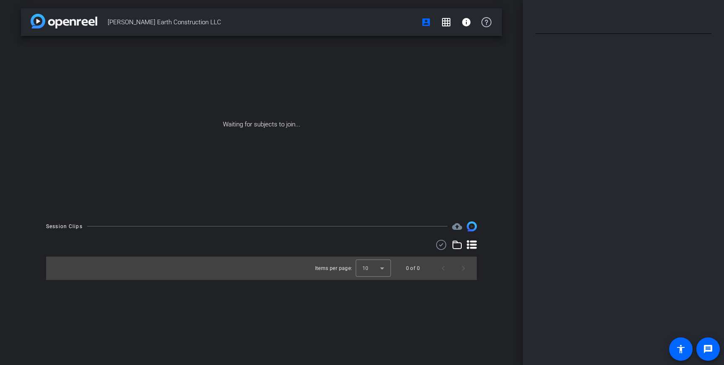
type input "[PERSON_NAME] 3"
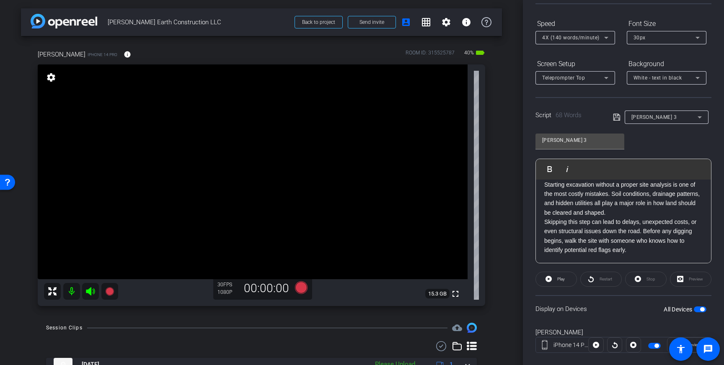
scroll to position [93, 0]
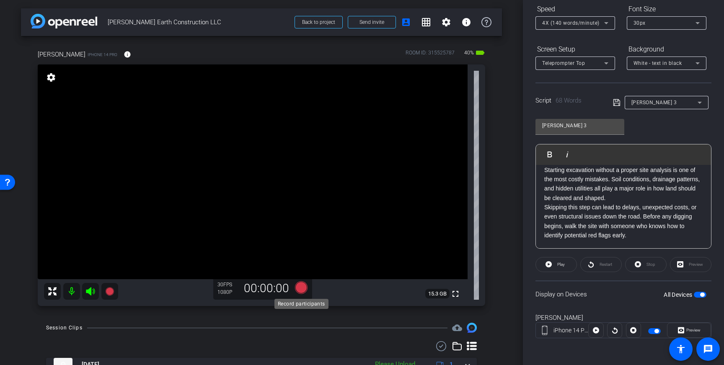
click at [303, 290] on icon at bounding box center [301, 288] width 13 height 13
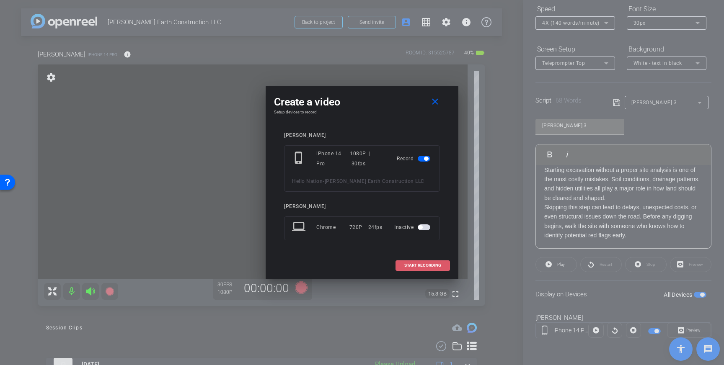
click at [421, 266] on span "START RECORDING" at bounding box center [422, 266] width 37 height 4
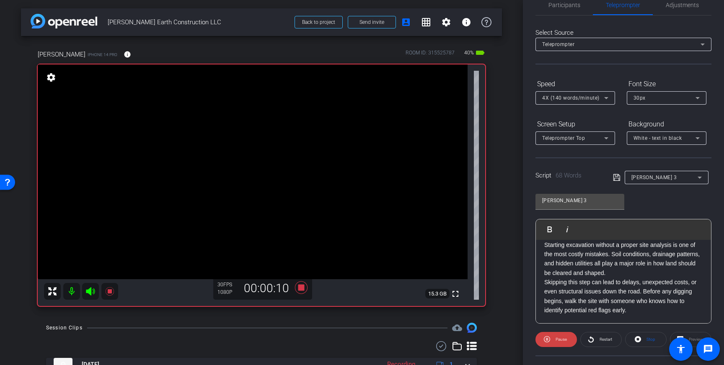
scroll to position [0, 0]
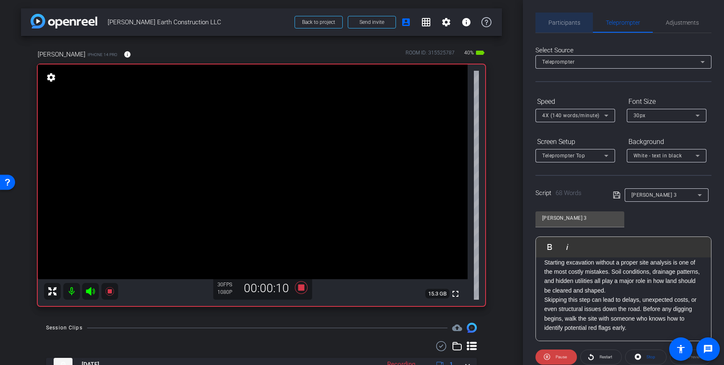
click at [558, 16] on span "Participants" at bounding box center [565, 23] width 32 height 20
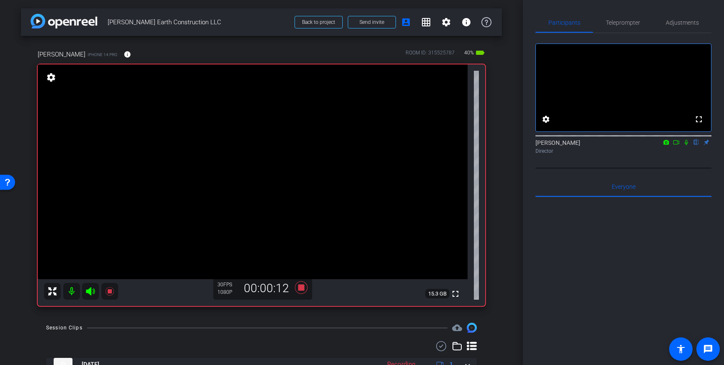
click at [686, 145] on icon at bounding box center [686, 142] width 3 height 5
click at [686, 145] on icon at bounding box center [686, 142] width 5 height 5
click at [687, 145] on icon at bounding box center [686, 142] width 3 height 5
click at [686, 145] on icon at bounding box center [686, 142] width 5 height 5
click at [184, 158] on video at bounding box center [253, 172] width 430 height 215
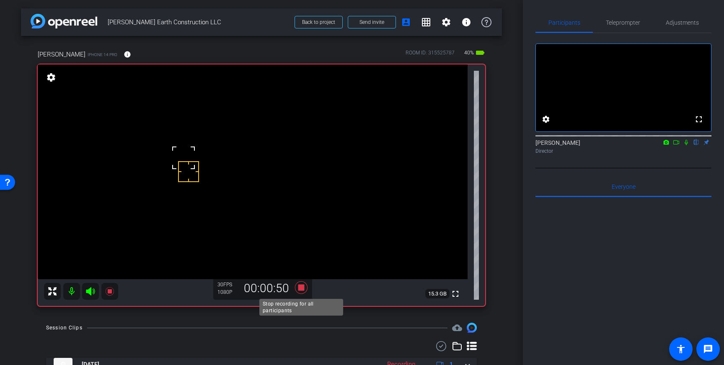
click at [302, 287] on icon at bounding box center [301, 288] width 13 height 13
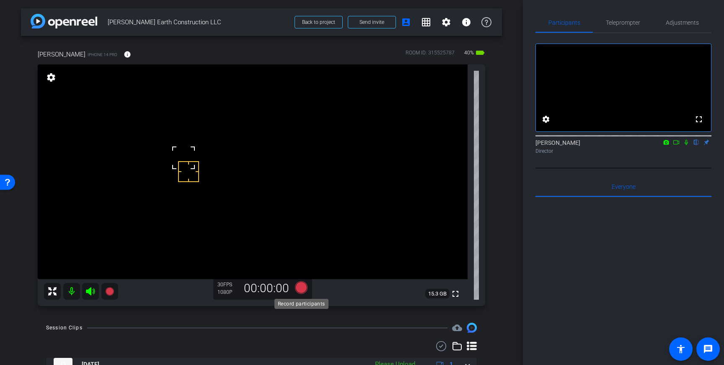
click at [303, 290] on icon at bounding box center [301, 288] width 13 height 13
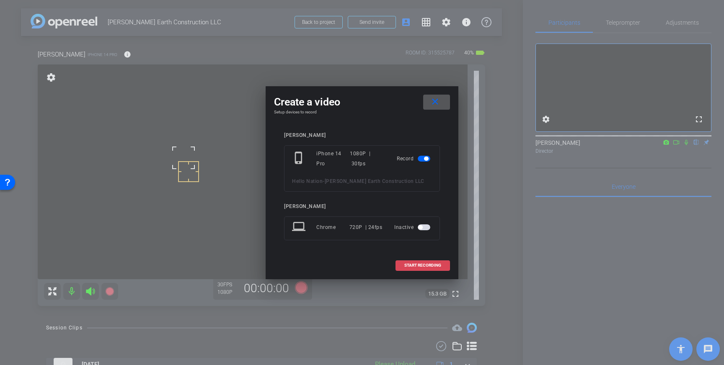
click at [419, 266] on span "START RECORDING" at bounding box center [422, 266] width 37 height 4
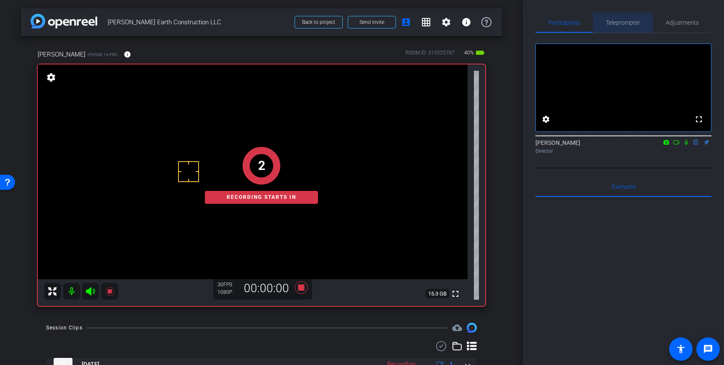
click at [612, 20] on span "Teleprompter" at bounding box center [623, 23] width 34 height 6
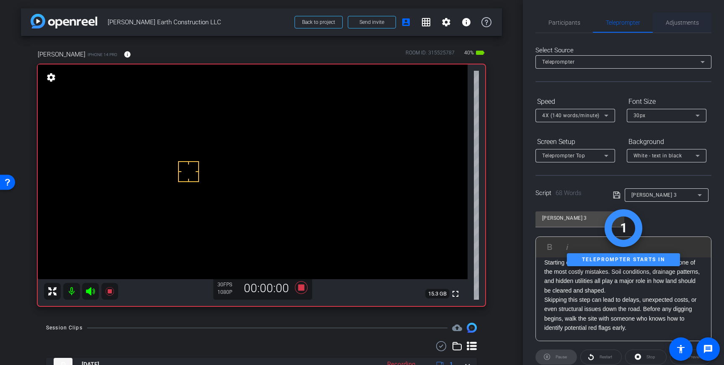
click at [689, 29] on span "Adjustments" at bounding box center [682, 23] width 33 height 20
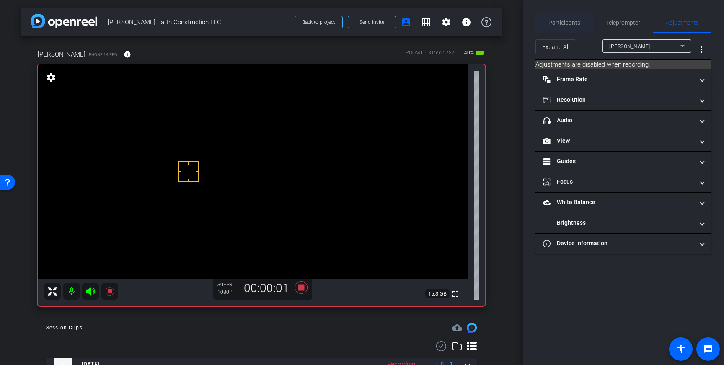
click at [577, 20] on span "Participants" at bounding box center [565, 23] width 32 height 6
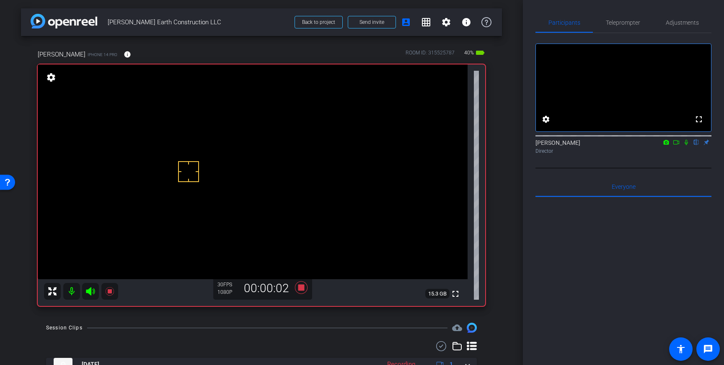
click at [685, 145] on icon at bounding box center [686, 143] width 7 height 6
click at [688, 145] on icon at bounding box center [686, 143] width 7 height 6
click at [302, 285] on icon at bounding box center [301, 288] width 13 height 13
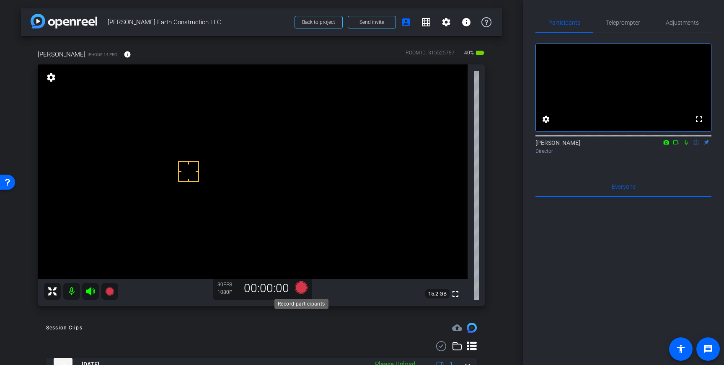
click at [301, 287] on icon at bounding box center [301, 288] width 13 height 13
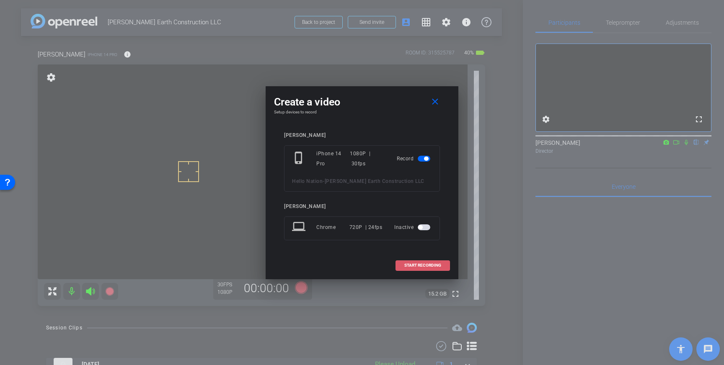
click at [419, 265] on span "START RECORDING" at bounding box center [422, 266] width 37 height 4
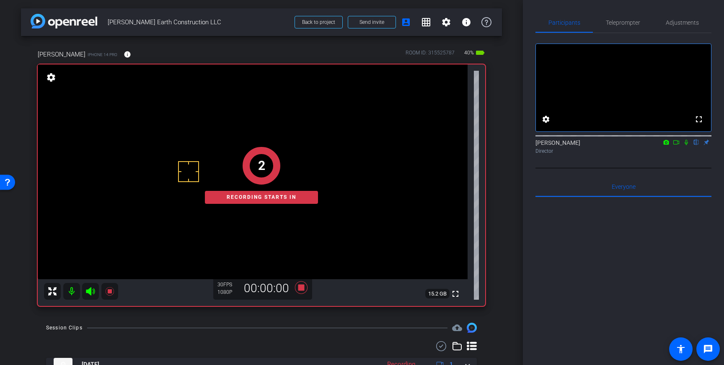
click at [687, 145] on icon at bounding box center [686, 143] width 7 height 6
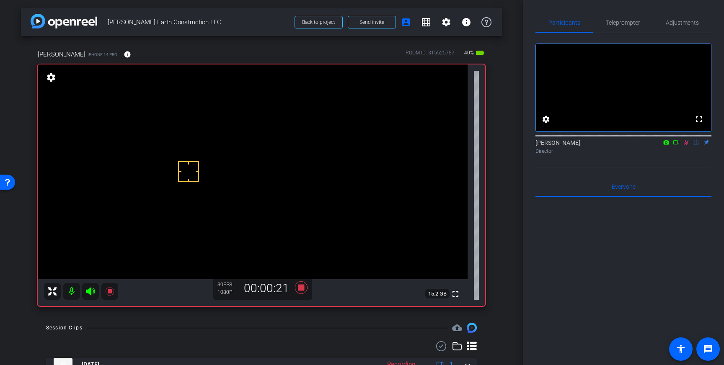
click at [688, 145] on icon at bounding box center [686, 143] width 7 height 6
click at [690, 146] on mat-icon at bounding box center [687, 143] width 10 height 8
click at [685, 145] on icon at bounding box center [686, 143] width 7 height 6
click at [301, 288] on icon at bounding box center [301, 288] width 13 height 13
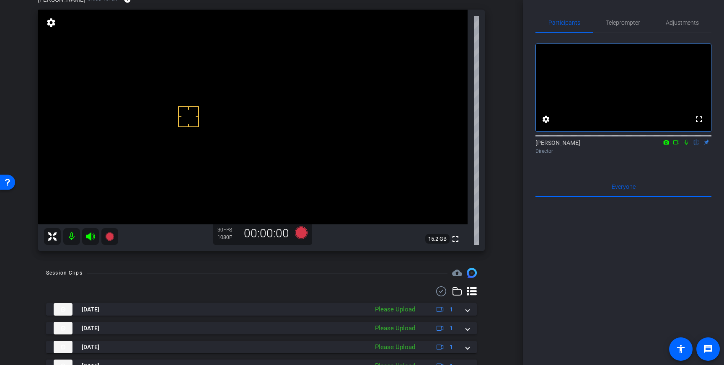
scroll to position [59, 0]
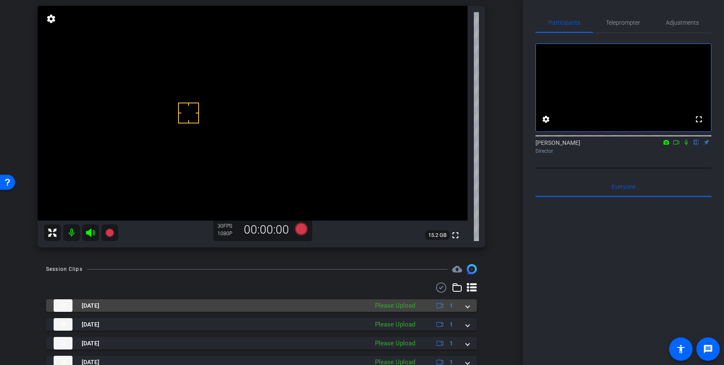
click at [470, 308] on mat-expansion-panel-header "Aug 22, 2025 Please Upload 1" at bounding box center [261, 306] width 431 height 13
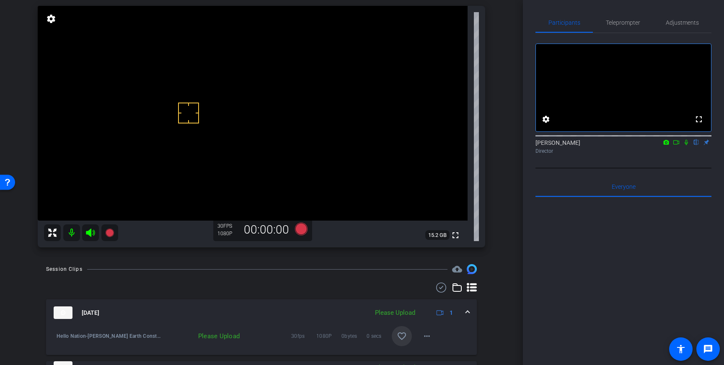
click at [395, 342] on span at bounding box center [402, 337] width 20 height 20
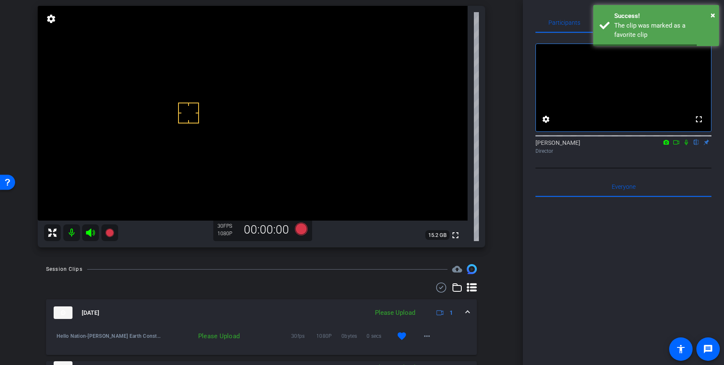
click at [468, 311] on span at bounding box center [467, 313] width 3 height 9
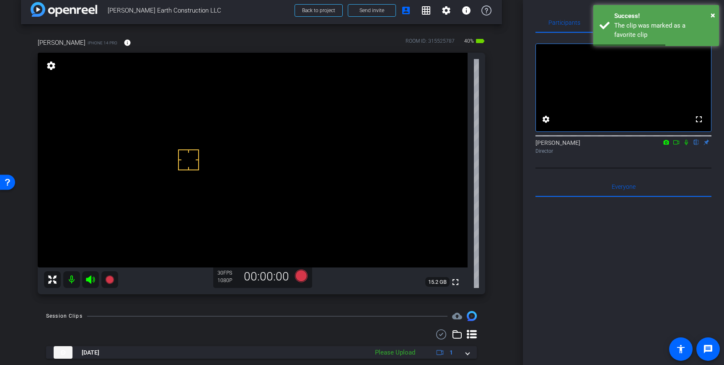
scroll to position [11, 0]
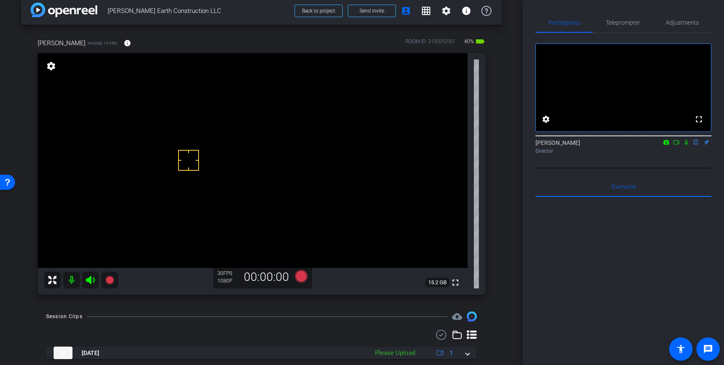
click at [178, 131] on video at bounding box center [253, 160] width 430 height 215
click at [178, 152] on div at bounding box center [188, 160] width 21 height 21
click at [302, 277] on icon at bounding box center [301, 276] width 13 height 13
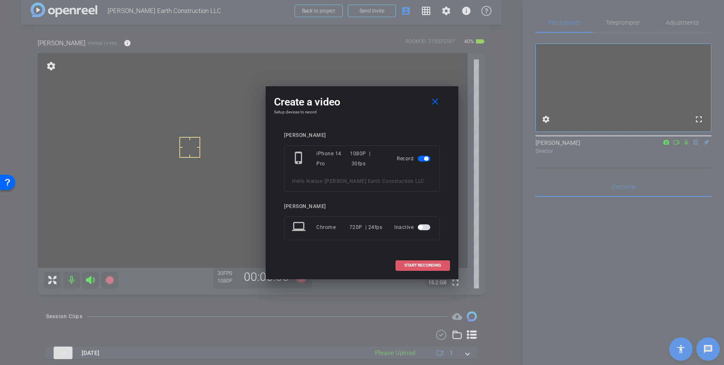
click at [430, 264] on span "START RECORDING" at bounding box center [422, 266] width 37 height 4
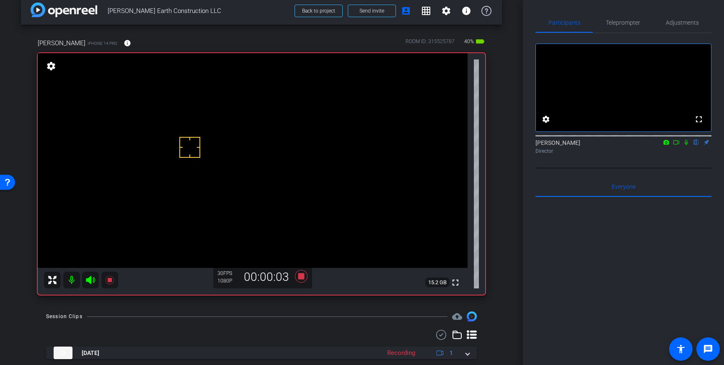
click at [687, 145] on icon at bounding box center [686, 143] width 7 height 6
click at [301, 278] on icon at bounding box center [301, 276] width 13 height 13
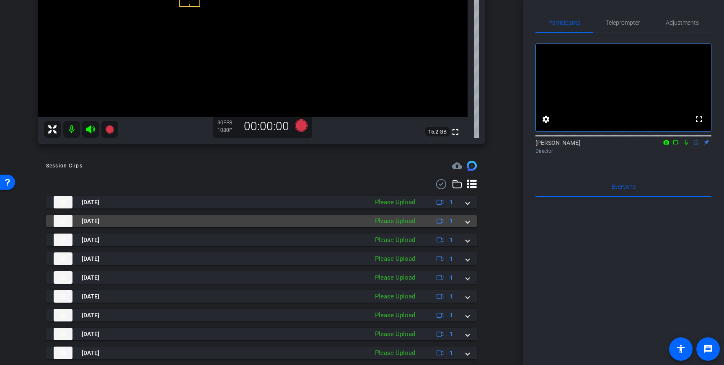
scroll to position [174, 0]
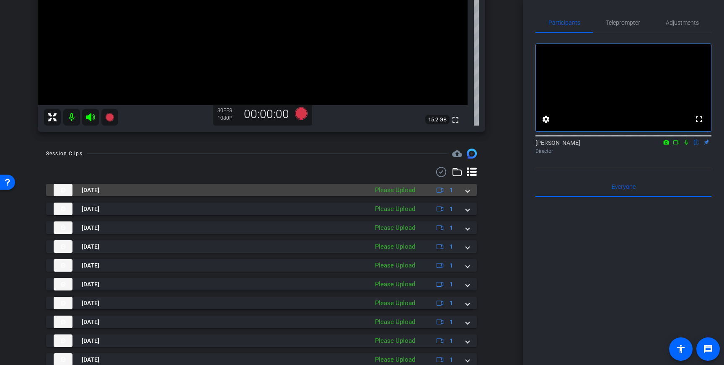
click at [468, 192] on span at bounding box center [467, 190] width 3 height 9
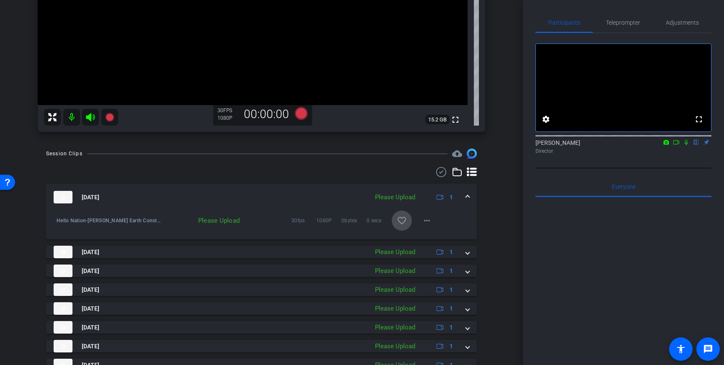
click at [404, 221] on mat-icon "favorite_border" at bounding box center [402, 221] width 10 height 10
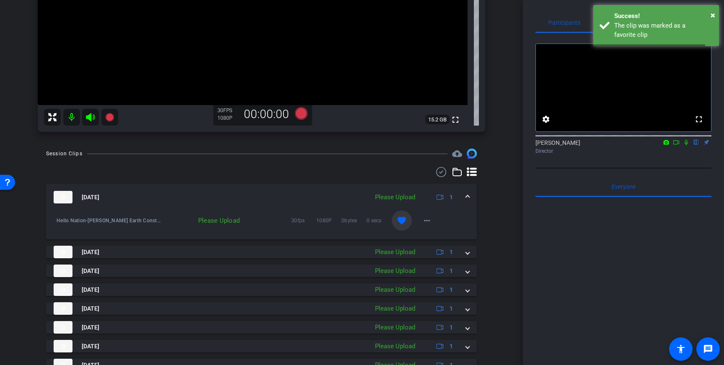
click at [467, 194] on span at bounding box center [467, 197] width 3 height 9
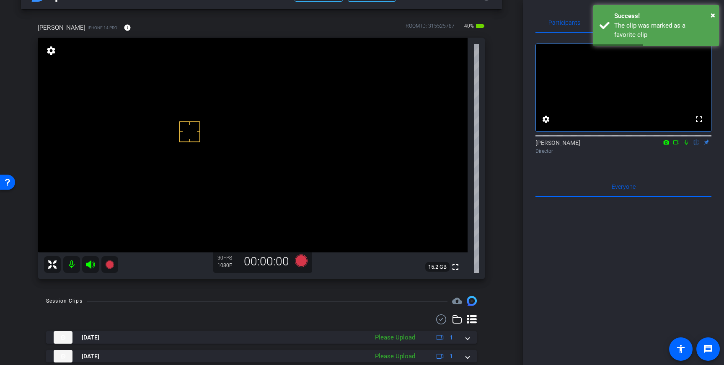
scroll to position [10, 0]
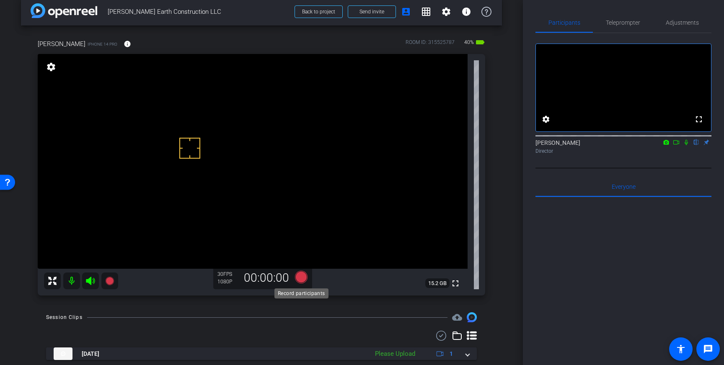
click at [301, 282] on icon at bounding box center [301, 277] width 13 height 13
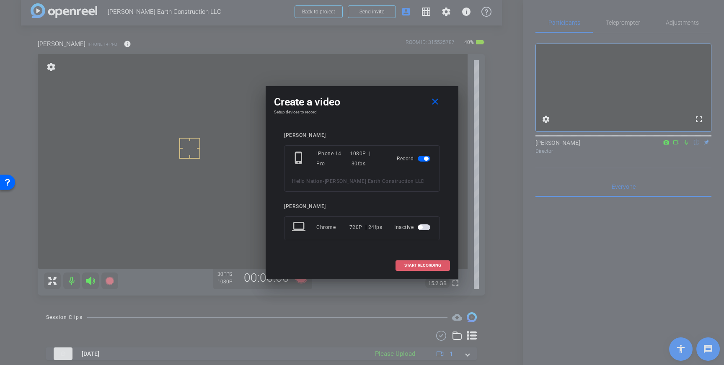
click at [429, 267] on span "START RECORDING" at bounding box center [422, 266] width 37 height 4
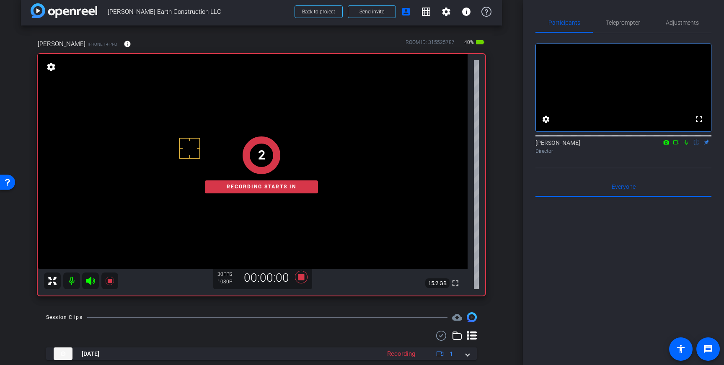
click at [690, 146] on mat-icon at bounding box center [687, 143] width 10 height 8
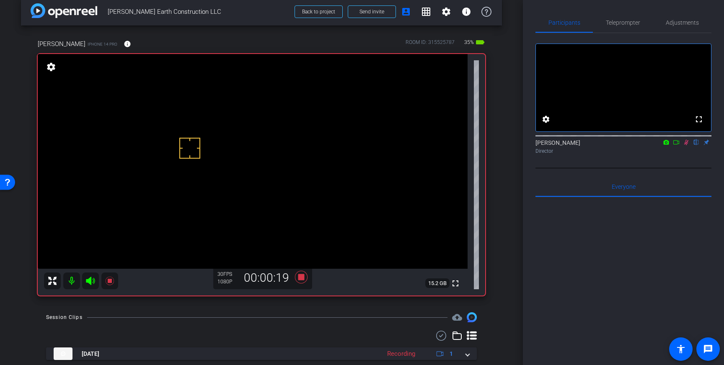
click at [687, 145] on icon at bounding box center [686, 142] width 5 height 5
click at [687, 145] on icon at bounding box center [686, 143] width 7 height 6
click at [688, 145] on icon at bounding box center [686, 143] width 7 height 6
click at [301, 278] on icon at bounding box center [301, 277] width 13 height 13
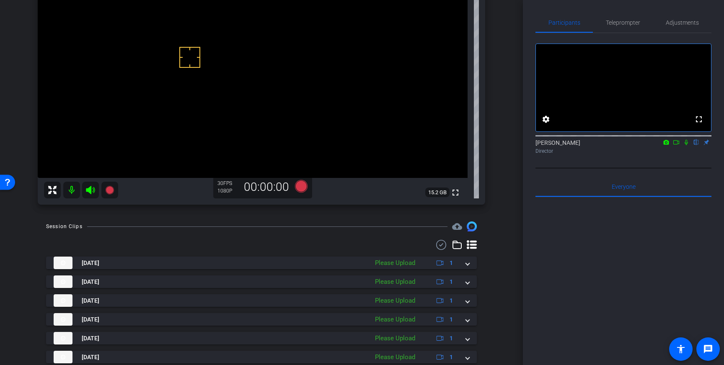
scroll to position [107, 0]
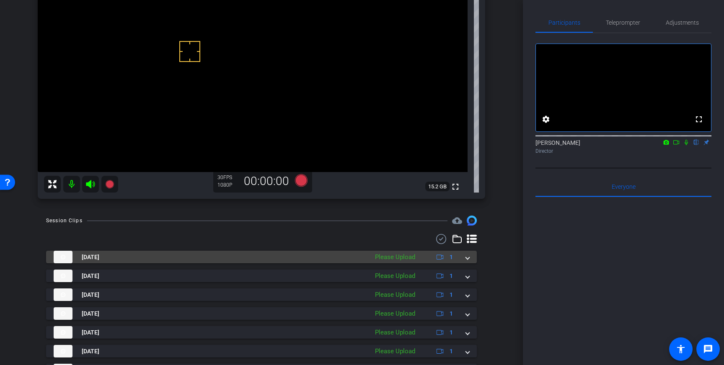
click at [466, 259] on span at bounding box center [467, 257] width 3 height 9
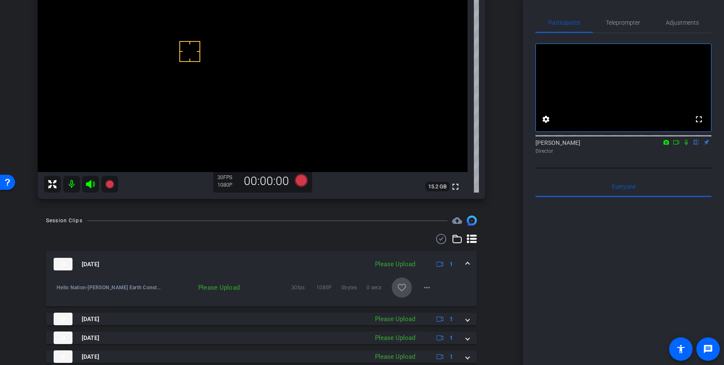
click at [404, 286] on mat-icon "favorite_border" at bounding box center [402, 288] width 10 height 10
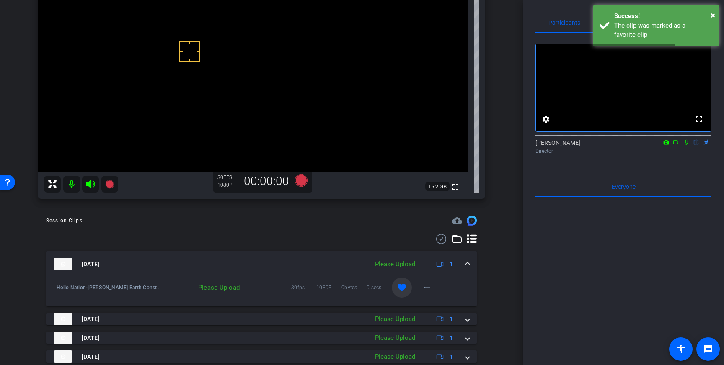
click at [470, 263] on mat-expansion-panel-header "Aug 22, 2025 Please Upload 1" at bounding box center [261, 264] width 431 height 27
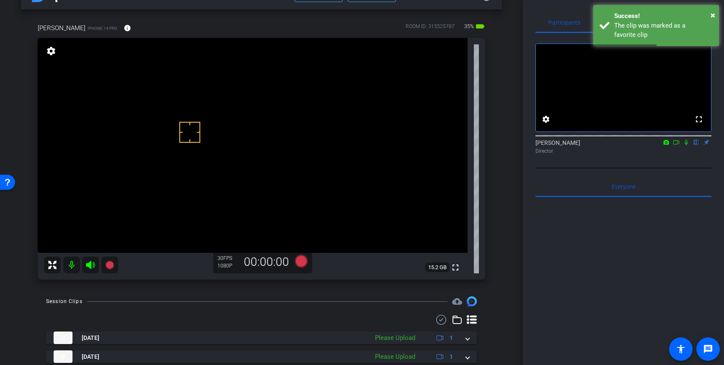
scroll to position [23, 0]
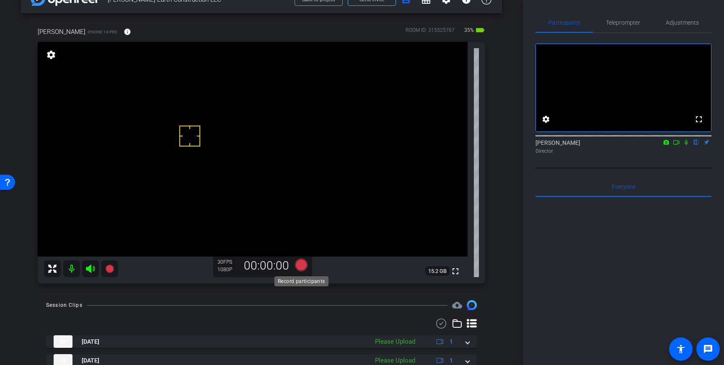
click at [299, 265] on icon at bounding box center [301, 265] width 13 height 13
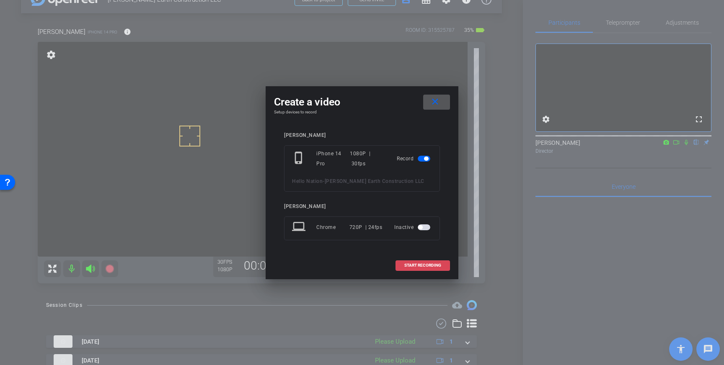
click at [428, 264] on span "START RECORDING" at bounding box center [422, 266] width 37 height 4
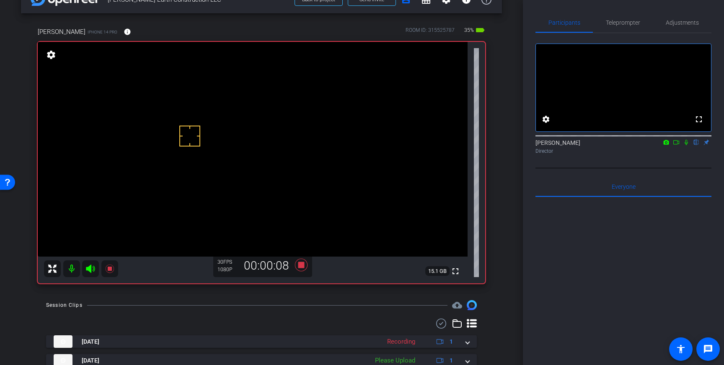
click at [689, 145] on icon at bounding box center [686, 143] width 7 height 6
click at [687, 145] on icon at bounding box center [686, 143] width 7 height 6
click at [301, 263] on icon at bounding box center [301, 265] width 13 height 13
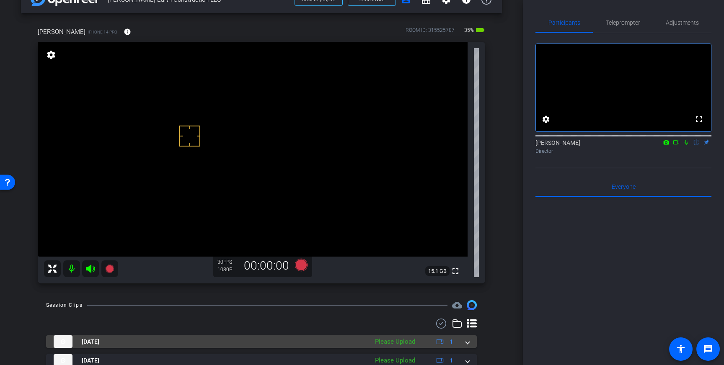
click at [469, 344] on span at bounding box center [467, 342] width 3 height 9
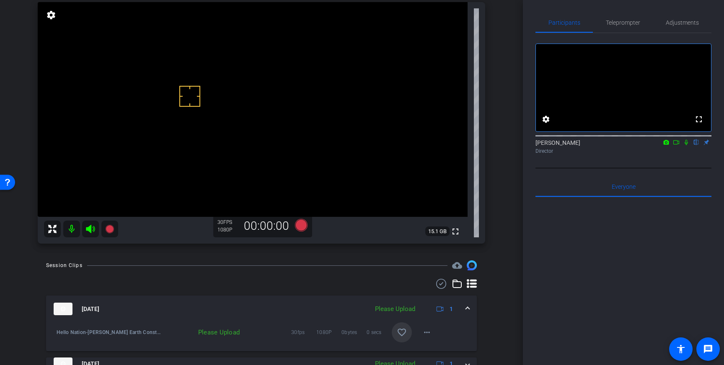
scroll to position [69, 0]
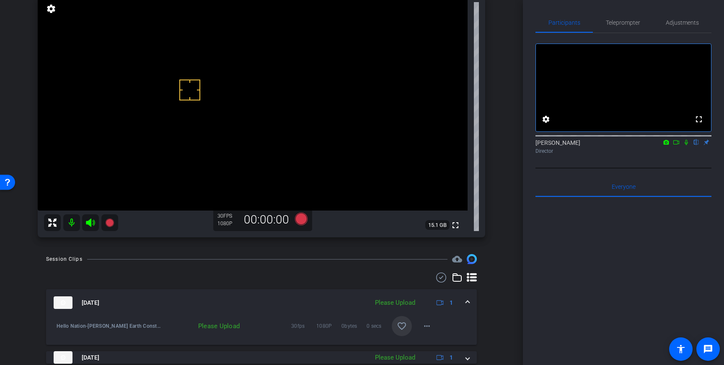
click at [404, 328] on mat-icon "favorite_border" at bounding box center [402, 326] width 10 height 10
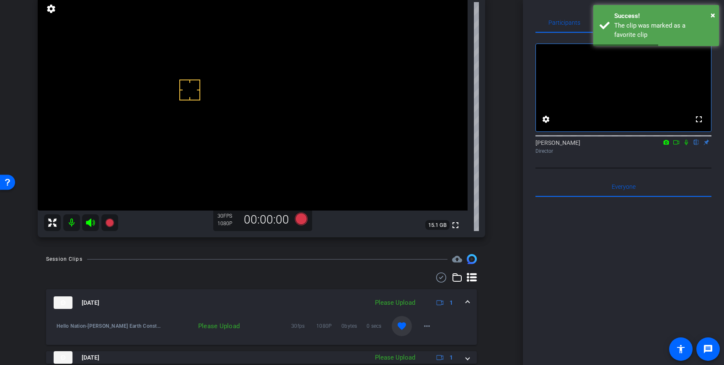
click at [469, 303] on span at bounding box center [467, 303] width 3 height 9
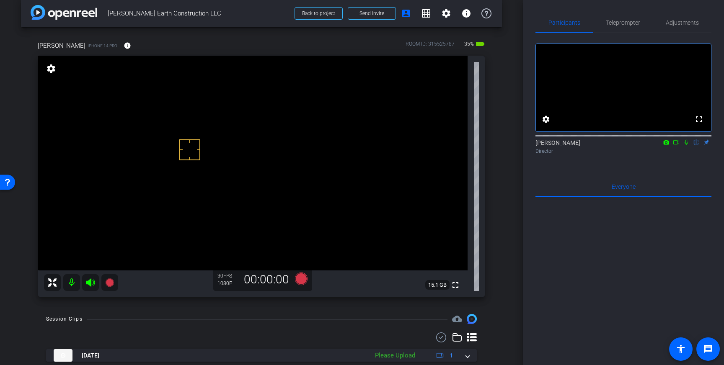
scroll to position [3, 0]
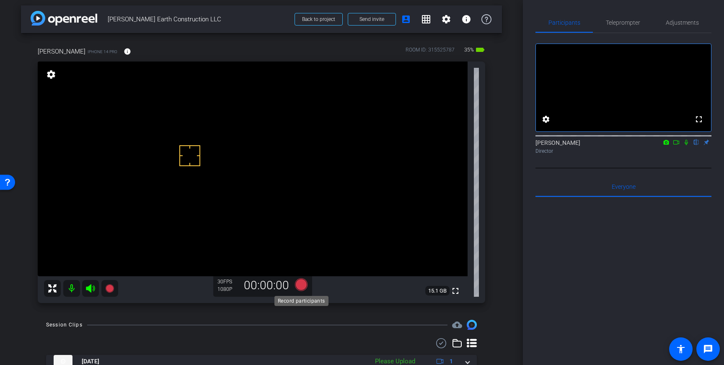
click at [298, 284] on icon at bounding box center [301, 285] width 13 height 13
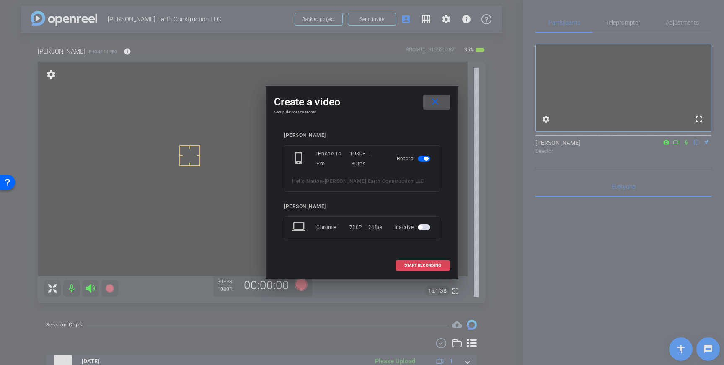
click at [426, 264] on span "START RECORDING" at bounding box center [422, 266] width 37 height 4
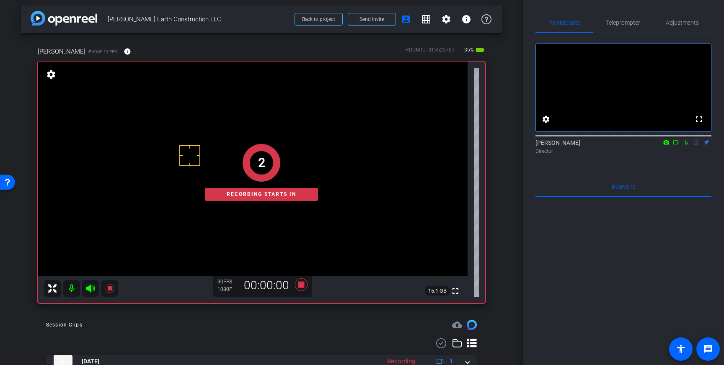
click at [685, 139] on div at bounding box center [624, 135] width 176 height 7
click at [687, 145] on icon at bounding box center [686, 143] width 7 height 6
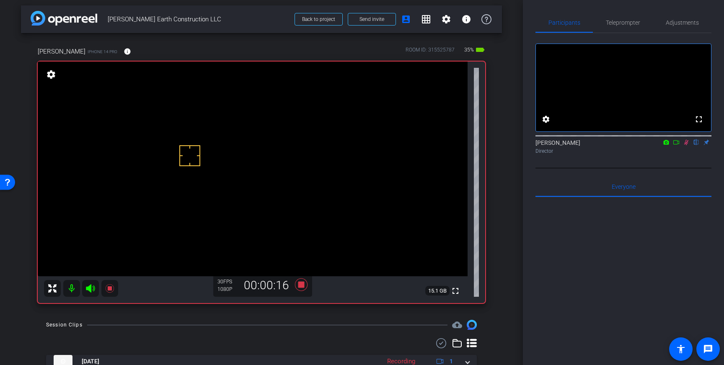
click at [687, 145] on icon at bounding box center [686, 143] width 7 height 6
click at [303, 287] on icon at bounding box center [301, 285] width 13 height 13
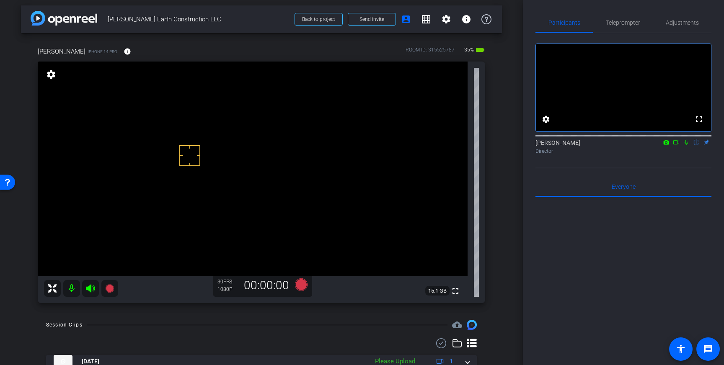
click at [686, 145] on icon at bounding box center [686, 143] width 7 height 6
click at [297, 285] on icon at bounding box center [301, 285] width 13 height 13
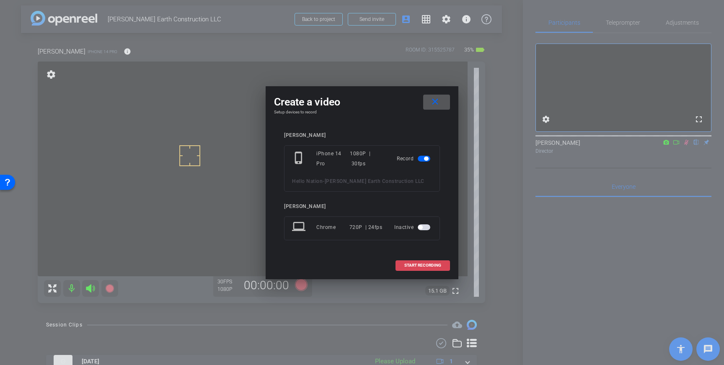
click at [435, 263] on span at bounding box center [423, 266] width 54 height 20
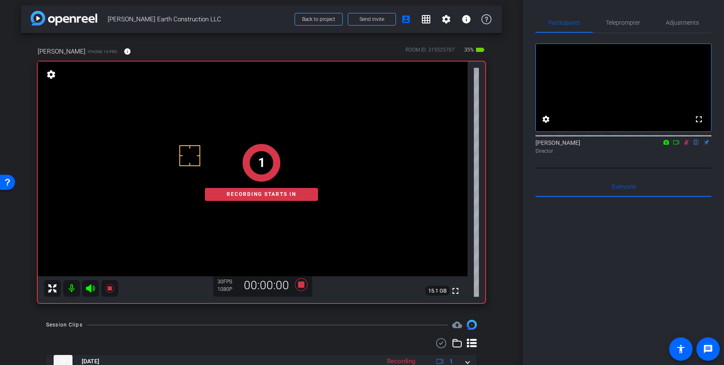
click at [686, 145] on icon at bounding box center [686, 142] width 5 height 5
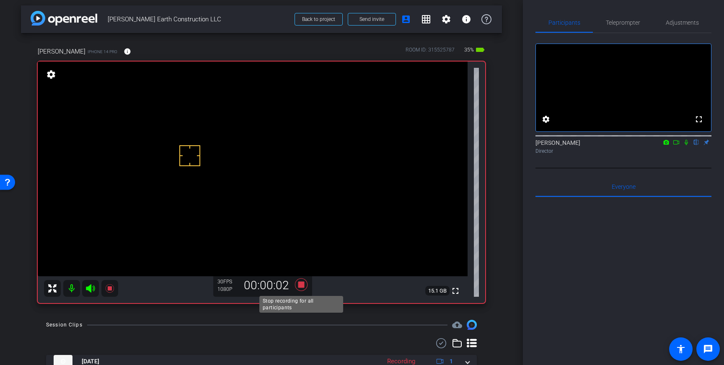
click at [299, 285] on icon at bounding box center [301, 285] width 13 height 13
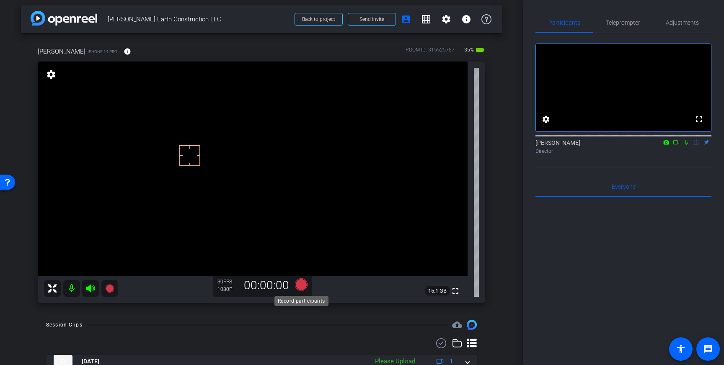
click at [302, 284] on icon at bounding box center [301, 285] width 13 height 13
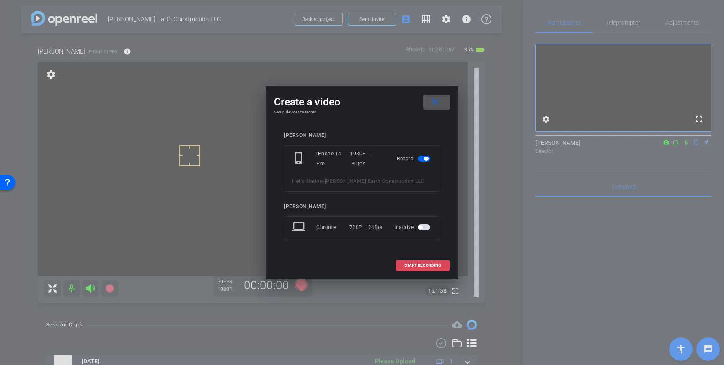
click at [436, 268] on span at bounding box center [423, 266] width 54 height 20
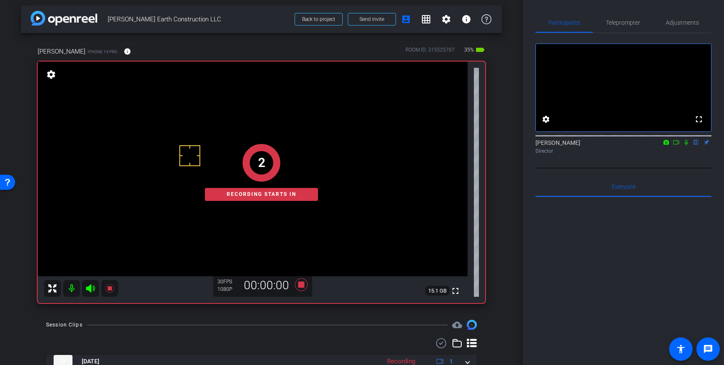
click at [687, 145] on icon at bounding box center [686, 143] width 7 height 6
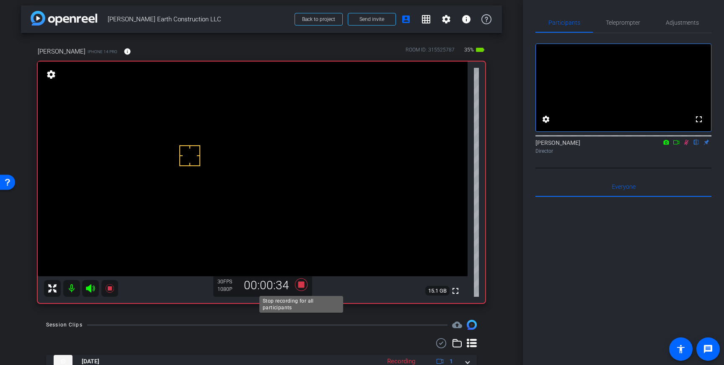
click at [303, 284] on icon at bounding box center [301, 285] width 13 height 13
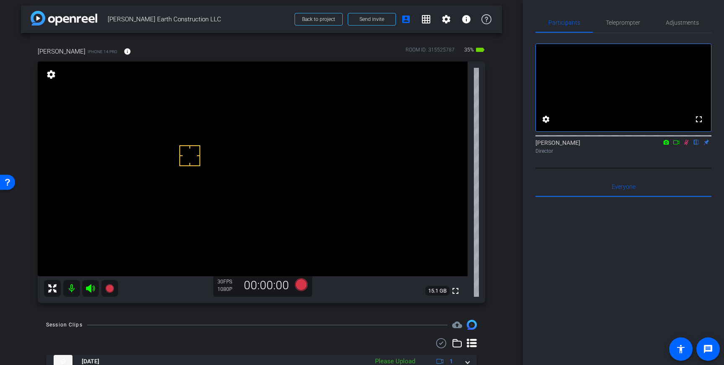
click at [687, 145] on icon at bounding box center [686, 142] width 5 height 5
click at [303, 285] on icon at bounding box center [301, 285] width 13 height 13
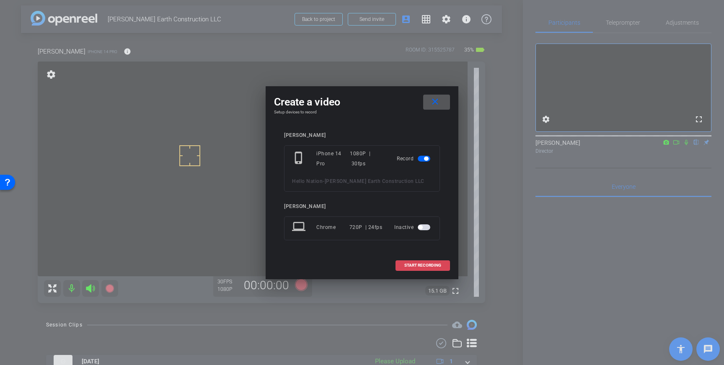
click at [414, 264] on span "START RECORDING" at bounding box center [422, 266] width 37 height 4
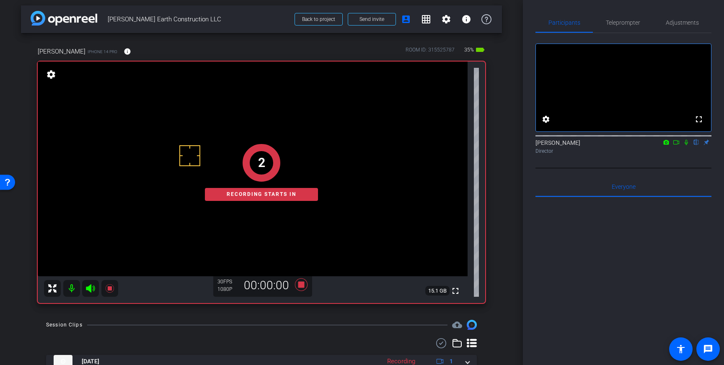
click at [689, 145] on icon at bounding box center [686, 143] width 7 height 6
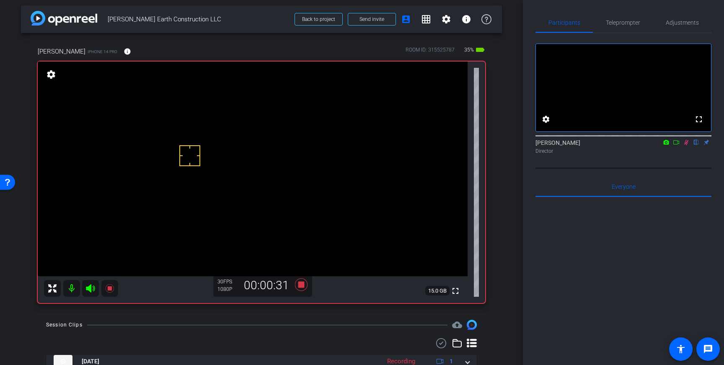
click at [686, 145] on icon at bounding box center [686, 142] width 5 height 5
click at [299, 285] on icon at bounding box center [301, 285] width 13 height 13
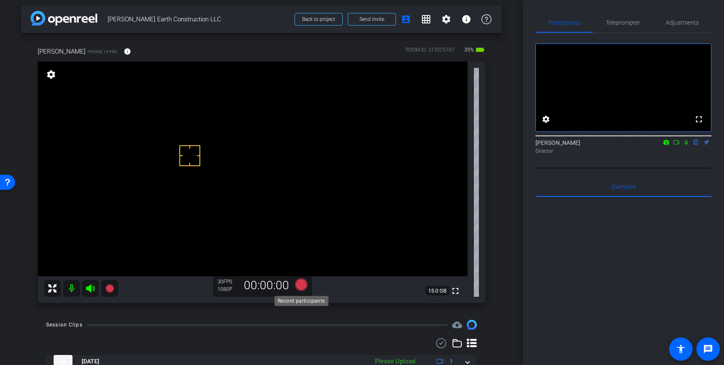
click at [299, 282] on icon at bounding box center [301, 285] width 13 height 13
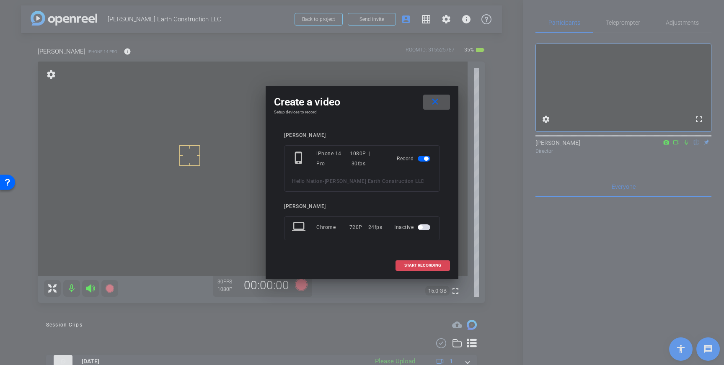
click at [415, 268] on span at bounding box center [423, 266] width 54 height 20
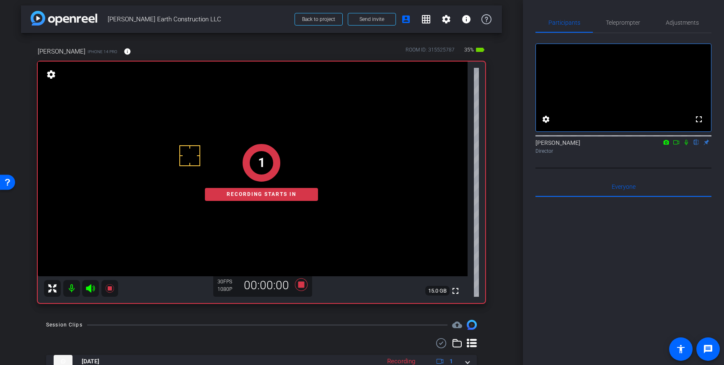
click at [688, 145] on icon at bounding box center [686, 143] width 7 height 6
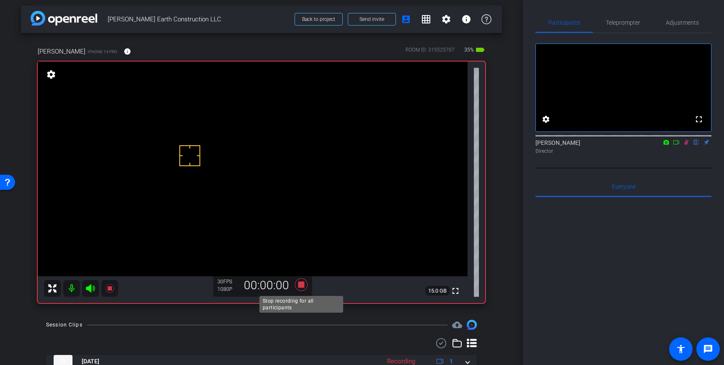
click at [302, 284] on icon at bounding box center [301, 285] width 13 height 13
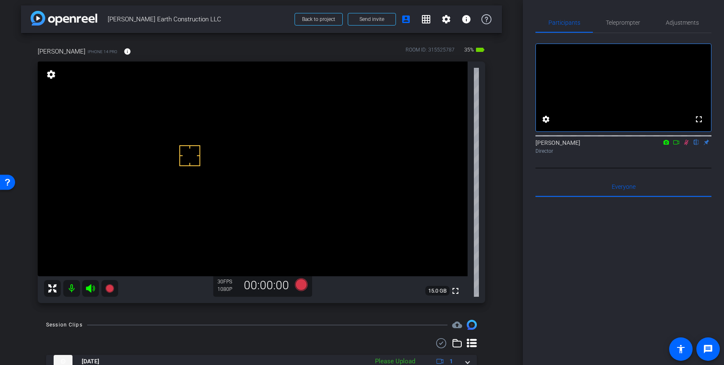
click at [684, 145] on icon at bounding box center [686, 143] width 7 height 6
click at [302, 285] on icon at bounding box center [301, 285] width 13 height 13
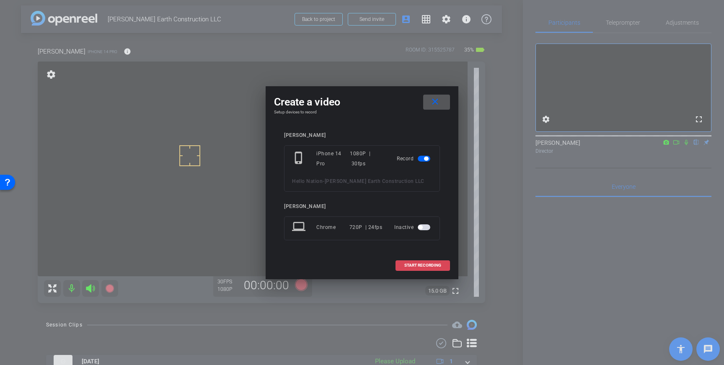
click at [423, 265] on span "START RECORDING" at bounding box center [422, 266] width 37 height 4
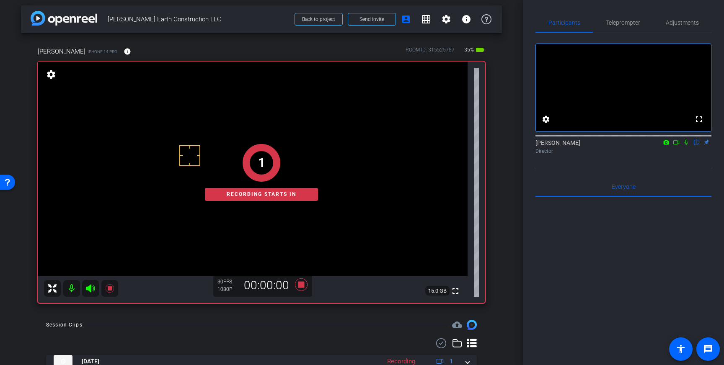
click at [686, 145] on icon at bounding box center [686, 142] width 3 height 5
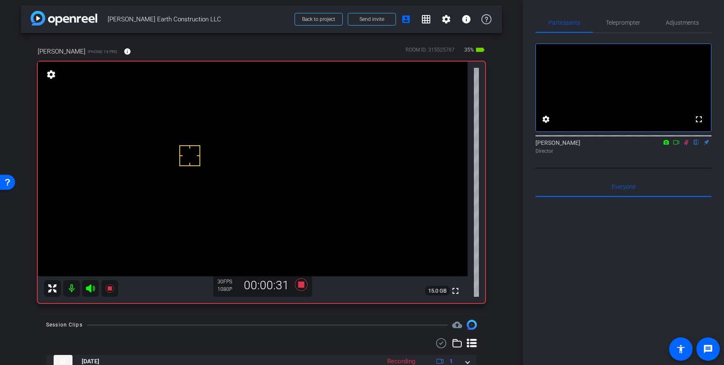
click at [687, 145] on icon at bounding box center [686, 143] width 7 height 6
click at [301, 285] on icon at bounding box center [301, 285] width 13 height 13
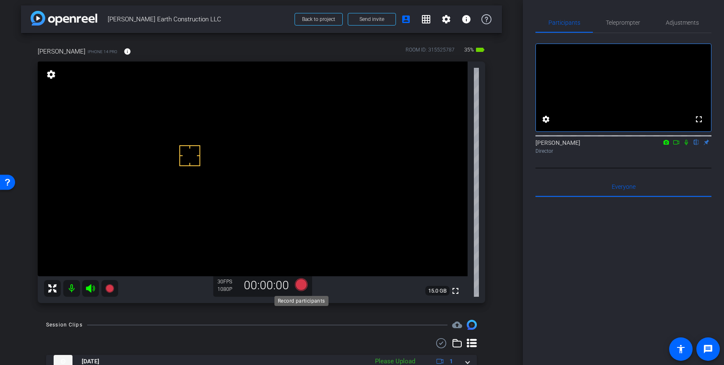
click at [303, 284] on icon at bounding box center [301, 285] width 13 height 13
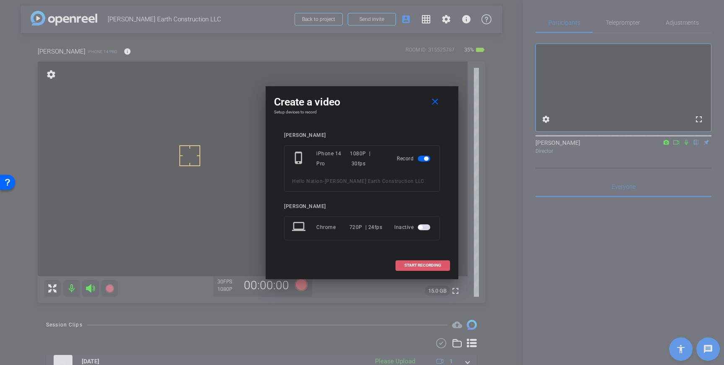
click at [413, 275] on span at bounding box center [423, 266] width 54 height 20
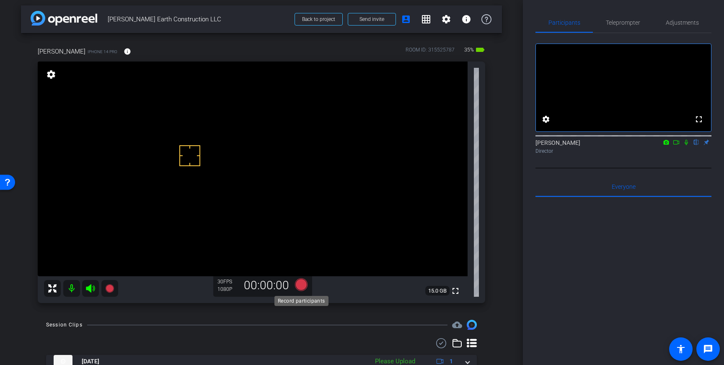
click at [298, 285] on icon at bounding box center [301, 285] width 13 height 13
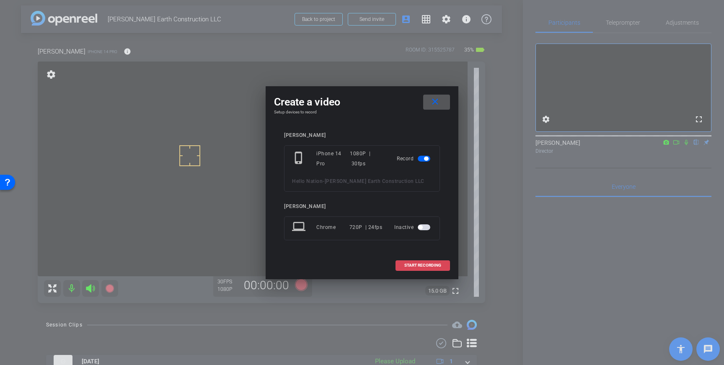
click at [416, 267] on span "START RECORDING" at bounding box center [422, 266] width 37 height 4
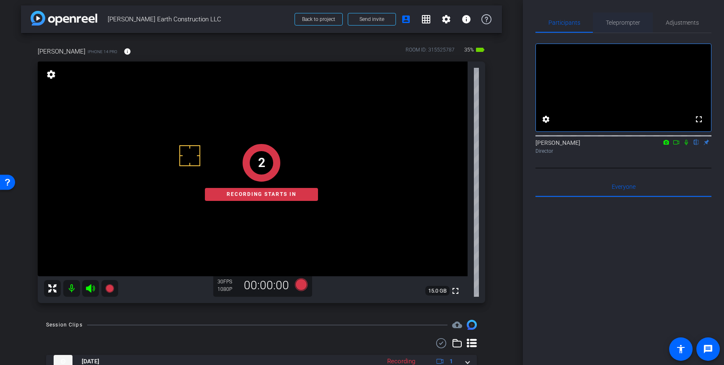
click at [625, 24] on span "Teleprompter" at bounding box center [623, 23] width 34 height 6
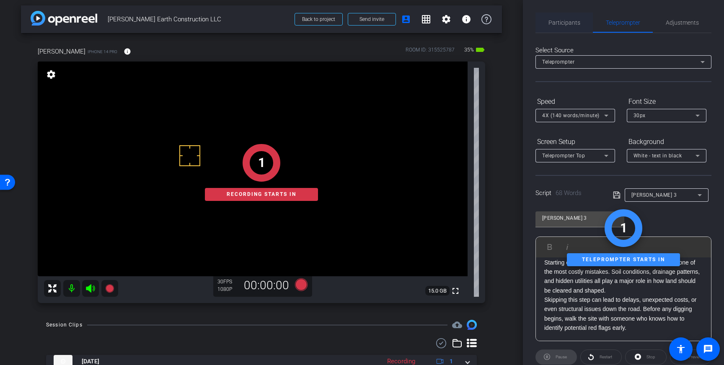
click at [575, 23] on span "Participants" at bounding box center [565, 23] width 32 height 6
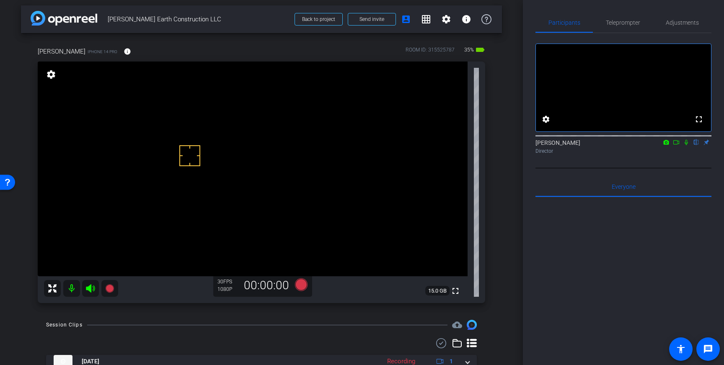
click at [687, 145] on icon at bounding box center [686, 143] width 7 height 6
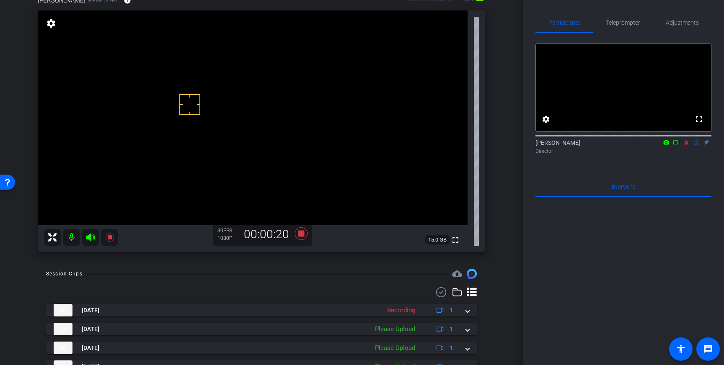
scroll to position [55, 0]
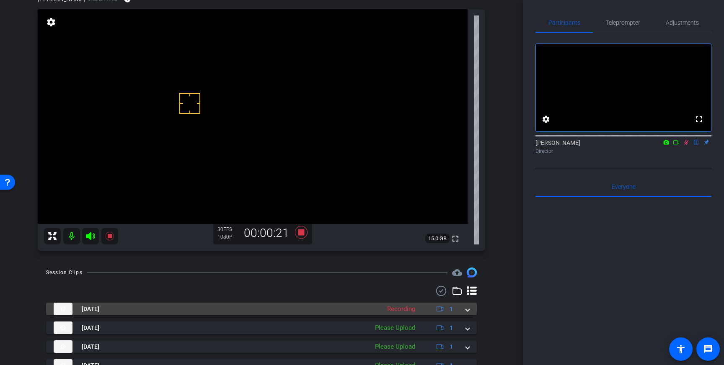
click at [468, 309] on span at bounding box center [467, 309] width 3 height 9
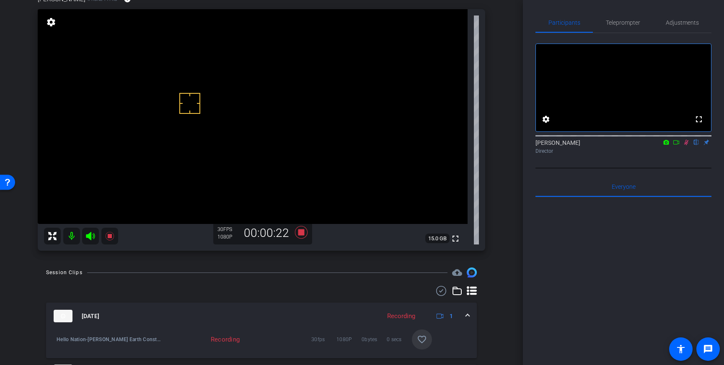
click at [426, 342] on mat-icon "favorite_border" at bounding box center [422, 340] width 10 height 10
click at [687, 145] on icon at bounding box center [686, 142] width 5 height 5
click at [300, 230] on icon at bounding box center [301, 232] width 13 height 13
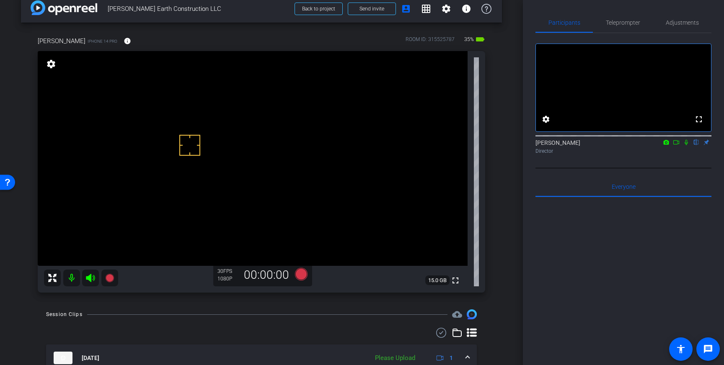
scroll to position [0, 0]
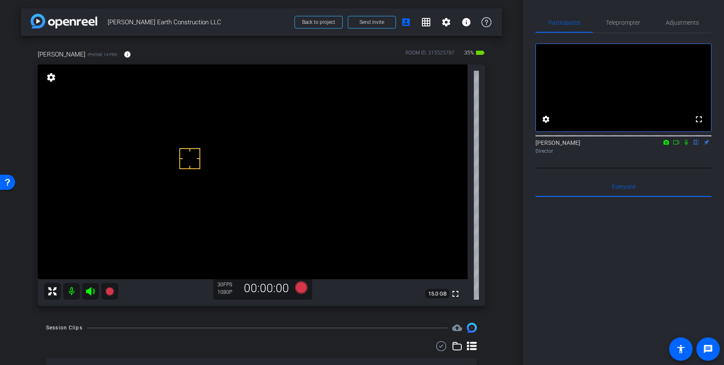
click at [678, 145] on icon at bounding box center [677, 142] width 6 height 4
click at [696, 145] on icon at bounding box center [696, 143] width 7 height 6
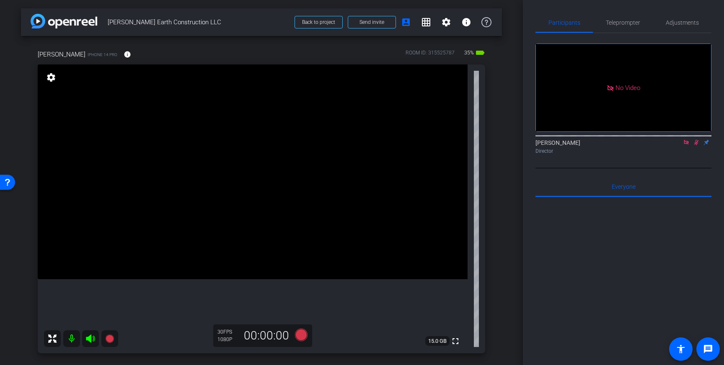
click at [687, 145] on icon at bounding box center [686, 142] width 5 height 5
click at [686, 145] on icon at bounding box center [686, 143] width 7 height 6
click at [620, 18] on span "Teleprompter" at bounding box center [623, 23] width 34 height 20
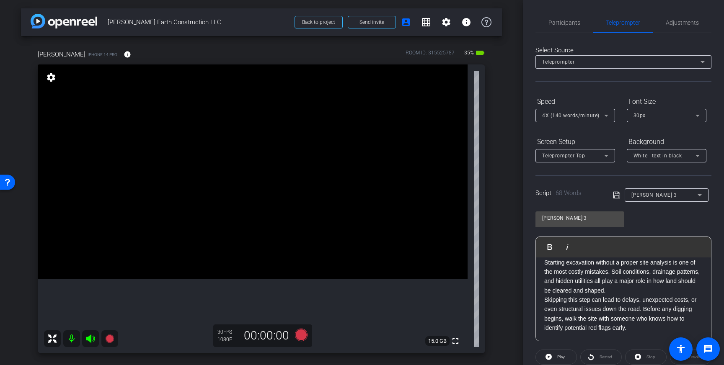
scroll to position [93, 0]
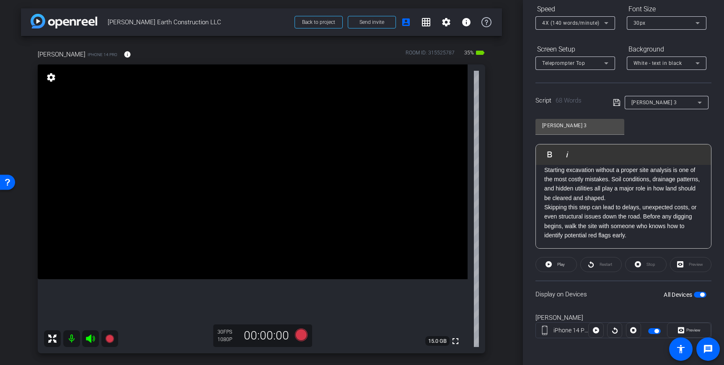
click at [699, 294] on span "button" at bounding box center [700, 295] width 13 height 6
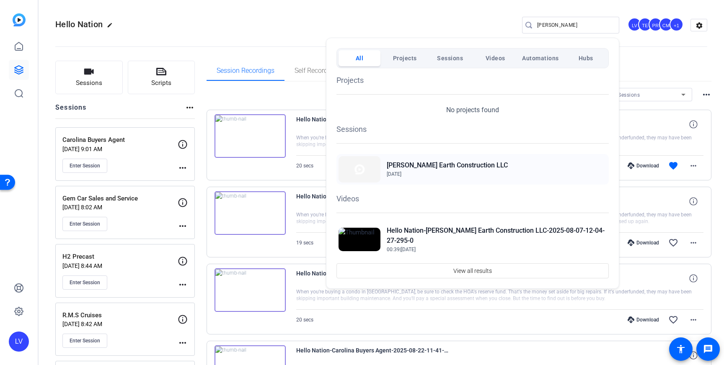
click at [400, 166] on h2 "[PERSON_NAME] Earth Construction LLC" at bounding box center [447, 166] width 121 height 10
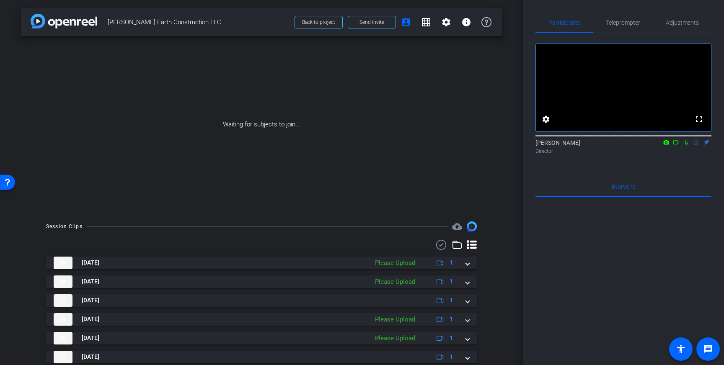
click at [684, 145] on icon at bounding box center [686, 143] width 7 height 6
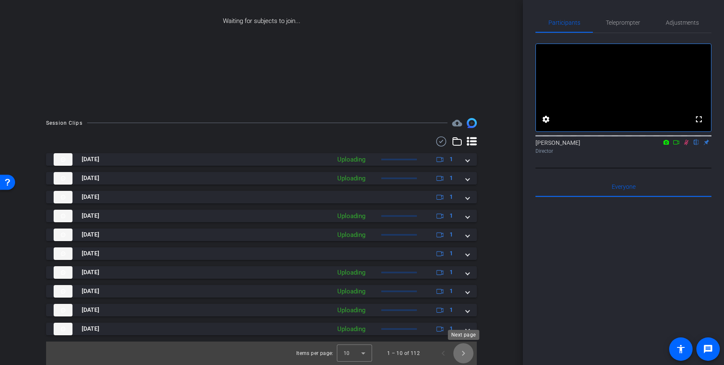
click at [469, 347] on span "Next page" at bounding box center [464, 354] width 20 height 20
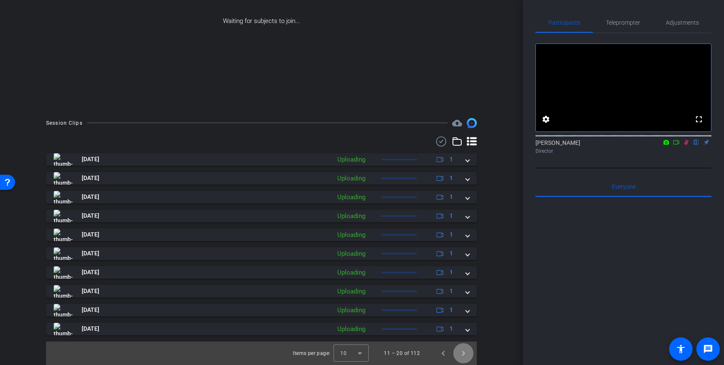
click at [469, 347] on span "Next page" at bounding box center [464, 354] width 20 height 20
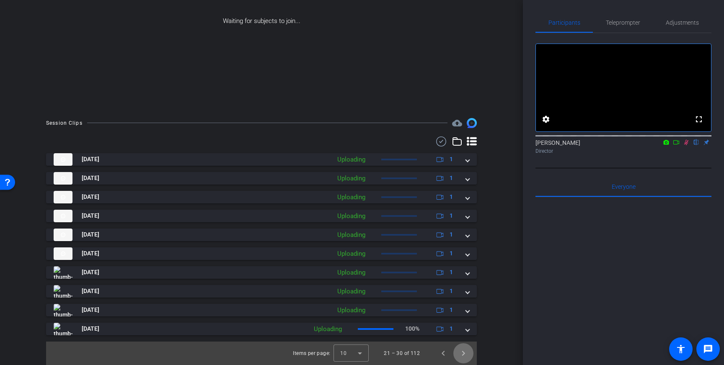
click at [469, 347] on span "Next page" at bounding box center [464, 354] width 20 height 20
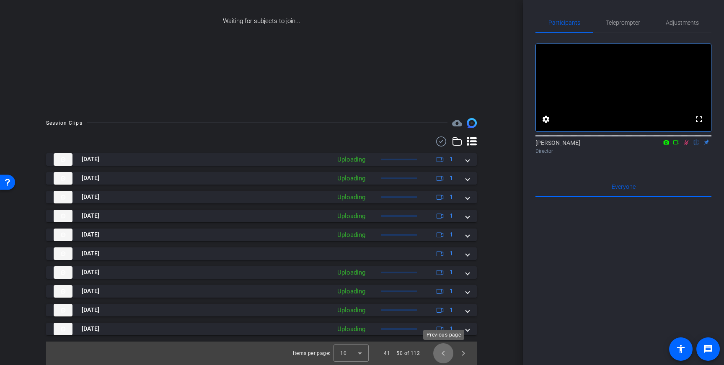
click at [441, 350] on span "Previous page" at bounding box center [443, 354] width 20 height 20
click at [678, 145] on icon at bounding box center [677, 142] width 6 height 4
